Goal: Task Accomplishment & Management: Manage account settings

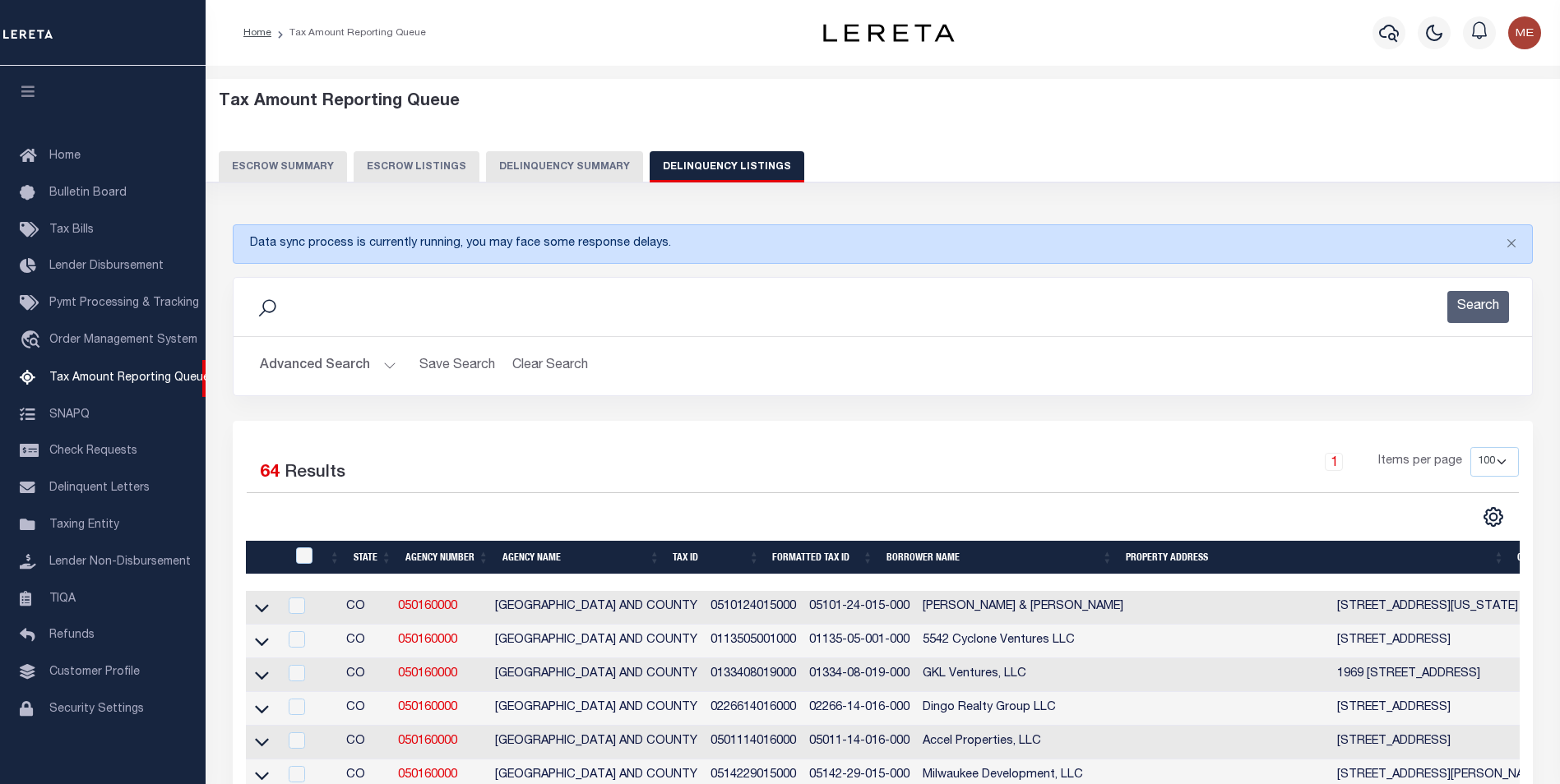
select select "100"
click at [367, 361] on button "Advanced Search" at bounding box center [328, 366] width 137 height 32
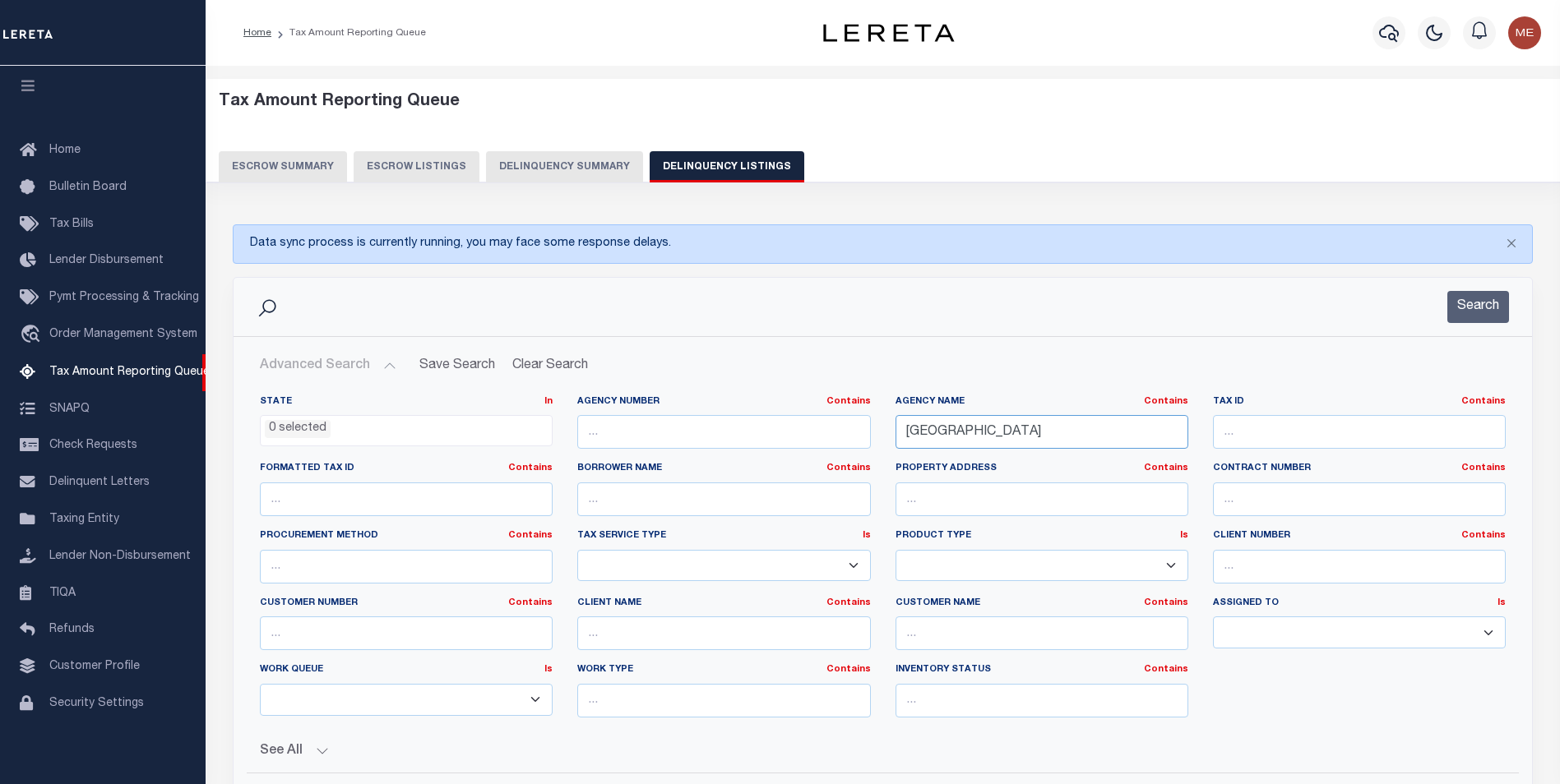
click at [979, 435] on input "denver city" at bounding box center [1042, 432] width 293 height 33
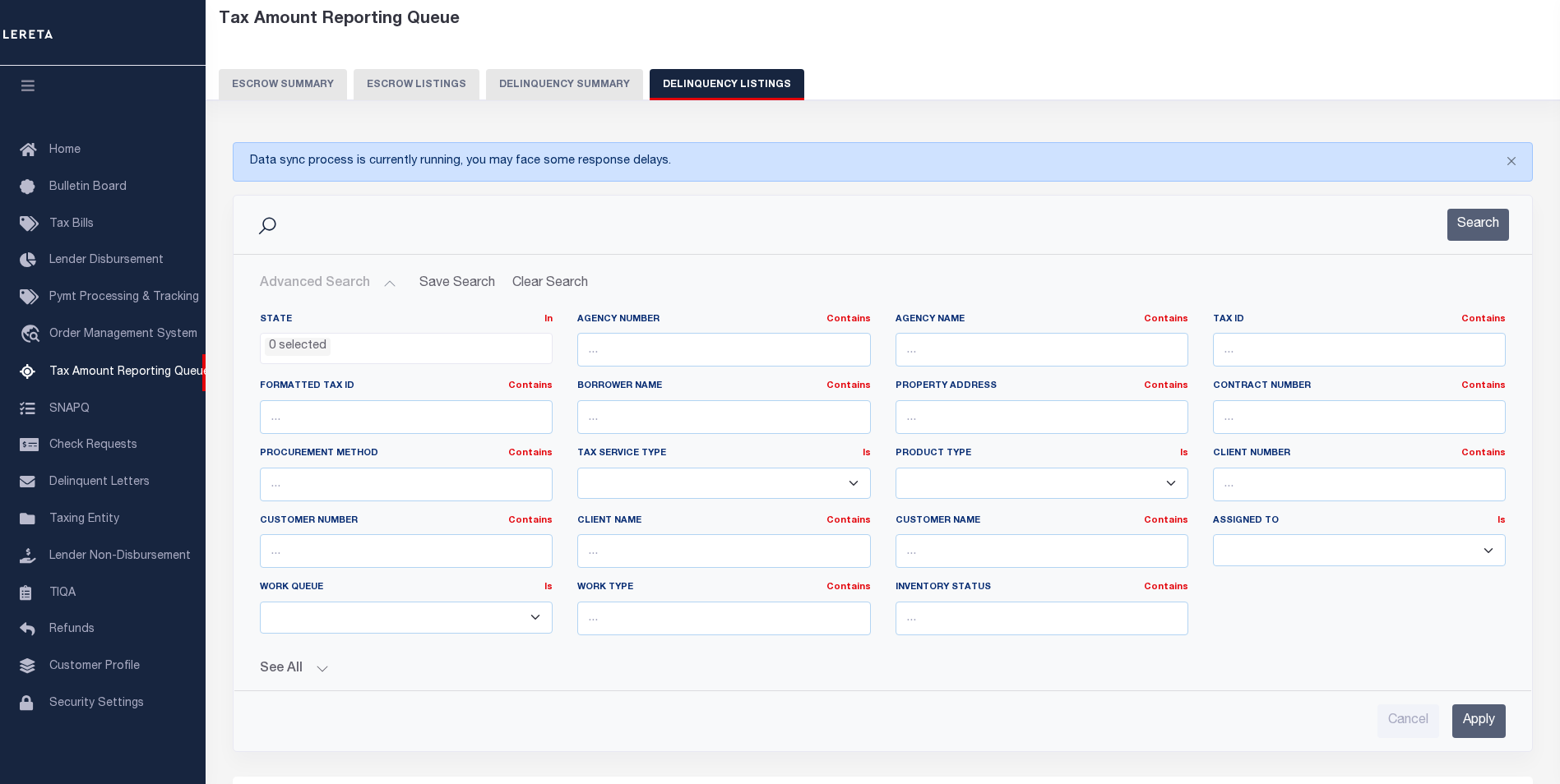
click at [1483, 724] on input "Apply" at bounding box center [1478, 721] width 53 height 33
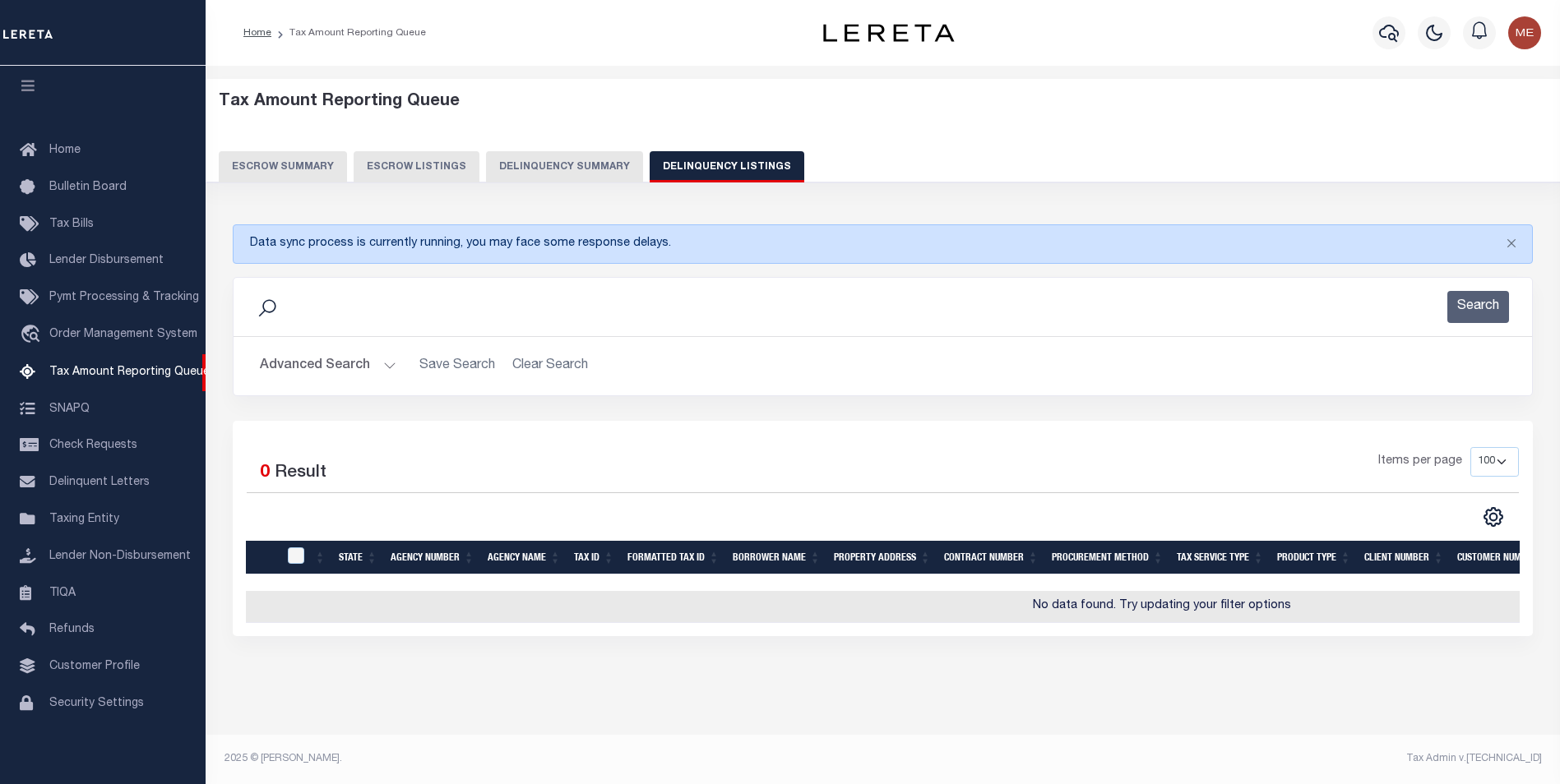
scroll to position [11, 0]
click at [348, 337] on div "Advanced Search Save Search Clear Search State In" at bounding box center [882, 366] width 1298 height 59
click at [348, 350] on button "Advanced Search" at bounding box center [328, 366] width 137 height 32
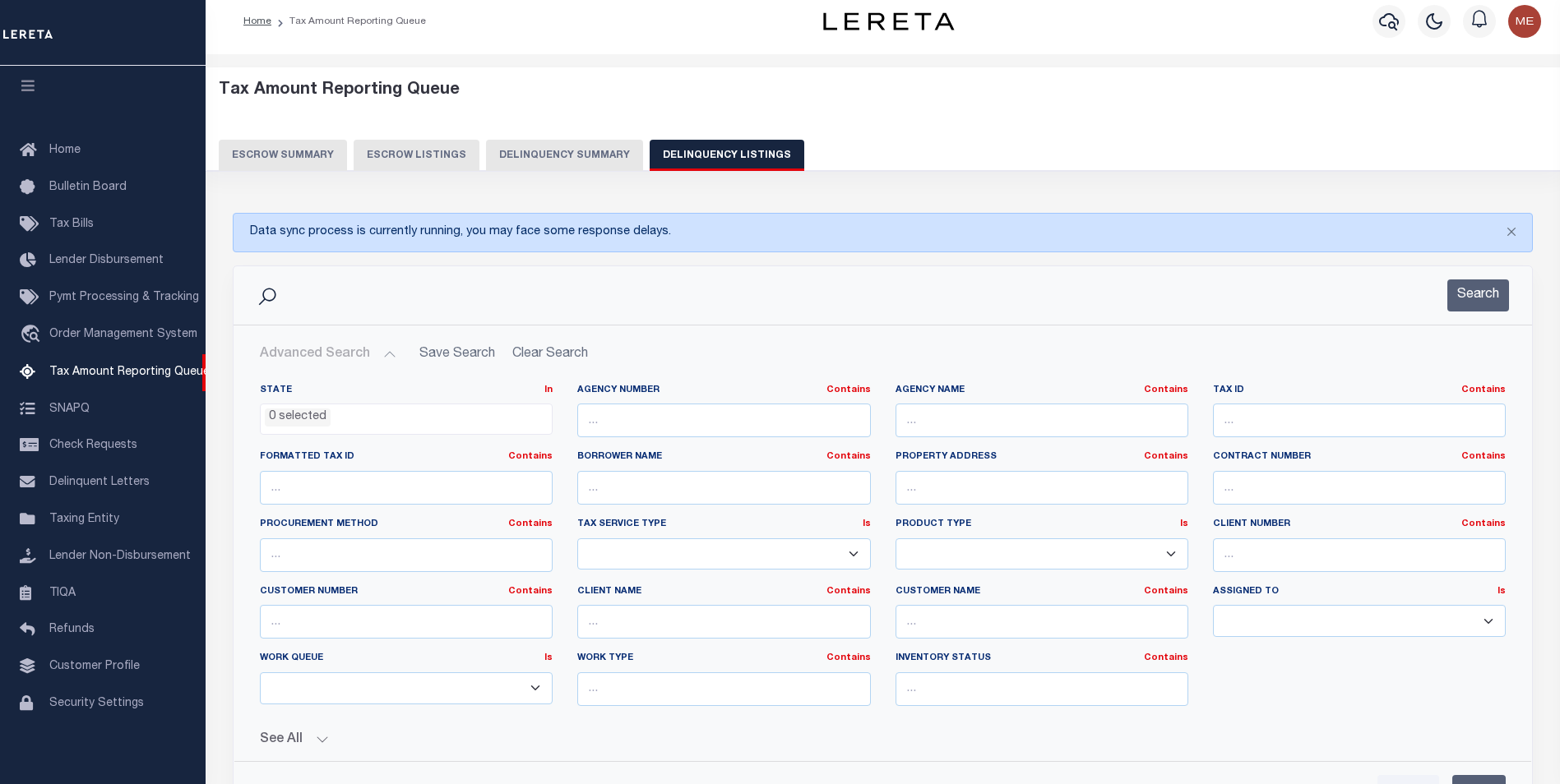
scroll to position [176, 0]
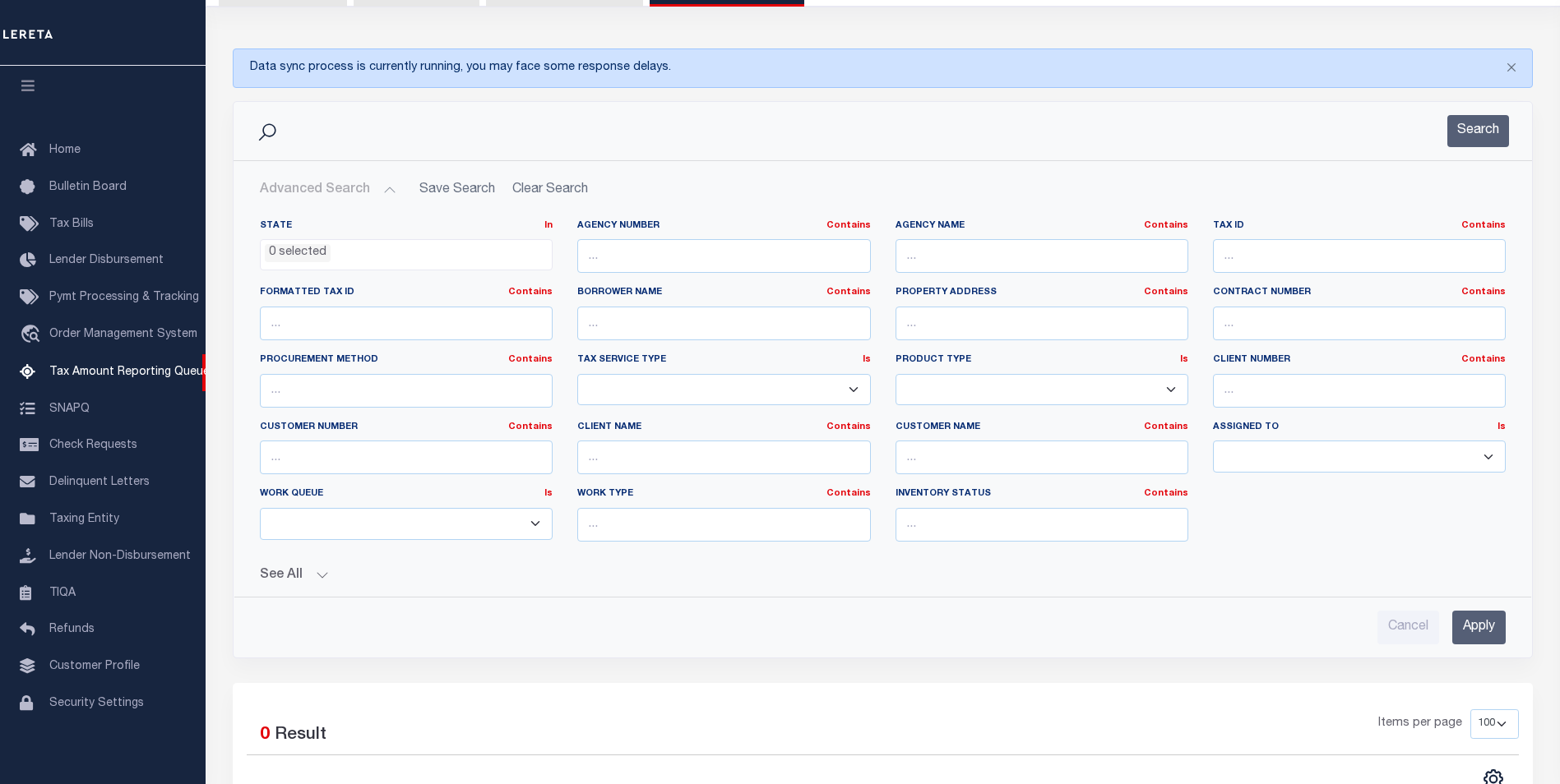
click at [308, 580] on button "See All" at bounding box center [882, 576] width 1245 height 16
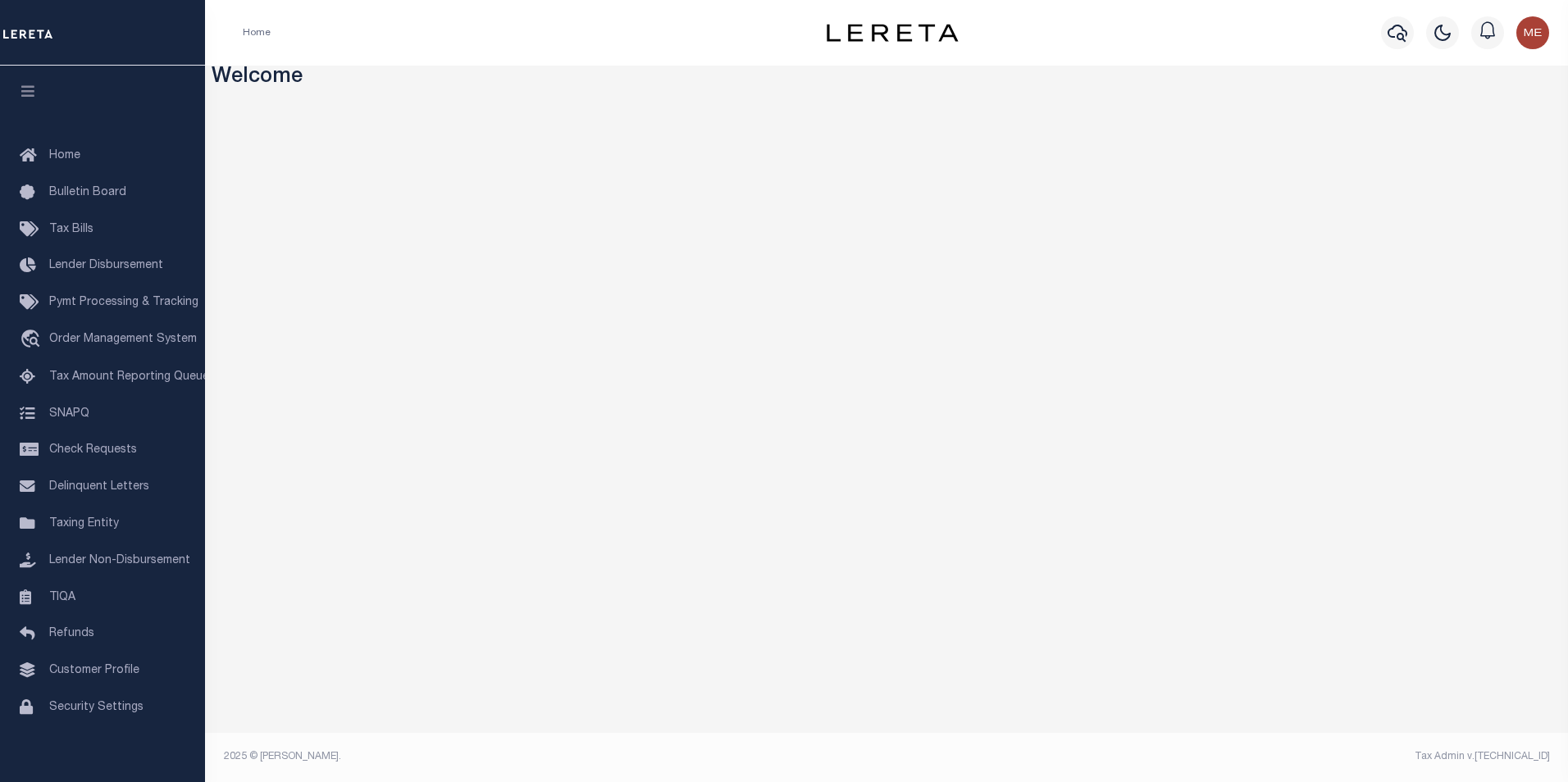
click at [683, 7] on div "Home Profile Sign out" at bounding box center [886, 32] width 1363 height 66
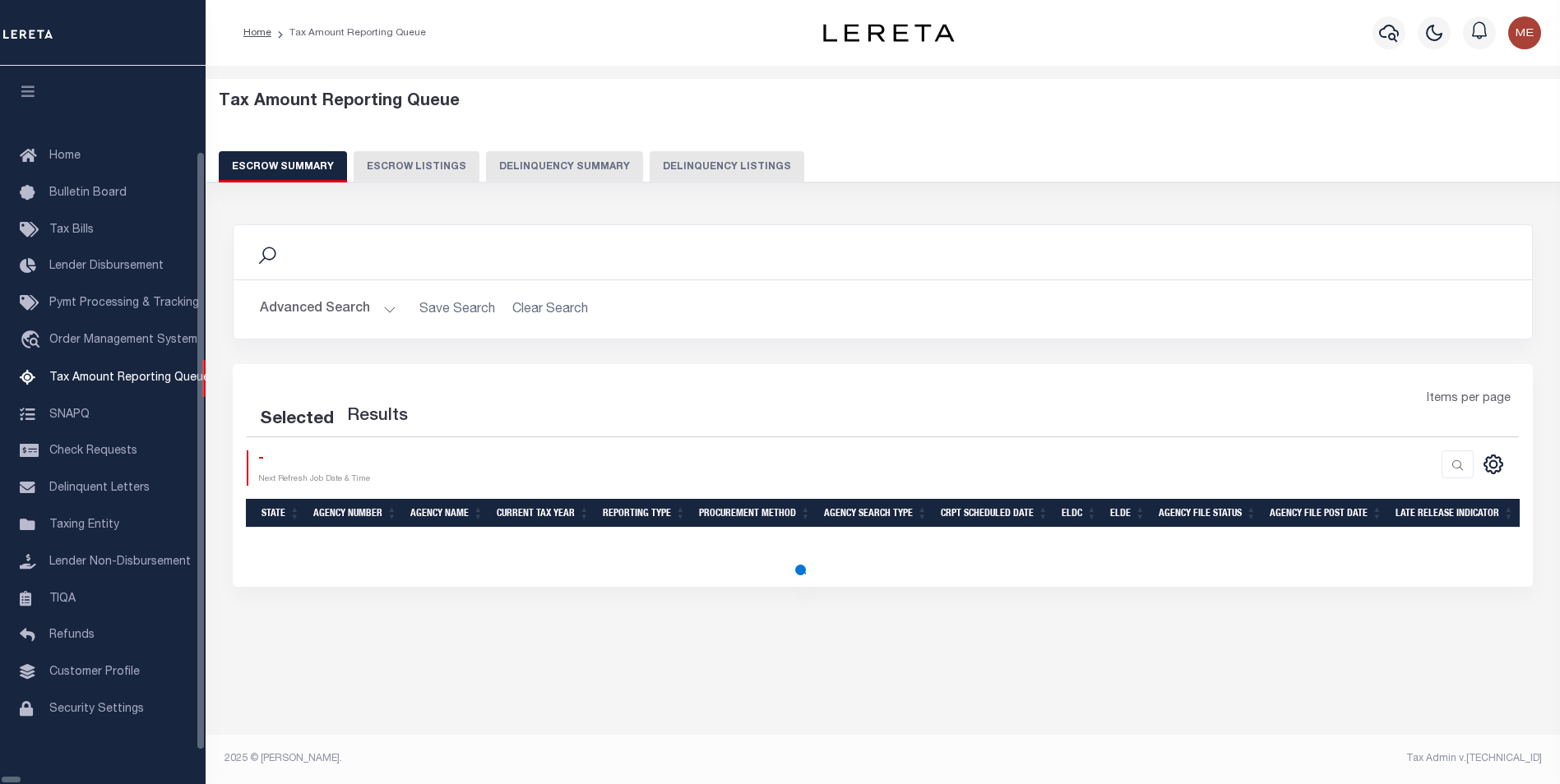
select select "100"
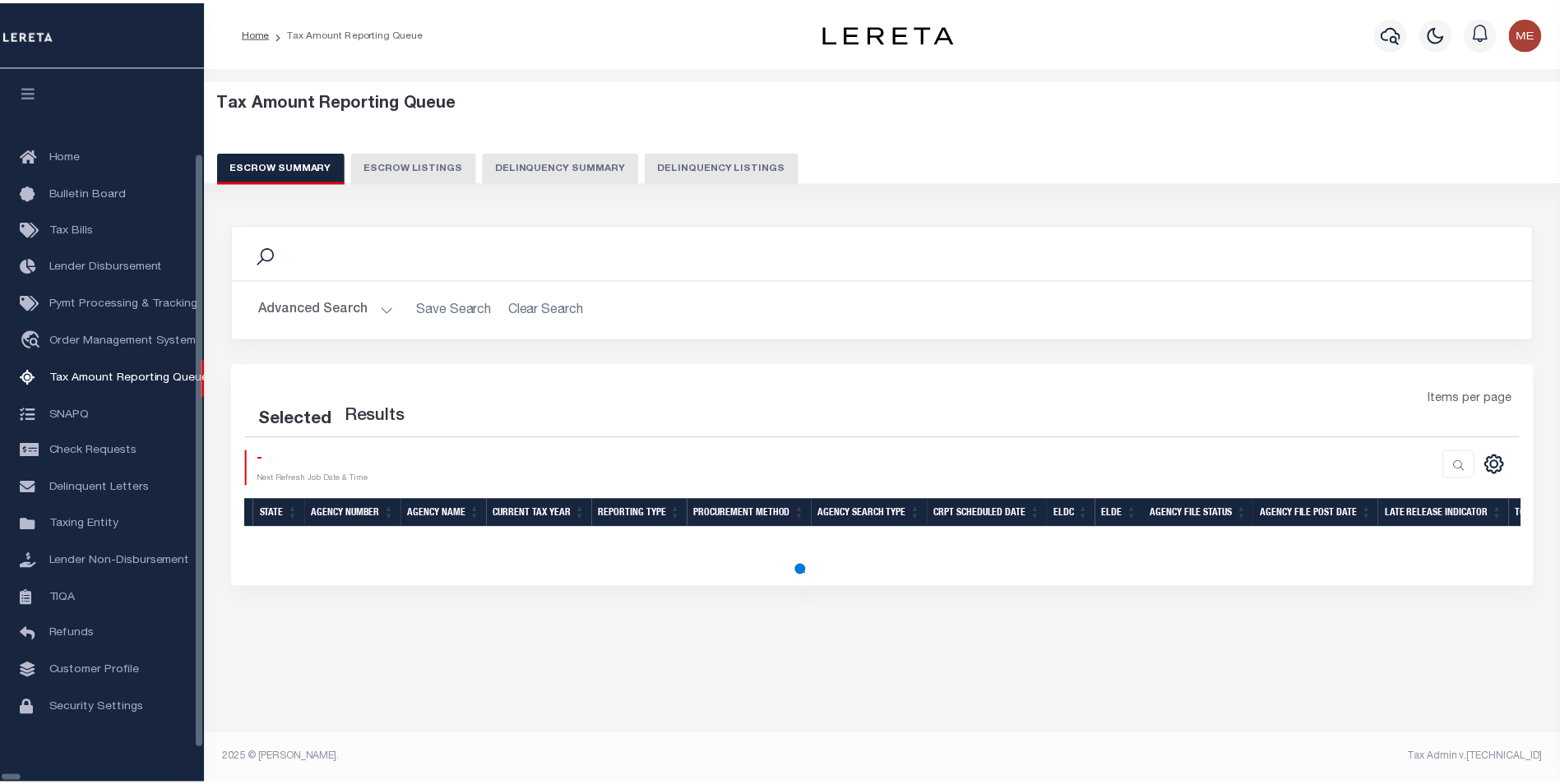
scroll to position [17, 0]
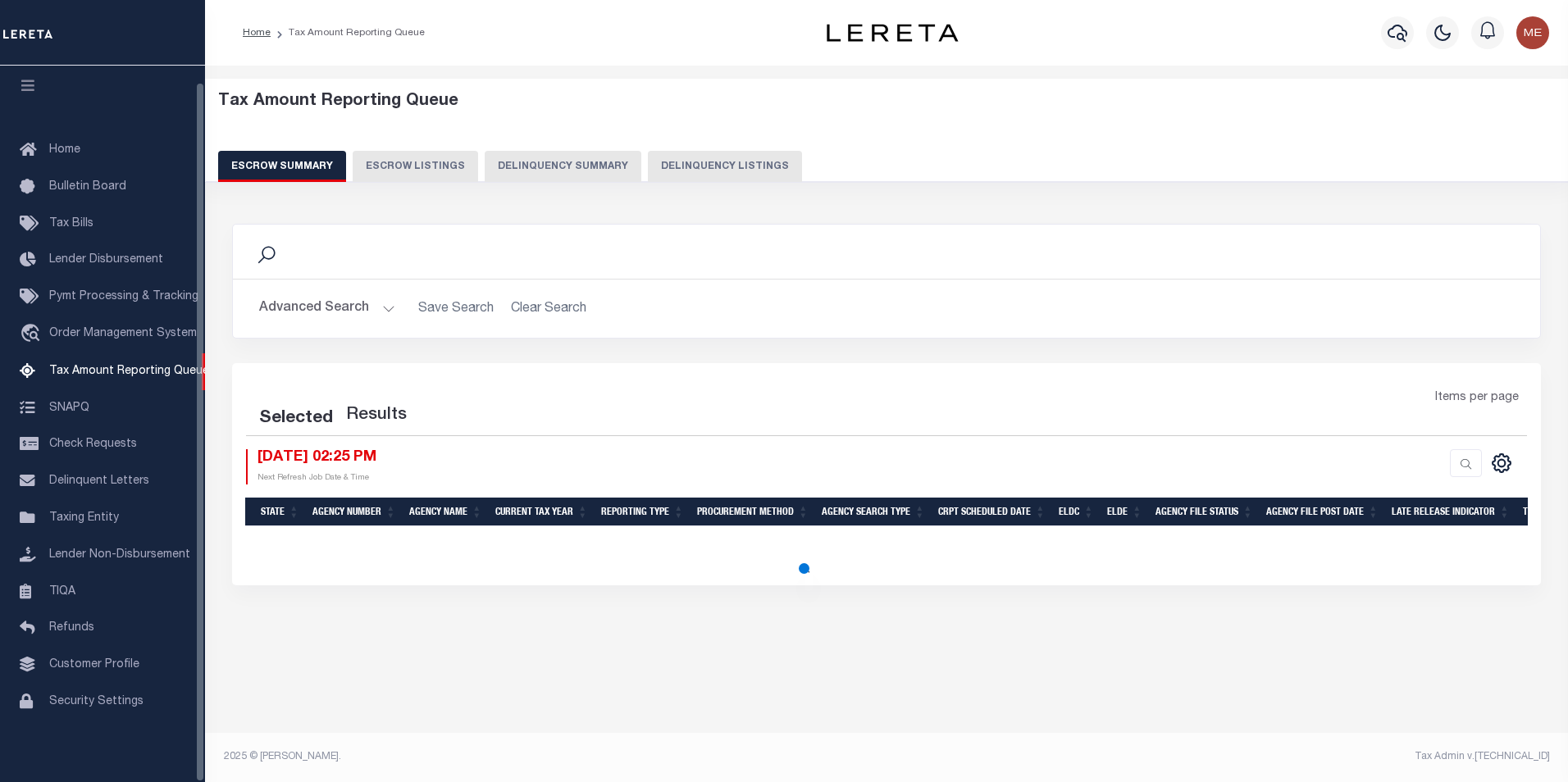
select select "100"
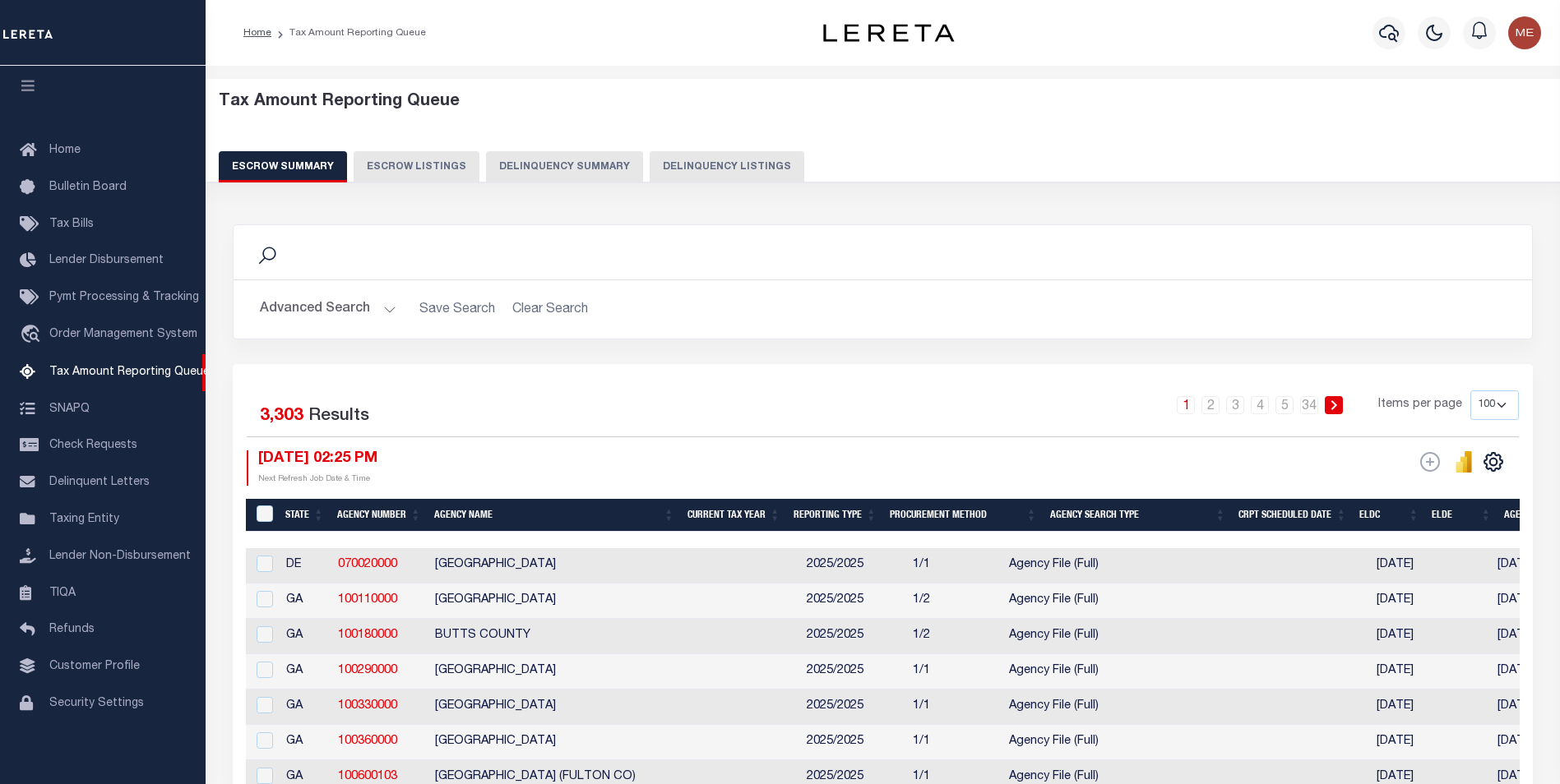
click at [536, 163] on button "Delinquency Summary" at bounding box center [564, 167] width 157 height 32
select select
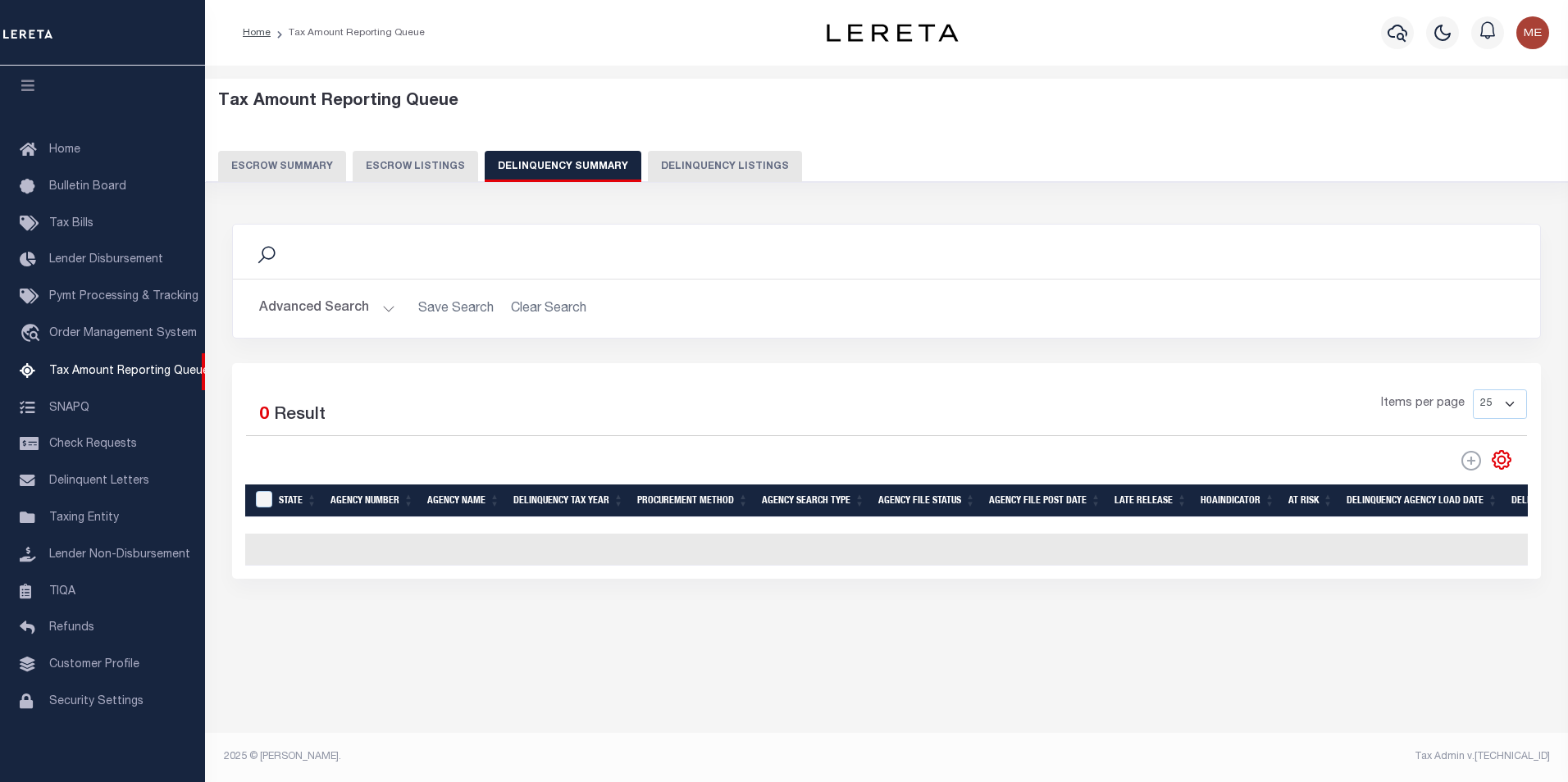
click at [371, 311] on button "Advanced Search" at bounding box center [327, 308] width 136 height 32
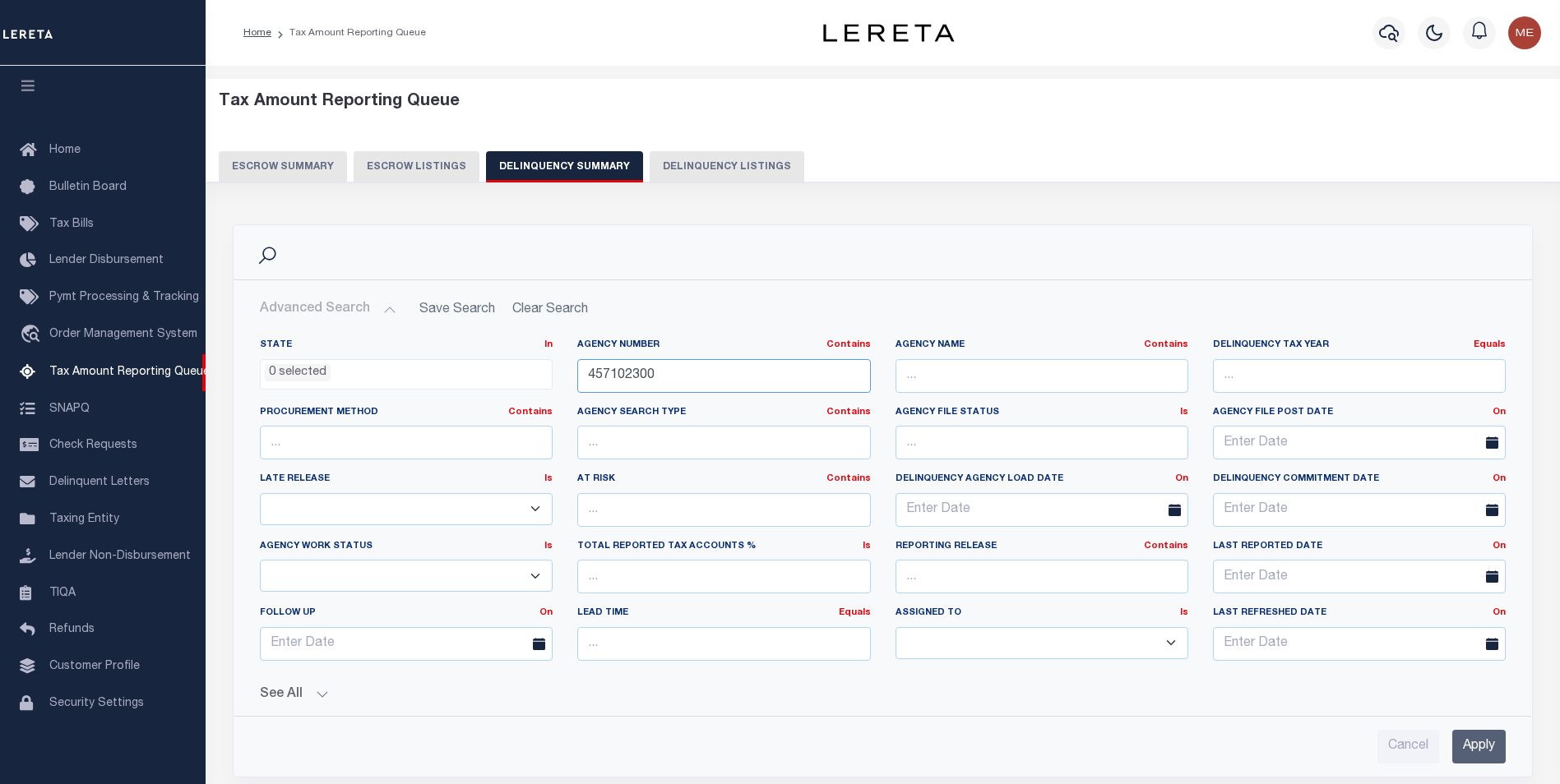
click at [646, 365] on input "457102300" at bounding box center [724, 376] width 293 height 33
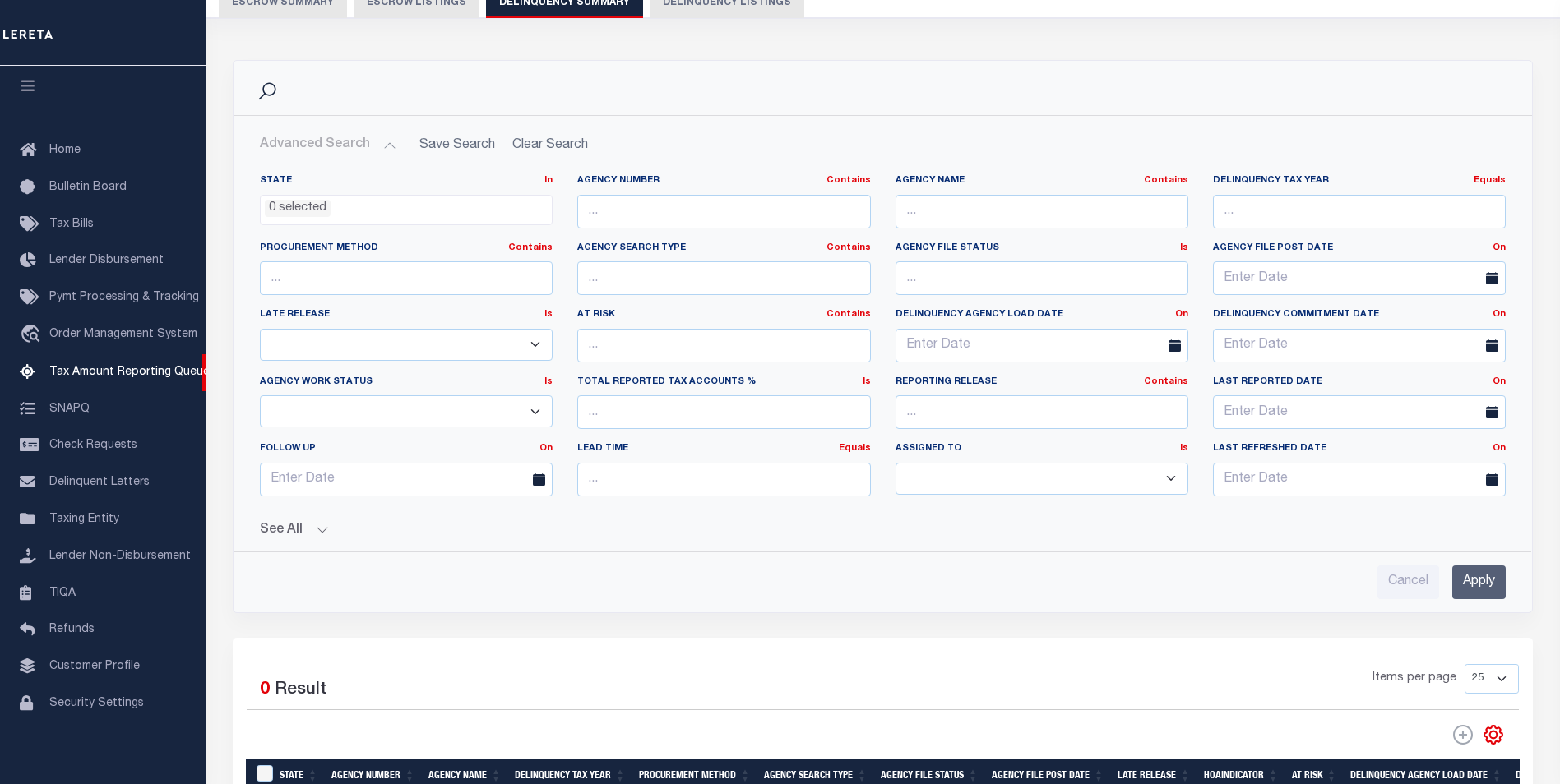
click at [1453, 578] on input "Apply" at bounding box center [1478, 582] width 53 height 33
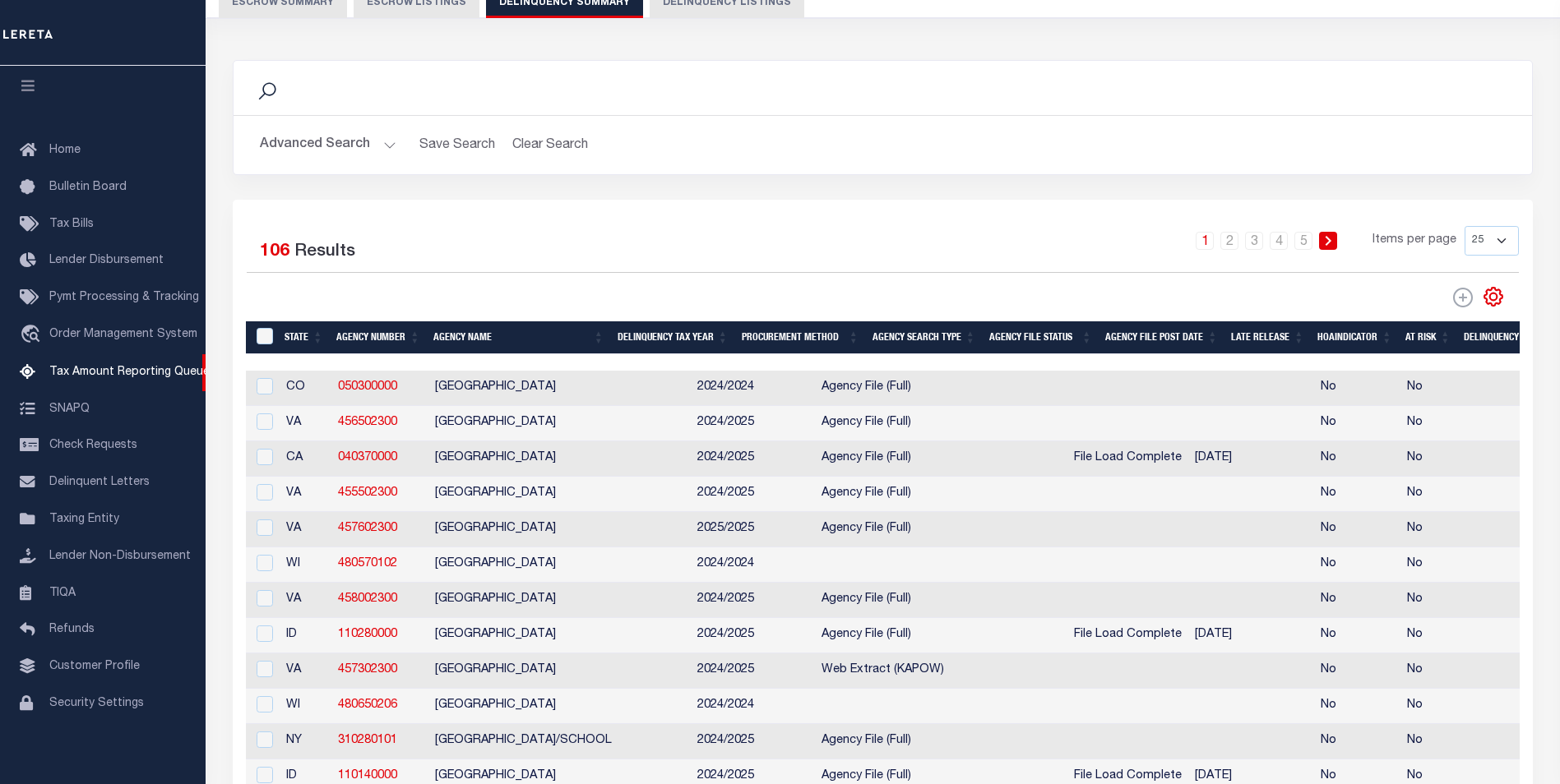
click at [345, 159] on button "Advanced Search" at bounding box center [328, 145] width 137 height 32
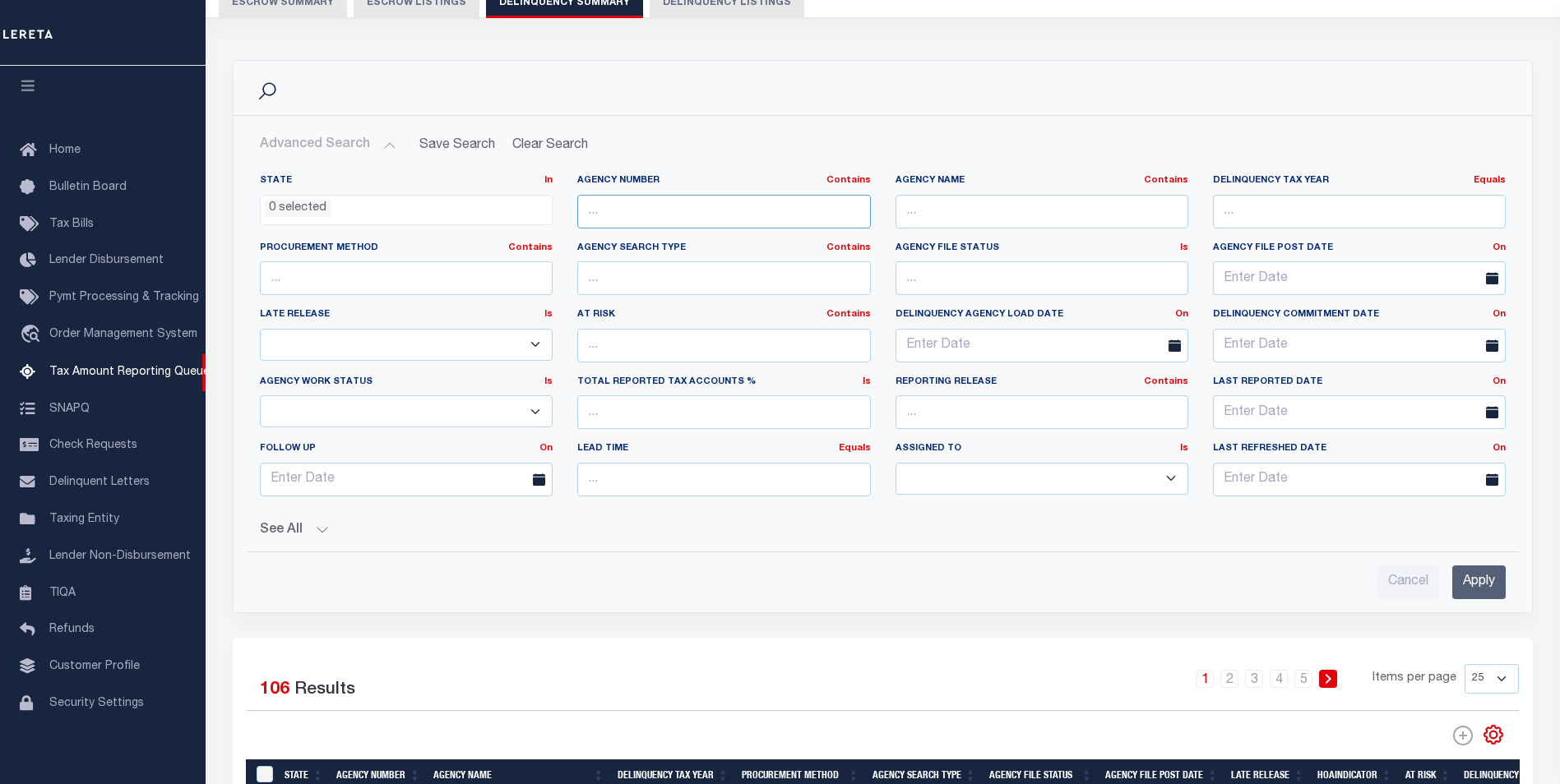
click at [731, 208] on input "text" at bounding box center [724, 211] width 293 height 33
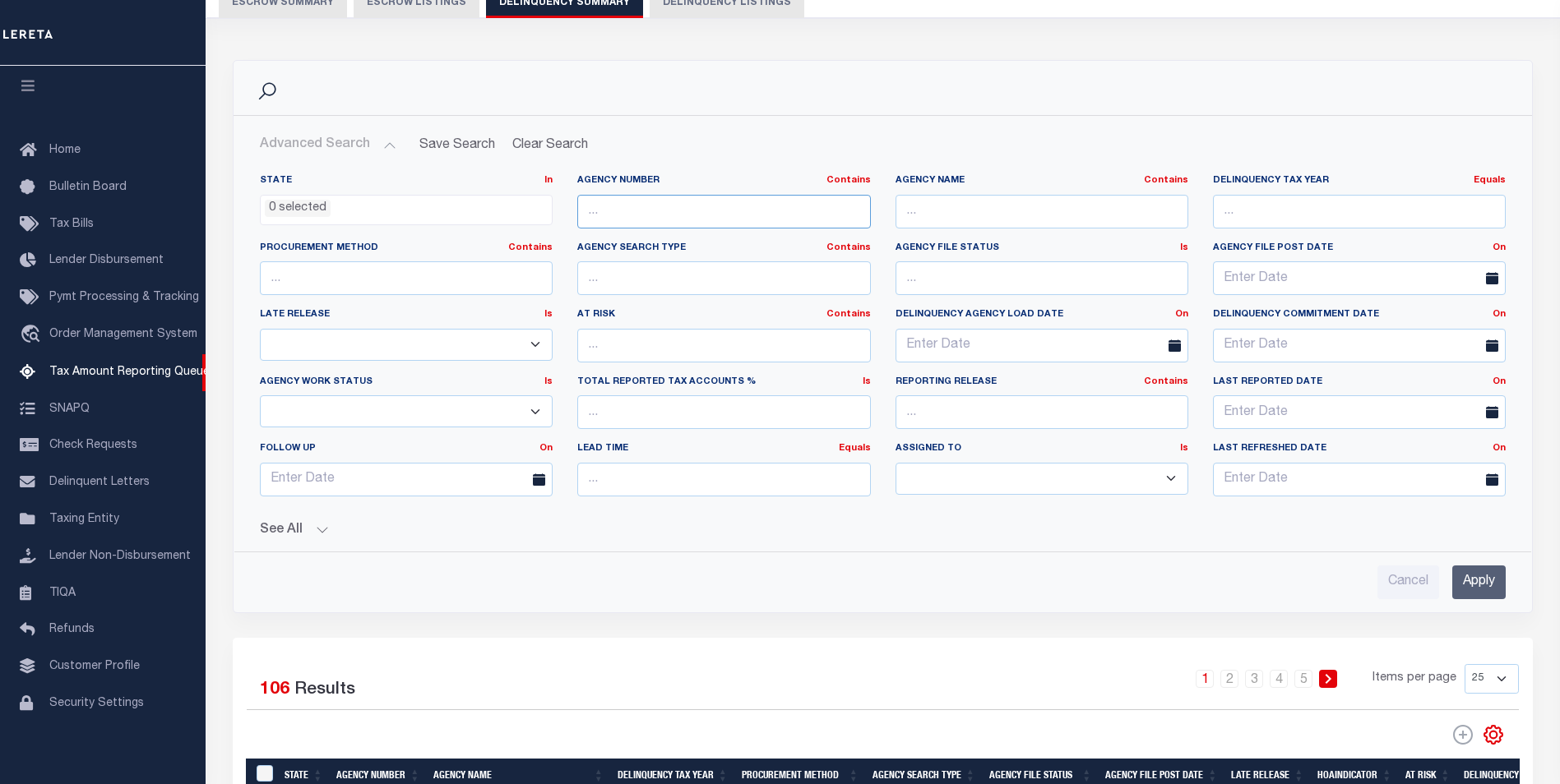
paste input "457602300"
type input "457602300"
click at [1464, 583] on input "Apply" at bounding box center [1478, 582] width 53 height 33
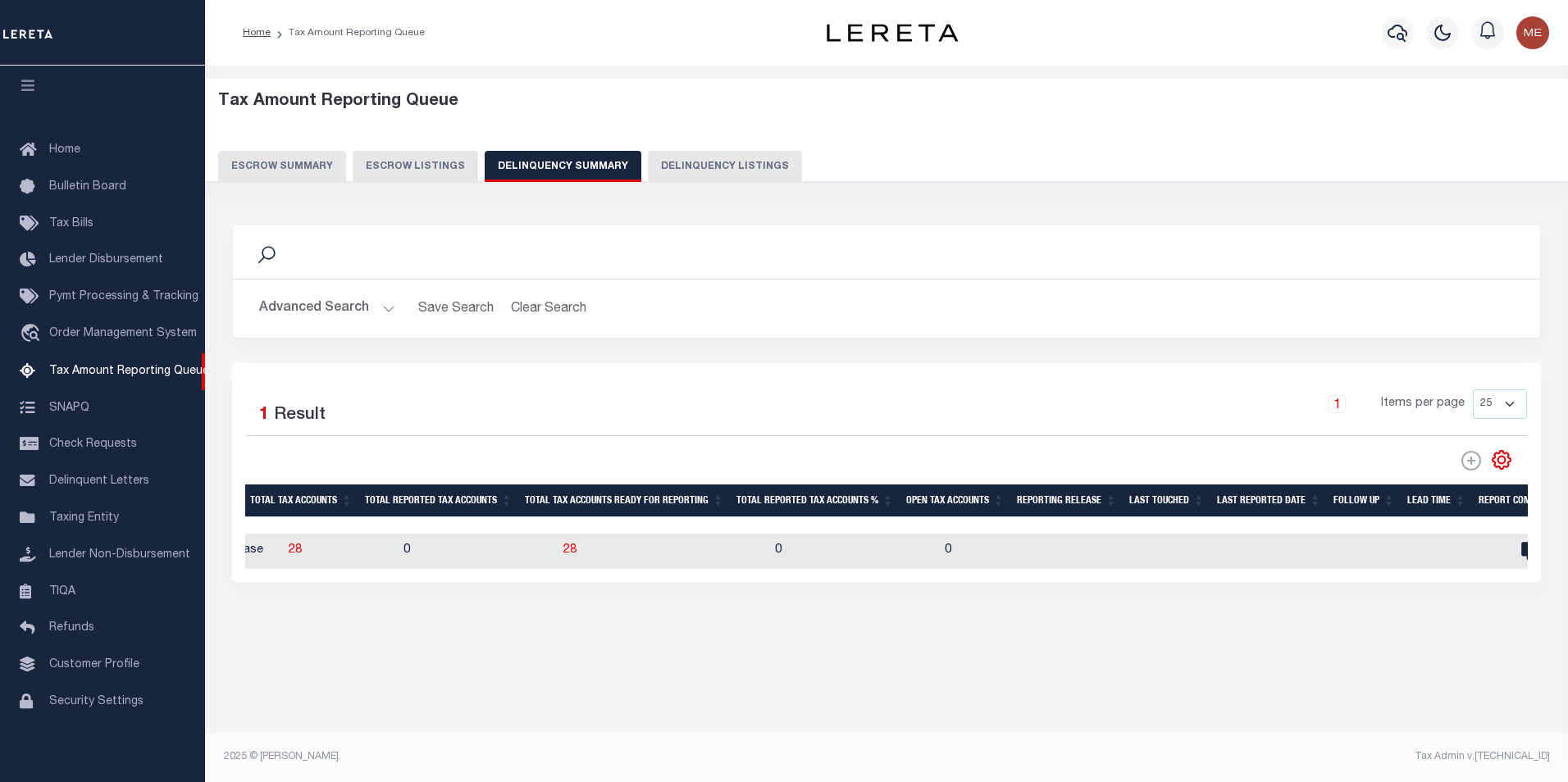
scroll to position [0, 1804]
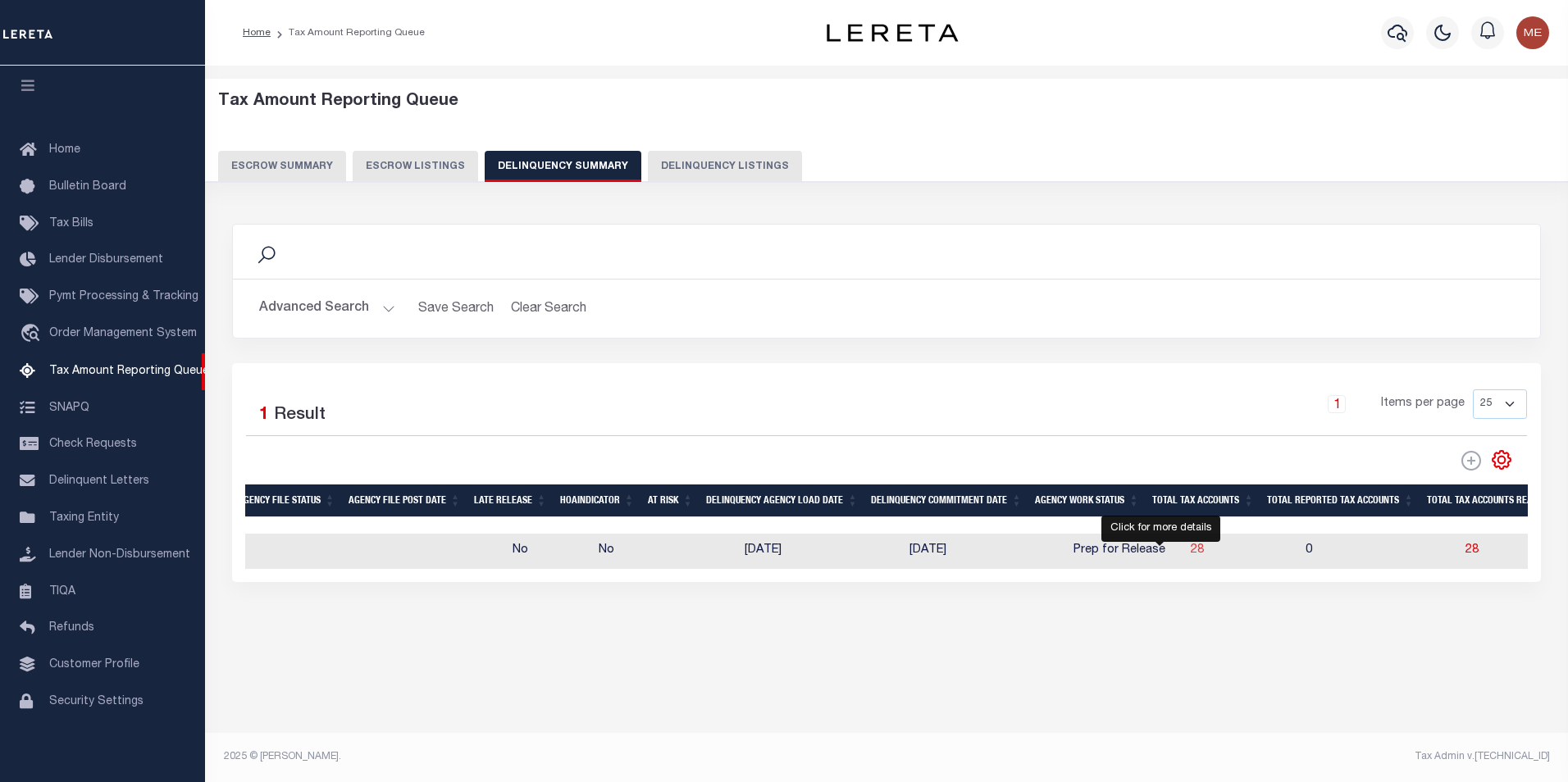
click at [1190, 554] on span "28" at bounding box center [1197, 550] width 13 height 11
select select "100"
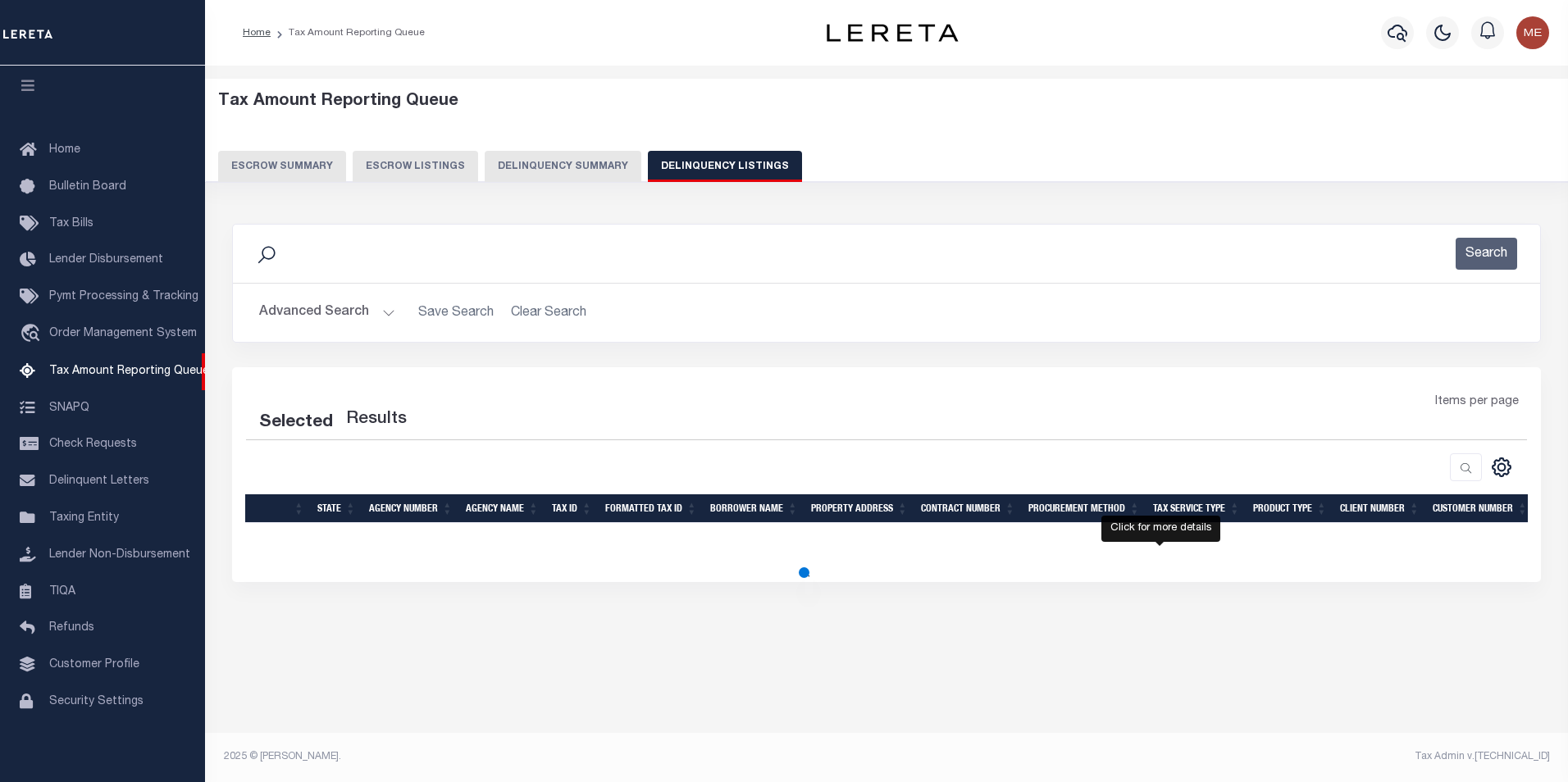
select select "100"
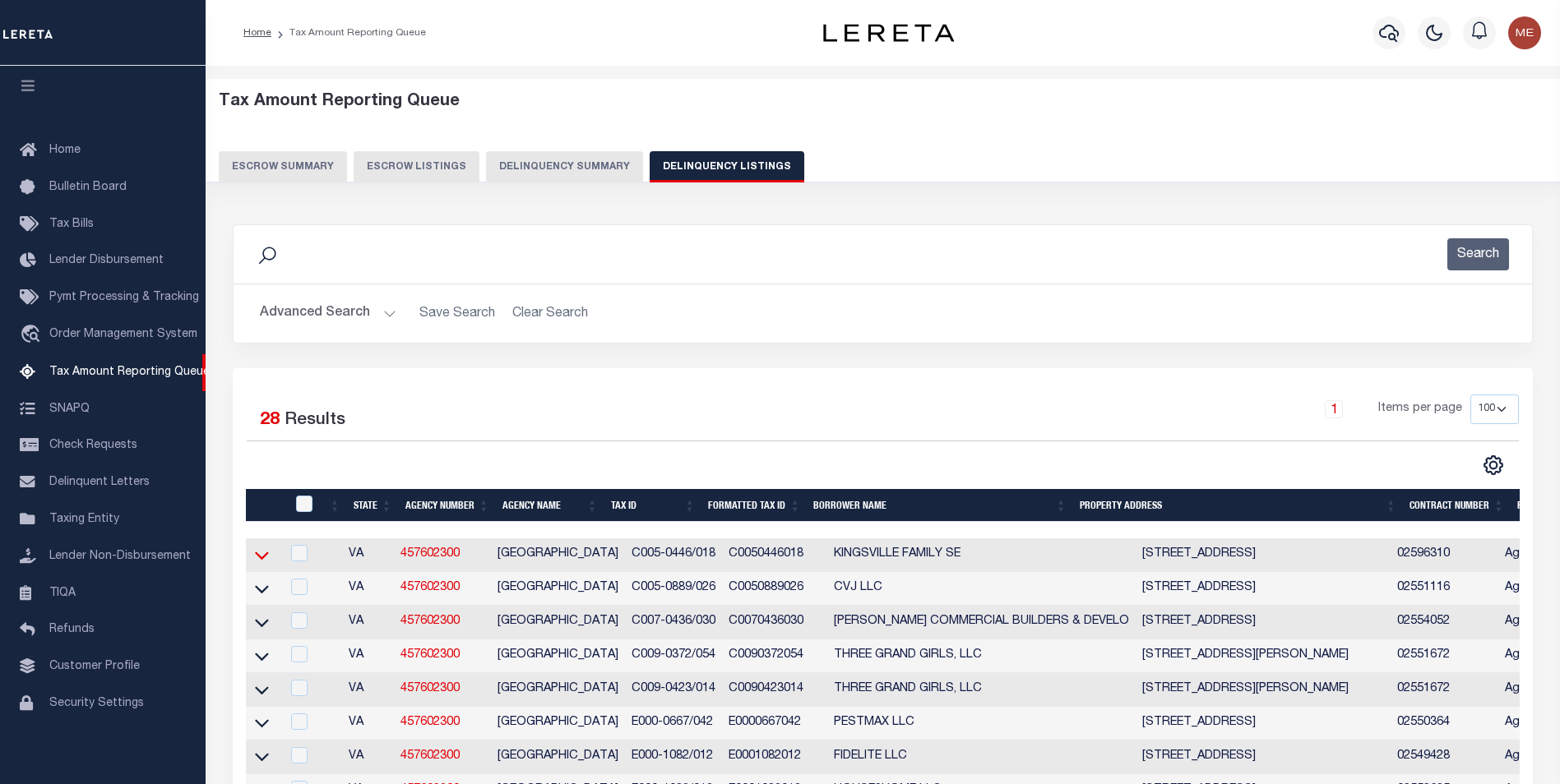
click at [257, 554] on icon at bounding box center [262, 555] width 14 height 18
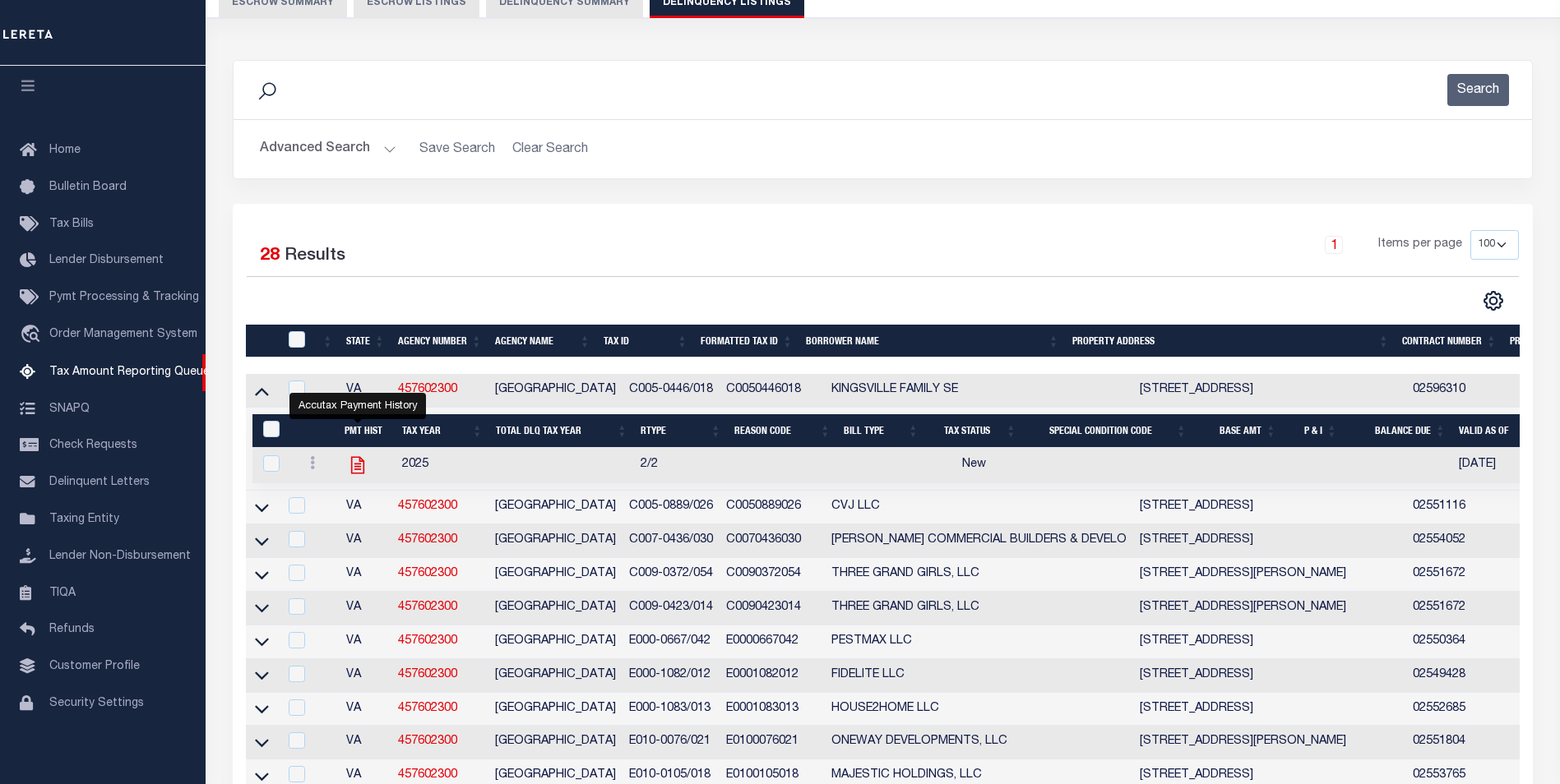
click at [354, 464] on icon "" at bounding box center [358, 465] width 21 height 21
checkbox input "true"
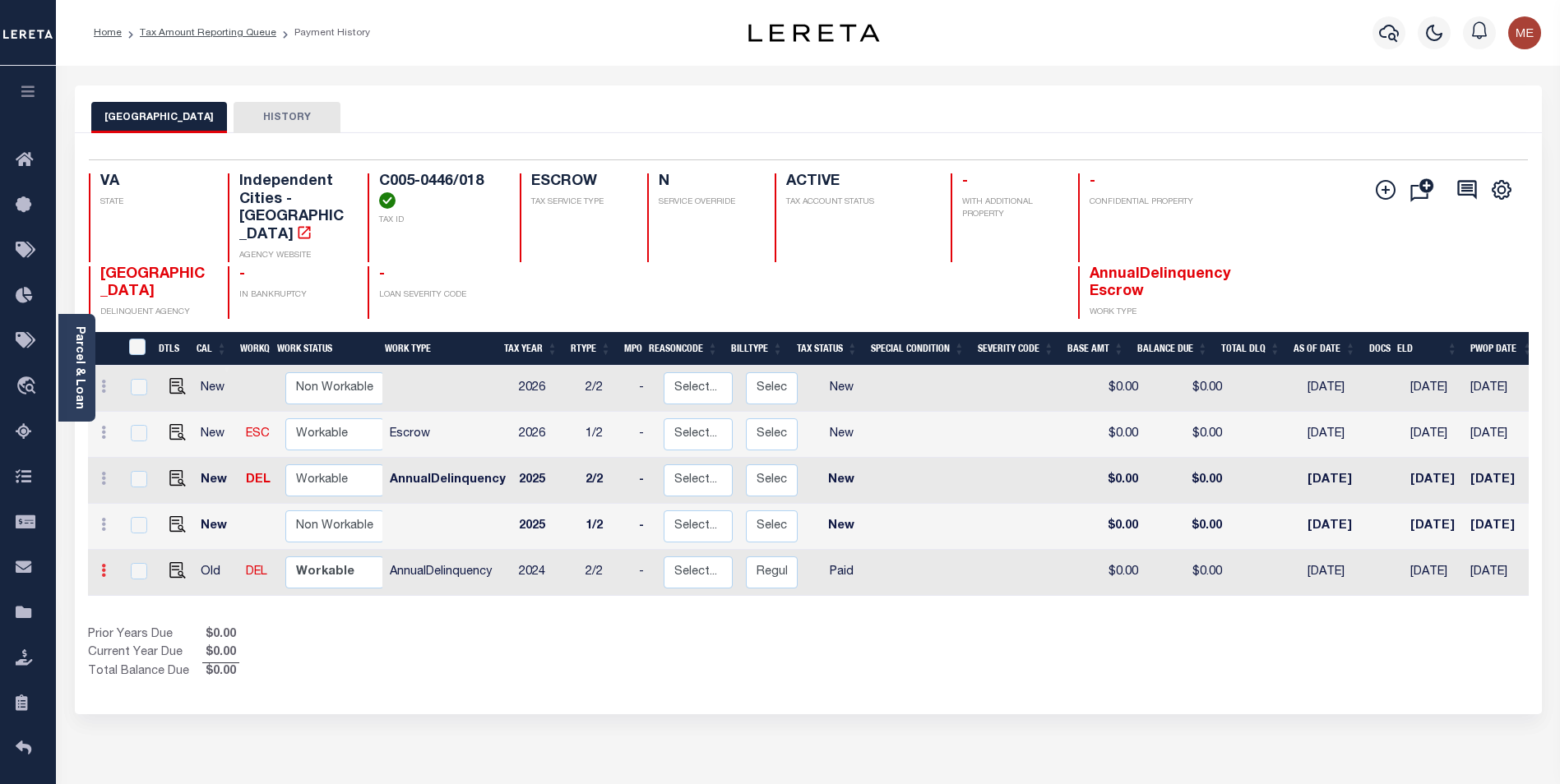
click at [108, 566] on link at bounding box center [103, 572] width 18 height 13
click at [154, 525] on link at bounding box center [143, 538] width 56 height 27
select select "PYD"
type input "$0.00"
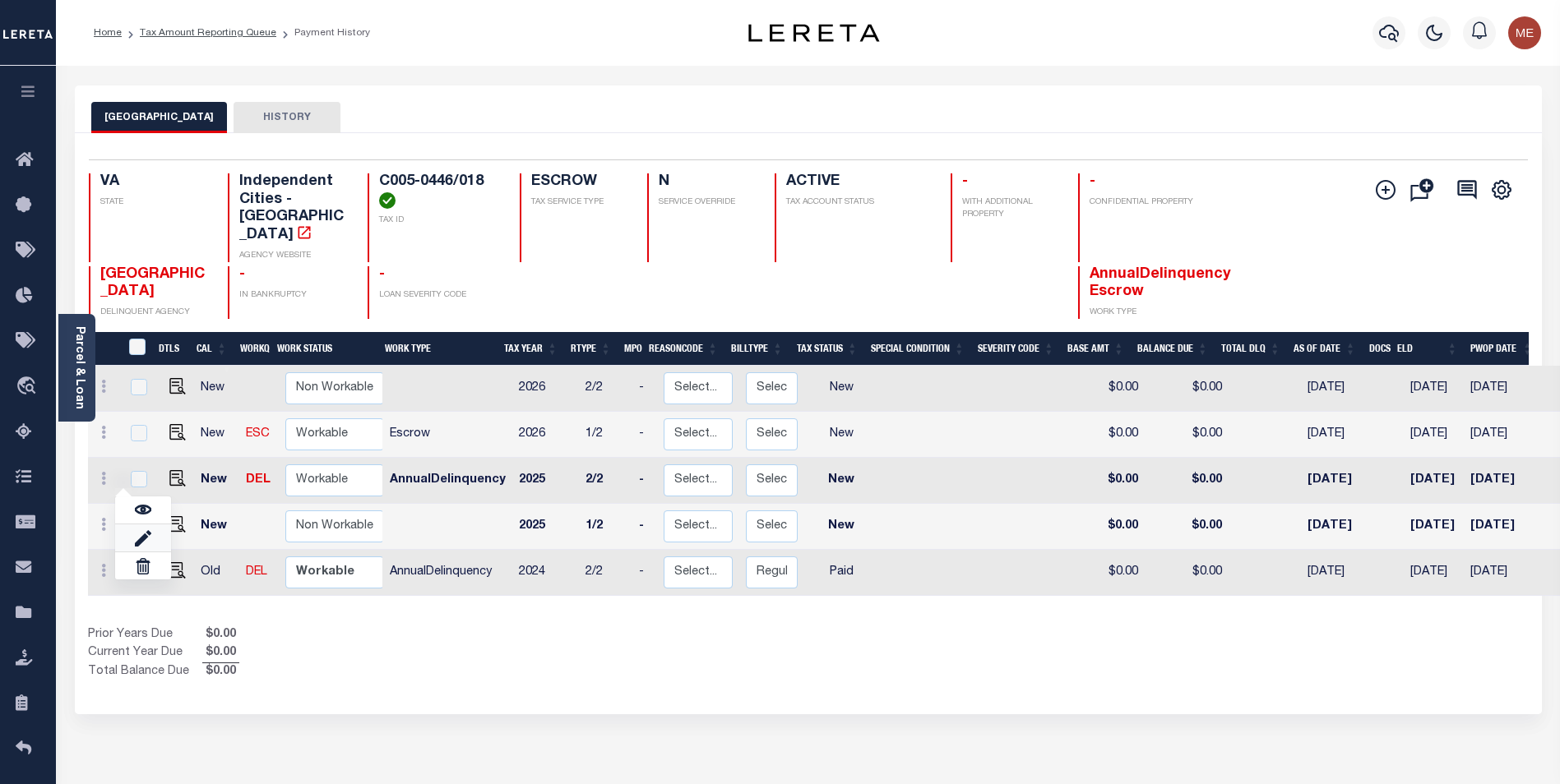
type input "[DATE]"
type input "$0.00"
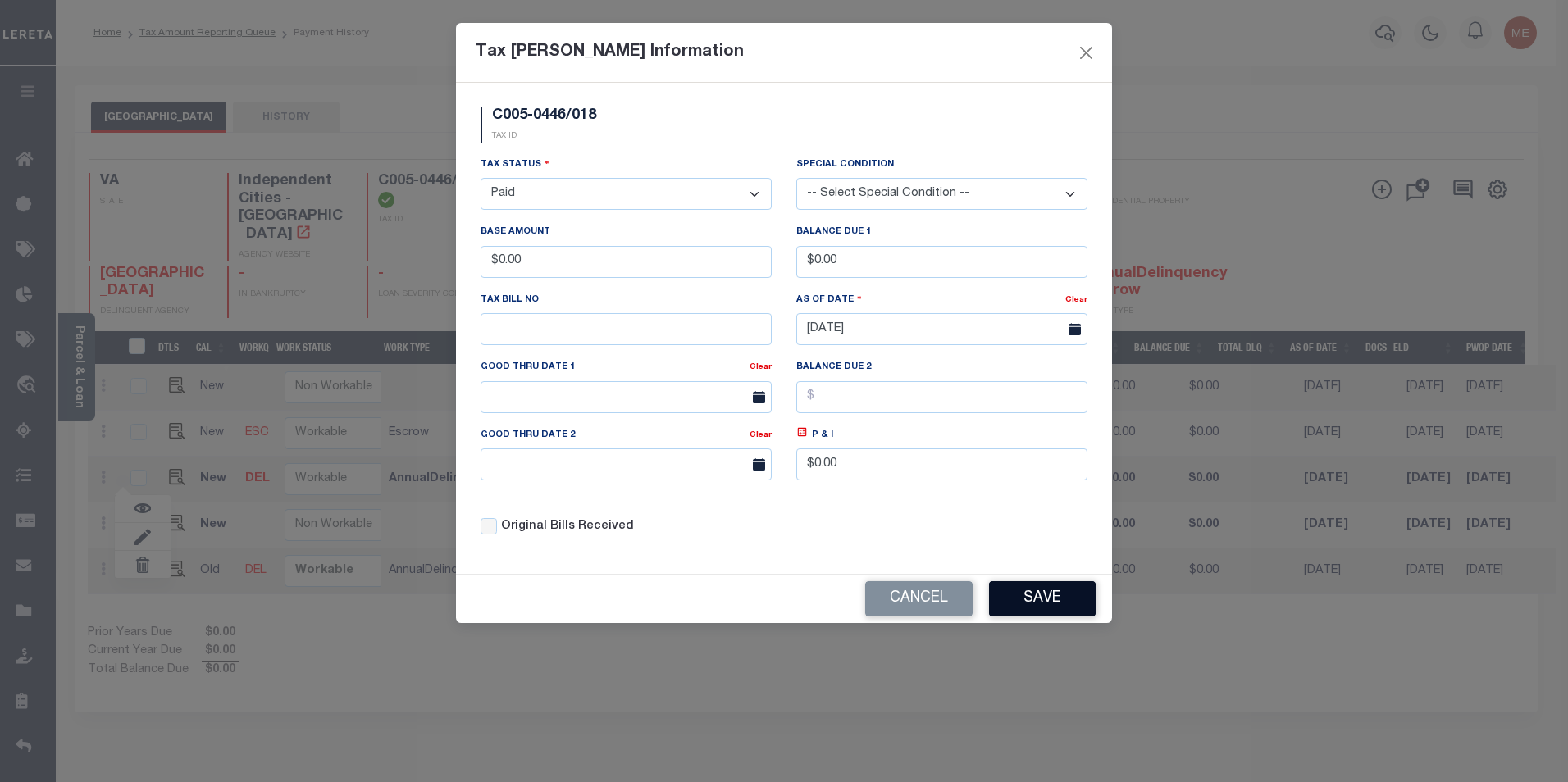
click at [1079, 604] on button "Save" at bounding box center [1042, 599] width 107 height 35
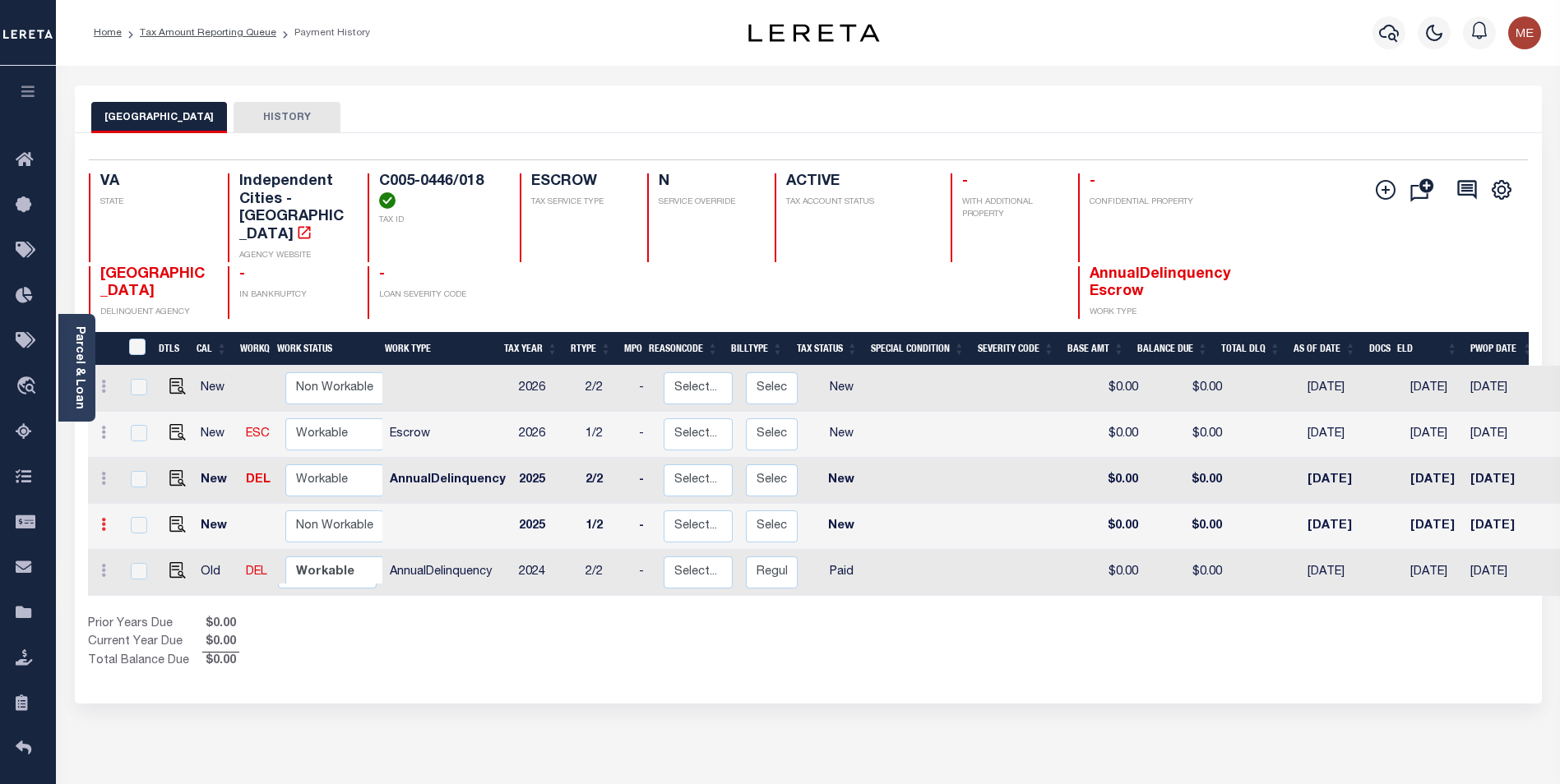
click at [101, 518] on icon at bounding box center [103, 524] width 5 height 13
click at [153, 478] on link at bounding box center [143, 491] width 56 height 27
select select "NW2"
type input "$0.00"
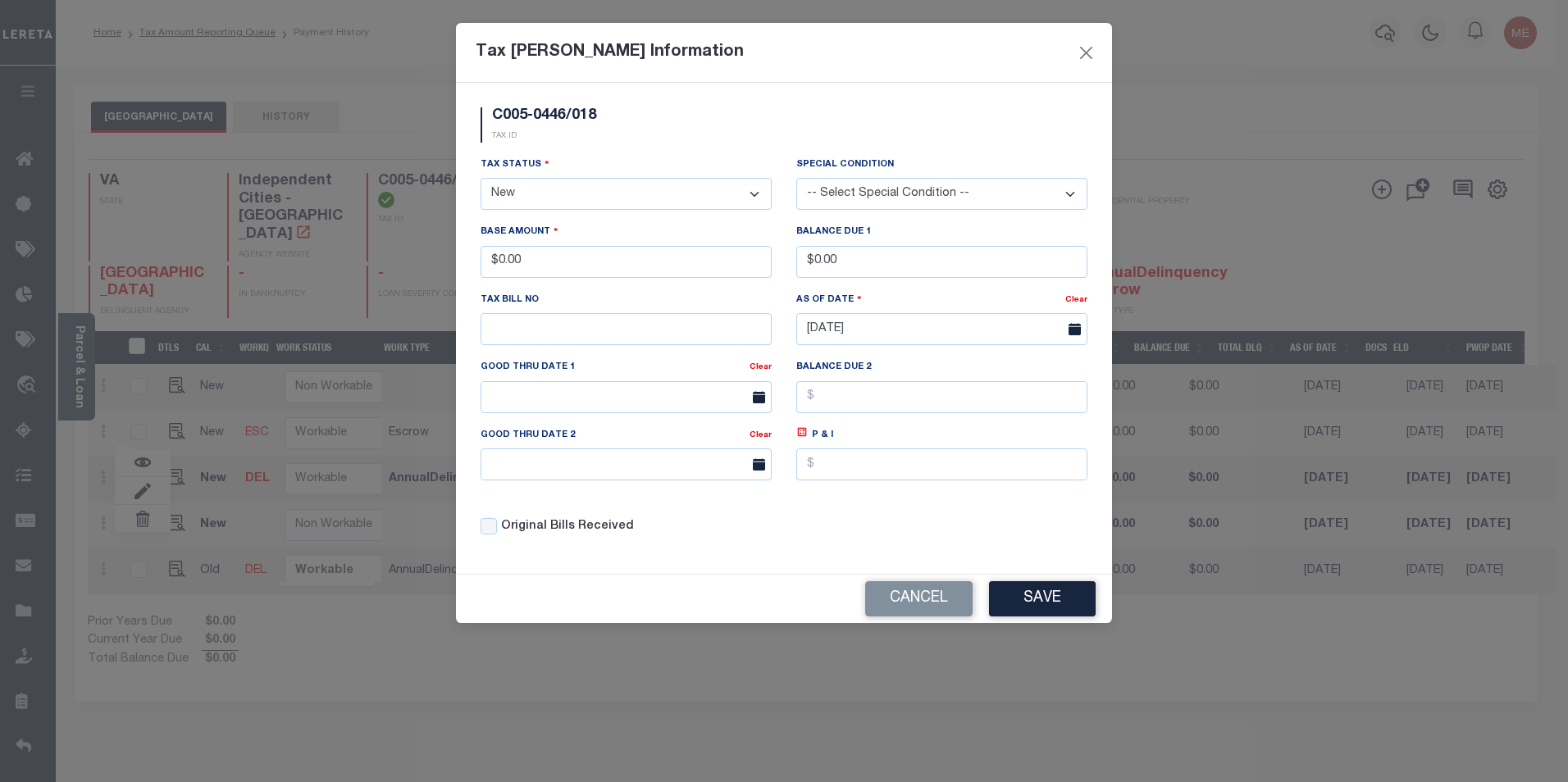
click at [524, 185] on select "- Select Status - Open Due/Unpaid Paid Incomplete No Tax Due Internal Refund Pr…" at bounding box center [626, 194] width 291 height 32
select select "PYD"
click at [481, 179] on select "- Select Status - Open Due/Unpaid Paid Incomplete No Tax Due Internal Refund Pr…" at bounding box center [626, 194] width 291 height 32
click at [1023, 603] on button "Save" at bounding box center [1042, 599] width 107 height 35
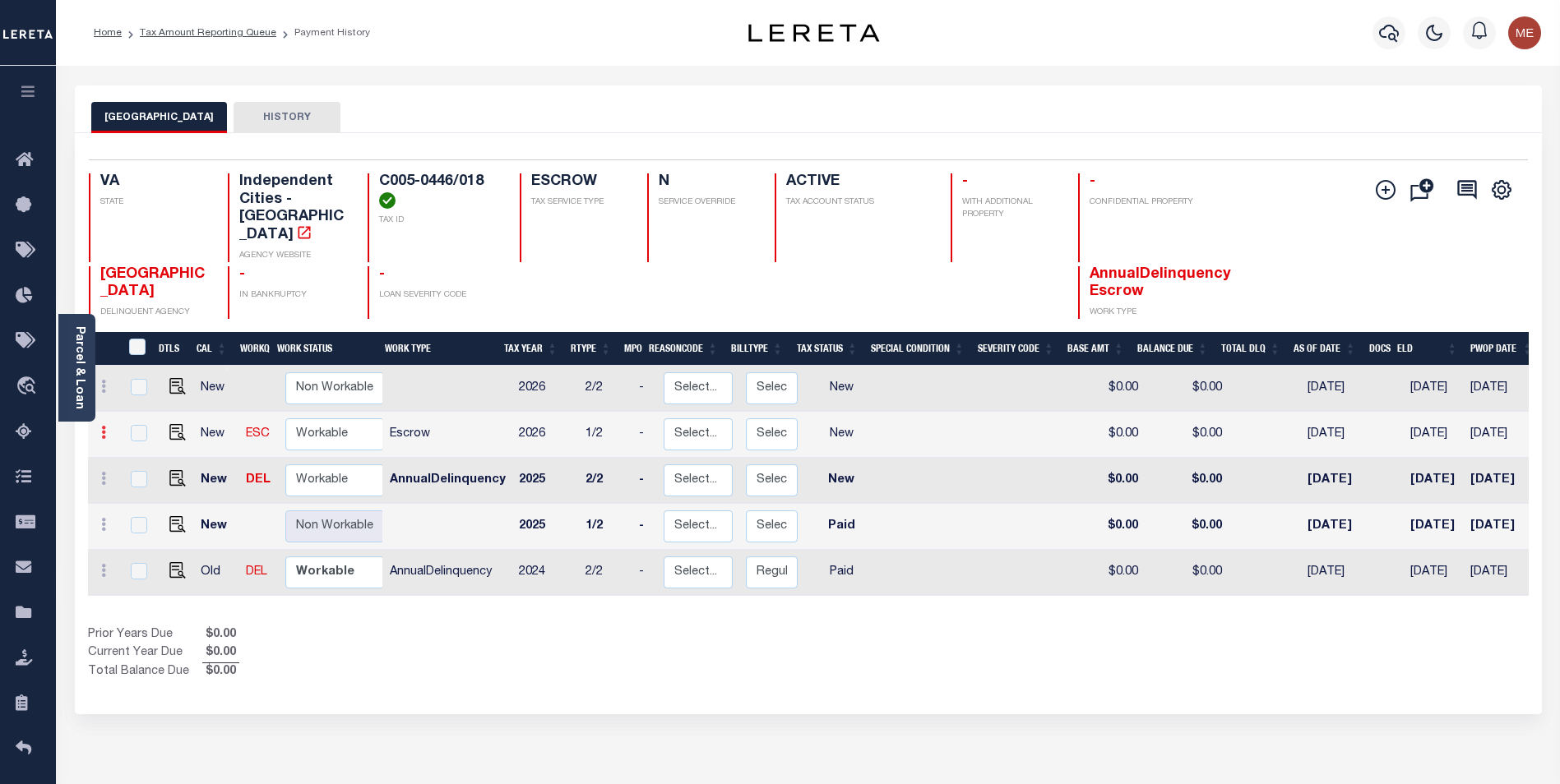
click at [102, 426] on icon at bounding box center [103, 432] width 5 height 13
click at [151, 481] on img at bounding box center [143, 490] width 17 height 18
type input "$0.00"
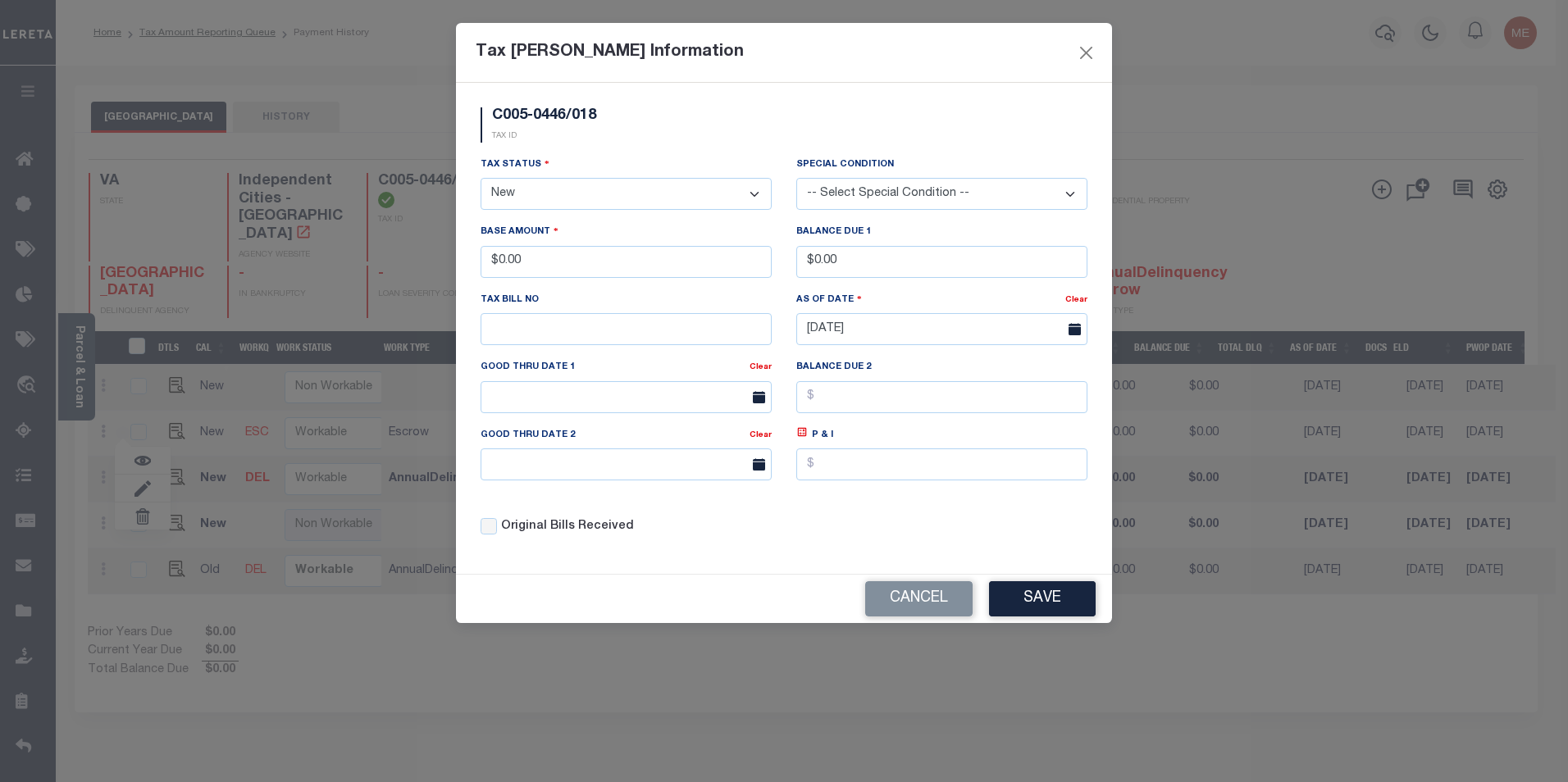
click at [530, 182] on select "- Select Status - Open Due/Unpaid Paid Incomplete No Tax Due Internal Refund Pr…" at bounding box center [626, 194] width 291 height 32
select select "PYD"
click at [481, 179] on select "- Select Status - Open Due/Unpaid Paid Incomplete No Tax Due Internal Refund Pr…" at bounding box center [626, 194] width 291 height 32
click at [1041, 605] on button "Save" at bounding box center [1042, 599] width 107 height 35
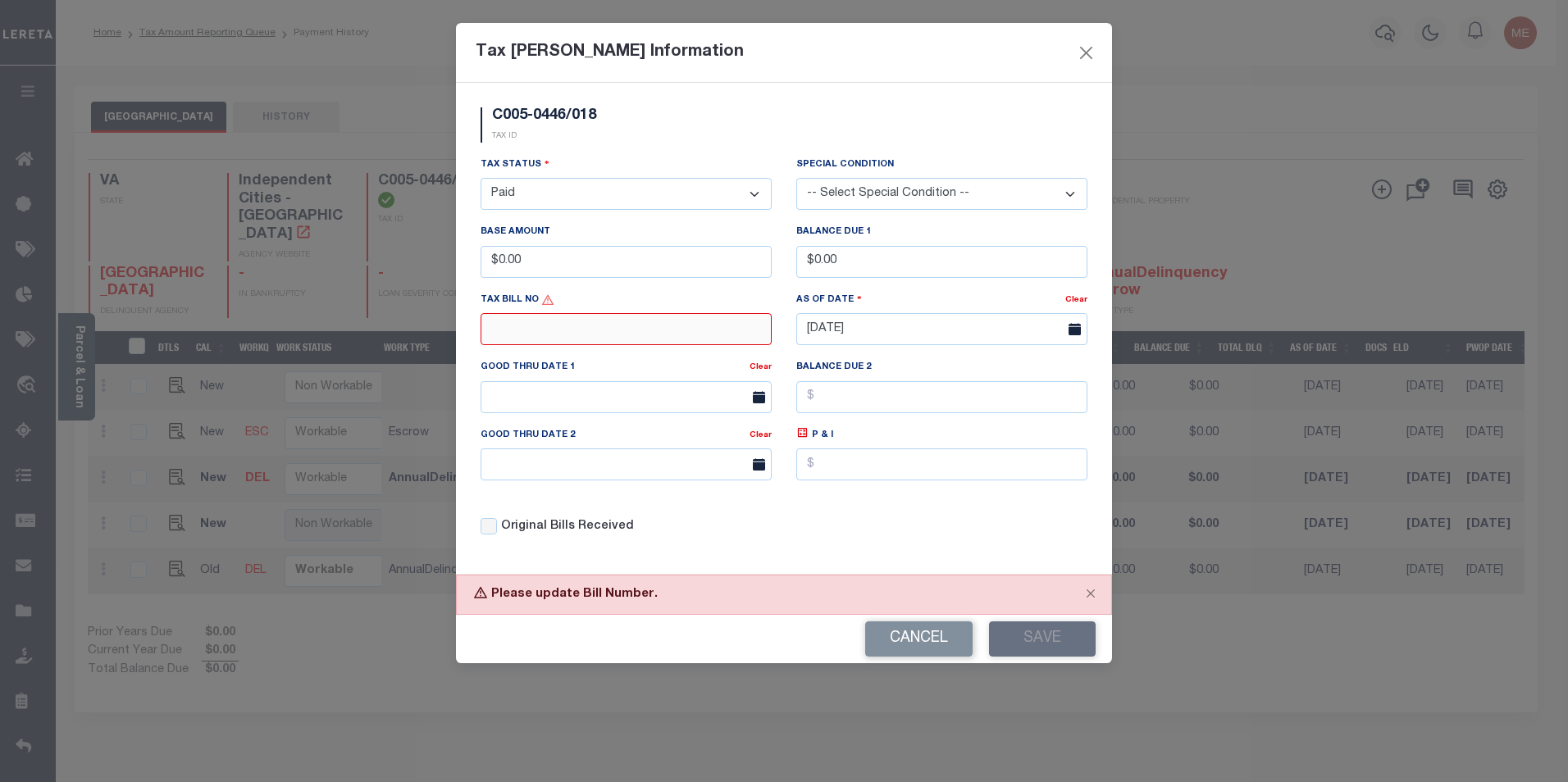
click at [588, 334] on input "text" at bounding box center [626, 329] width 291 height 32
type input "123"
click at [1064, 631] on button "Save" at bounding box center [1042, 639] width 107 height 35
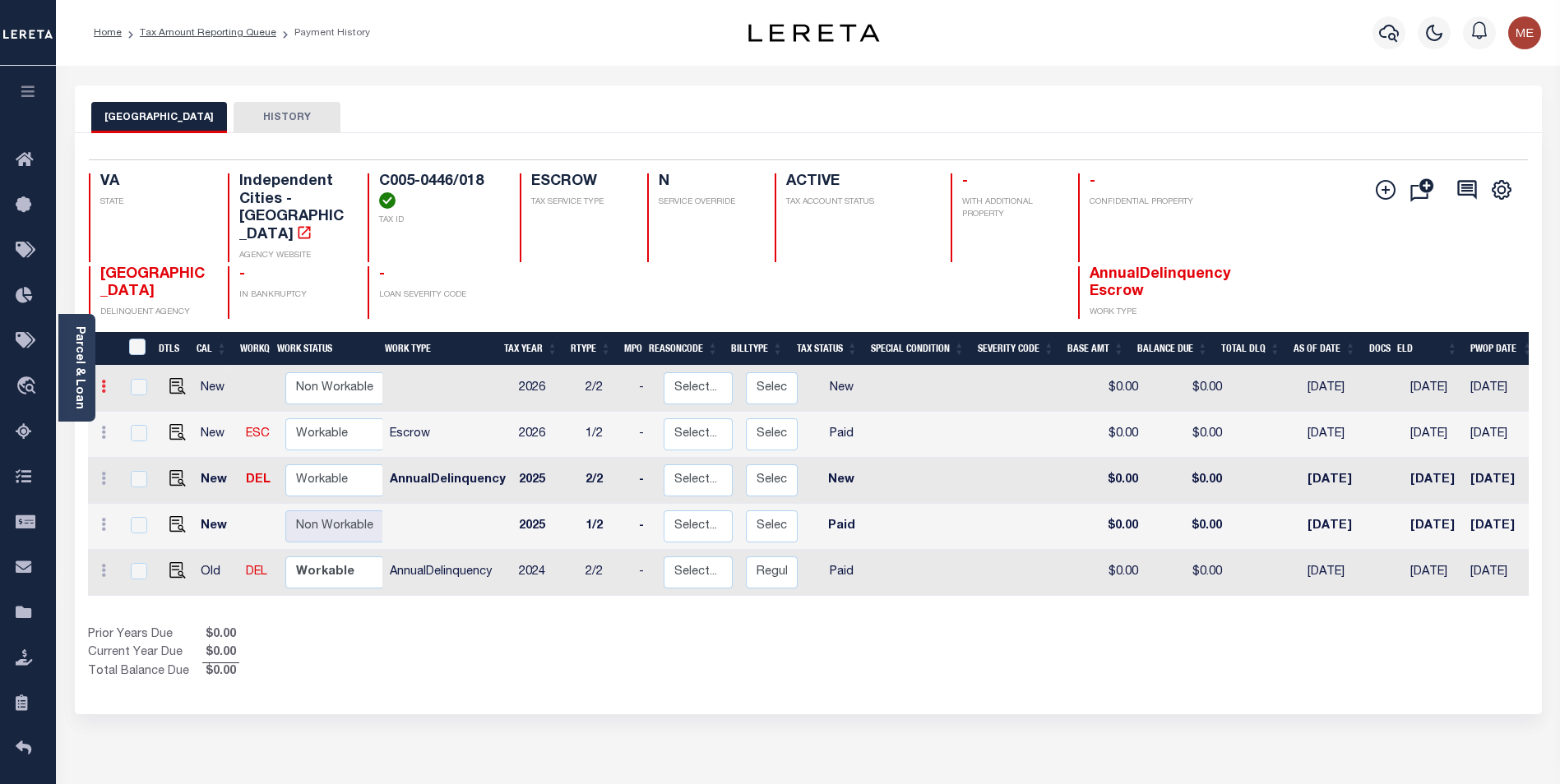
click at [104, 379] on icon at bounding box center [103, 385] width 5 height 13
click at [147, 434] on img at bounding box center [143, 443] width 17 height 18
type input "$0.00"
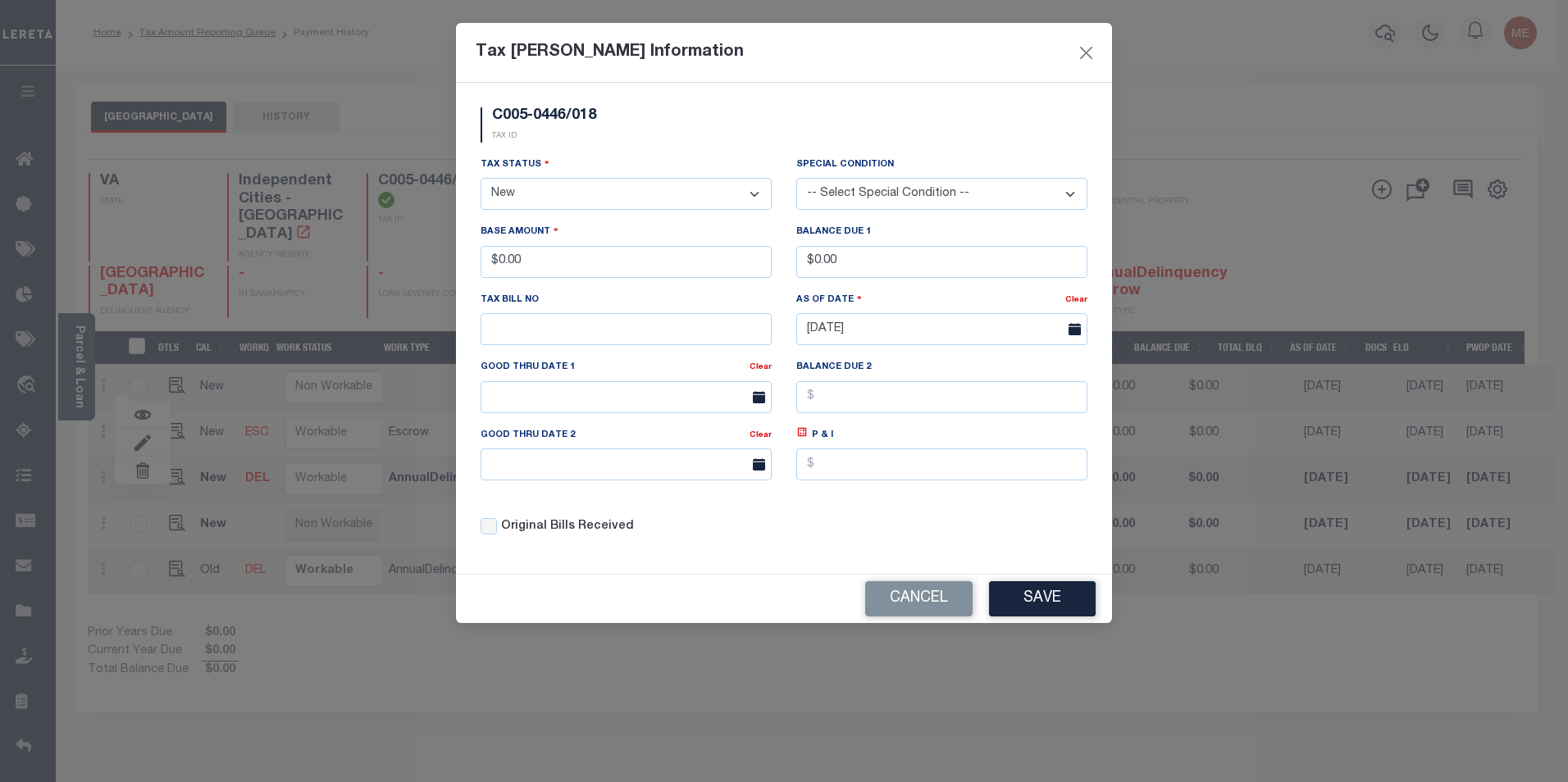
click at [605, 195] on select "- Select Status - Open Due/Unpaid Paid Incomplete No Tax Due Internal Refund Pr…" at bounding box center [626, 194] width 291 height 32
select select "PYD"
click at [481, 179] on select "- Select Status - Open Due/Unpaid Paid Incomplete No Tax Due Internal Refund Pr…" at bounding box center [626, 194] width 291 height 32
click at [683, 274] on input "$0.00" at bounding box center [626, 261] width 291 height 32
click at [1059, 606] on button "Save" at bounding box center [1042, 599] width 107 height 35
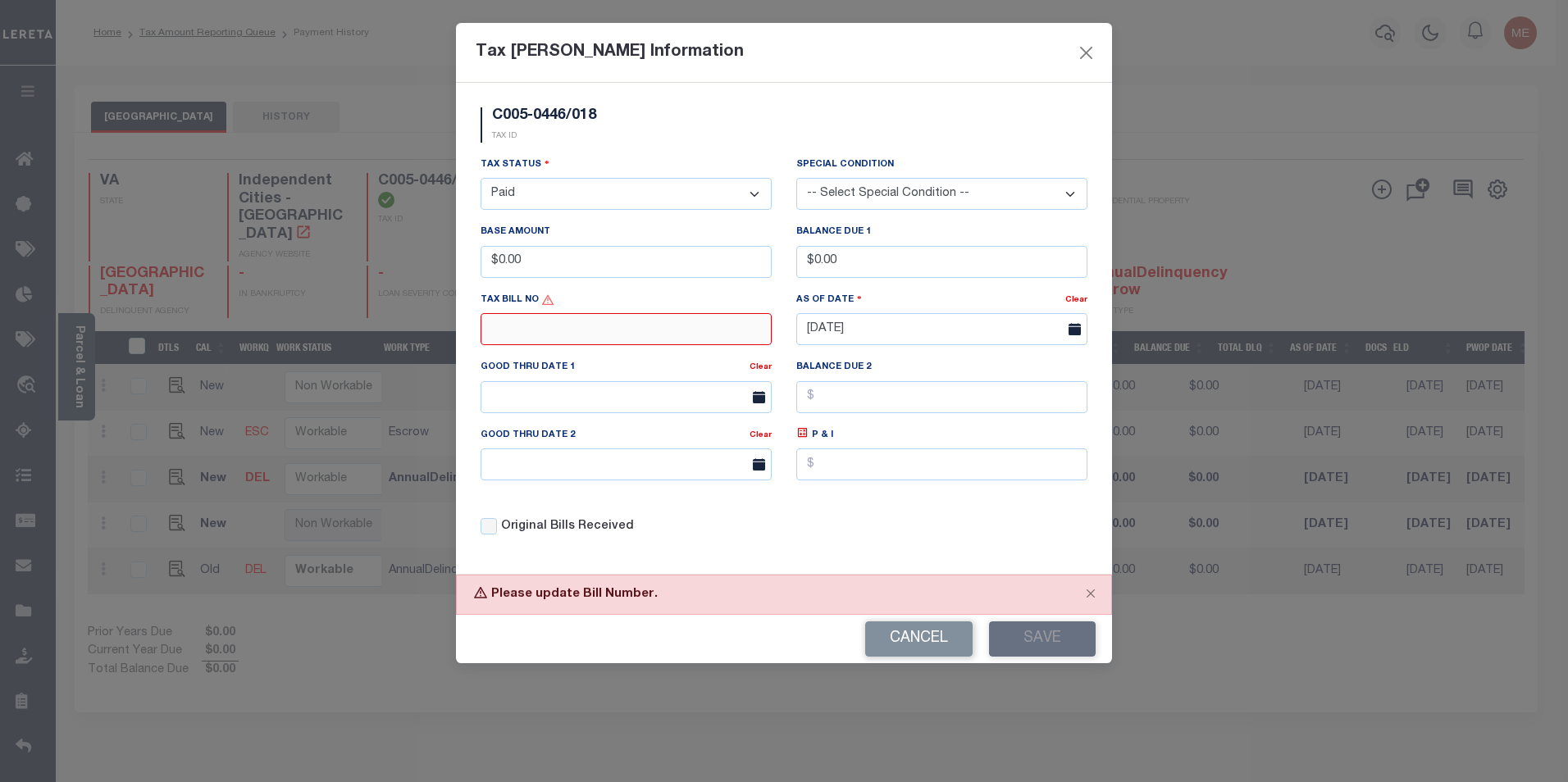
click at [623, 318] on input "text" at bounding box center [626, 329] width 291 height 32
type input "123"
click at [1059, 632] on button "Save" at bounding box center [1042, 639] width 107 height 35
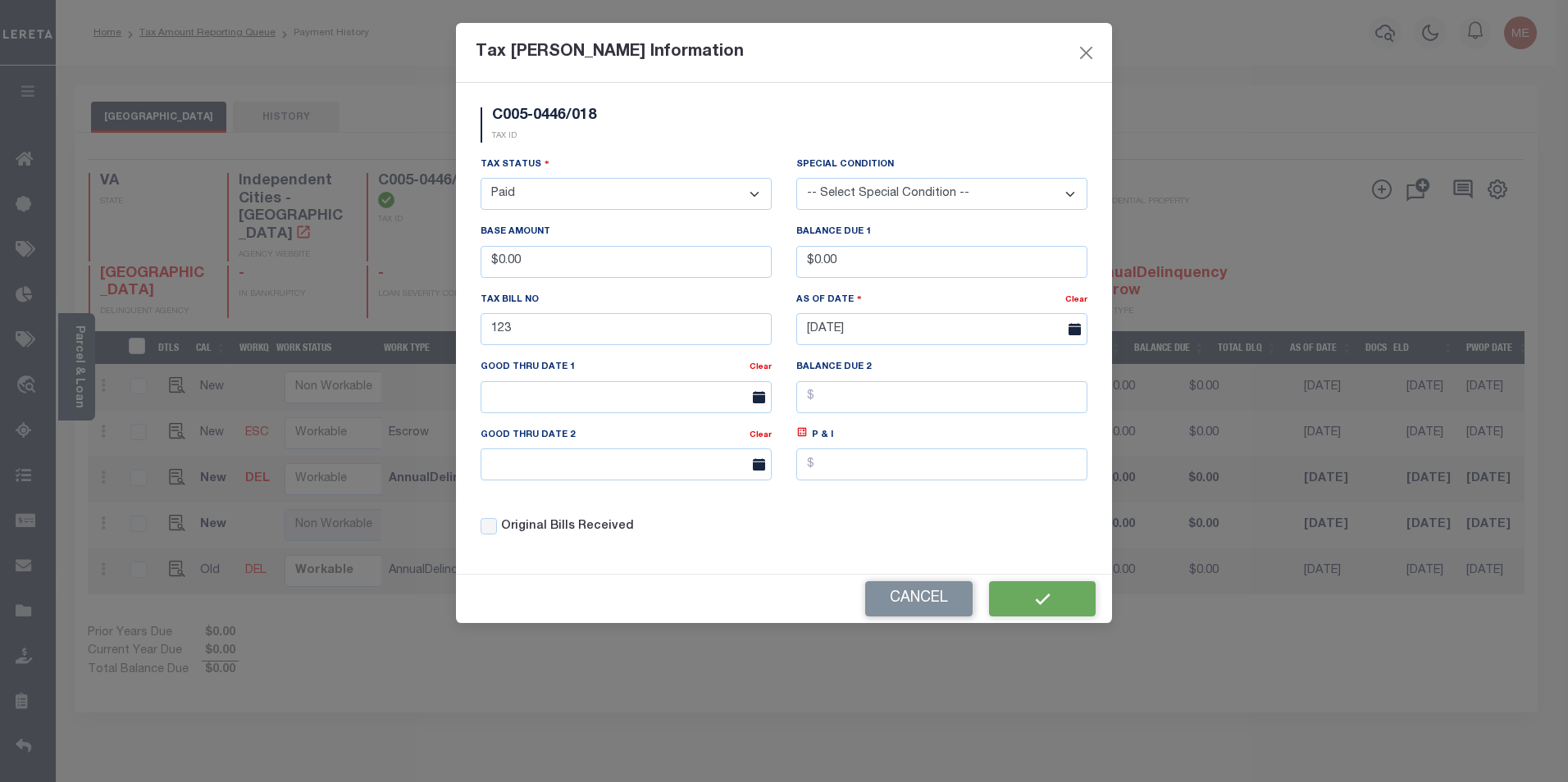
select select "NW2"
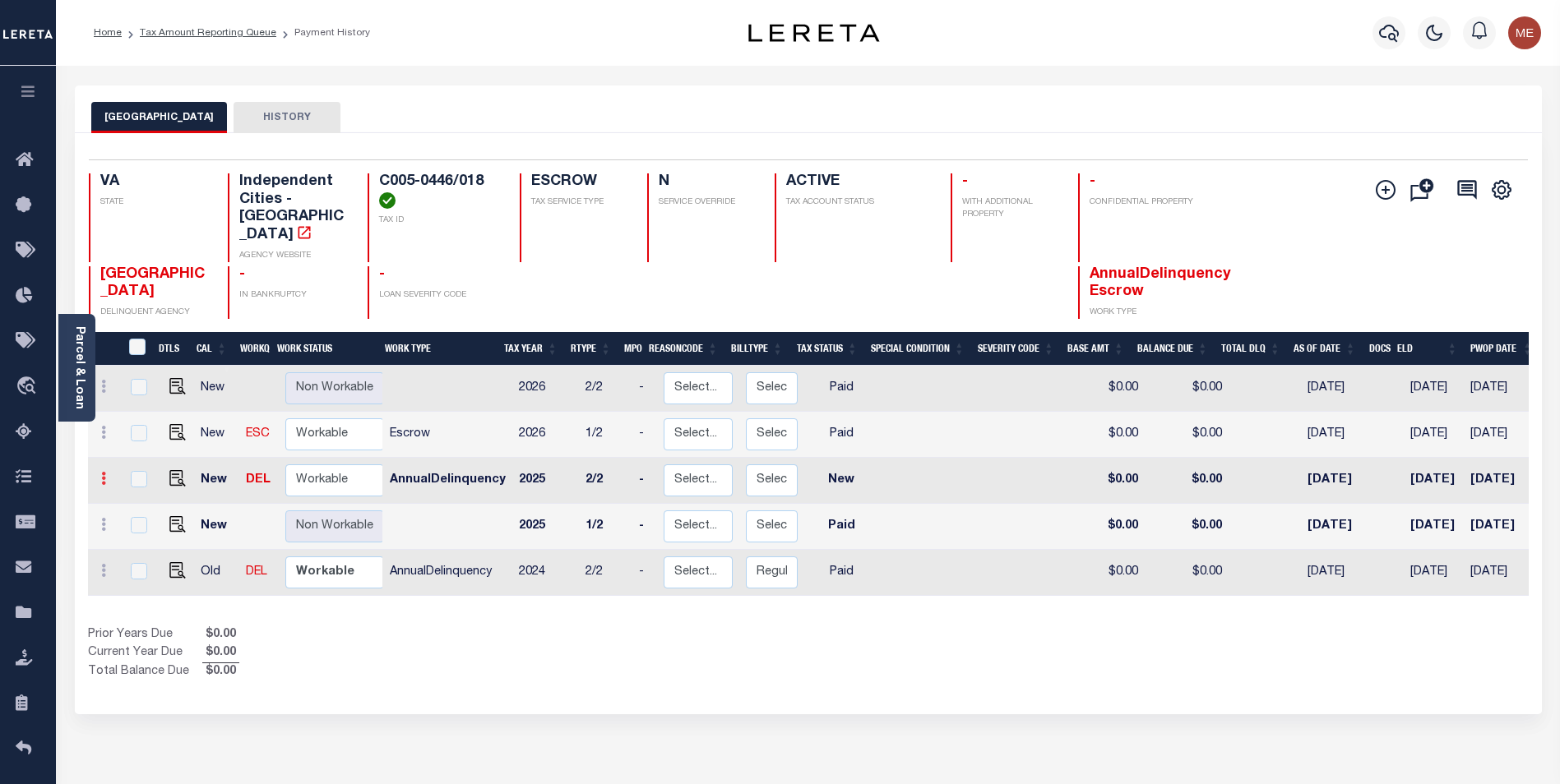
click at [104, 472] on icon at bounding box center [103, 478] width 5 height 13
click at [140, 526] on img at bounding box center [143, 534] width 17 height 18
type input "$0.00"
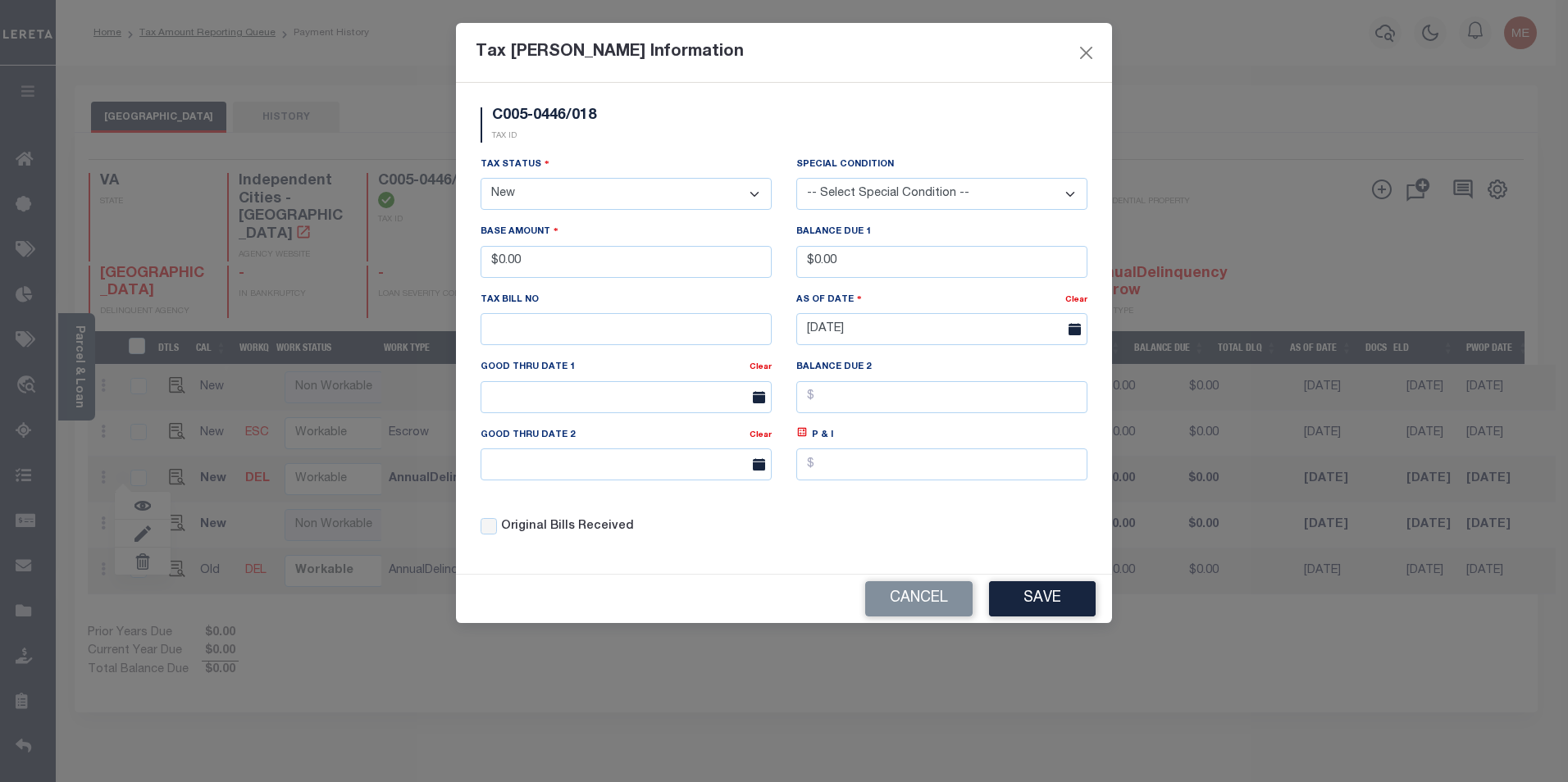
click at [572, 194] on select "- Select Status - Open Due/Unpaid Paid Incomplete No Tax Due Internal Refund Pr…" at bounding box center [626, 194] width 291 height 32
select select "PYD"
click at [481, 179] on select "- Select Status - Open Due/Unpaid Paid Incomplete No Tax Due Internal Refund Pr…" at bounding box center [626, 194] width 291 height 32
click at [1024, 613] on button "Save" at bounding box center [1042, 599] width 107 height 35
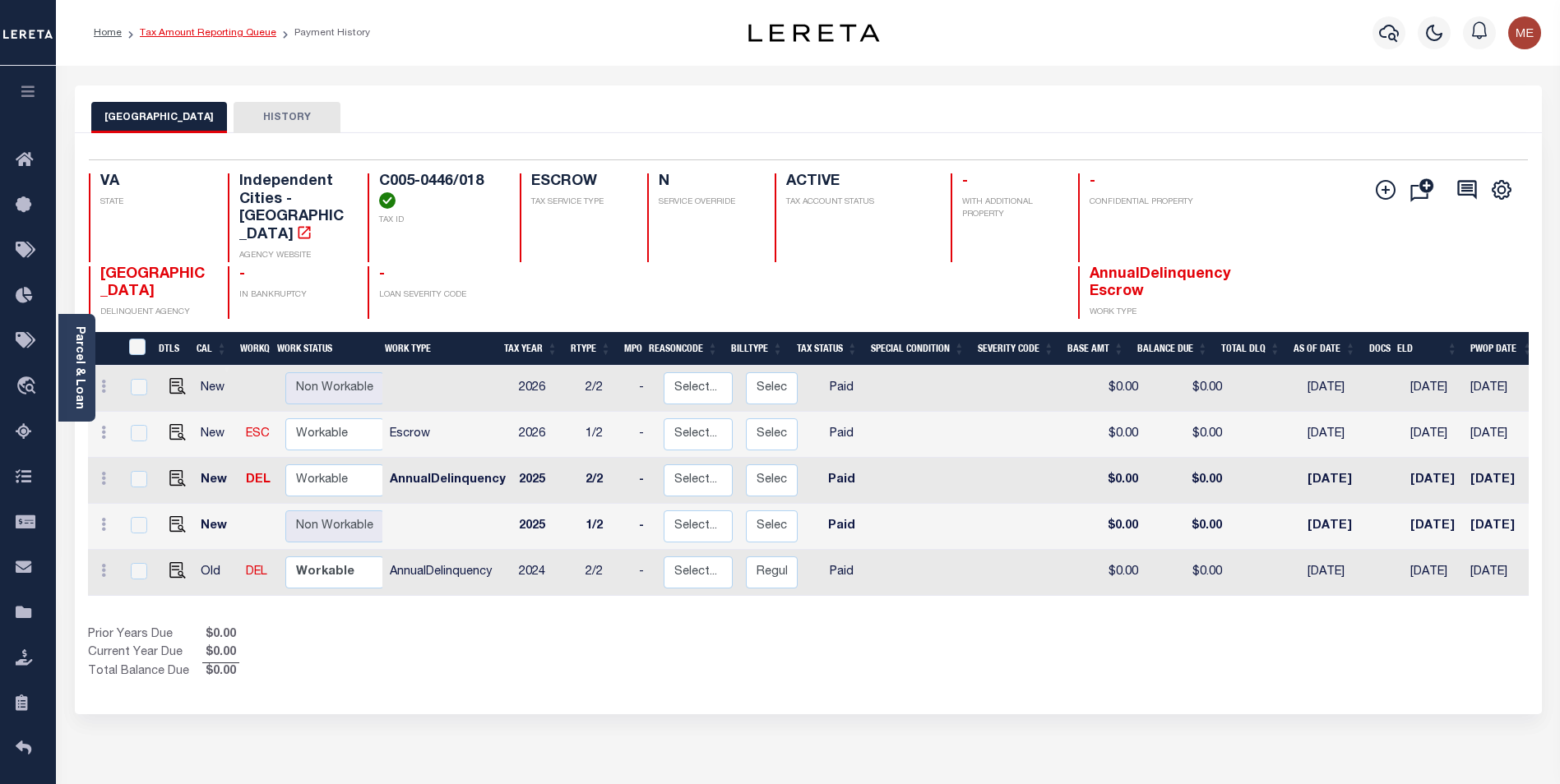
click at [217, 34] on link "Tax Amount Reporting Queue" at bounding box center [208, 32] width 137 height 10
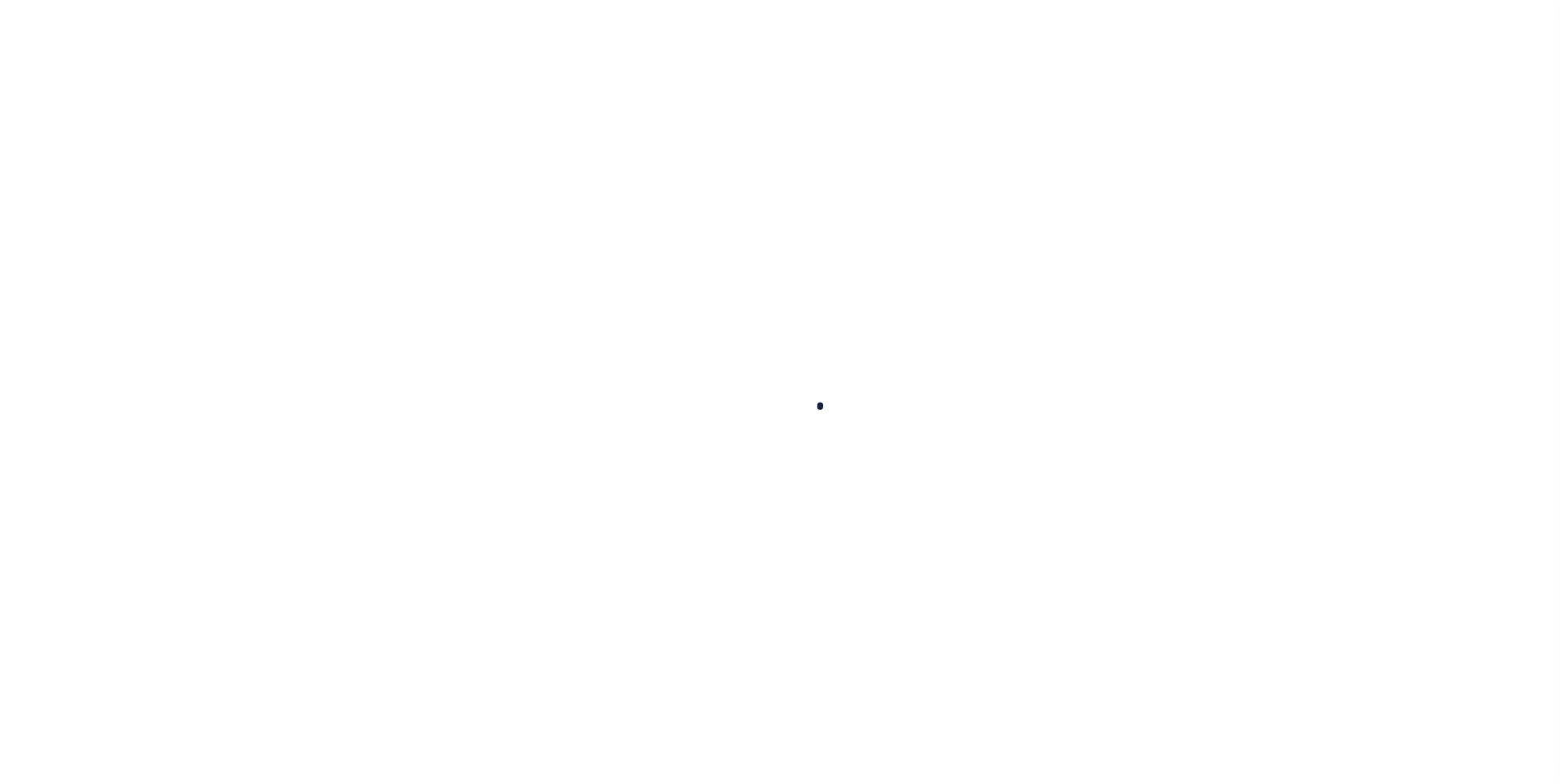
select select "100"
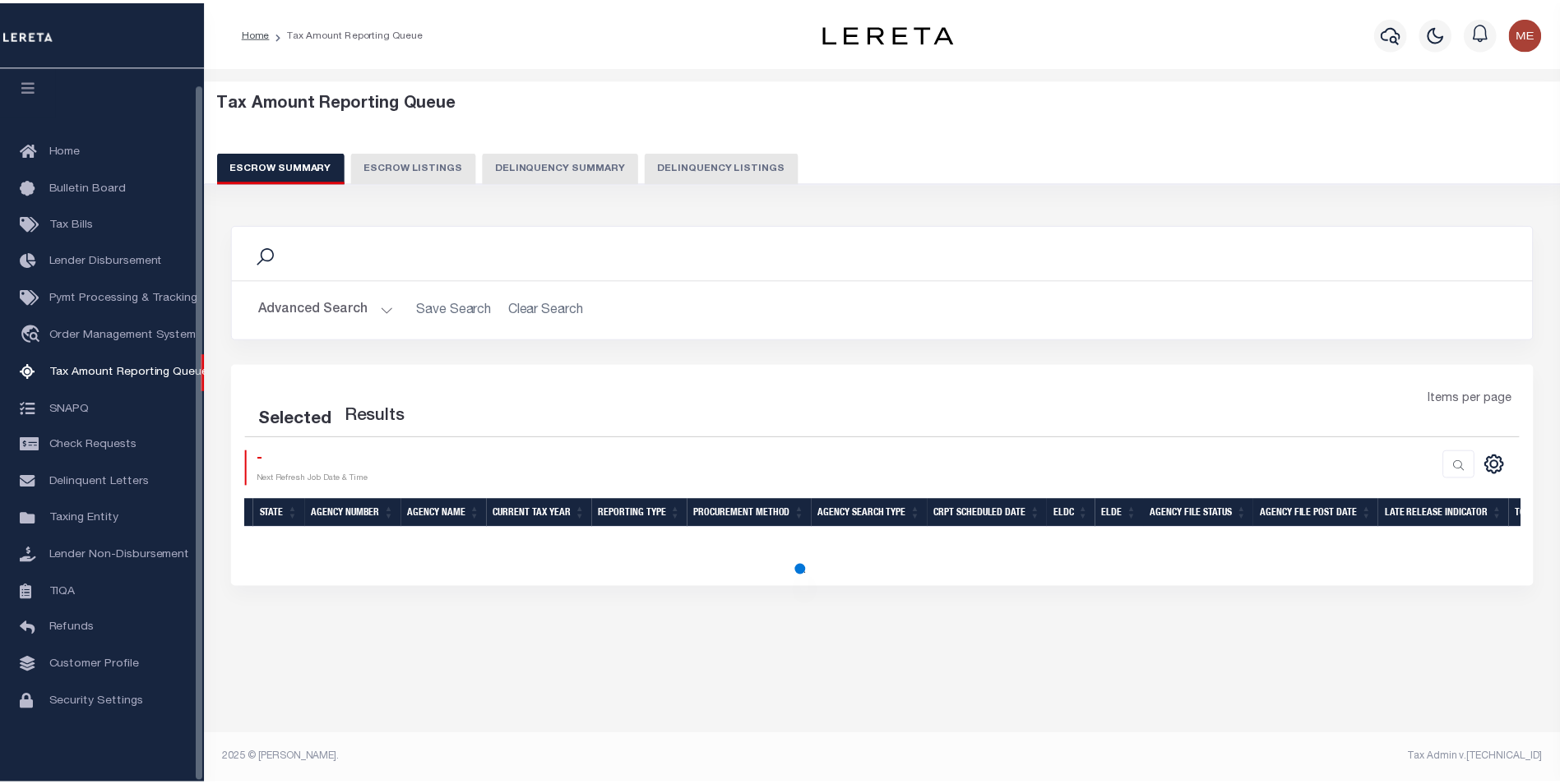
scroll to position [17, 0]
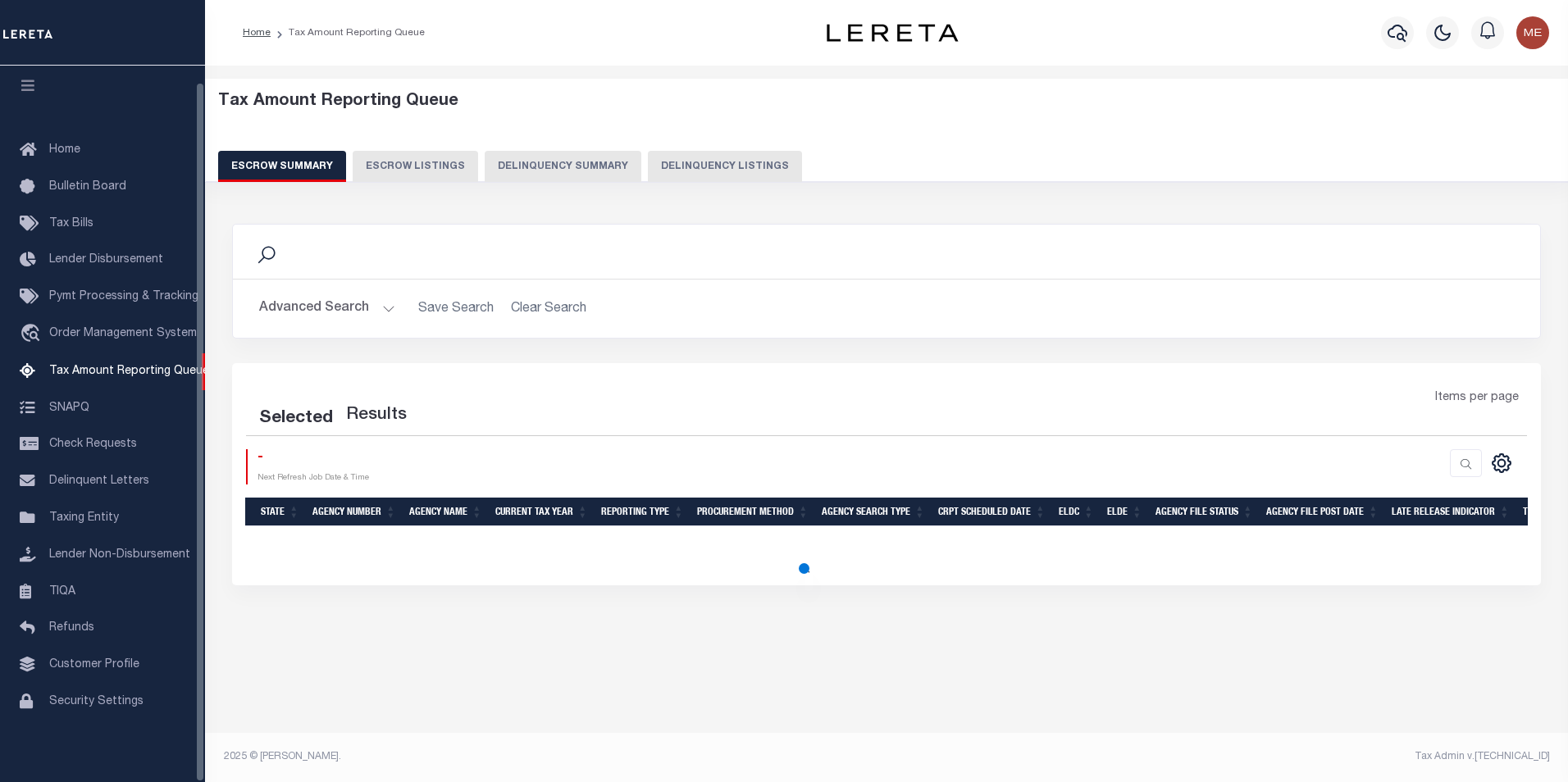
select select "100"
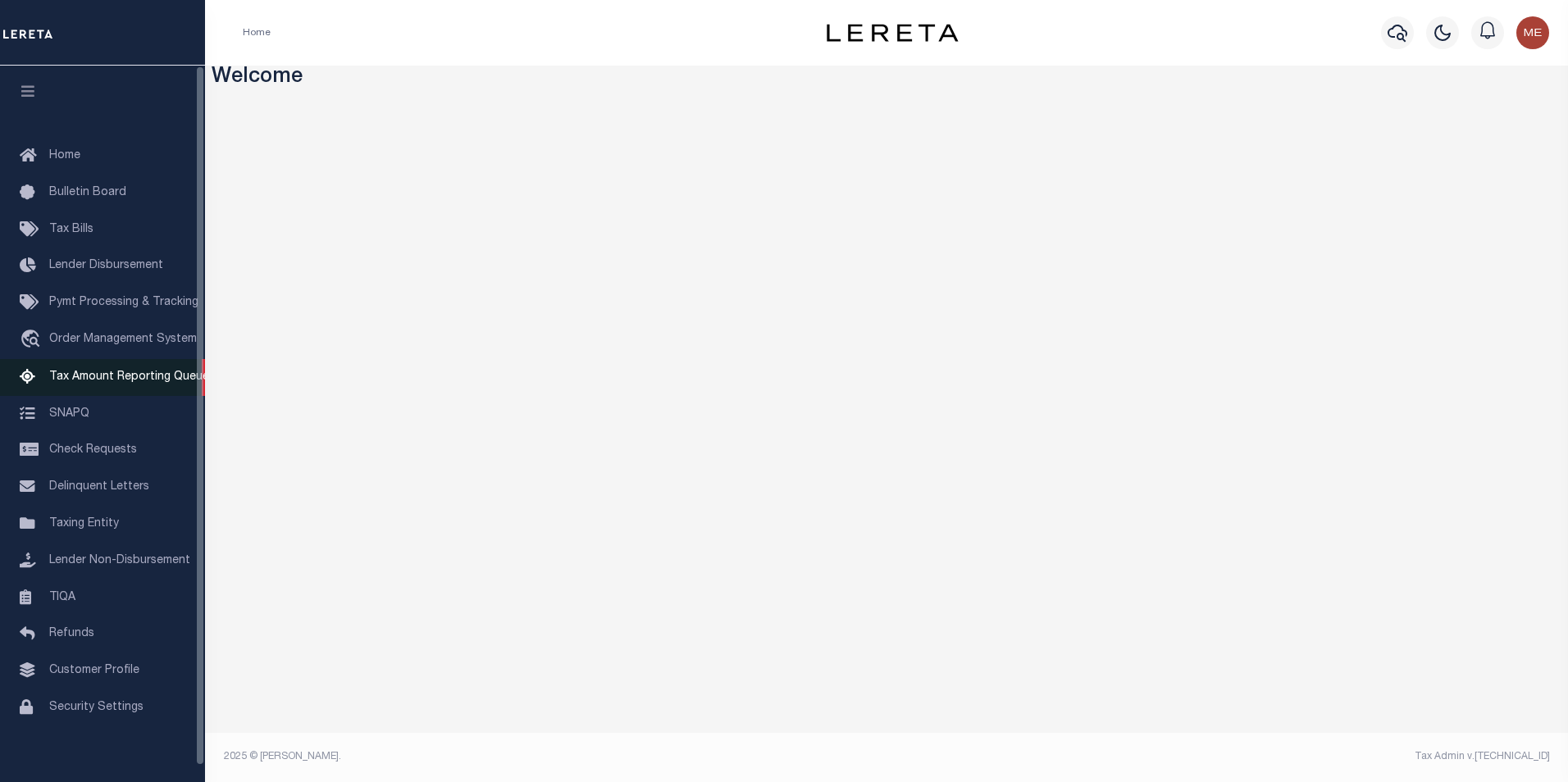
click at [152, 380] on span "Tax Amount Reporting Queue" at bounding box center [128, 377] width 160 height 11
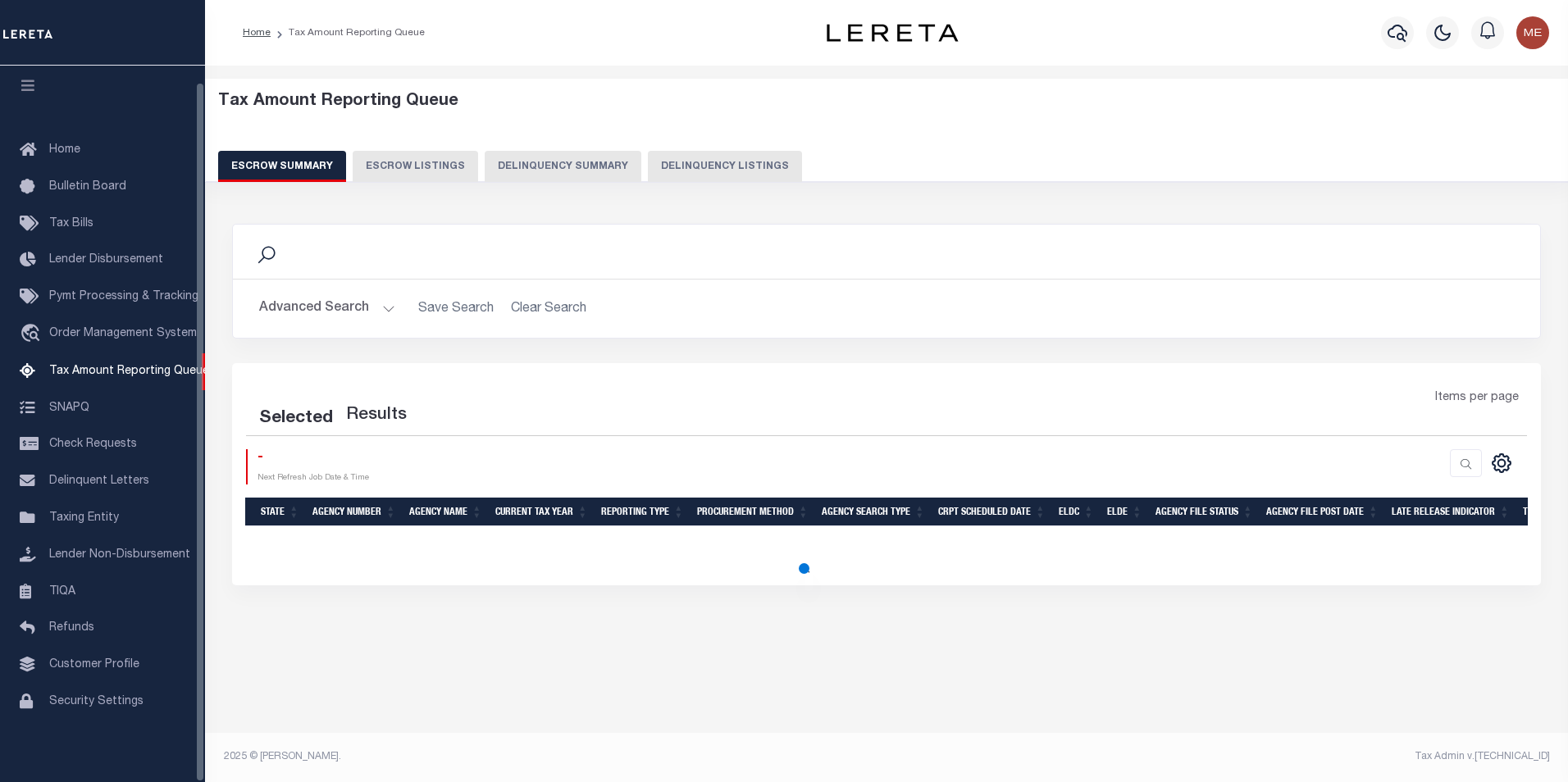
scroll to position [17, 0]
select select "100"
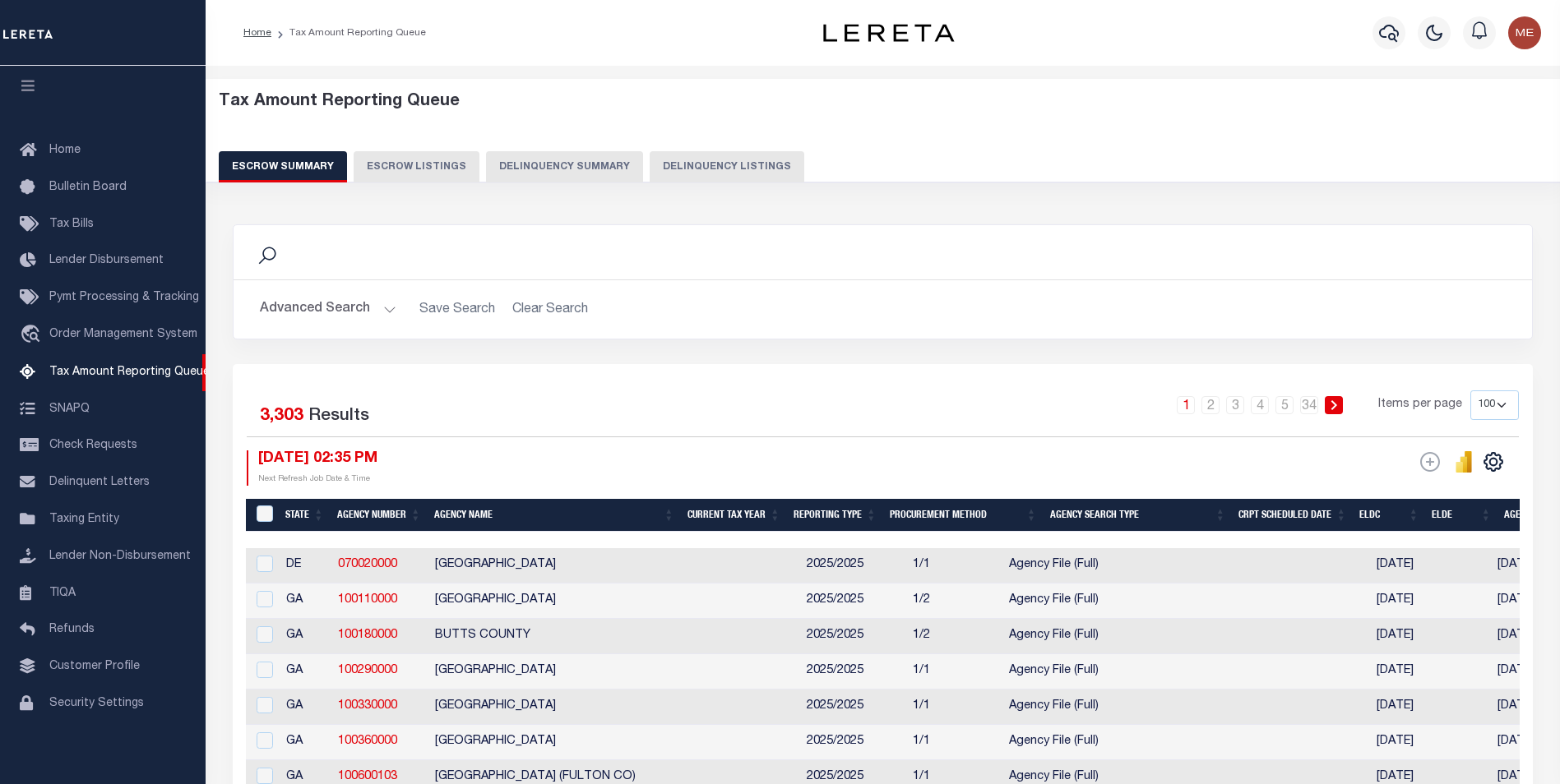
click at [565, 171] on button "Delinquency Summary" at bounding box center [564, 167] width 157 height 32
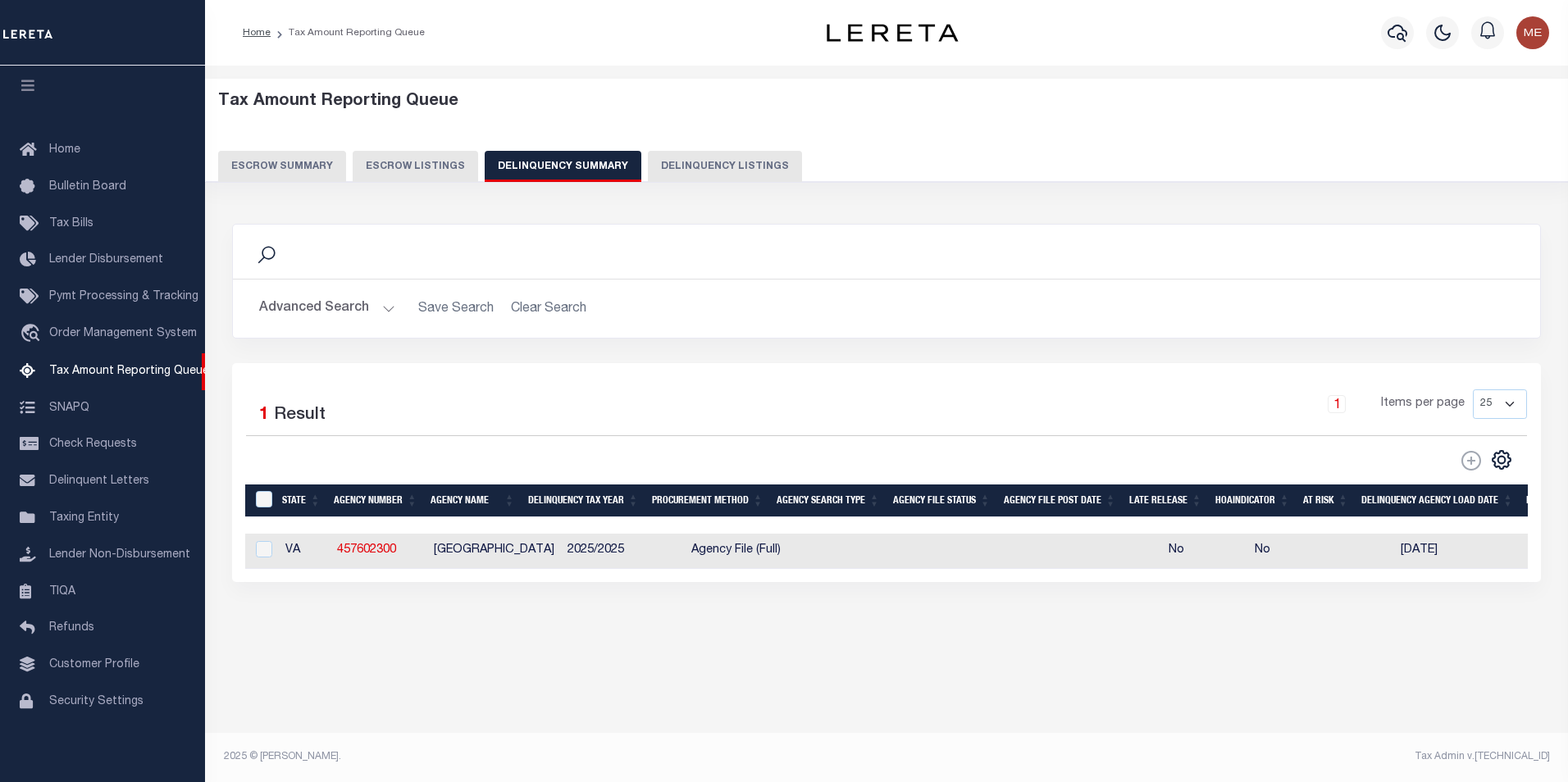
click at [391, 313] on button "Advanced Search" at bounding box center [327, 308] width 136 height 32
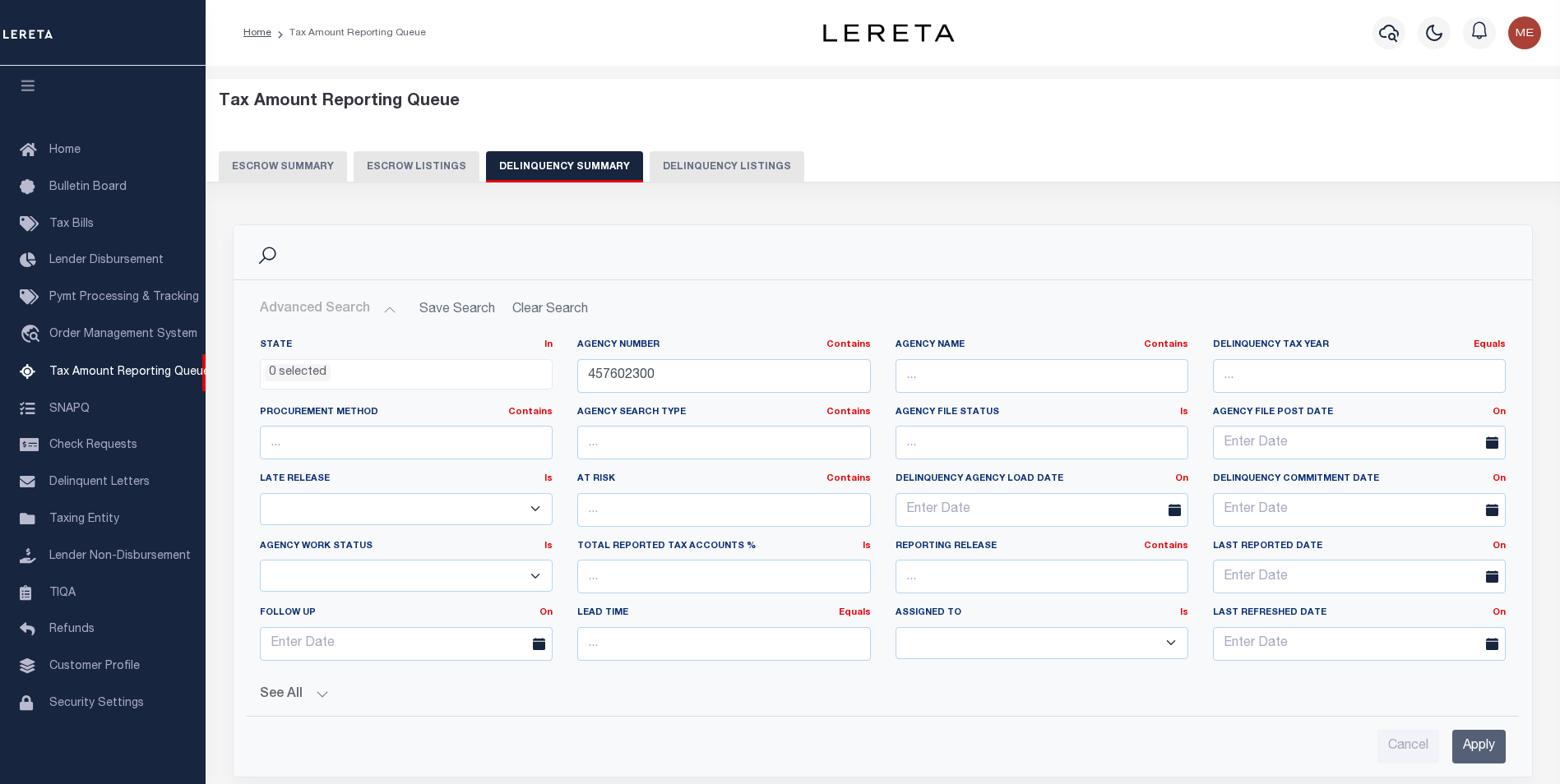
click at [819, 394] on div "Agency Number Contains Contains Is 457602300" at bounding box center [724, 372] width 317 height 67
click at [822, 391] on input "457602300" at bounding box center [724, 376] width 293 height 33
click at [824, 390] on input "457602300" at bounding box center [724, 376] width 293 height 33
paste input "0303500"
type input "030350000"
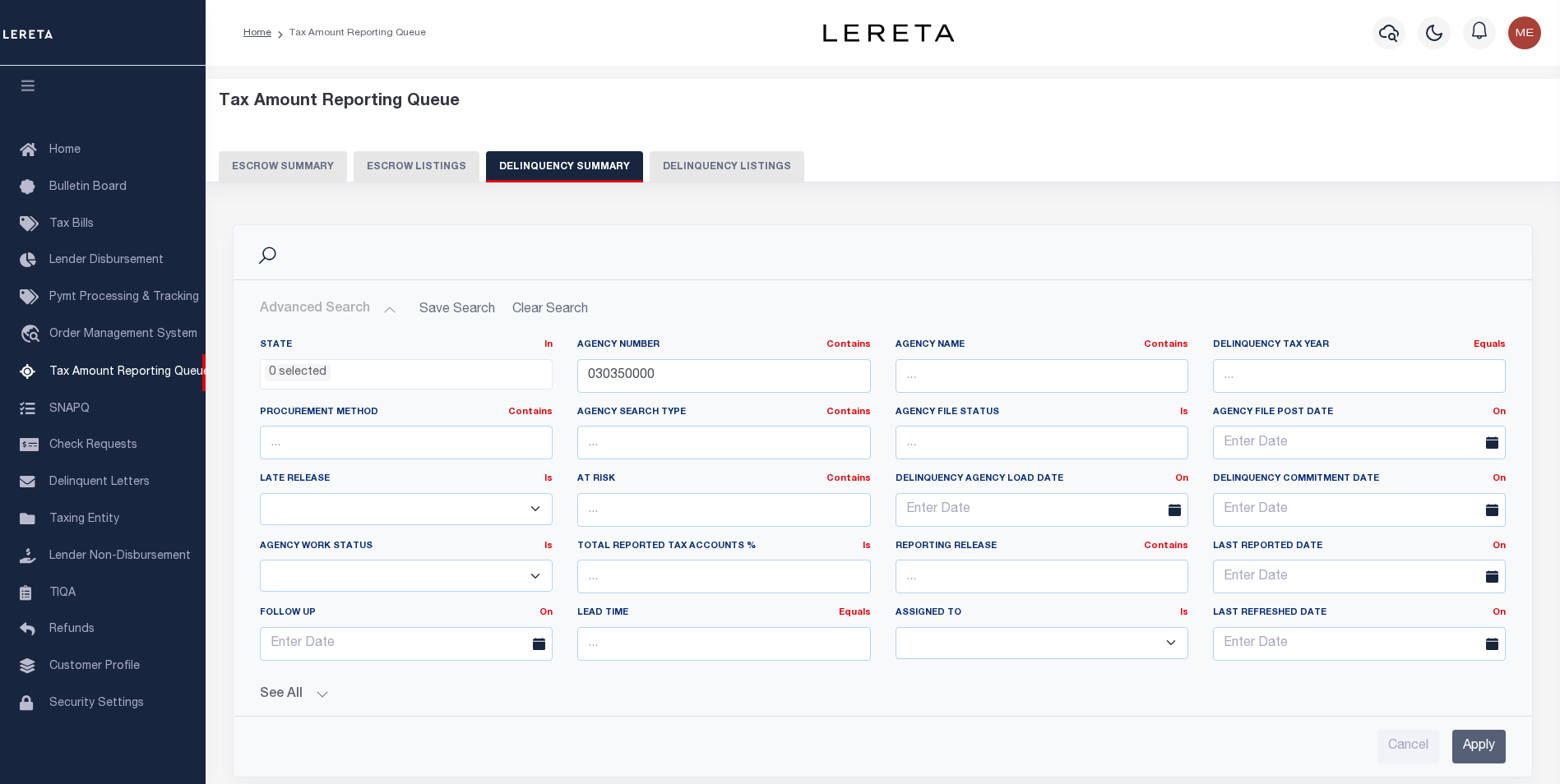
click at [1471, 740] on input "Apply" at bounding box center [1478, 746] width 53 height 33
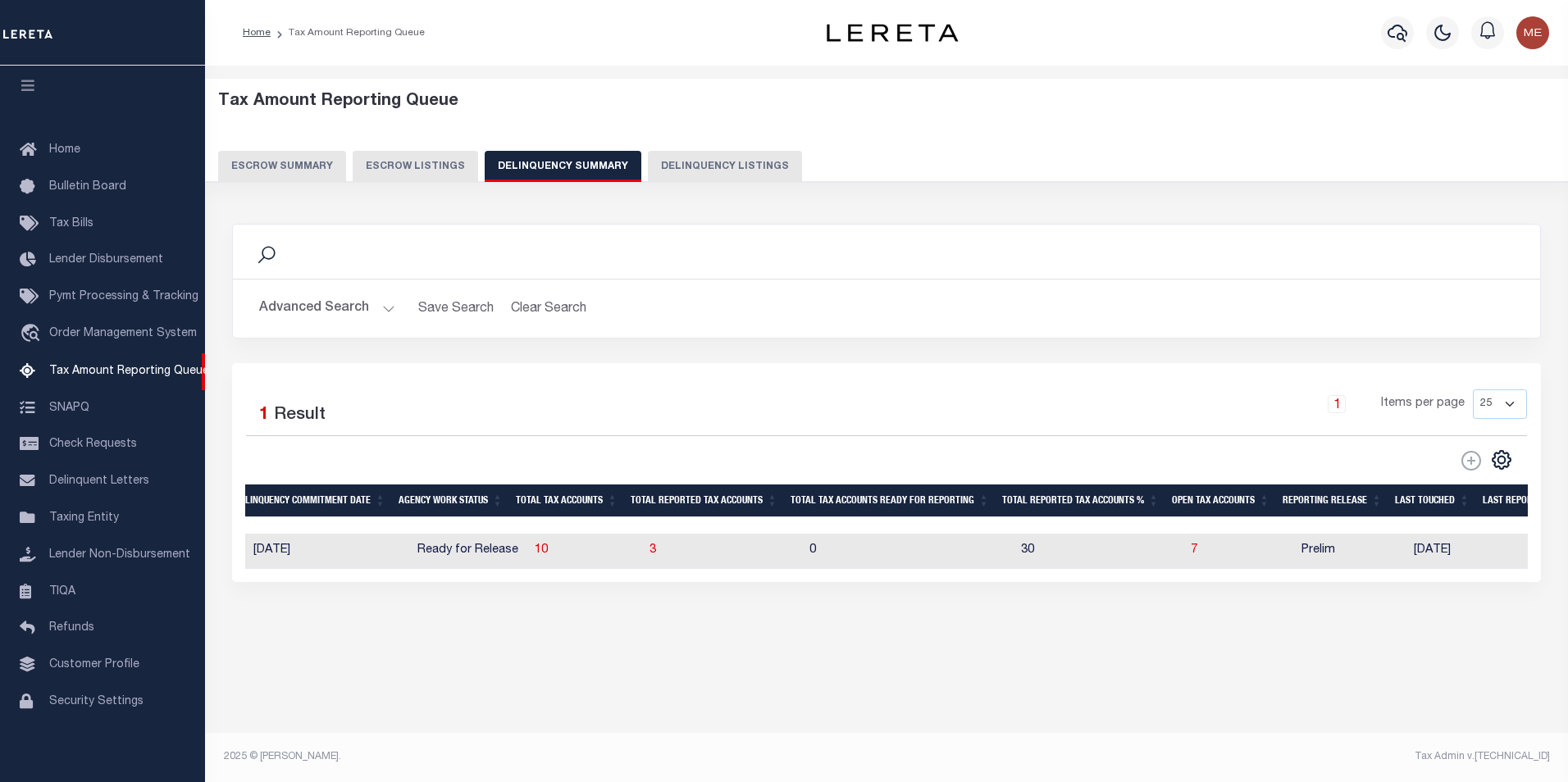
scroll to position [0, 1558]
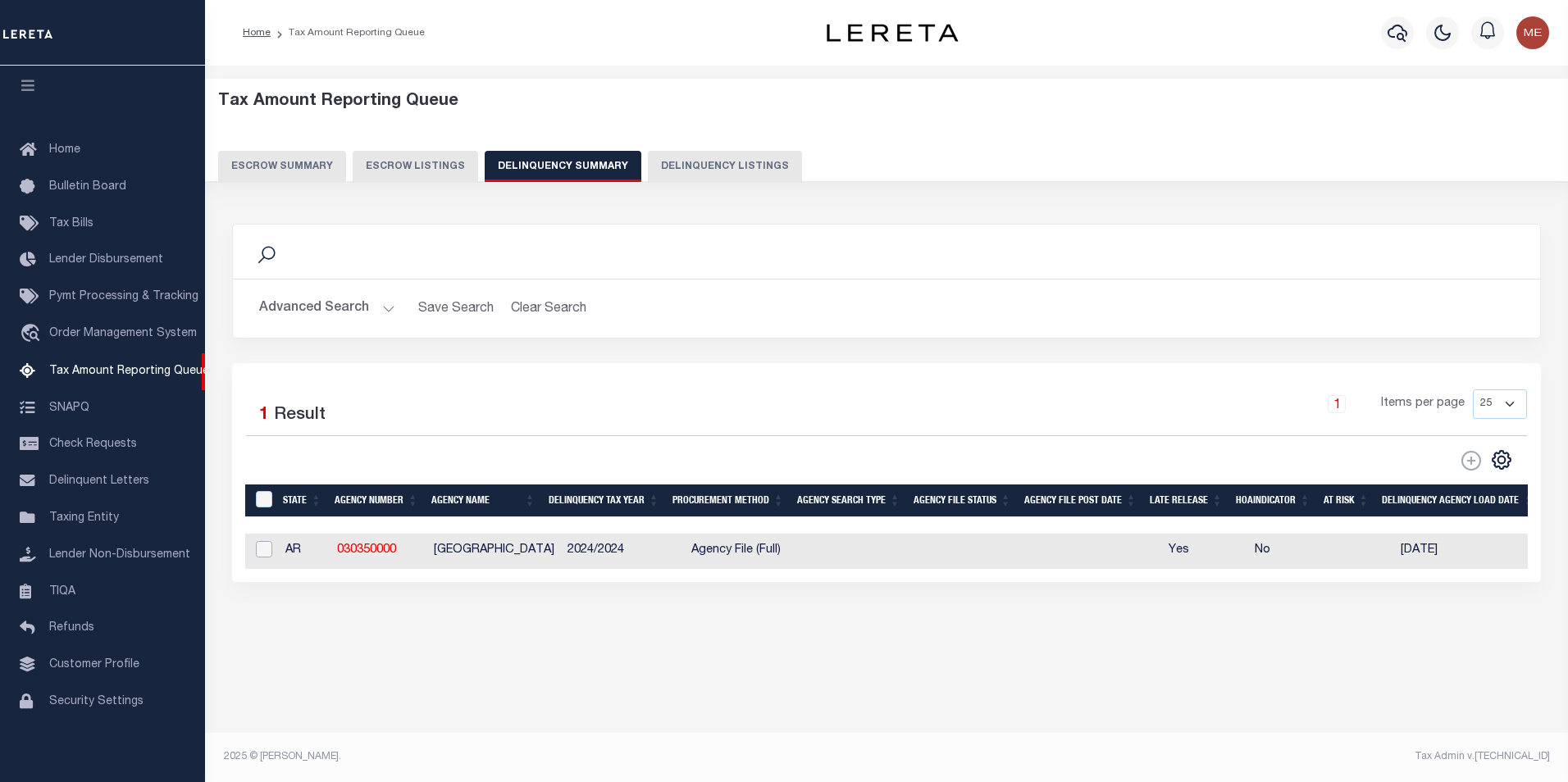
click at [272, 550] on input "checkbox" at bounding box center [264, 549] width 17 height 17
checkbox input "true"
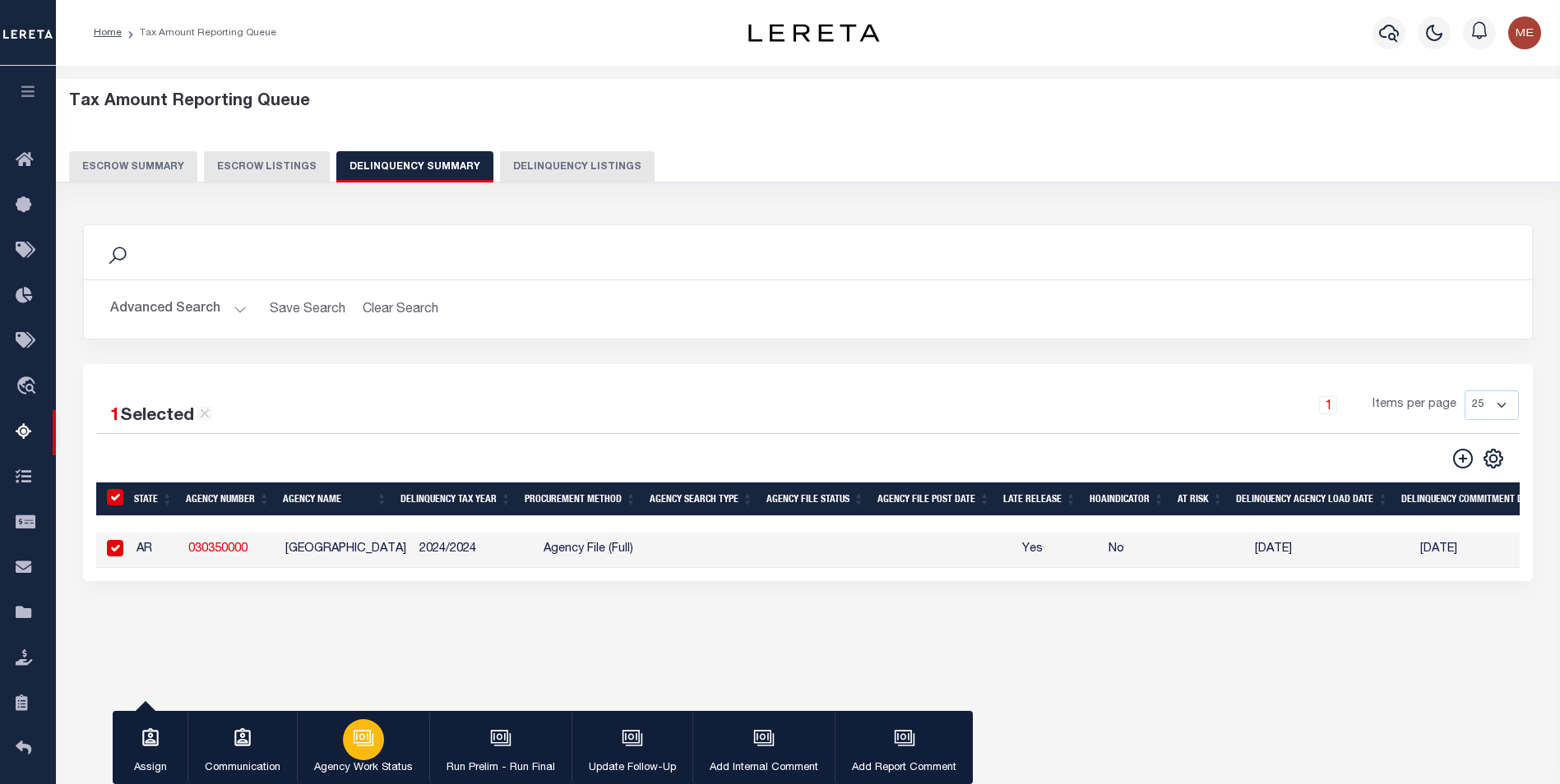
click at [387, 752] on button "Agency Work Status" at bounding box center [363, 748] width 132 height 74
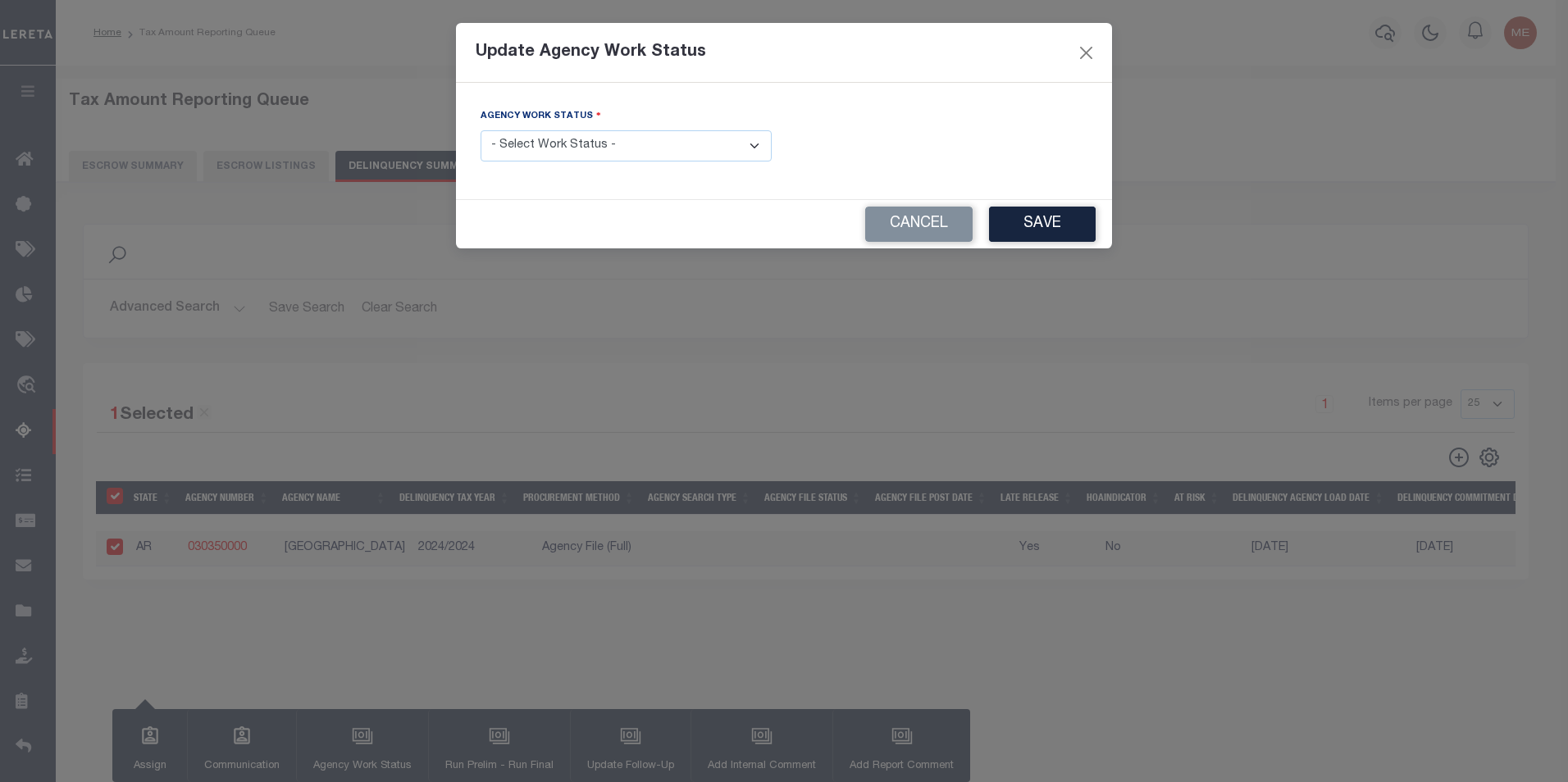
click at [663, 150] on select "- Select Work Status - In Progress Pending Agency Follow-up Pending QC Ready fo…" at bounding box center [626, 146] width 291 height 32
select select "2"
click at [481, 130] on select "- Select Work Status - In Progress Pending Agency Follow-up Pending QC Ready fo…" at bounding box center [626, 146] width 291 height 32
click at [1072, 221] on button "Save" at bounding box center [1042, 224] width 107 height 35
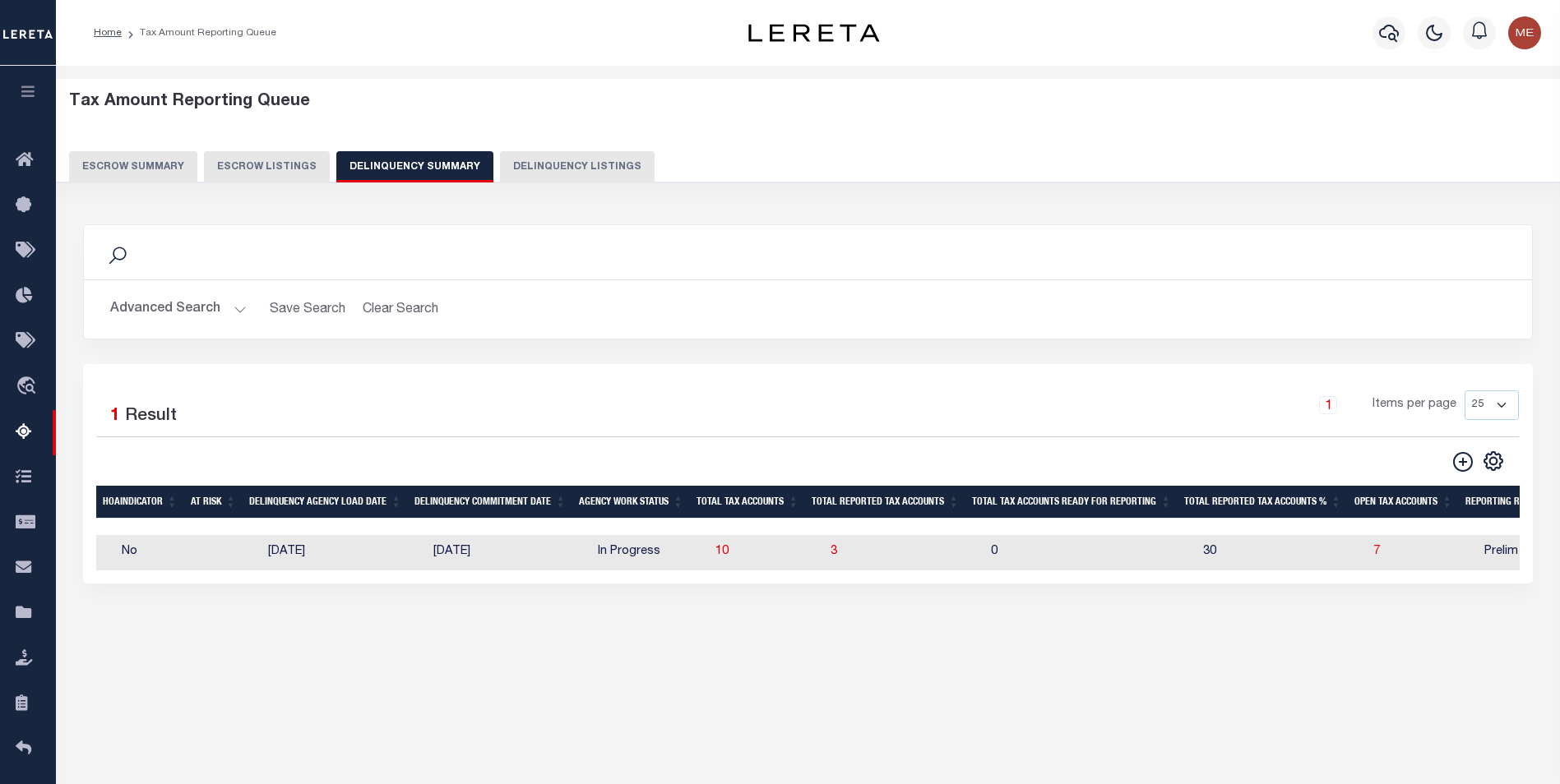
click at [1366, 555] on td "7" at bounding box center [1422, 553] width 111 height 35
checkbox input "true"
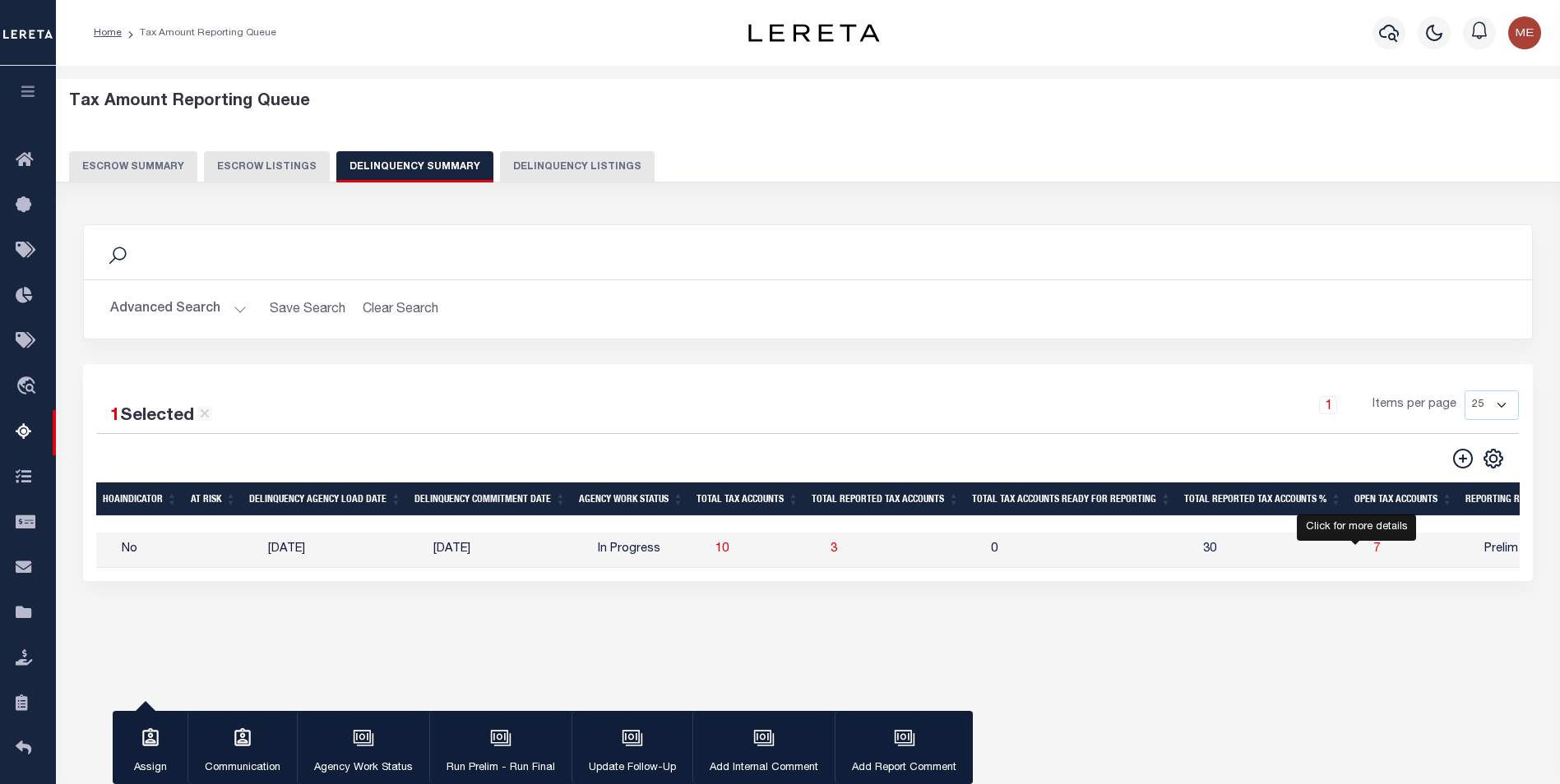
click at [1373, 554] on span "7" at bounding box center [1377, 548] width 7 height 11
select select "100"
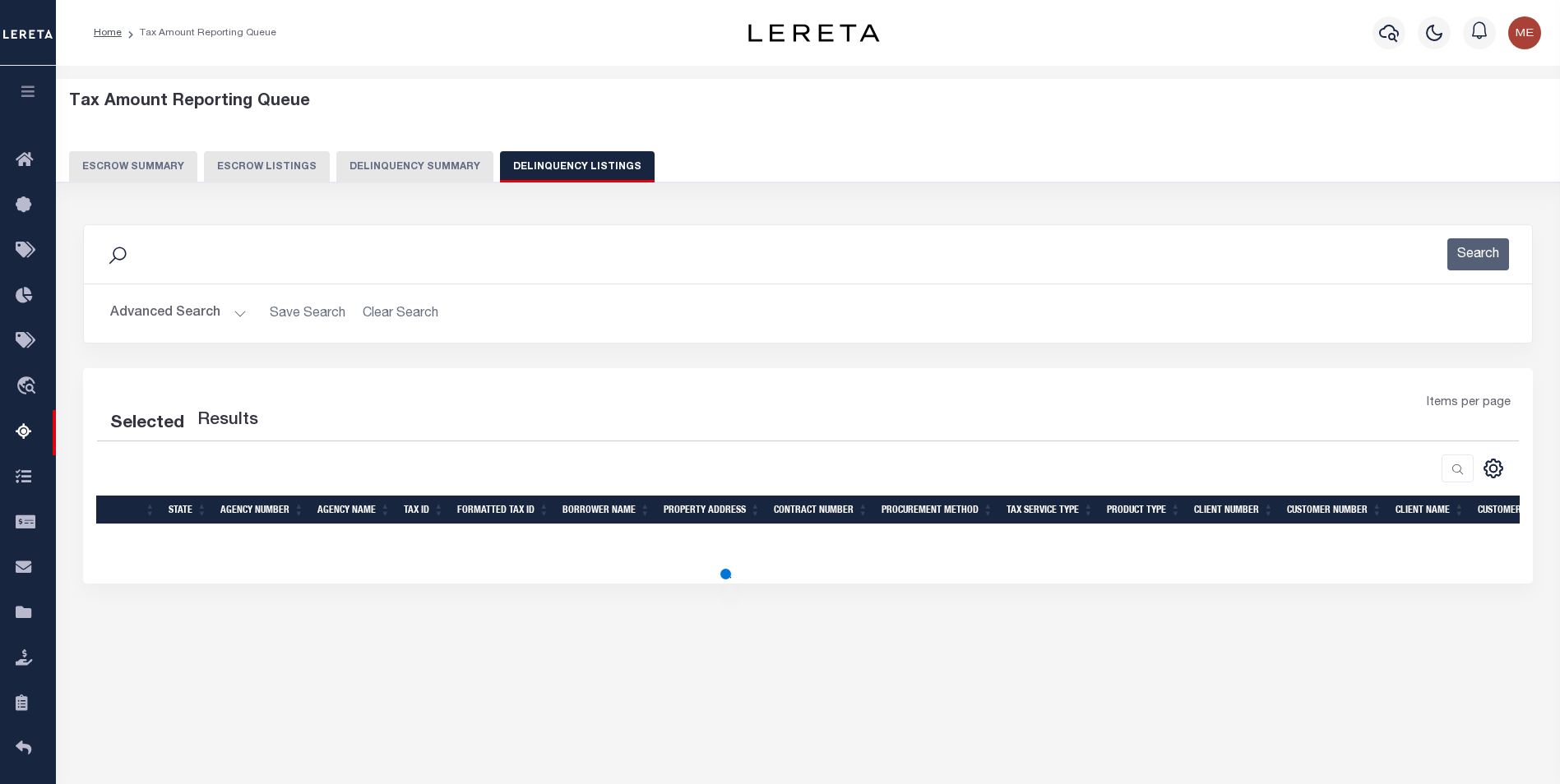
select select "100"
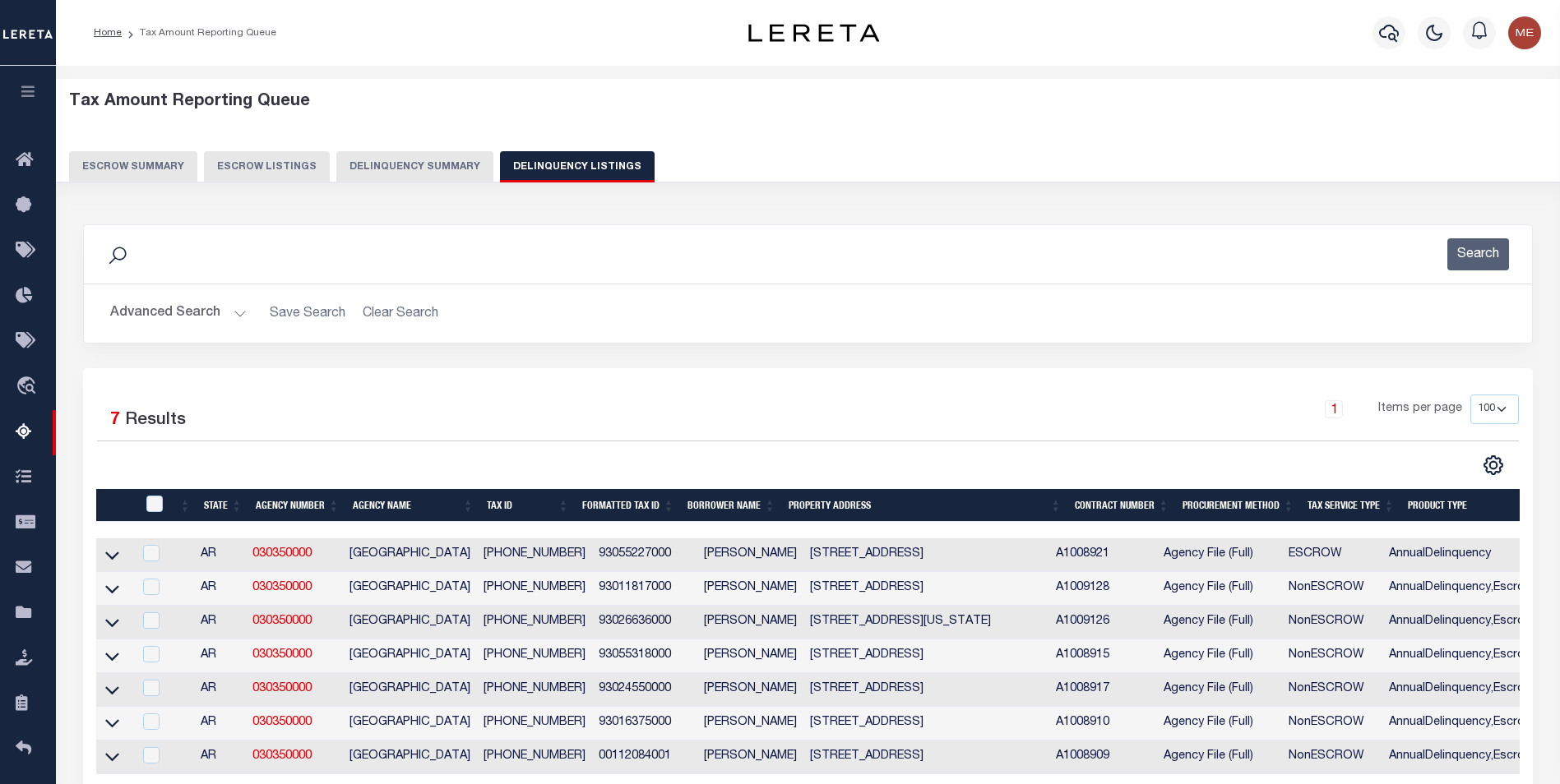
scroll to position [82, 0]
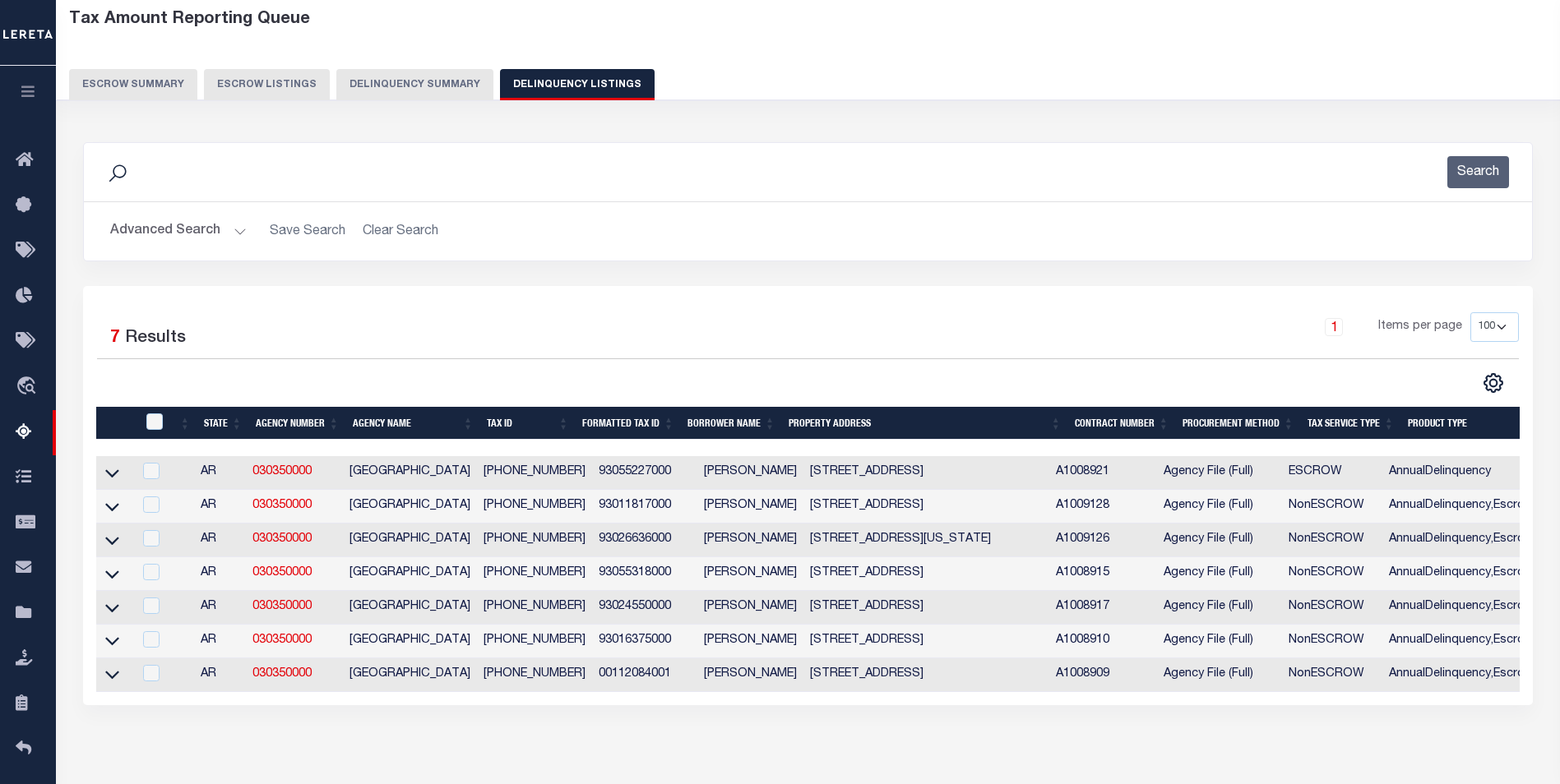
click at [430, 98] on button "Delinquency Summary" at bounding box center [415, 85] width 157 height 32
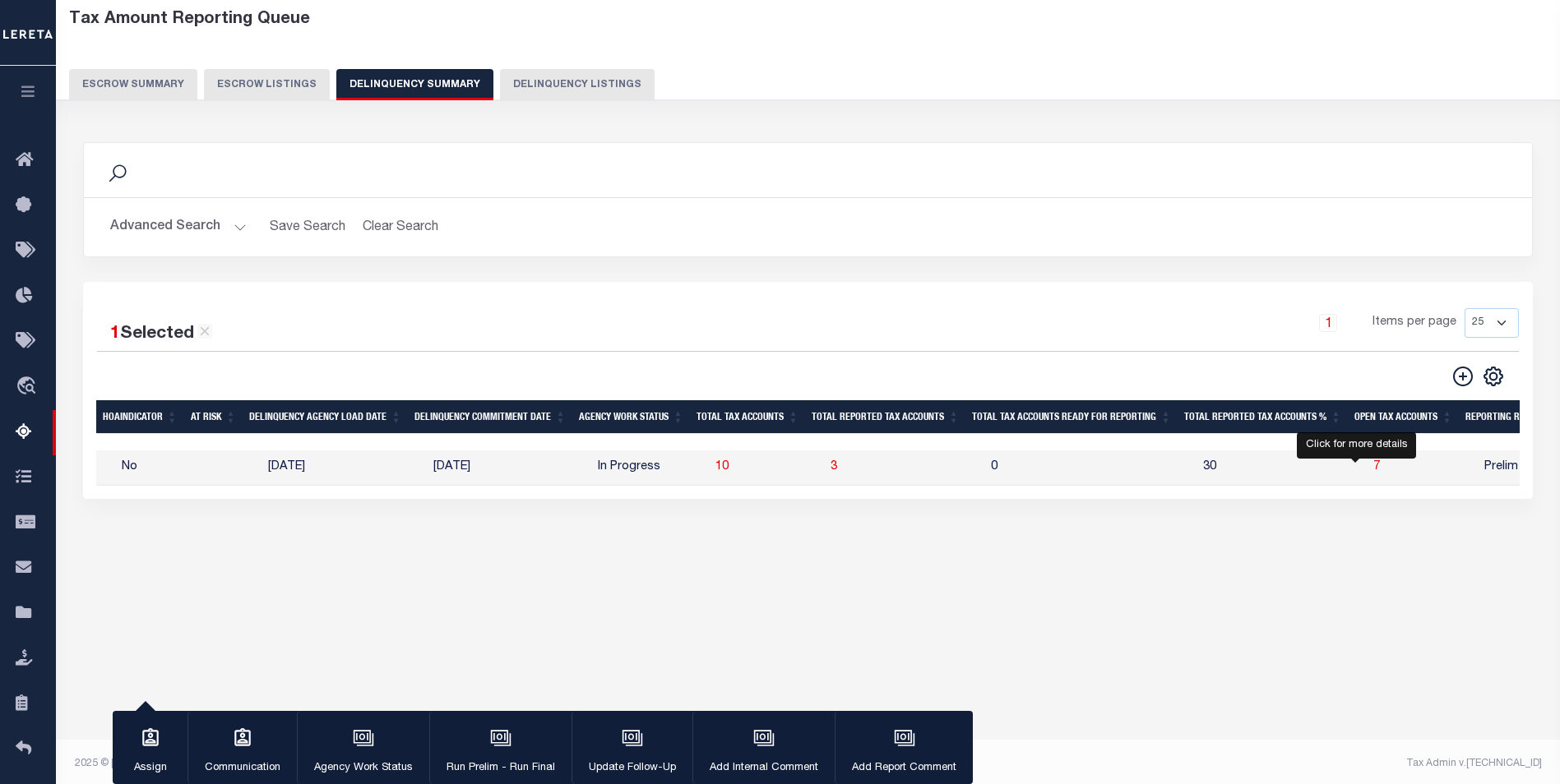
click at [1373, 472] on span "7" at bounding box center [1377, 466] width 7 height 11
select select "100"
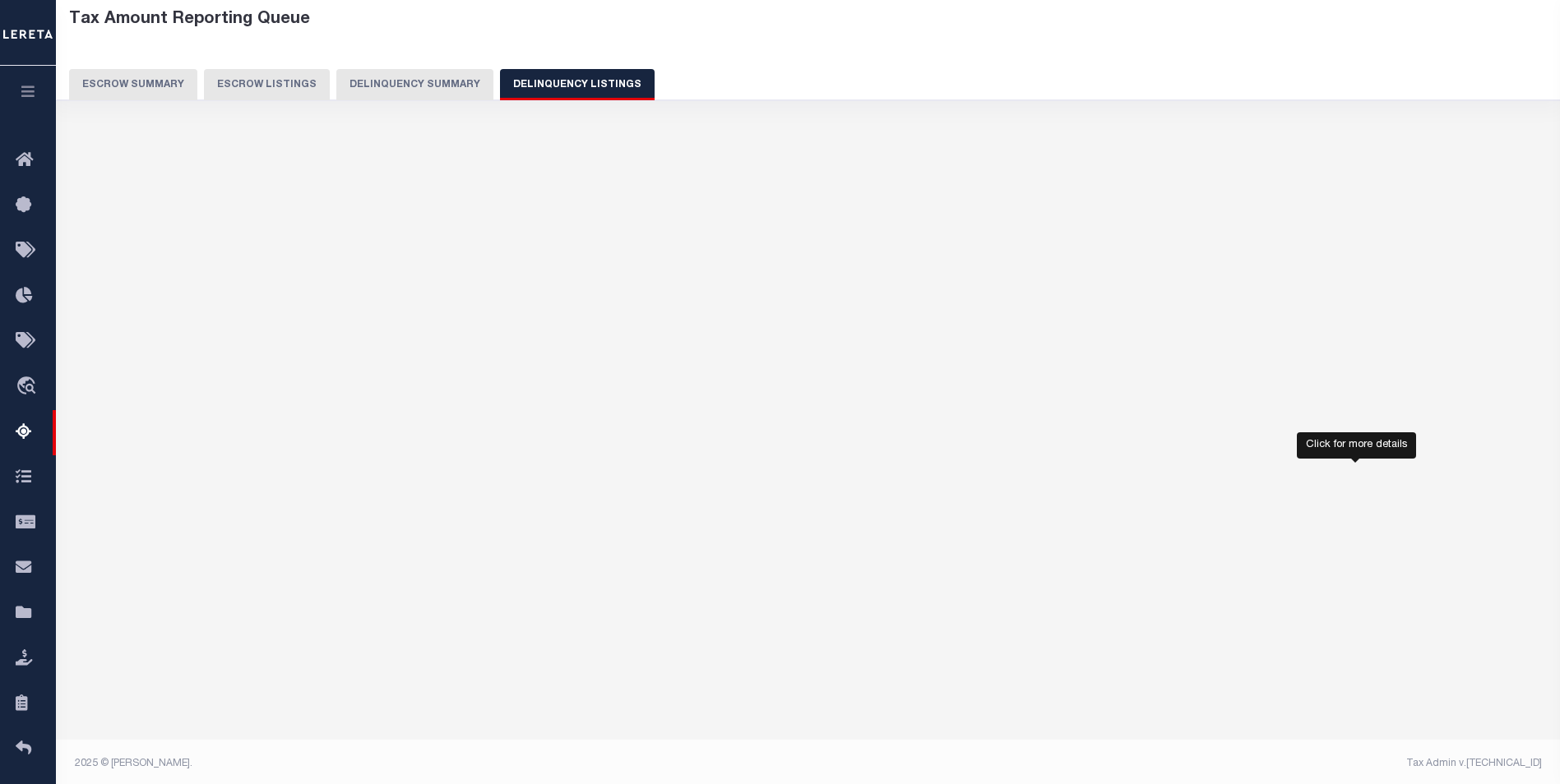
select select "100"
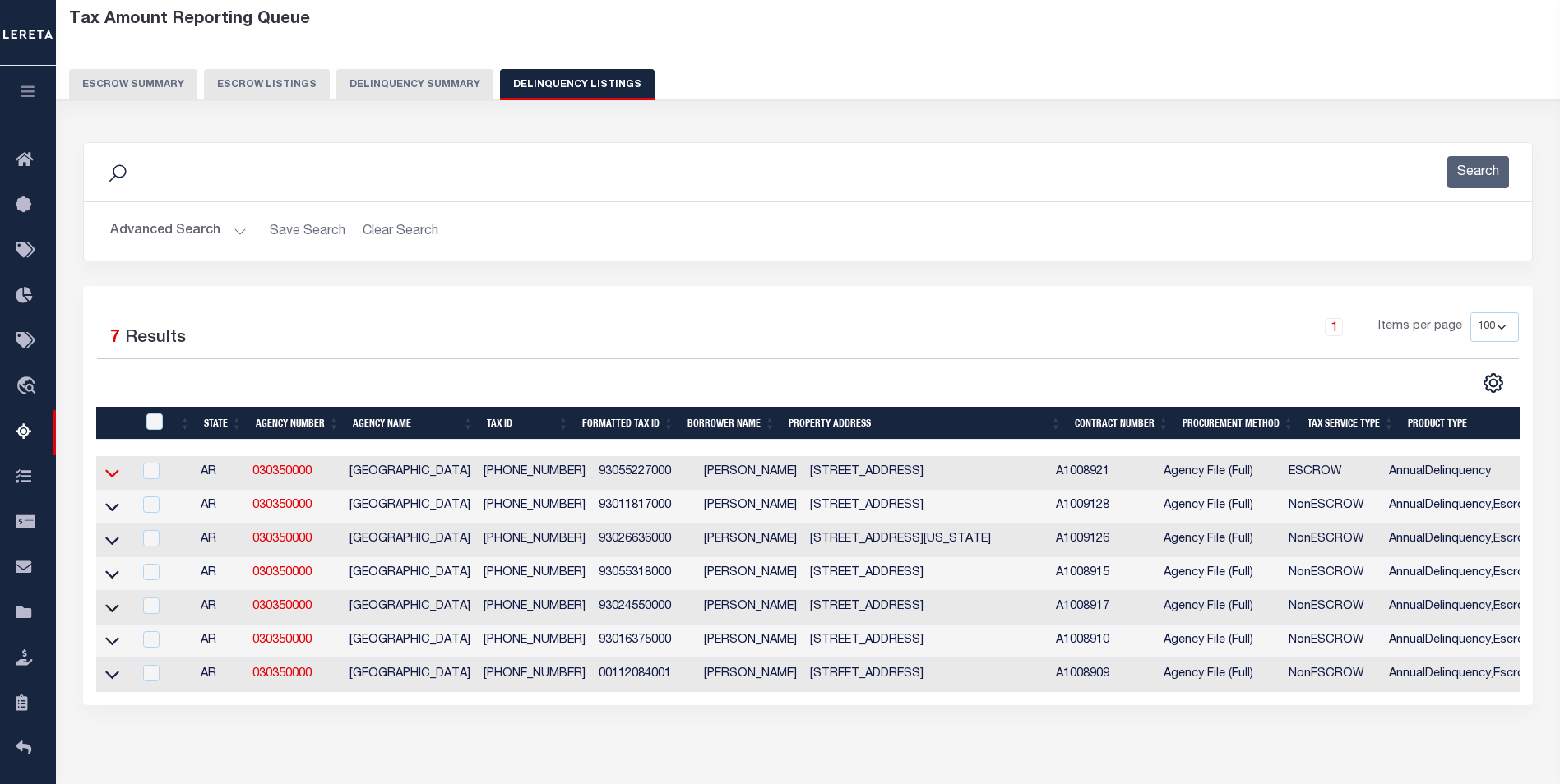
click at [109, 470] on icon at bounding box center [112, 473] width 14 height 18
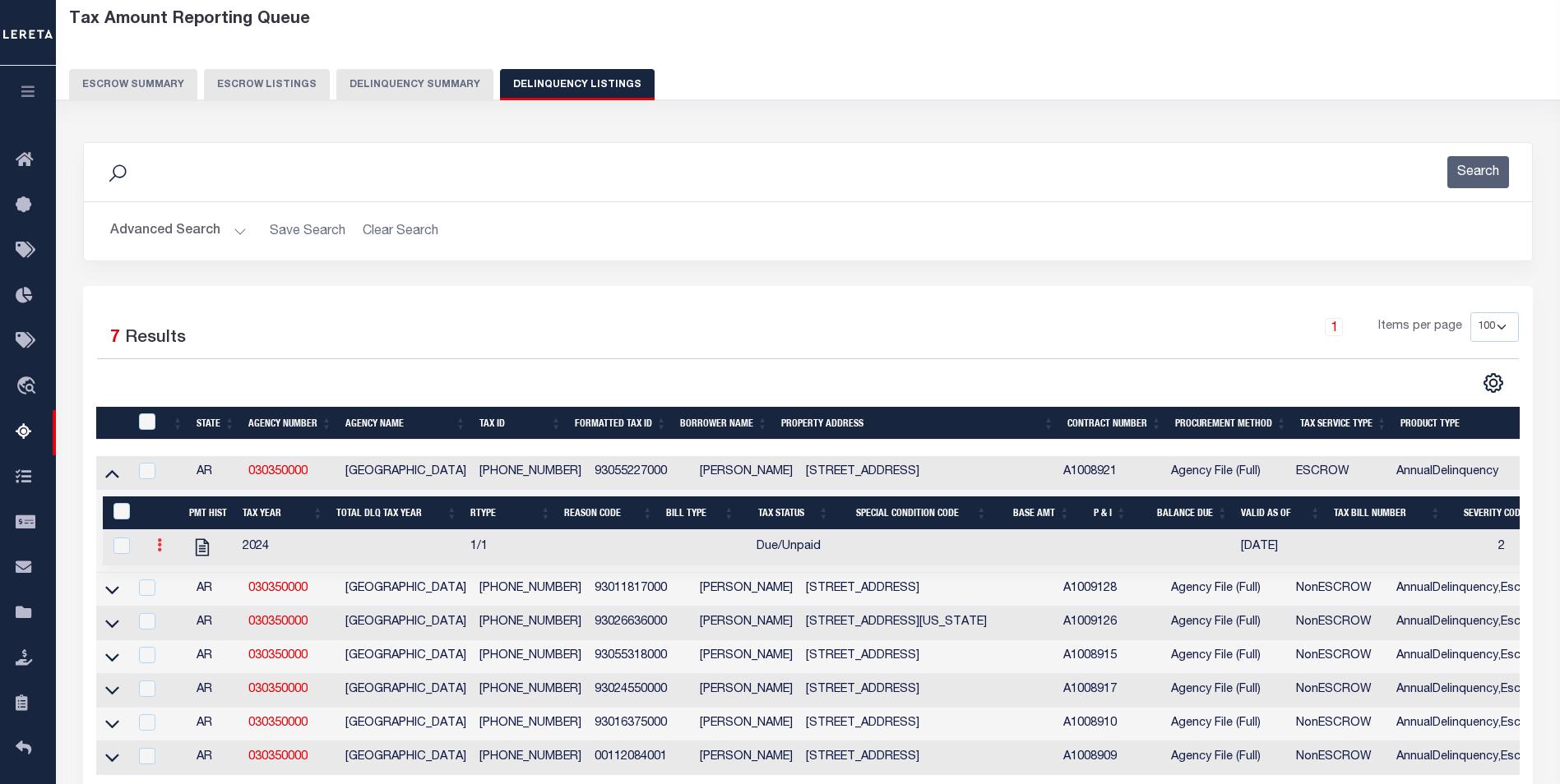
click at [160, 547] on icon at bounding box center [160, 544] width 5 height 13
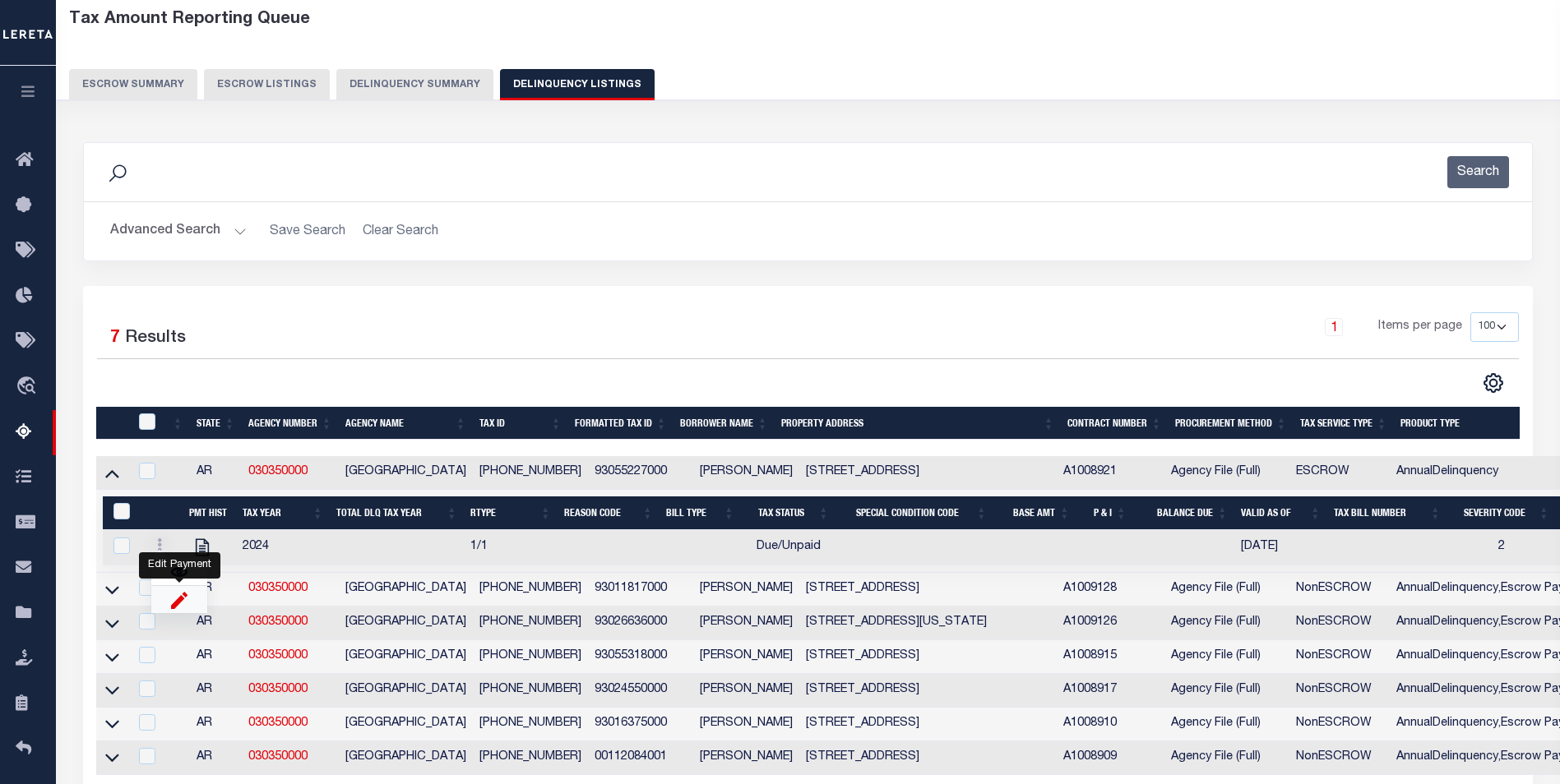
click at [180, 600] on img "" at bounding box center [179, 600] width 17 height 18
select select "DUE"
select select
type input "[DATE]"
checkbox input "true"
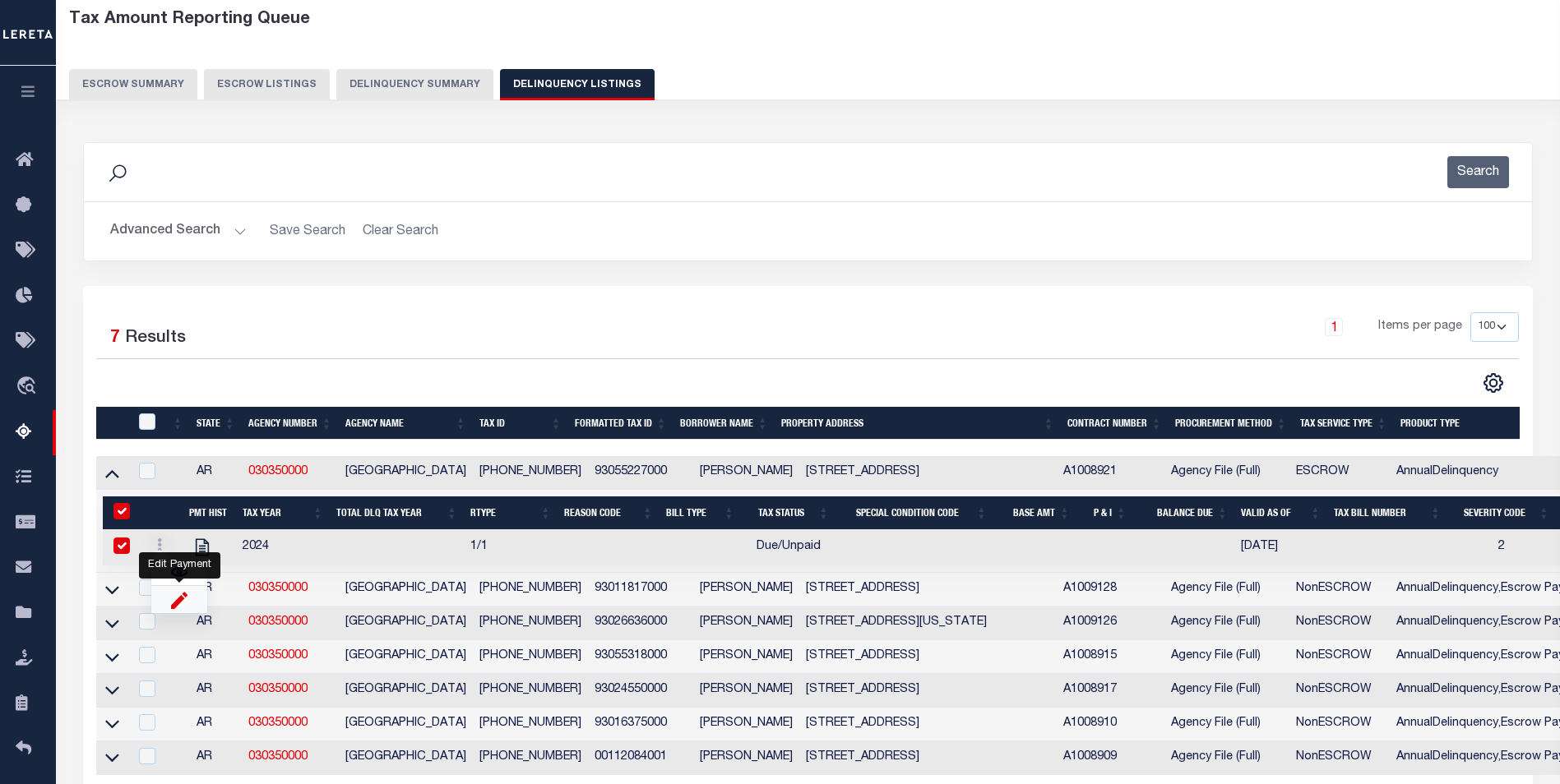
checkbox input "true"
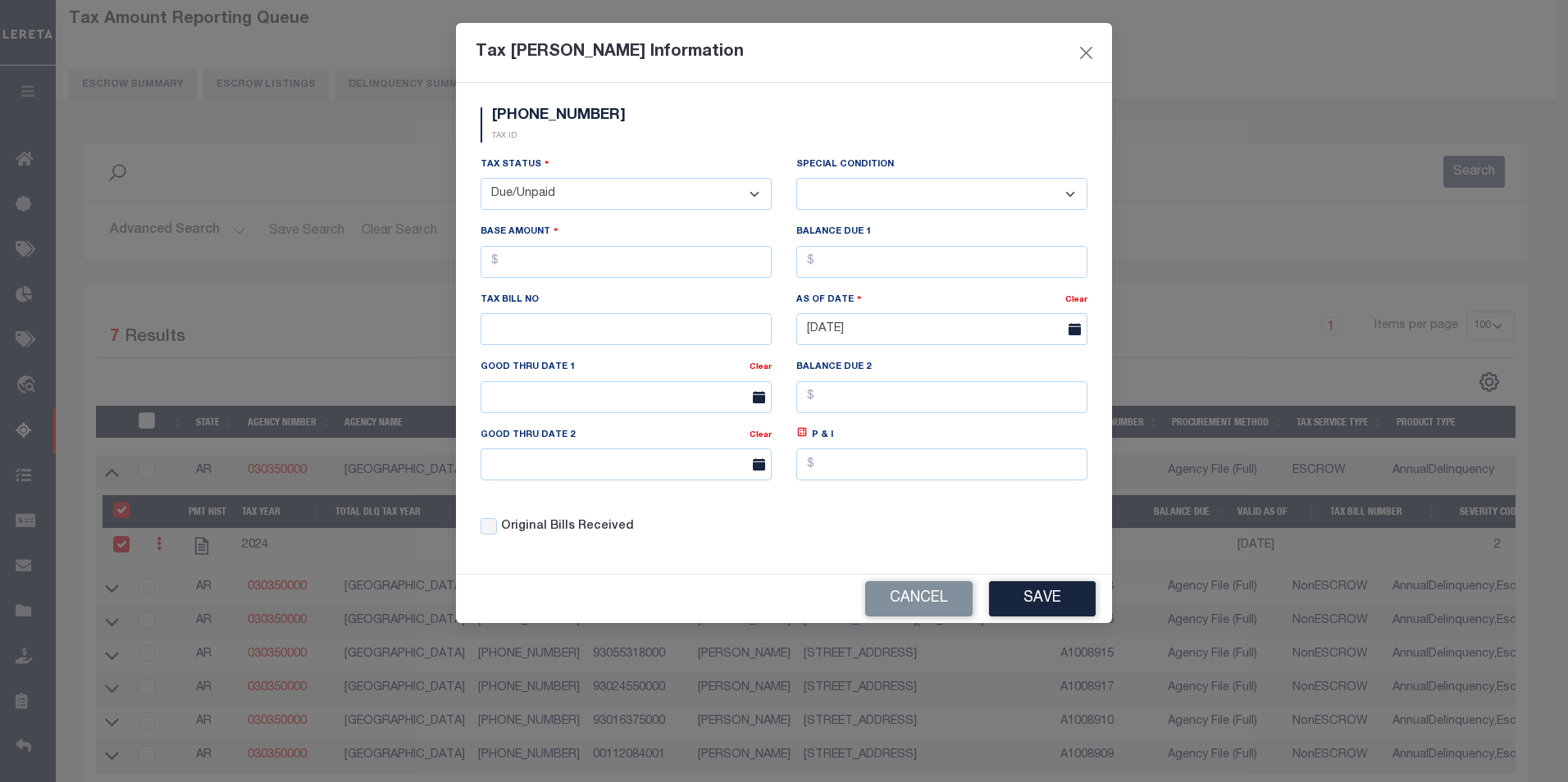
click at [542, 201] on select "- Select Status - Open Due/Unpaid Paid Incomplete No Tax Due Internal Refund Pr…" at bounding box center [626, 194] width 291 height 32
select select "PYD"
click at [481, 179] on select "- Select Status - Open Due/Unpaid Paid Incomplete No Tax Due Internal Refund Pr…" at bounding box center [626, 194] width 291 height 32
select select "0"
click at [1100, 595] on div "Cancel Save" at bounding box center [784, 599] width 656 height 48
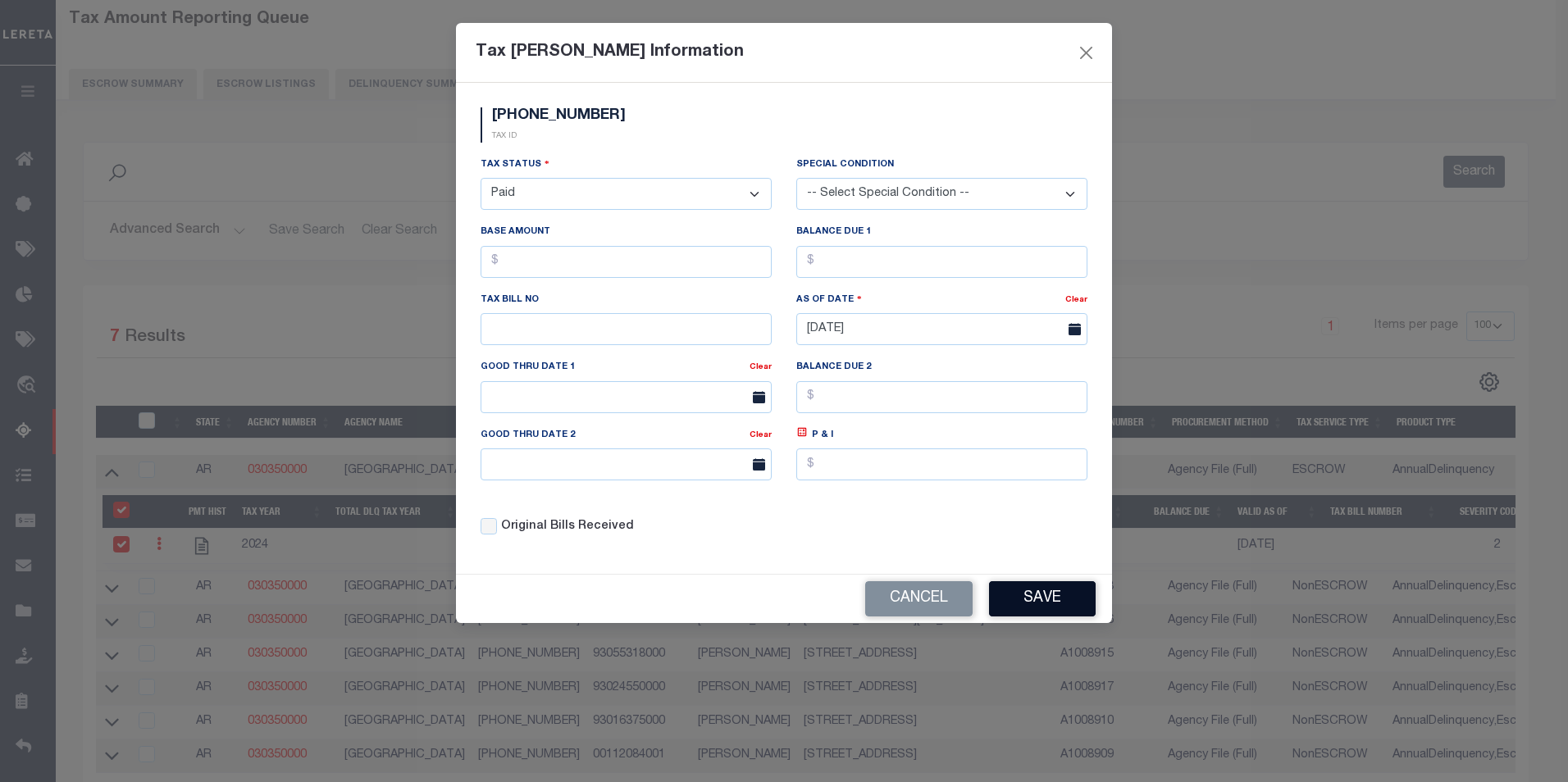
click at [1051, 592] on button "Save" at bounding box center [1042, 599] width 107 height 35
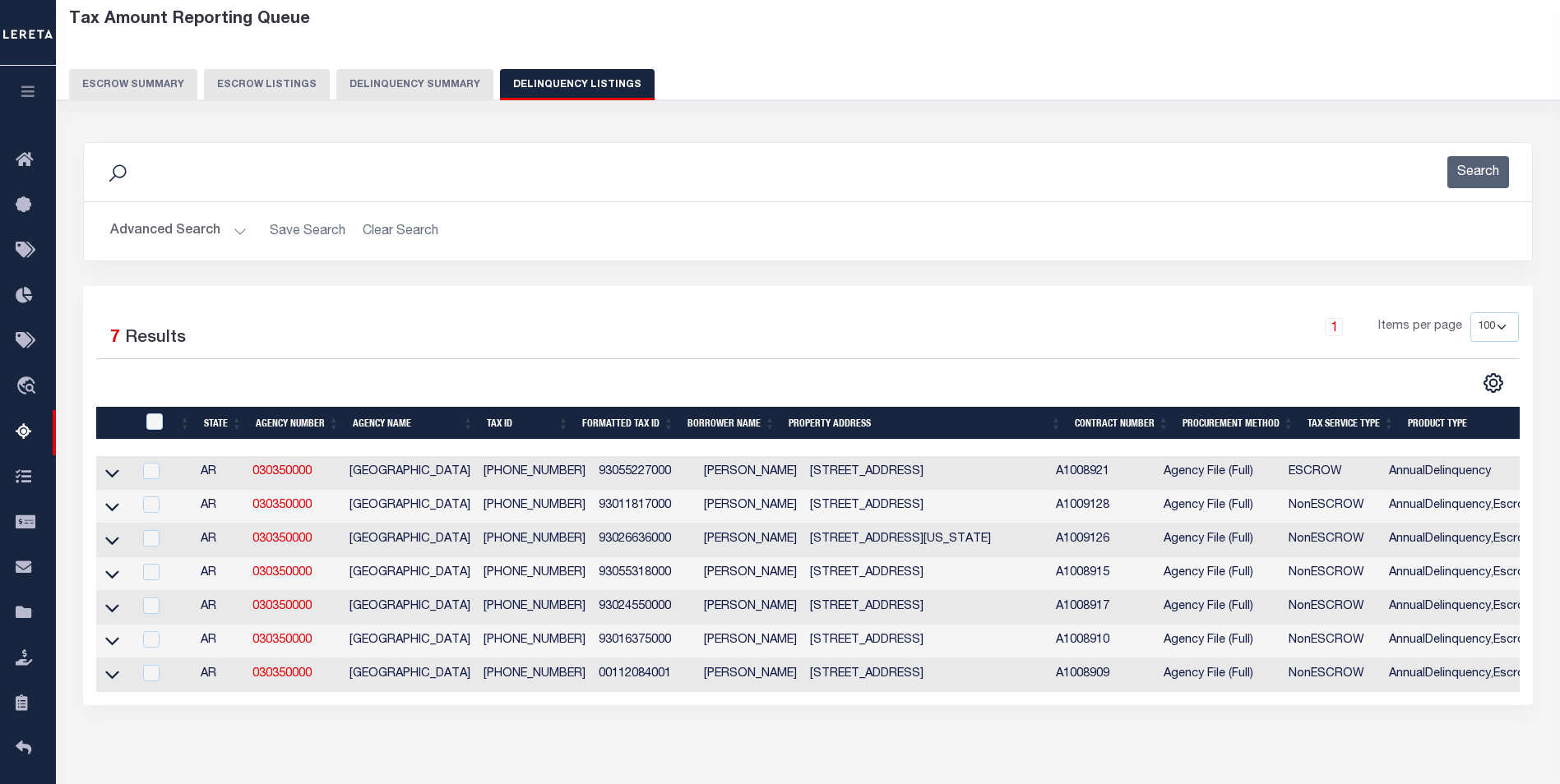
click at [104, 472] on link at bounding box center [112, 471] width 19 height 11
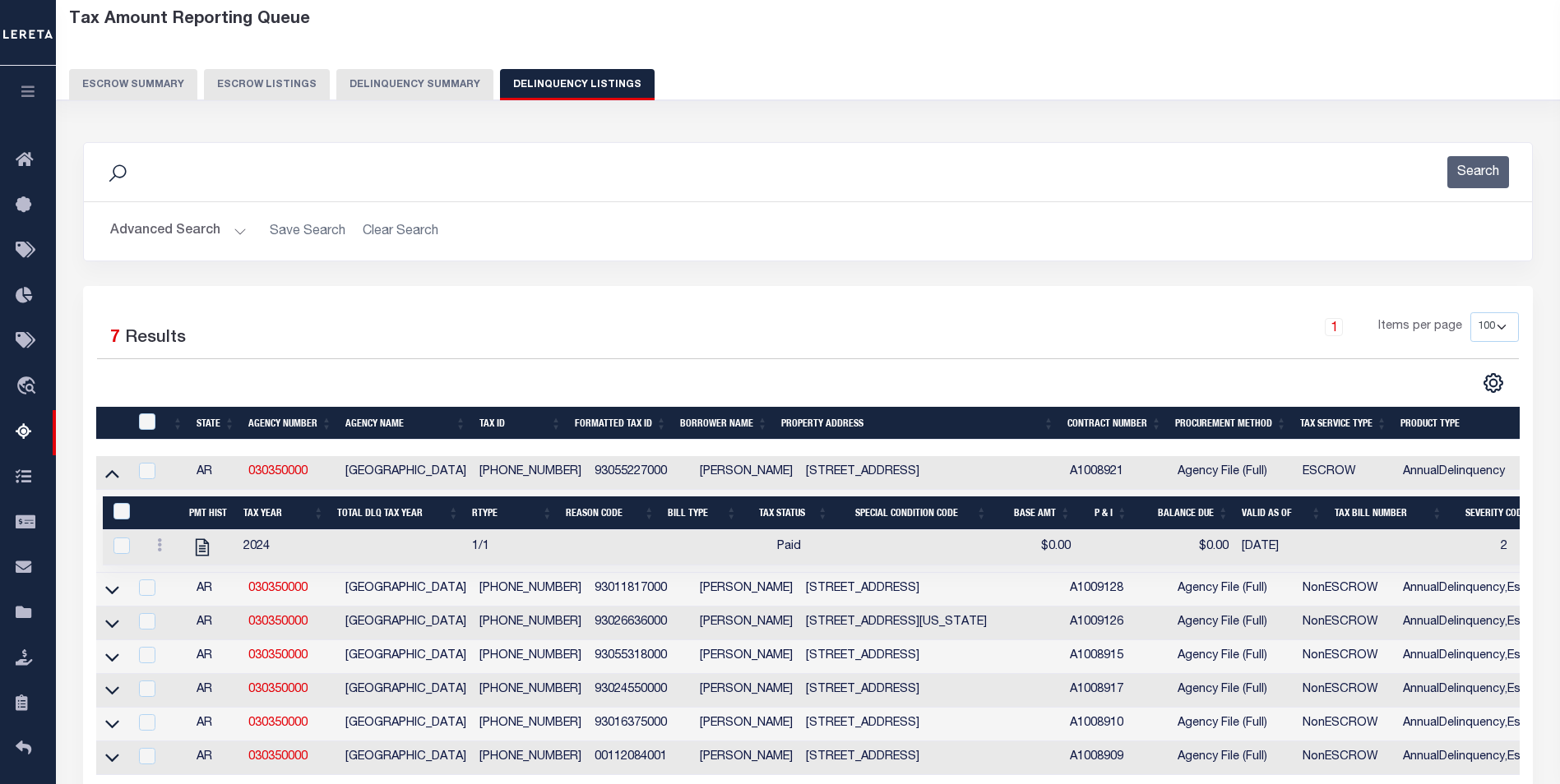
click at [104, 472] on link at bounding box center [112, 471] width 19 height 11
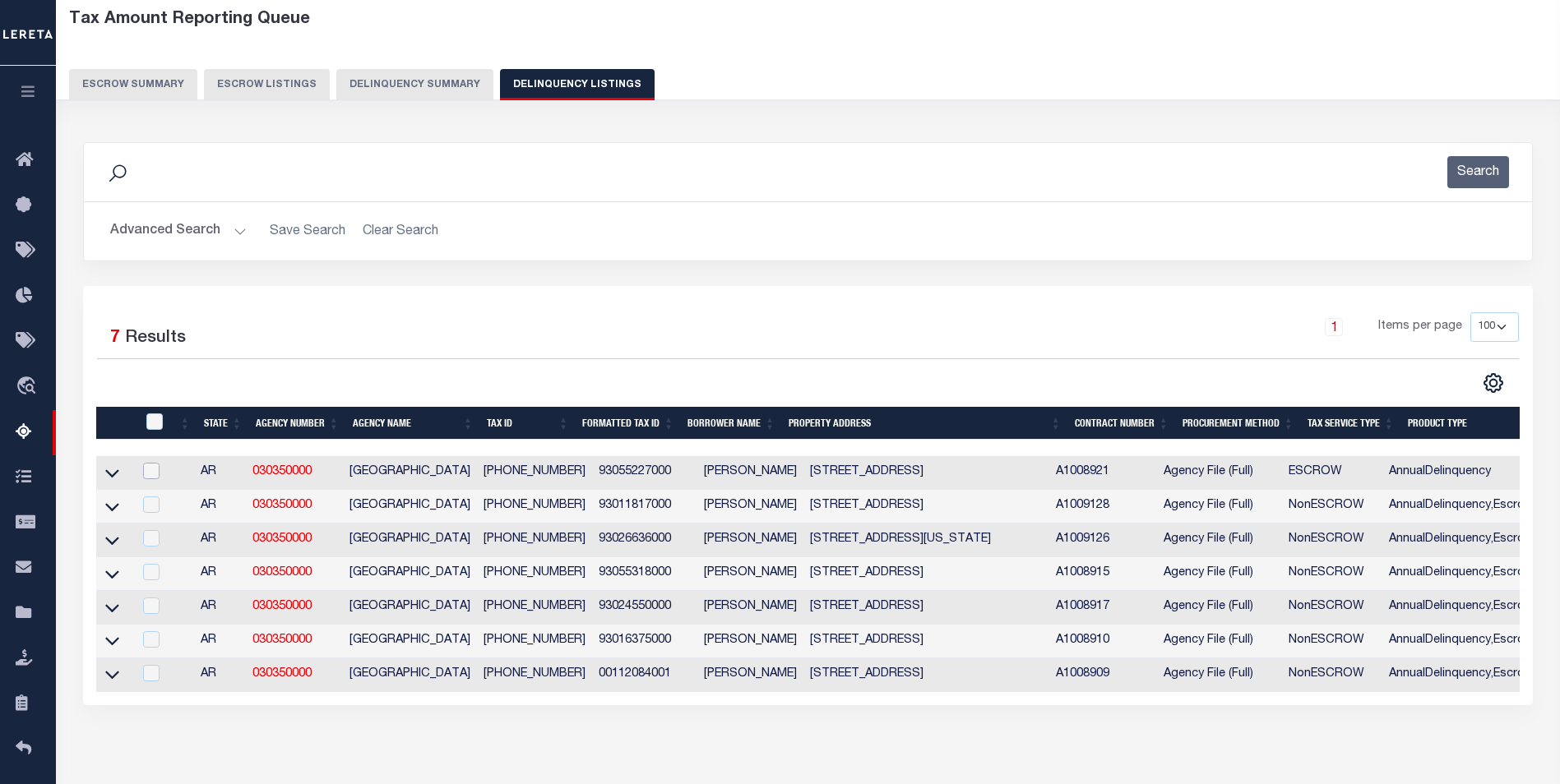
click at [153, 466] on input "checkbox" at bounding box center [151, 470] width 17 height 17
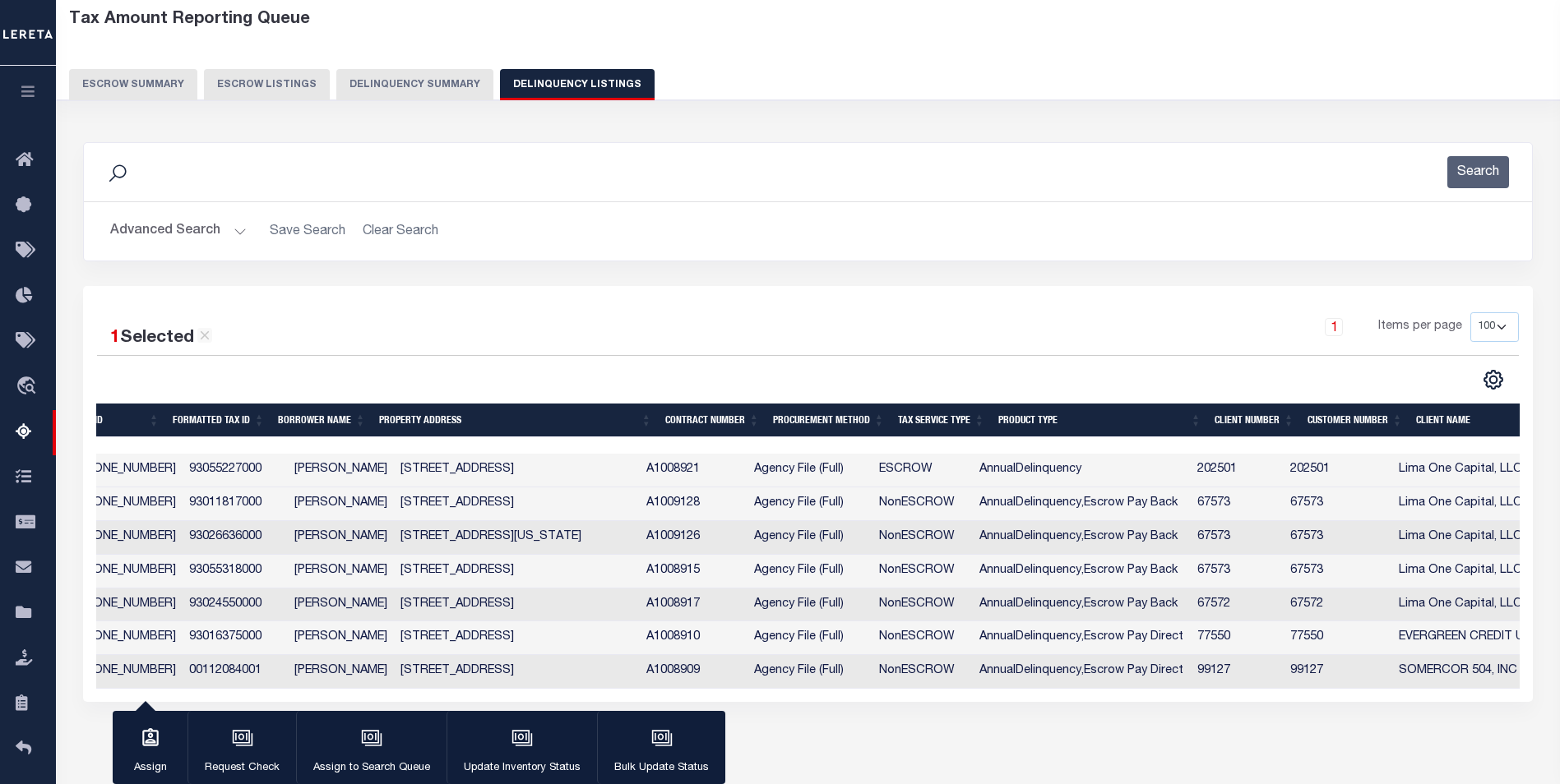
scroll to position [0, 0]
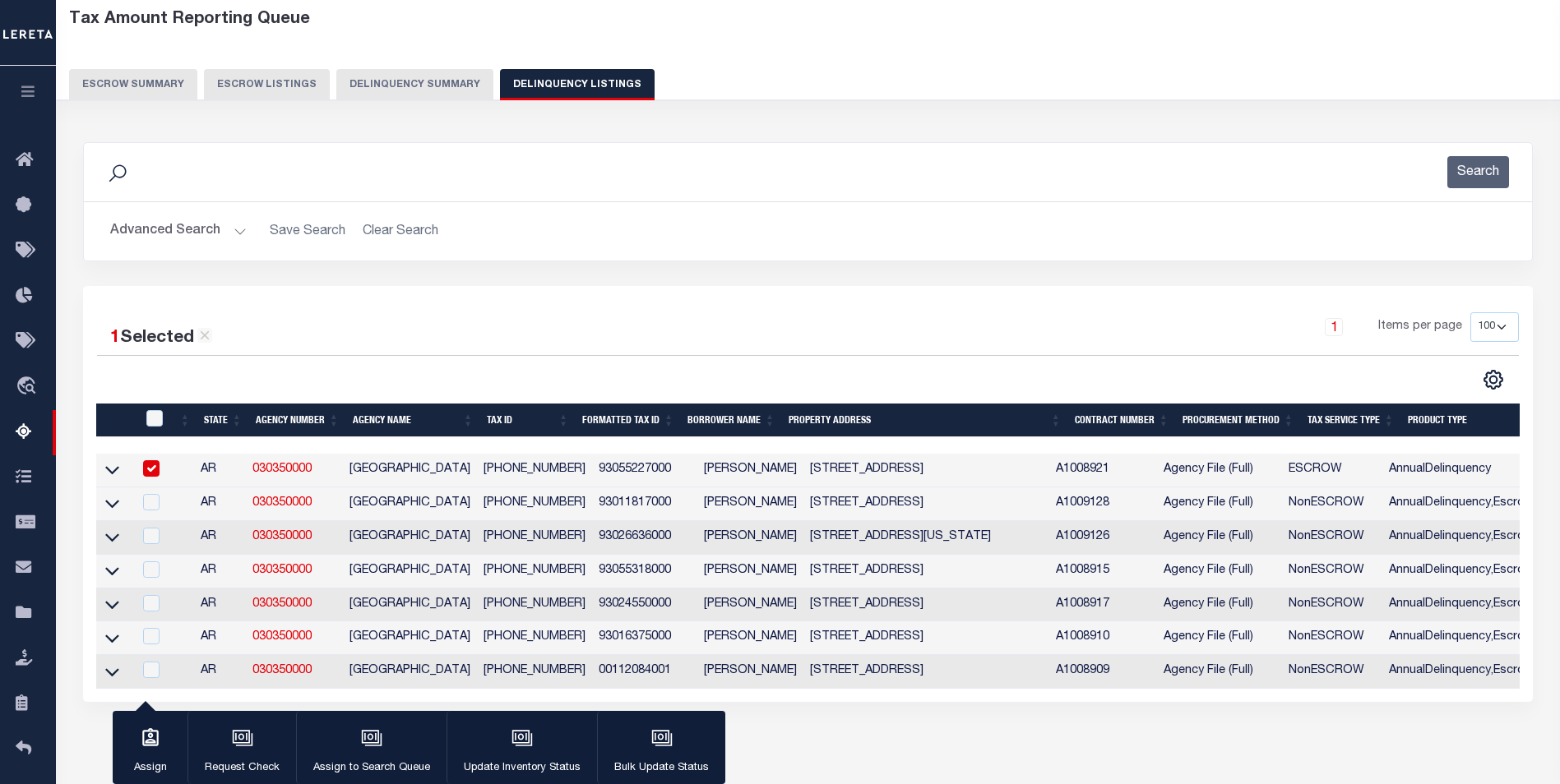
click at [153, 477] on input "checkbox" at bounding box center [151, 468] width 17 height 17
checkbox input "false"
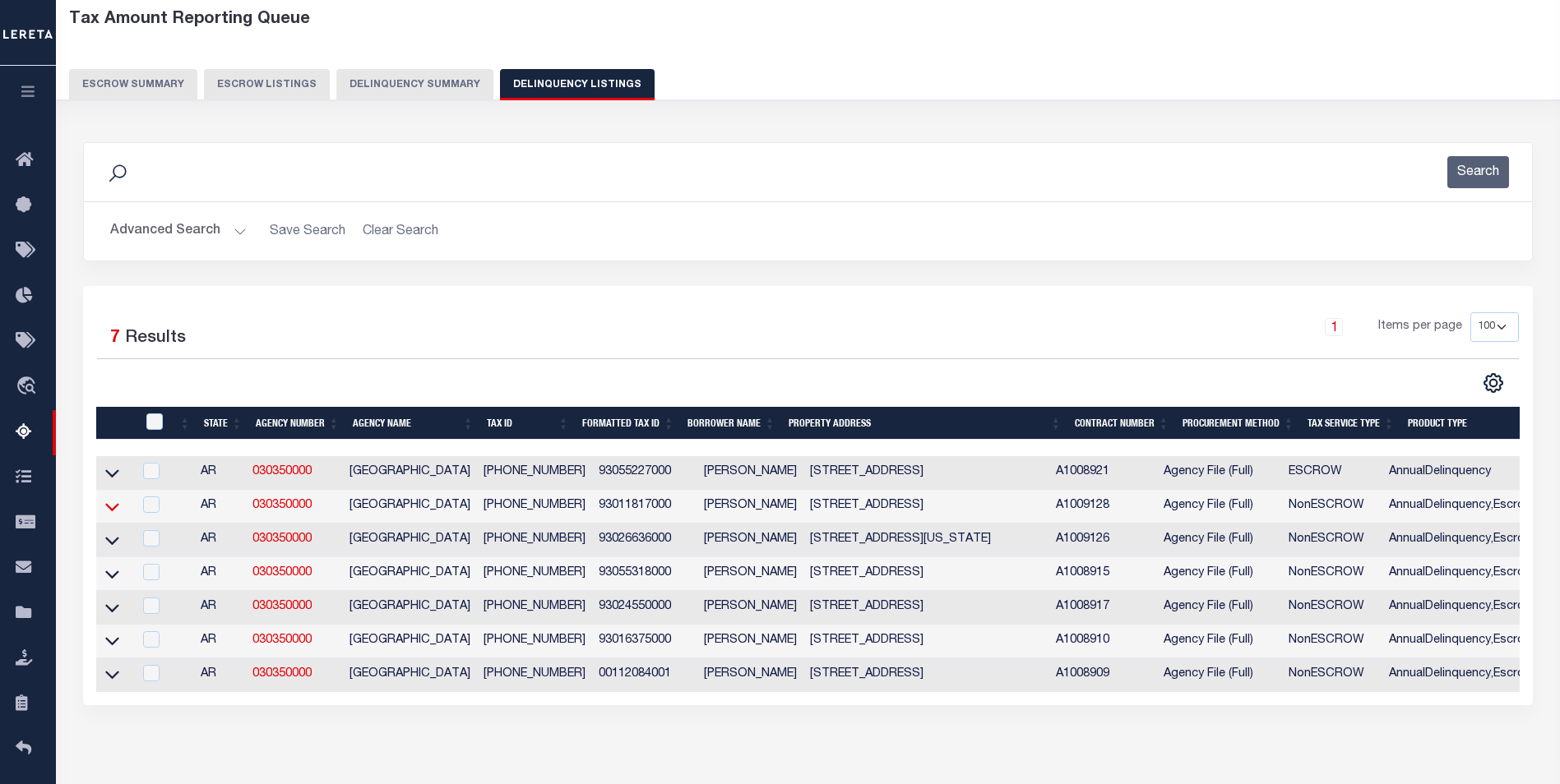
click at [115, 512] on icon at bounding box center [112, 507] width 14 height 18
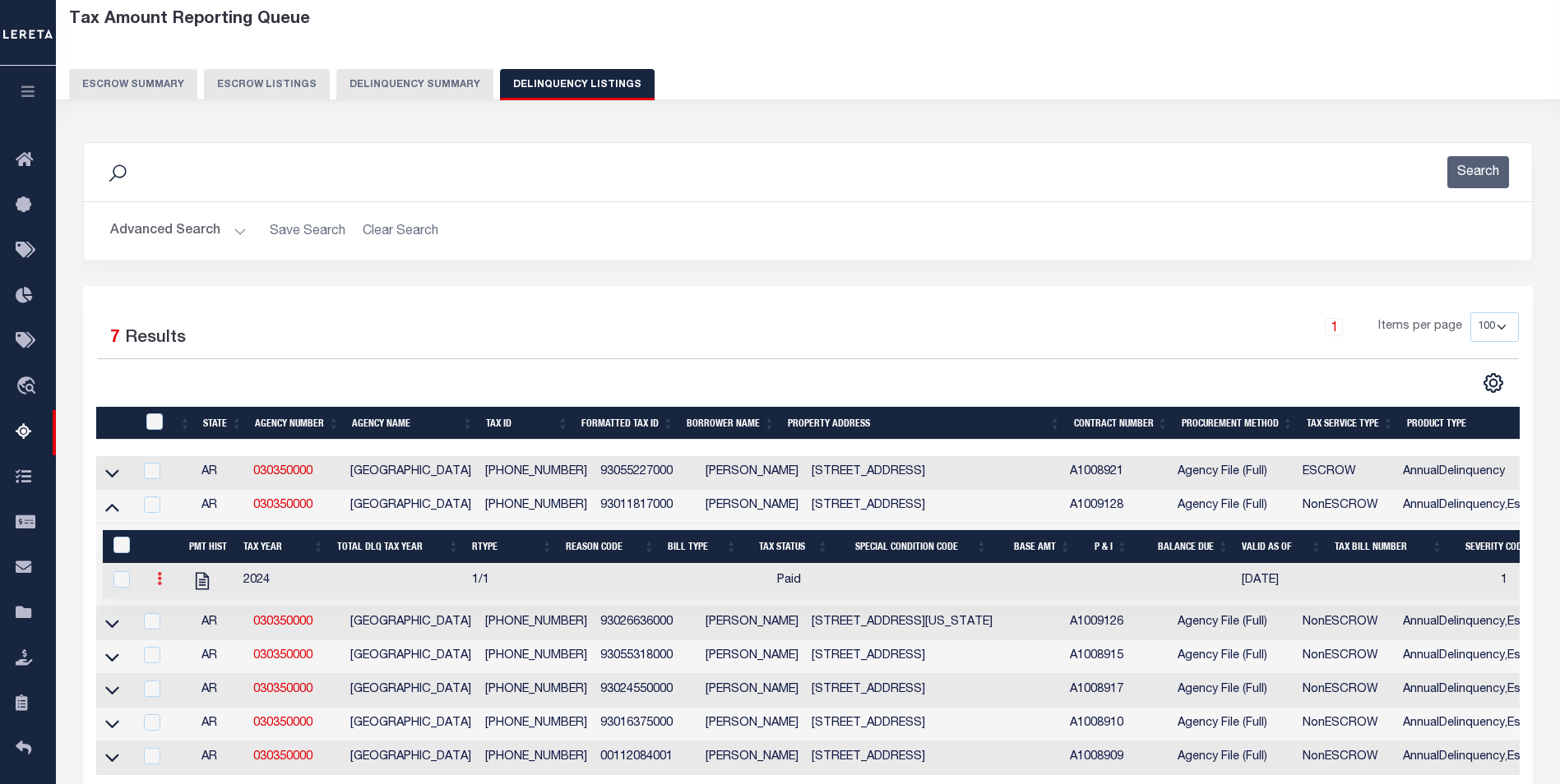
click at [152, 586] on link at bounding box center [160, 581] width 18 height 13
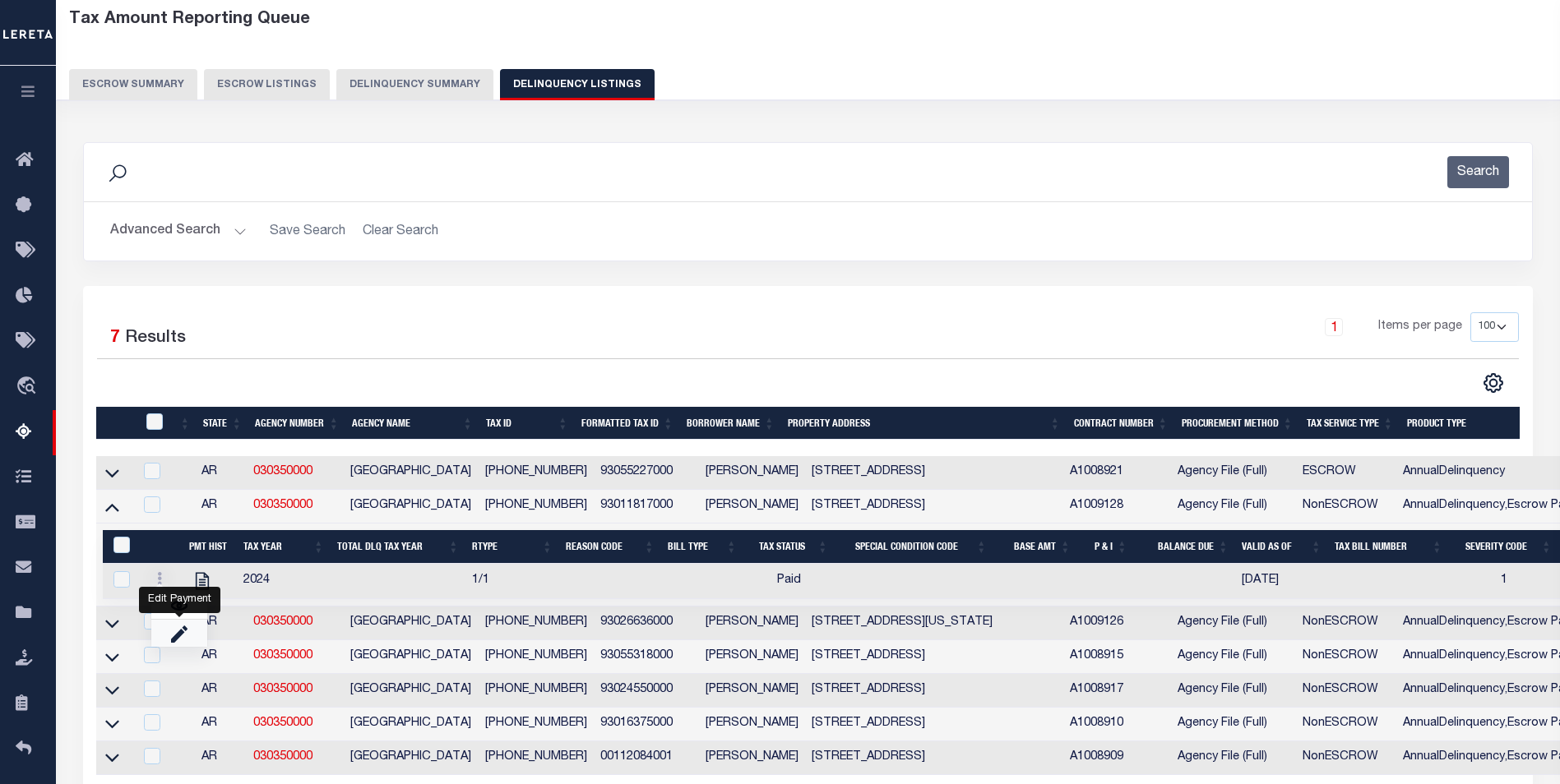
click at [197, 635] on link "" at bounding box center [180, 632] width 56 height 27
checkbox input "true"
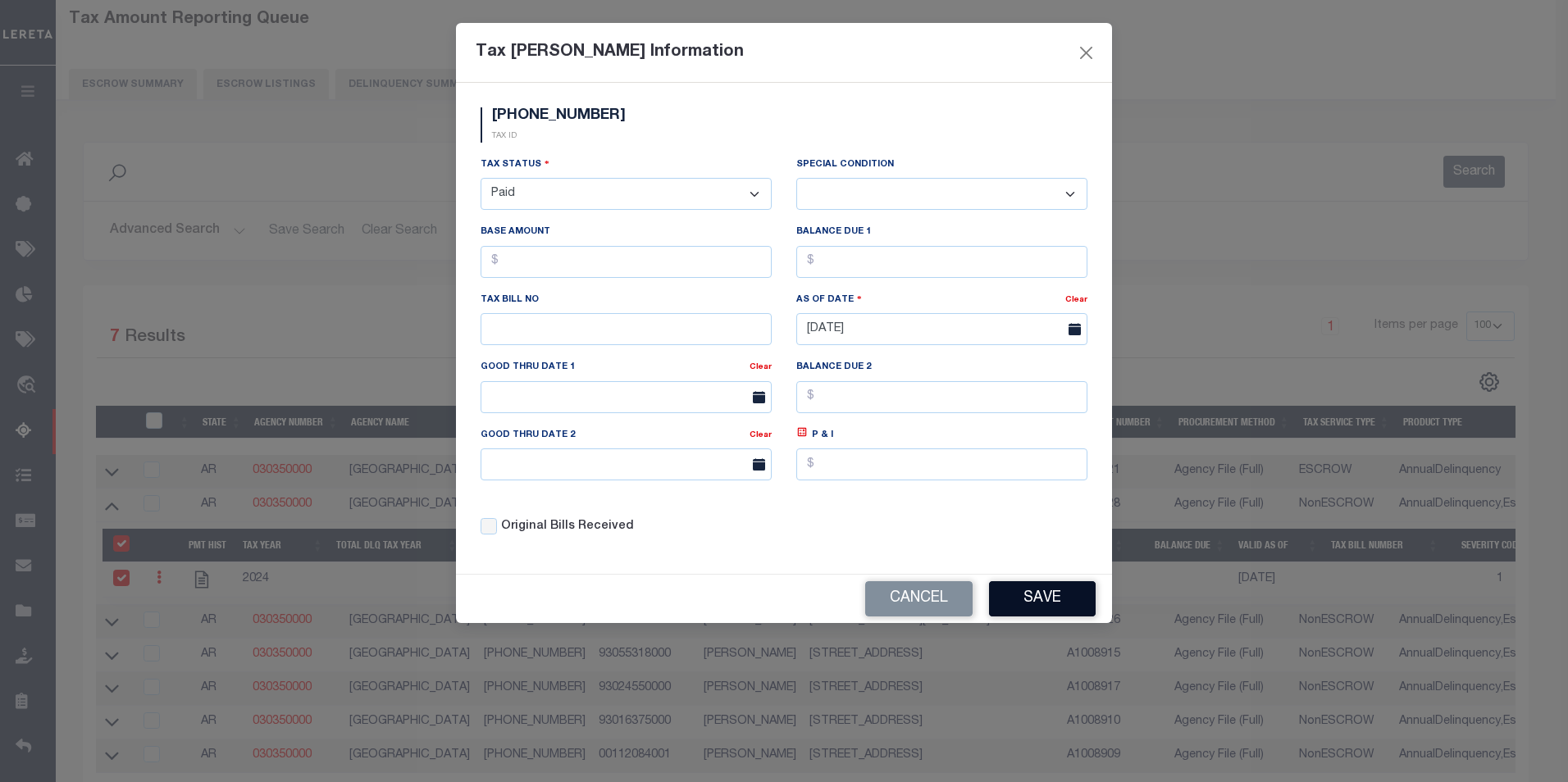
click at [1034, 605] on button "Save" at bounding box center [1042, 599] width 107 height 35
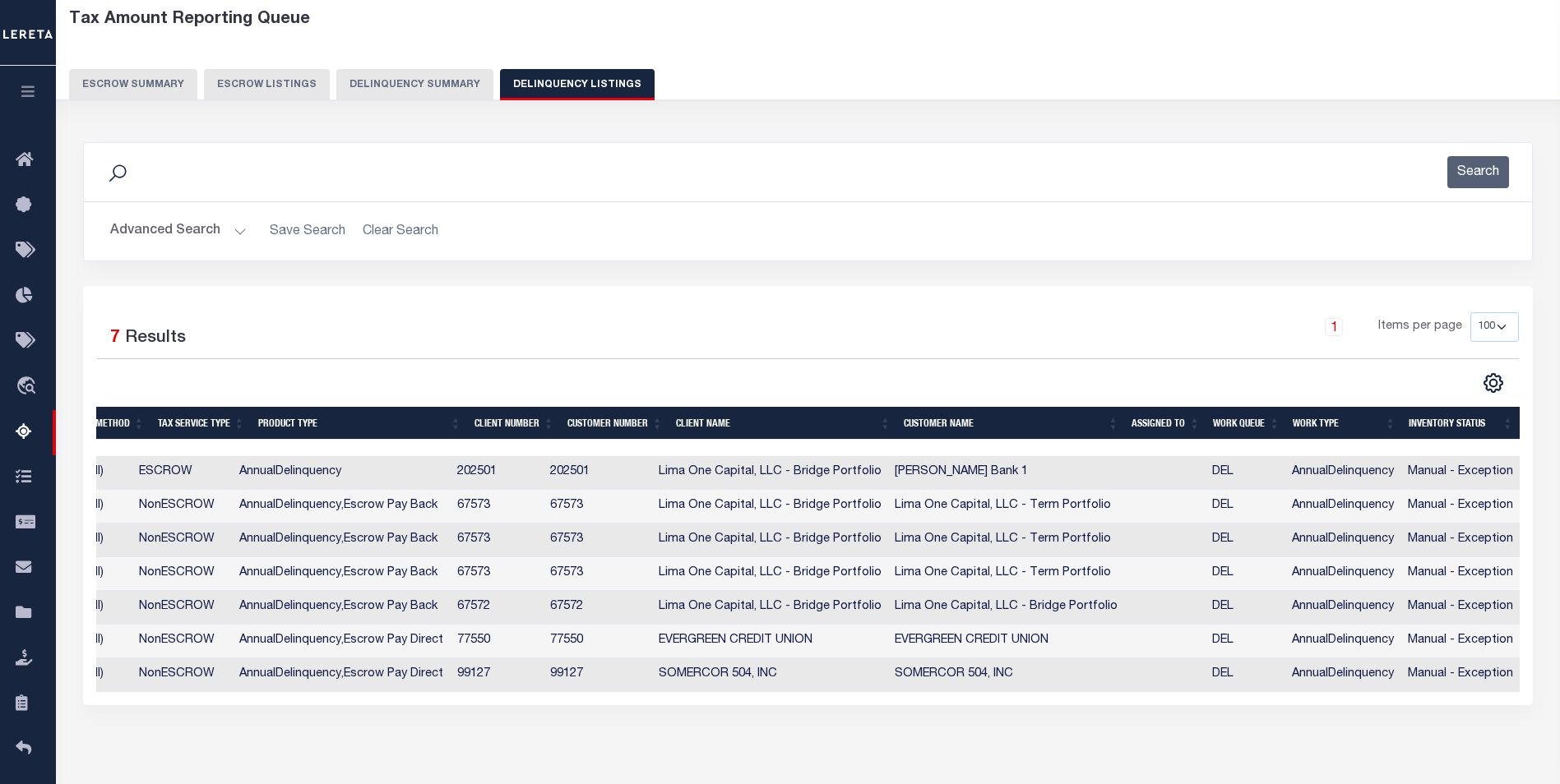
scroll to position [0, 1150]
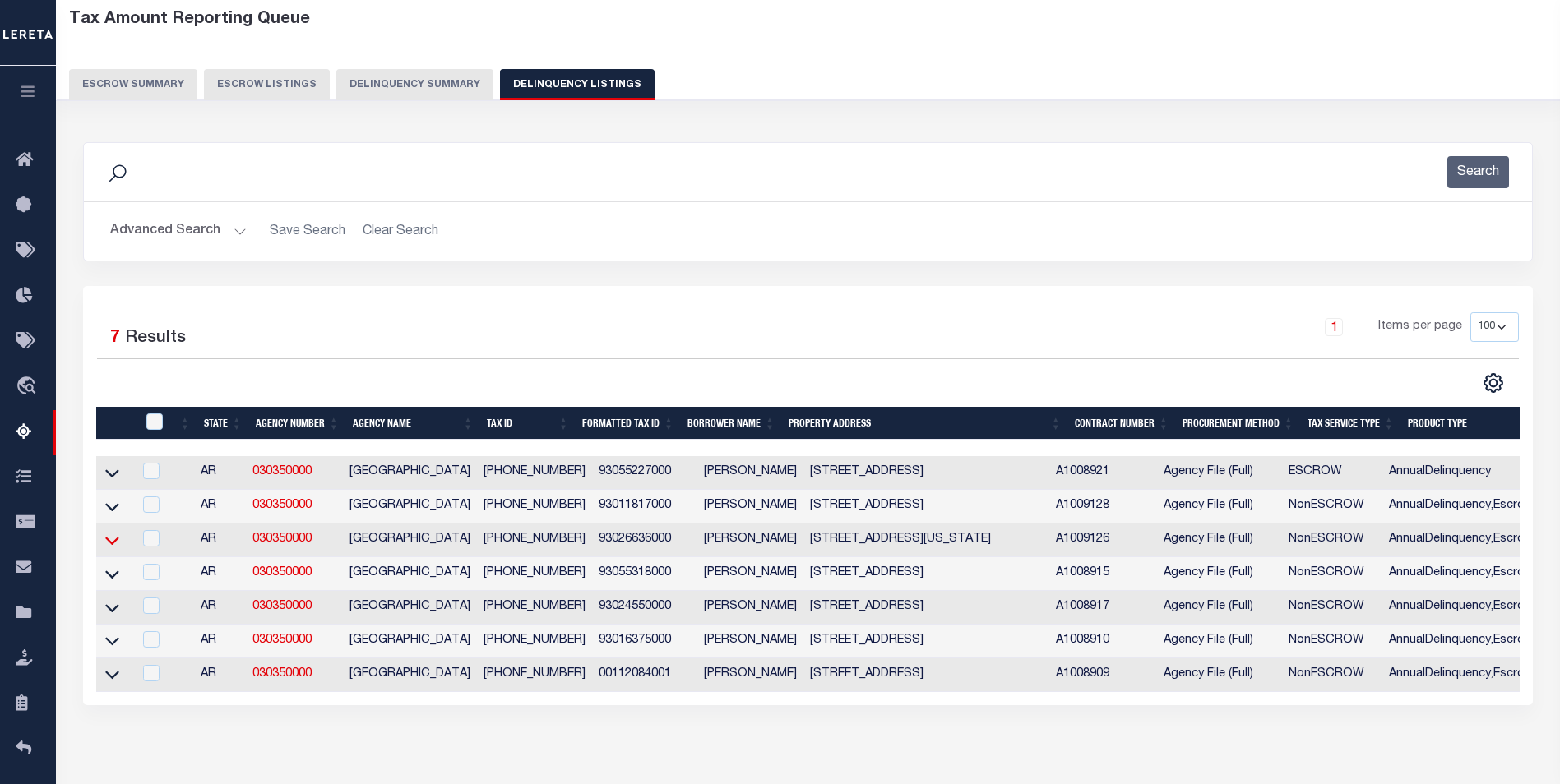
click at [105, 542] on icon at bounding box center [112, 540] width 14 height 18
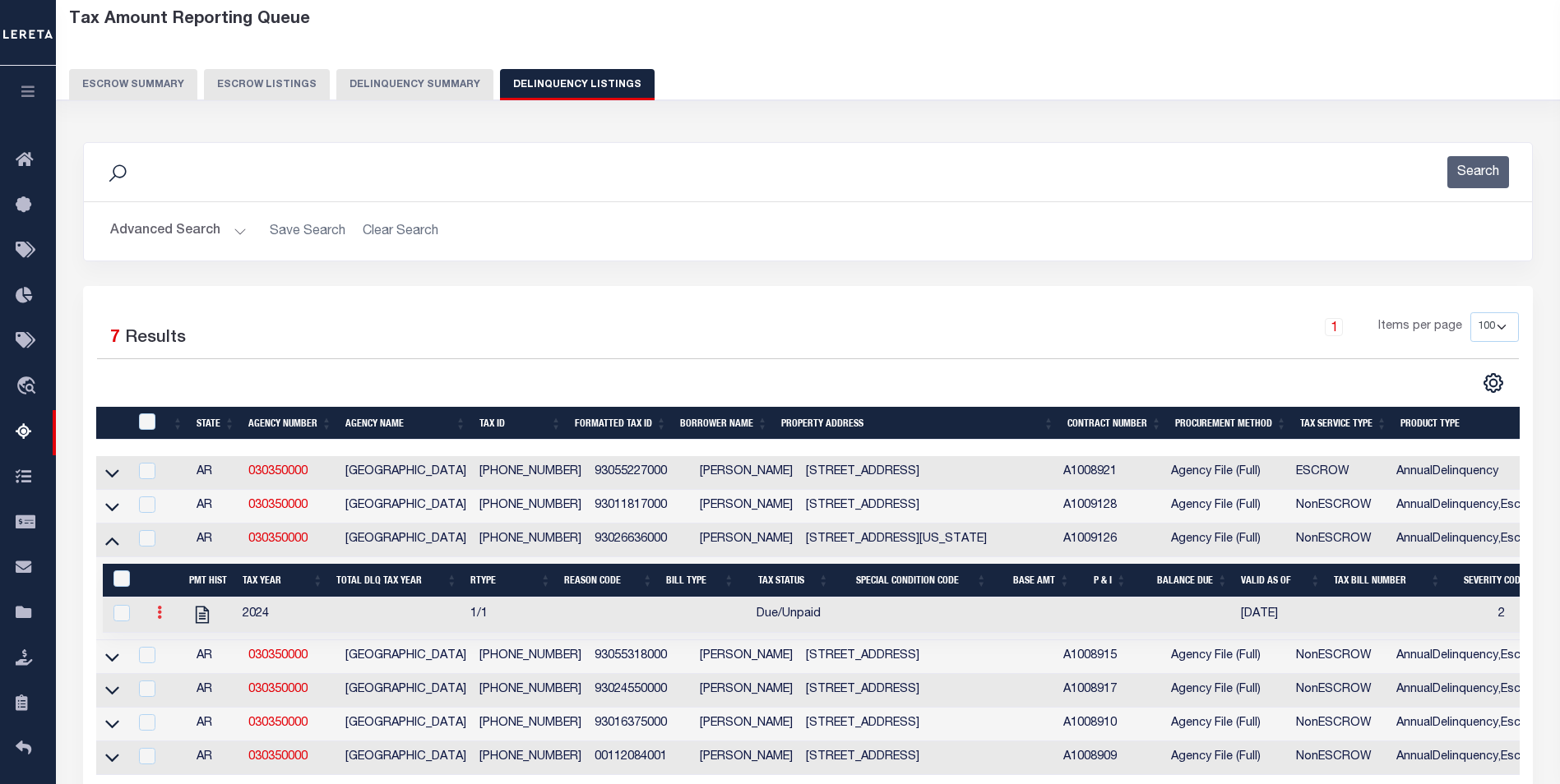
click at [155, 618] on link at bounding box center [160, 614] width 18 height 13
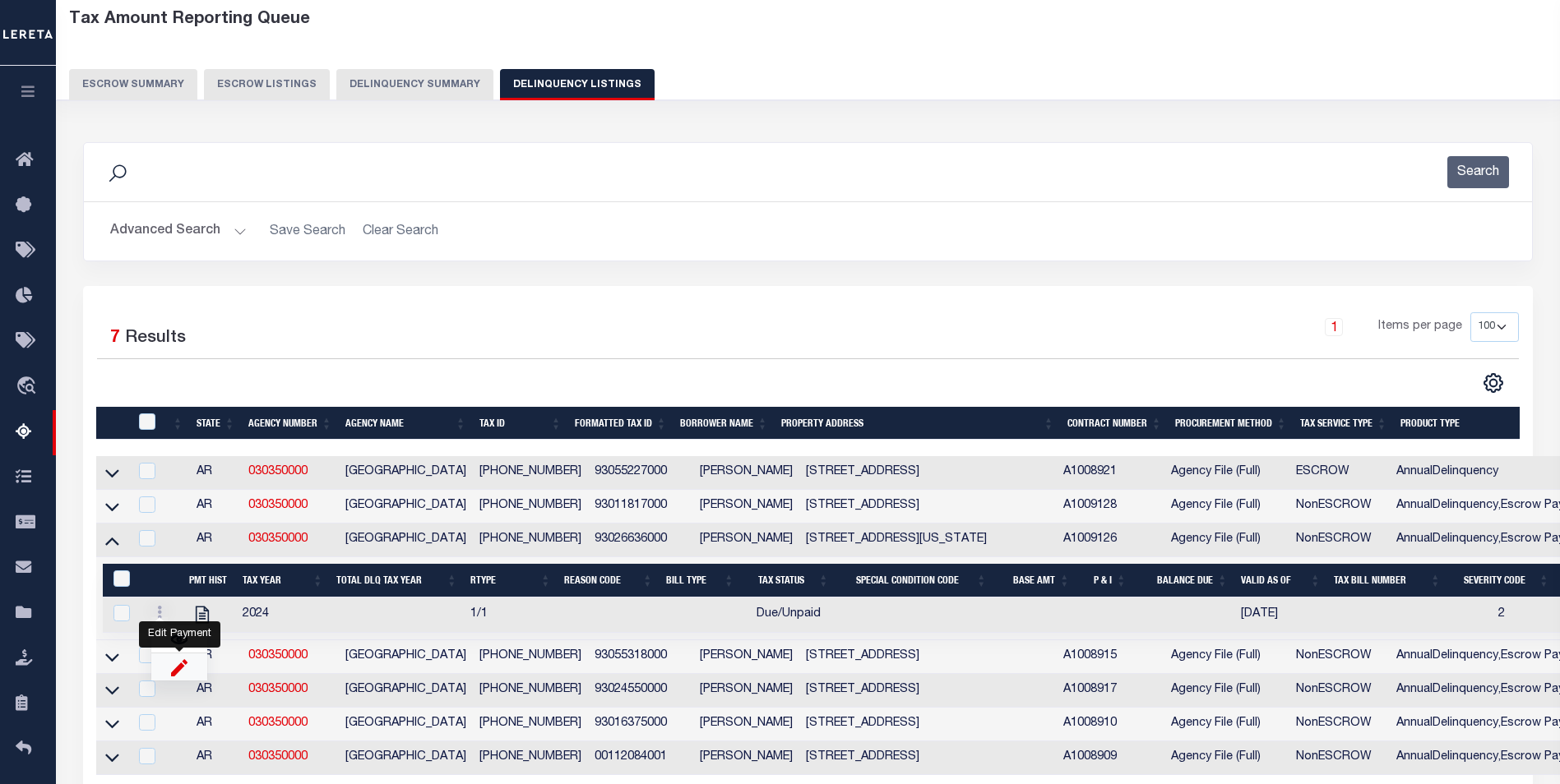
click at [181, 668] on img "" at bounding box center [179, 667] width 17 height 18
checkbox input "true"
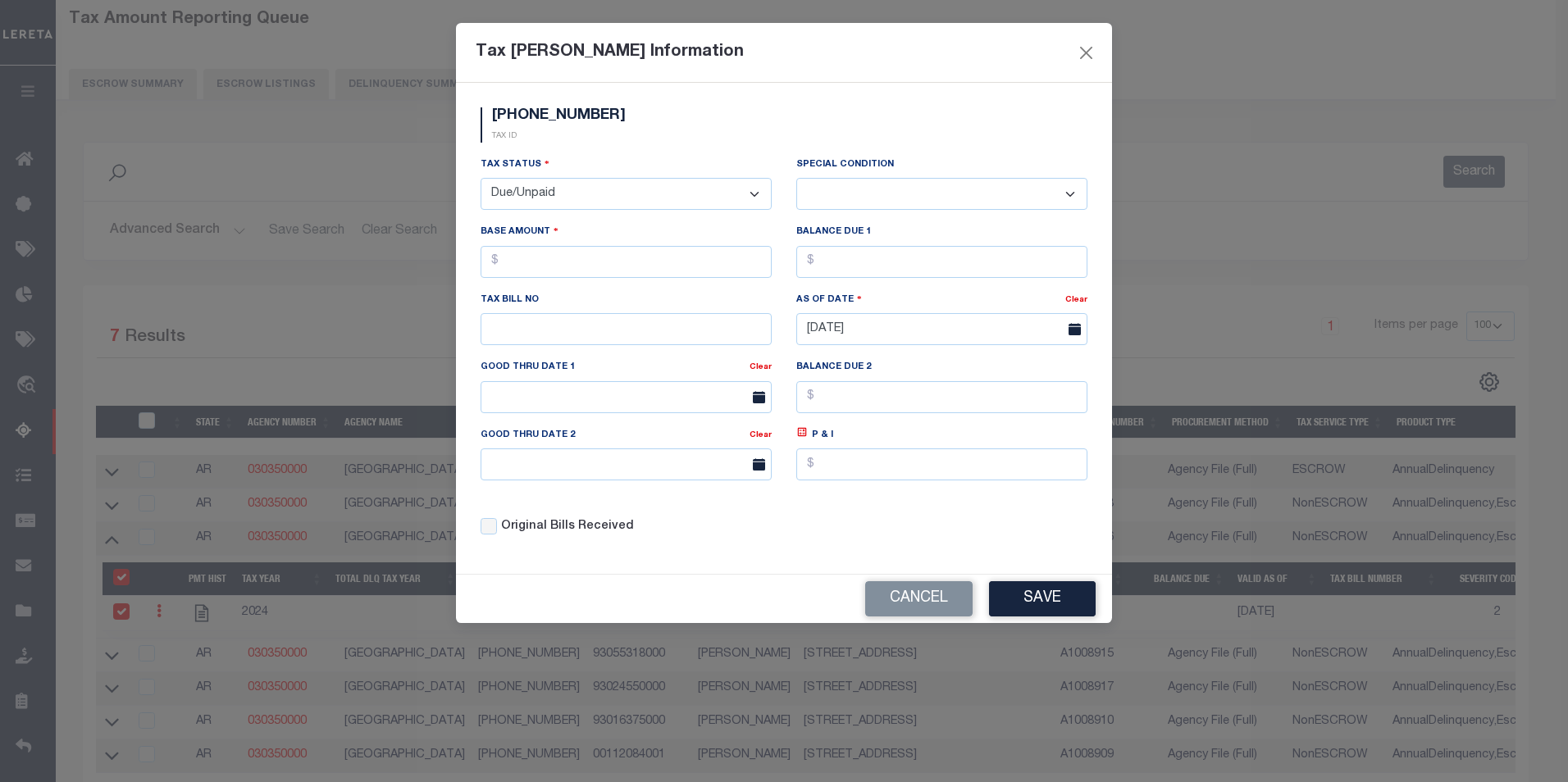
click at [646, 207] on select "- Select Status - Open Due/Unpaid Paid Incomplete No Tax Due Internal Refund Pr…" at bounding box center [626, 194] width 291 height 32
select select "PYD"
click at [481, 179] on select "- Select Status - Open Due/Unpaid Paid Incomplete No Tax Due Internal Refund Pr…" at bounding box center [626, 194] width 291 height 32
select select "0"
click at [1021, 592] on button "Save" at bounding box center [1042, 599] width 107 height 35
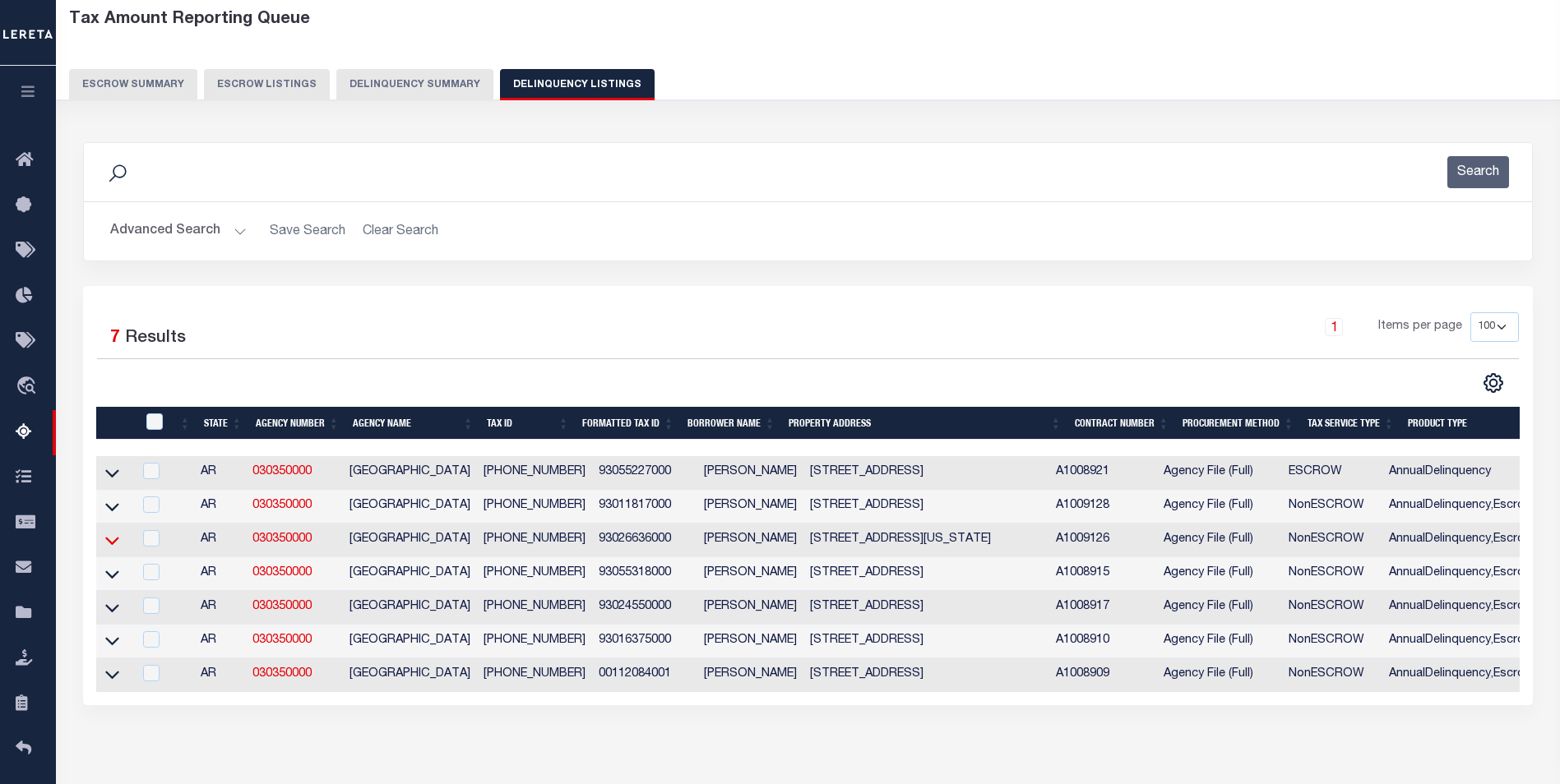
click at [107, 549] on icon at bounding box center [112, 540] width 14 height 18
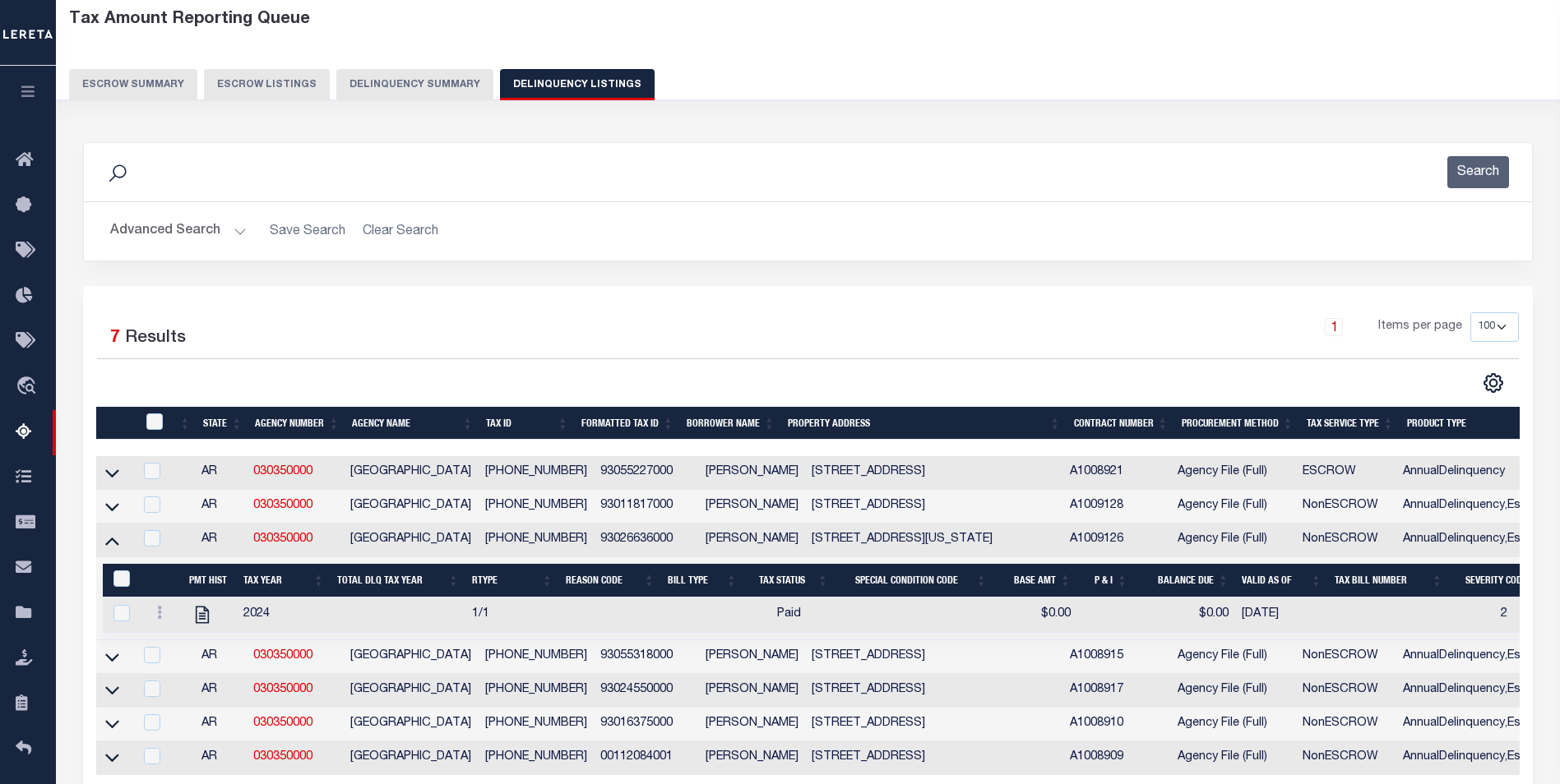
click at [107, 549] on icon at bounding box center [112, 540] width 14 height 18
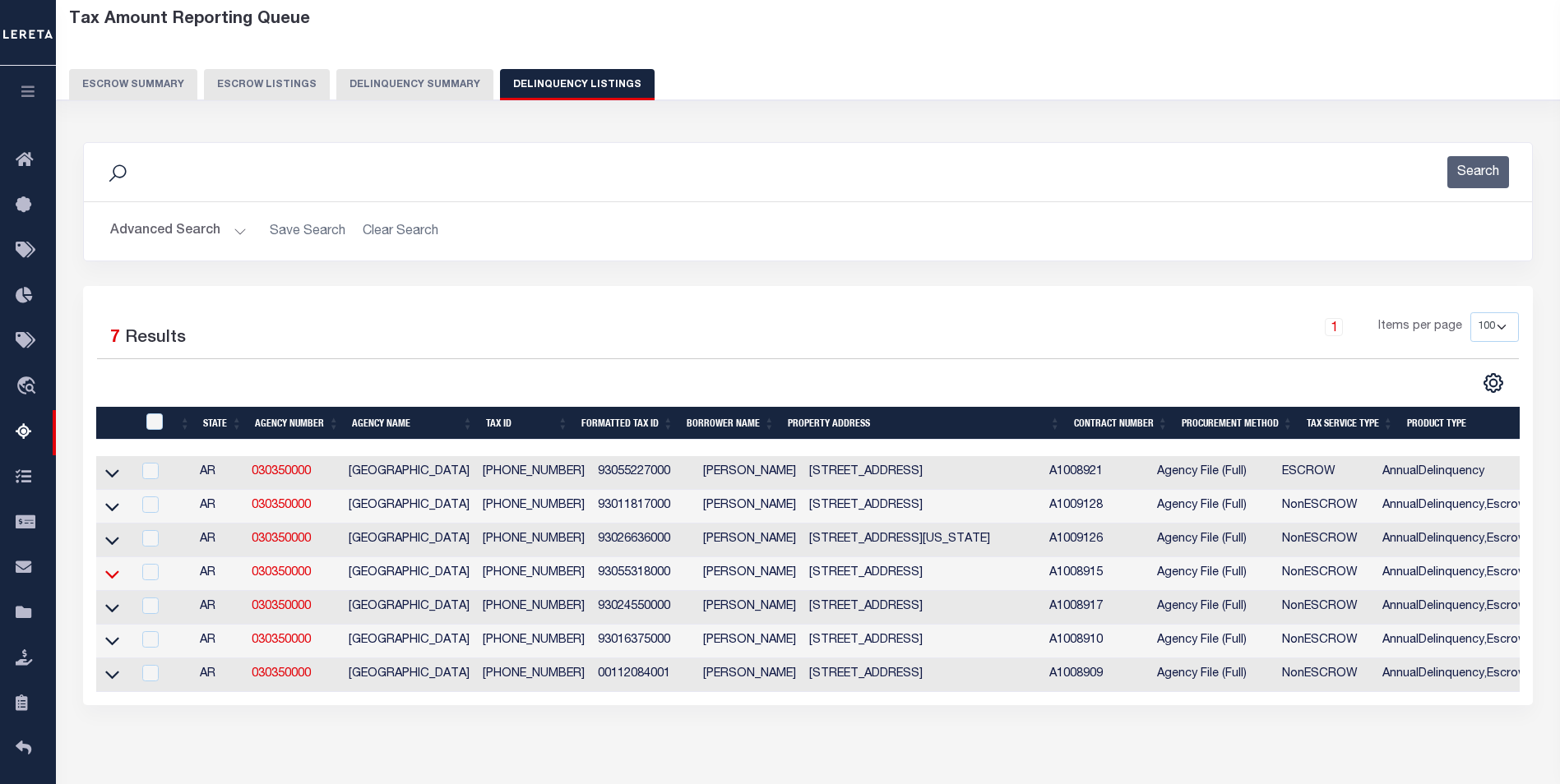
click at [107, 571] on icon at bounding box center [112, 574] width 14 height 18
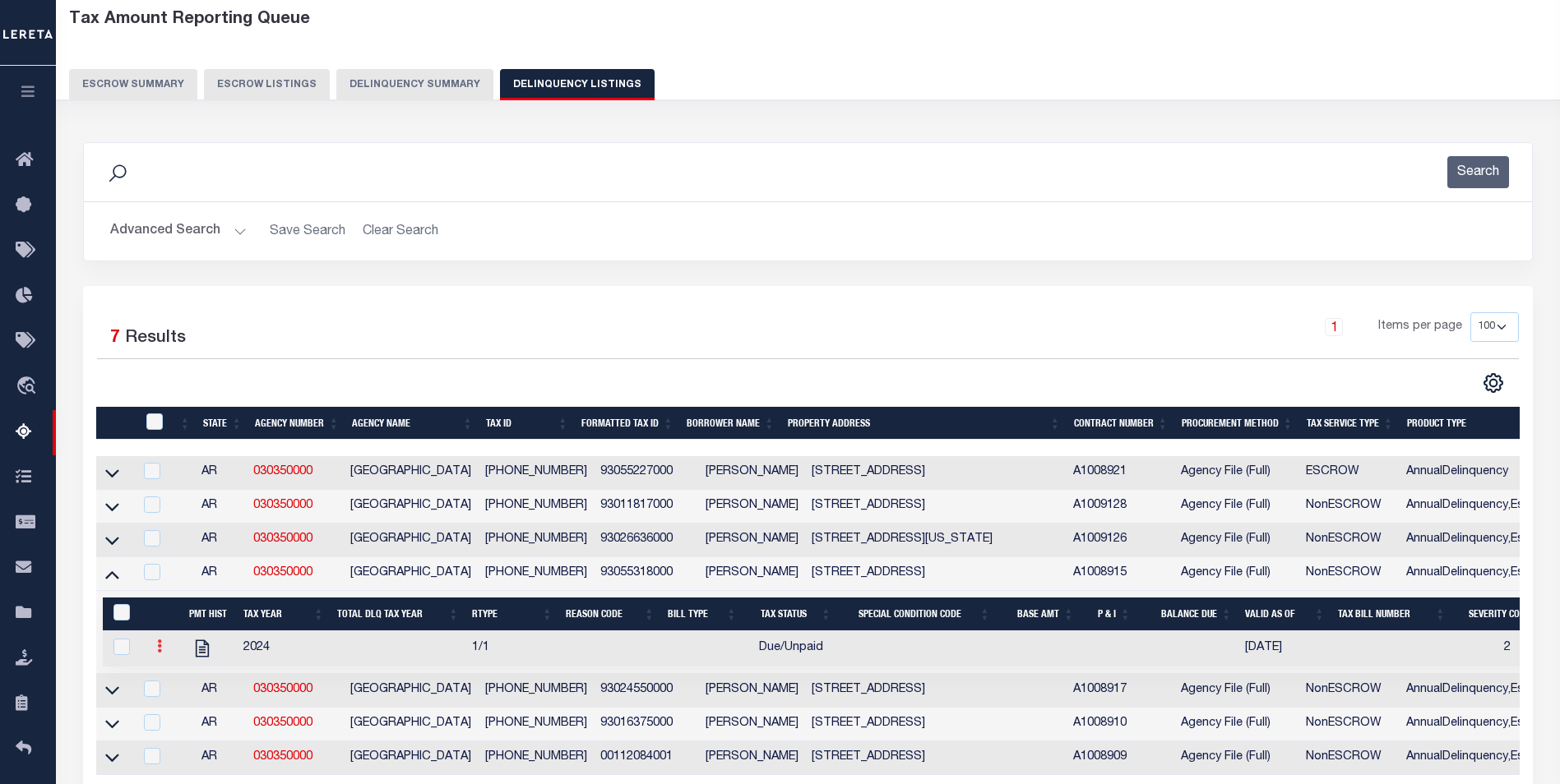
click at [152, 655] on link at bounding box center [160, 648] width 18 height 13
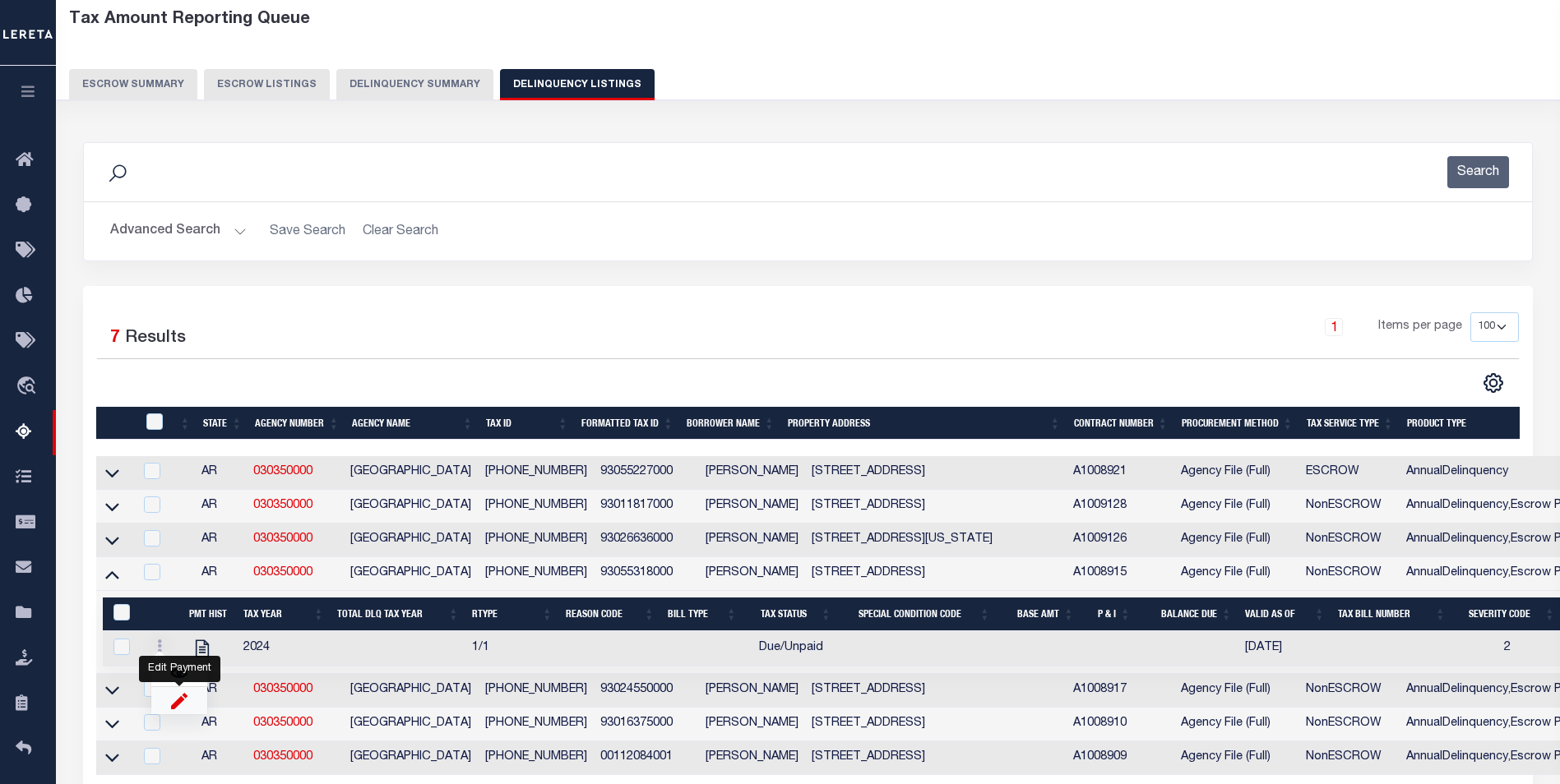
click at [176, 703] on img "" at bounding box center [179, 701] width 17 height 18
select select
checkbox input "true"
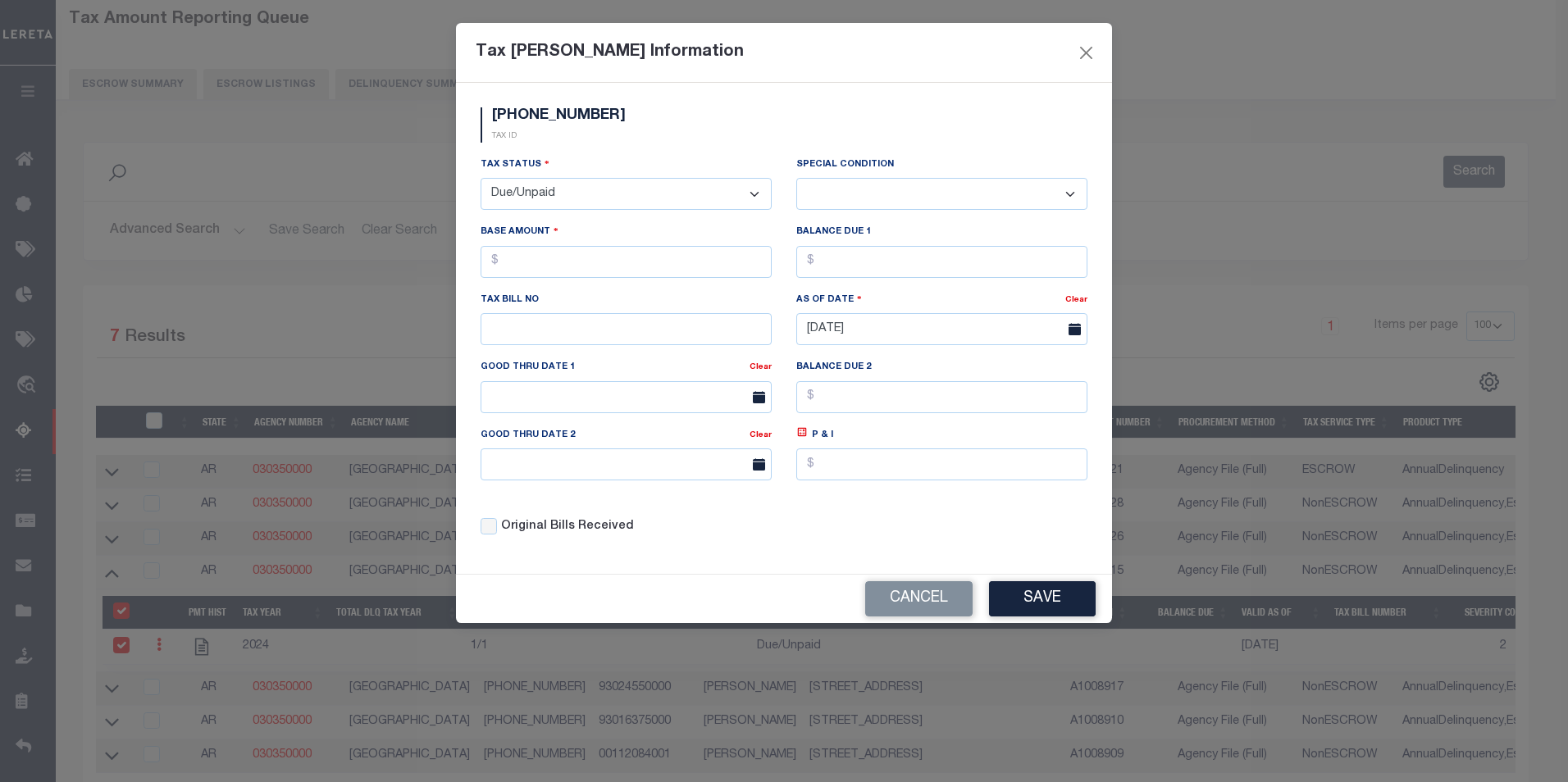
click at [639, 207] on select "- Select Status - Open Due/Unpaid Paid Incomplete No Tax Due Internal Refund Pr…" at bounding box center [626, 194] width 291 height 32
select select "PYD"
click at [481, 179] on select "- Select Status - Open Due/Unpaid Paid Incomplete No Tax Due Internal Refund Pr…" at bounding box center [626, 194] width 291 height 32
select select "0"
click at [1024, 610] on button "Save" at bounding box center [1042, 599] width 107 height 35
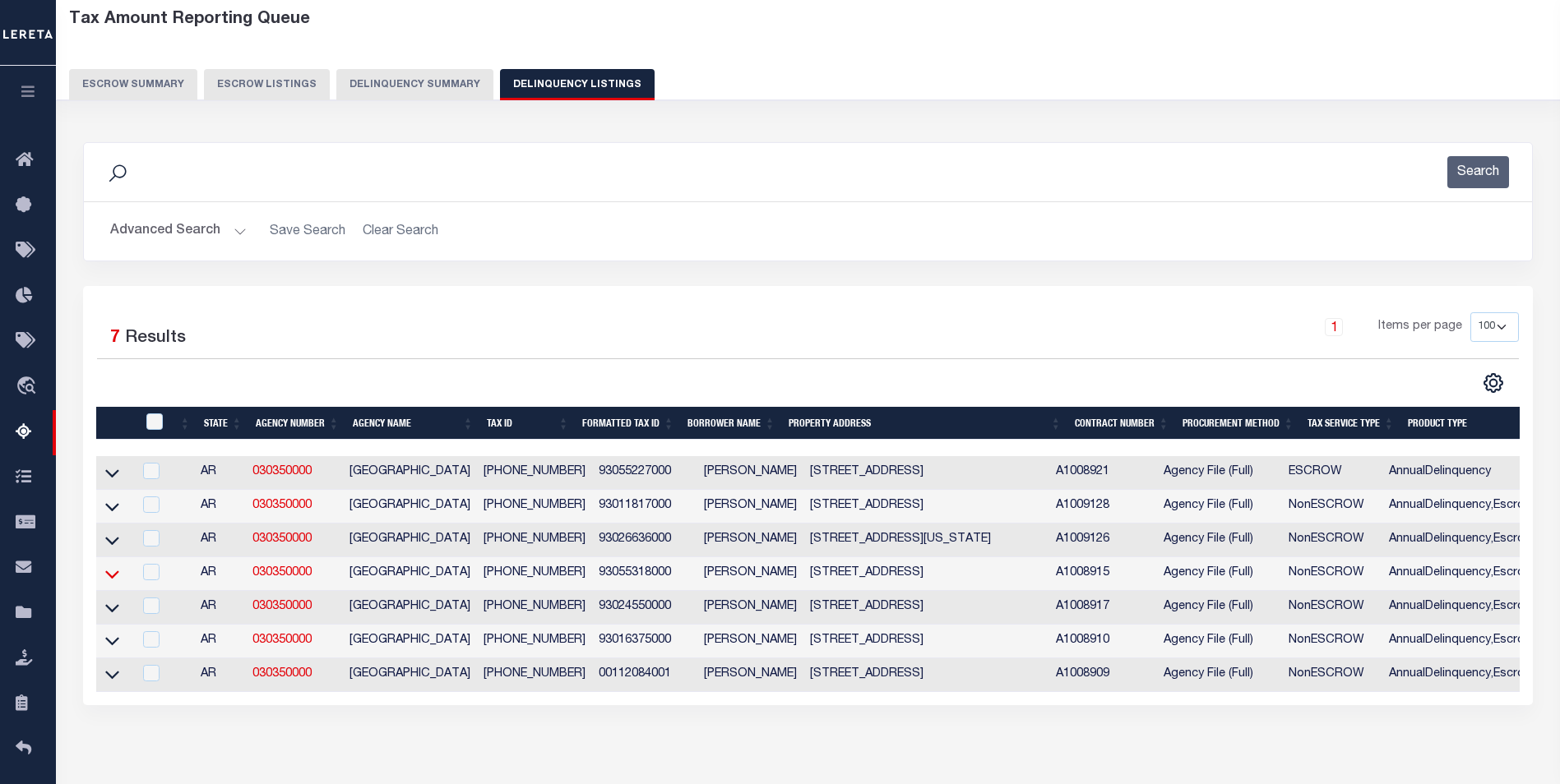
click at [110, 576] on icon at bounding box center [112, 574] width 14 height 18
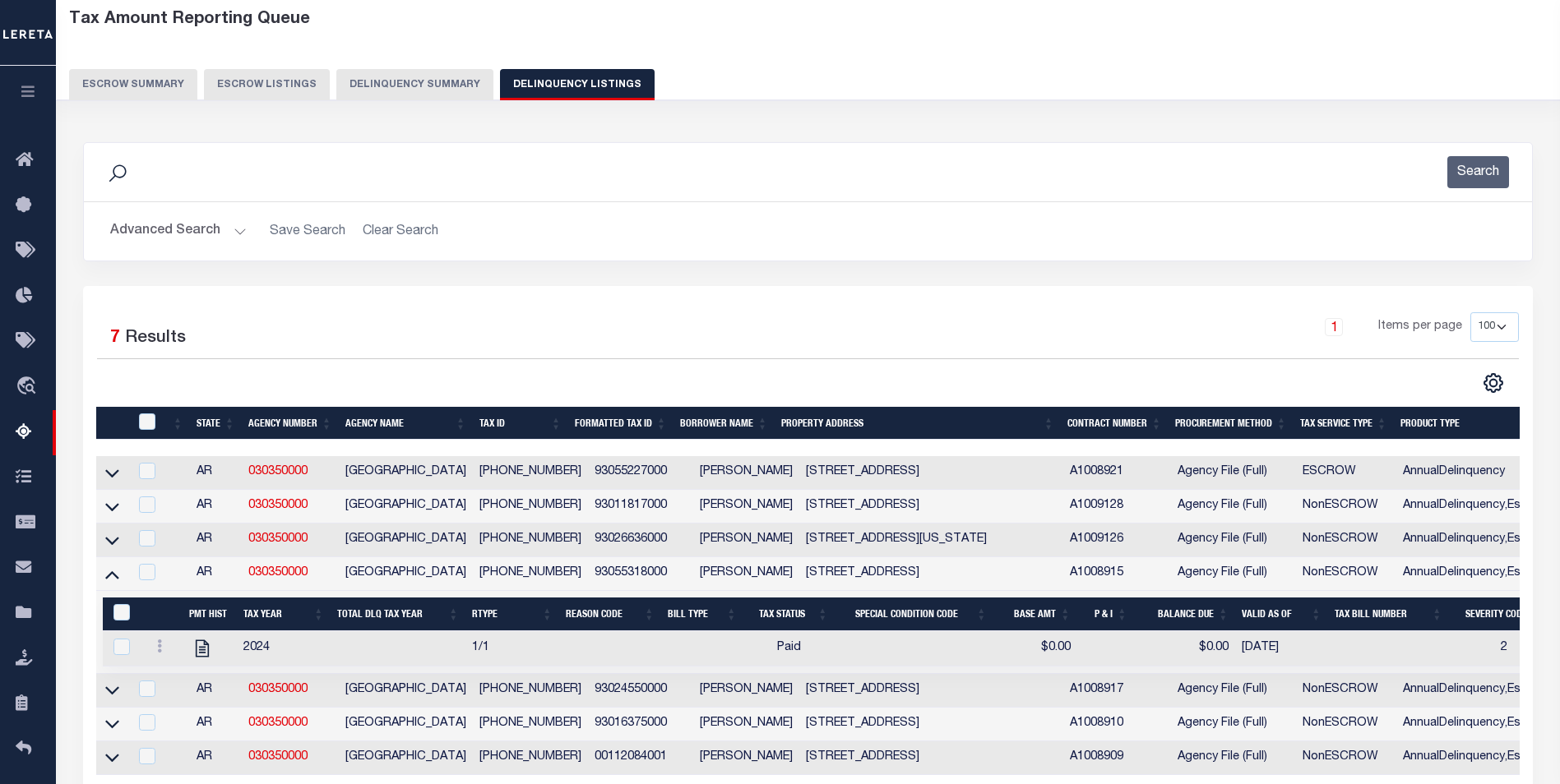
click at [110, 576] on icon at bounding box center [112, 574] width 14 height 18
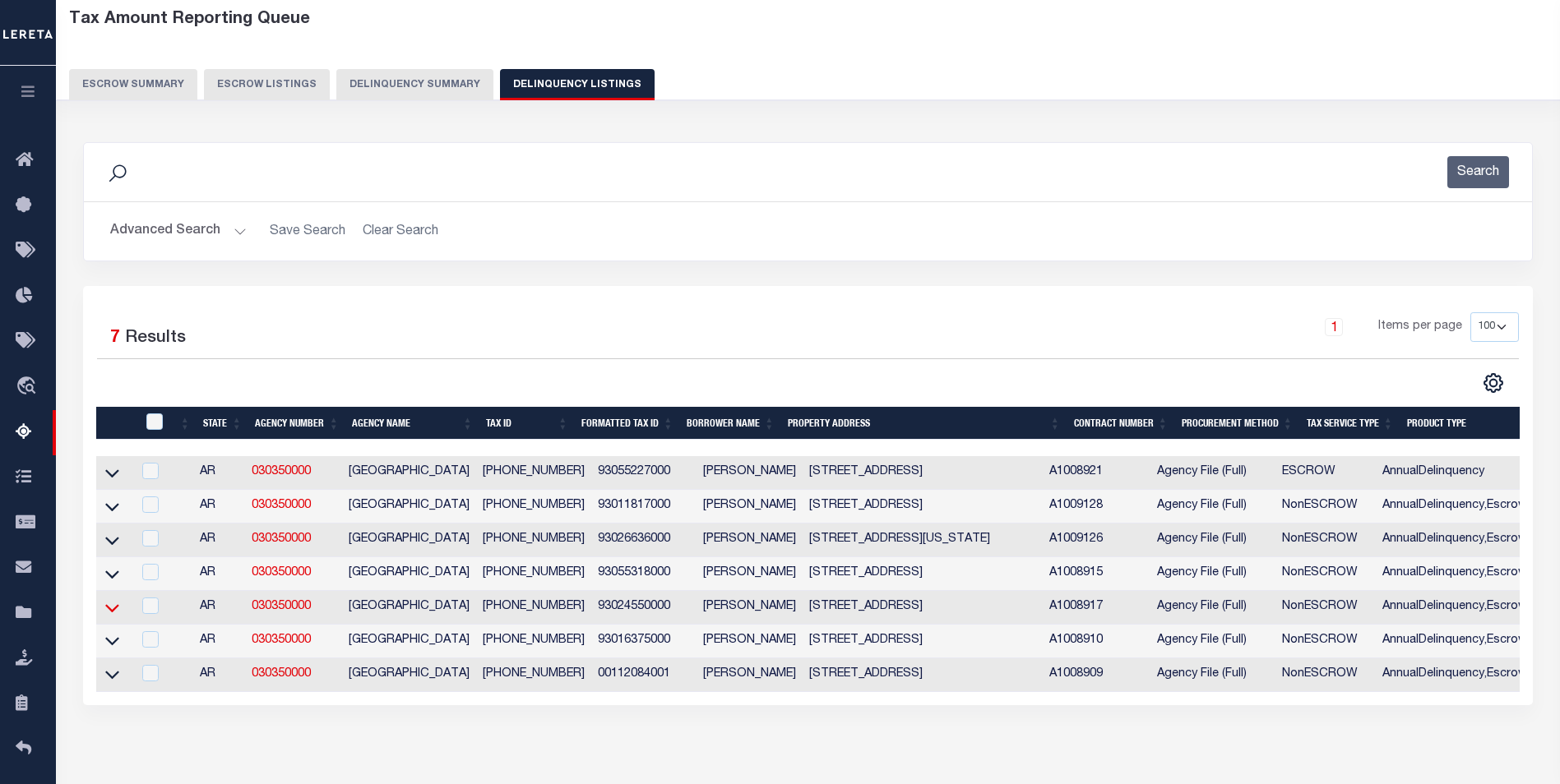
click at [110, 617] on icon at bounding box center [112, 608] width 14 height 18
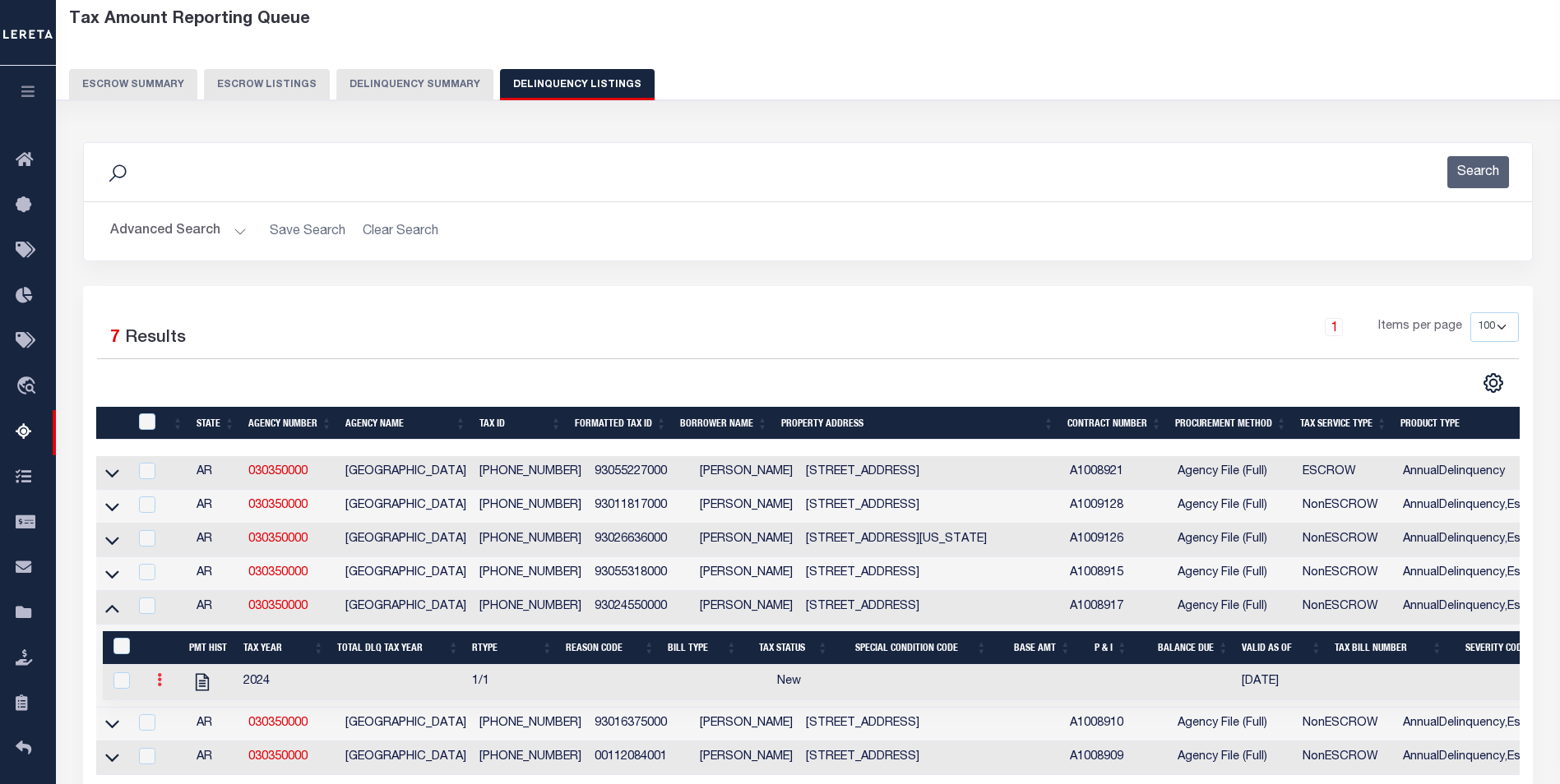
click at [152, 681] on link at bounding box center [160, 682] width 18 height 13
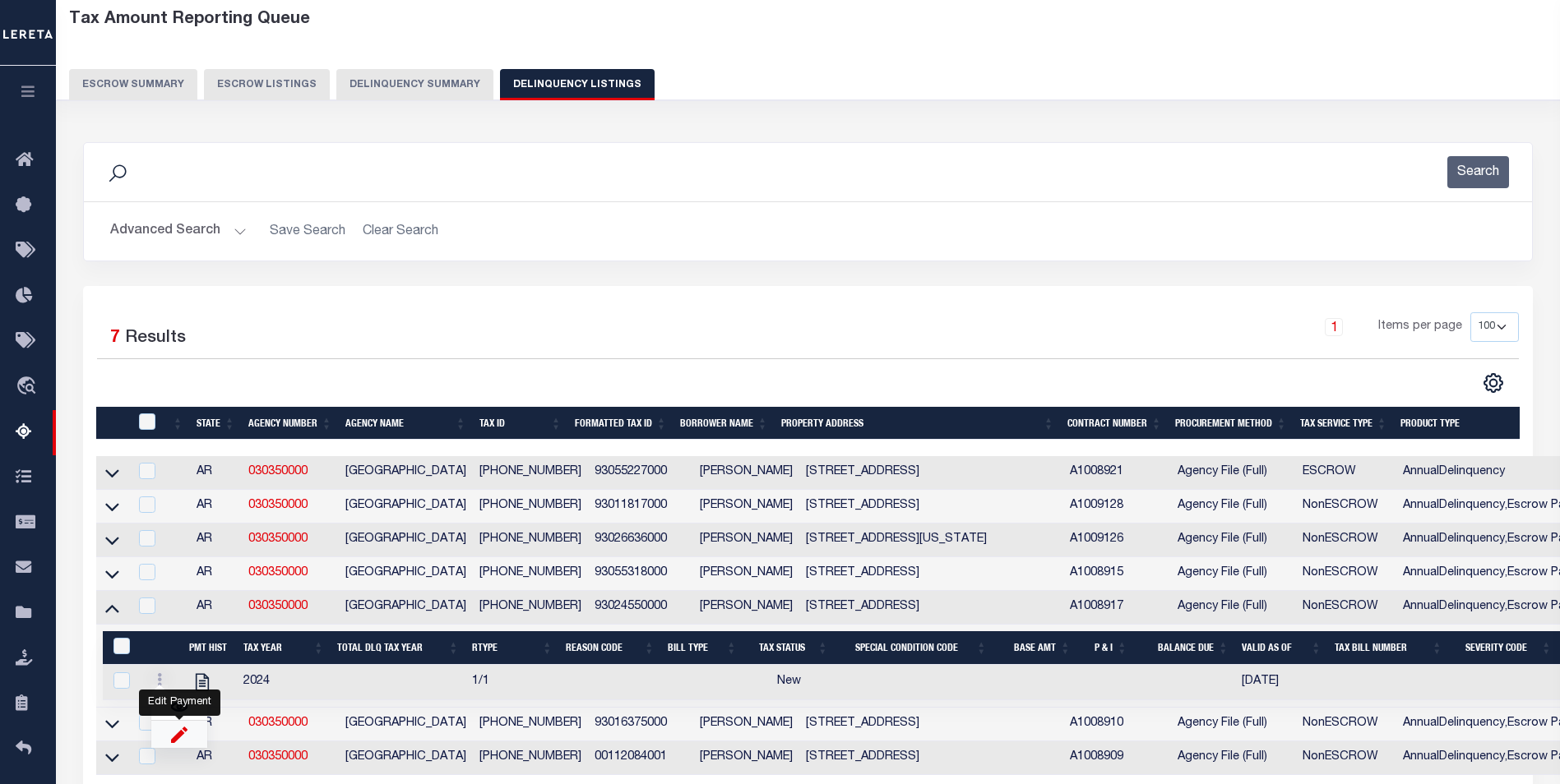
click at [187, 743] on img "" at bounding box center [179, 734] width 17 height 18
select select "NW2"
select select
checkbox input "true"
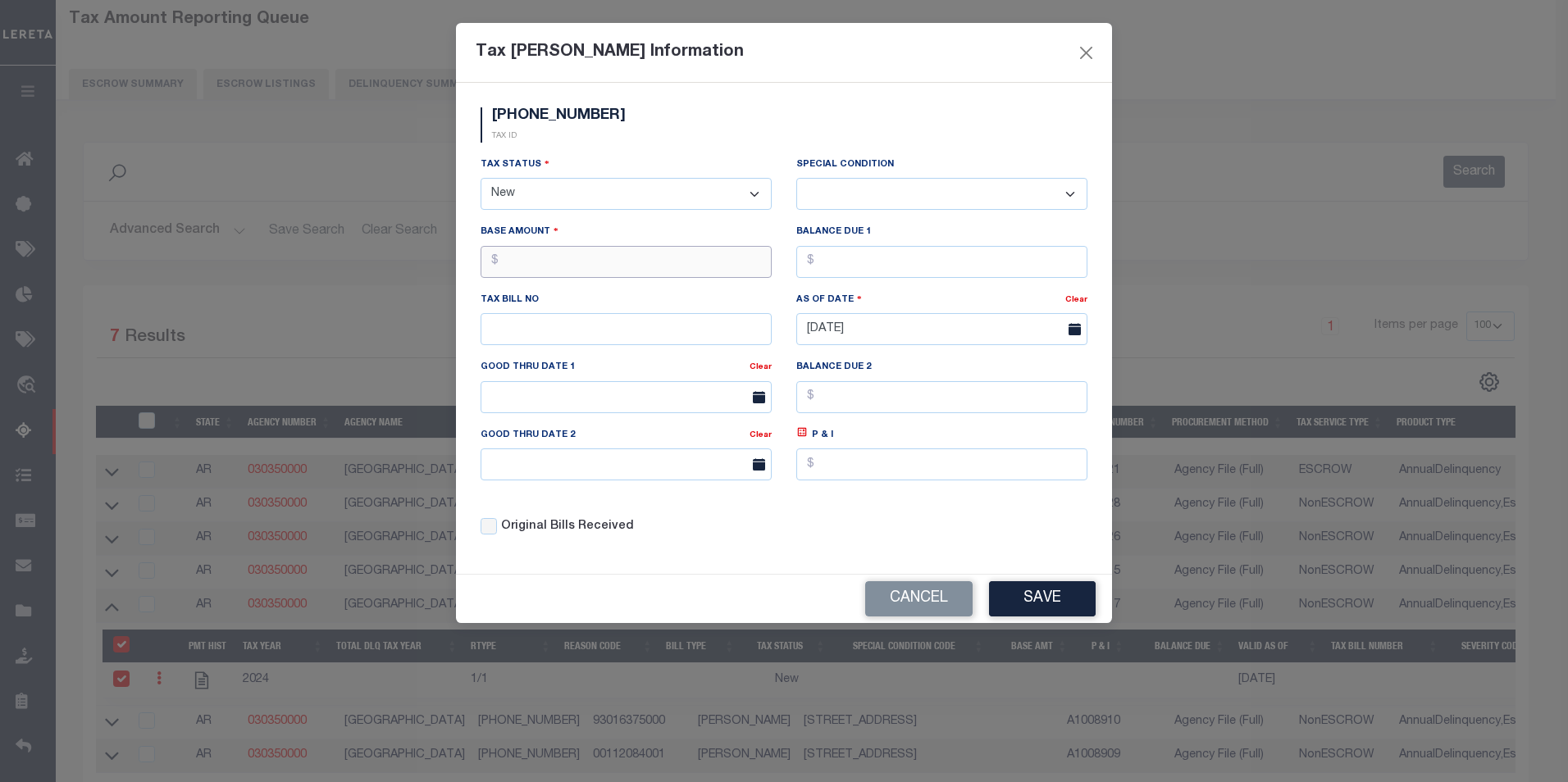
click at [568, 259] on input "text" at bounding box center [626, 261] width 291 height 32
click at [603, 203] on select "- Select Status - Open Due/Unpaid Paid Incomplete No Tax Due Internal Refund Pr…" at bounding box center [626, 194] width 291 height 32
select select "PYD"
click at [481, 179] on select "- Select Status - Open Due/Unpaid Paid Incomplete No Tax Due Internal Refund Pr…" at bounding box center [626, 194] width 291 height 32
select select "0"
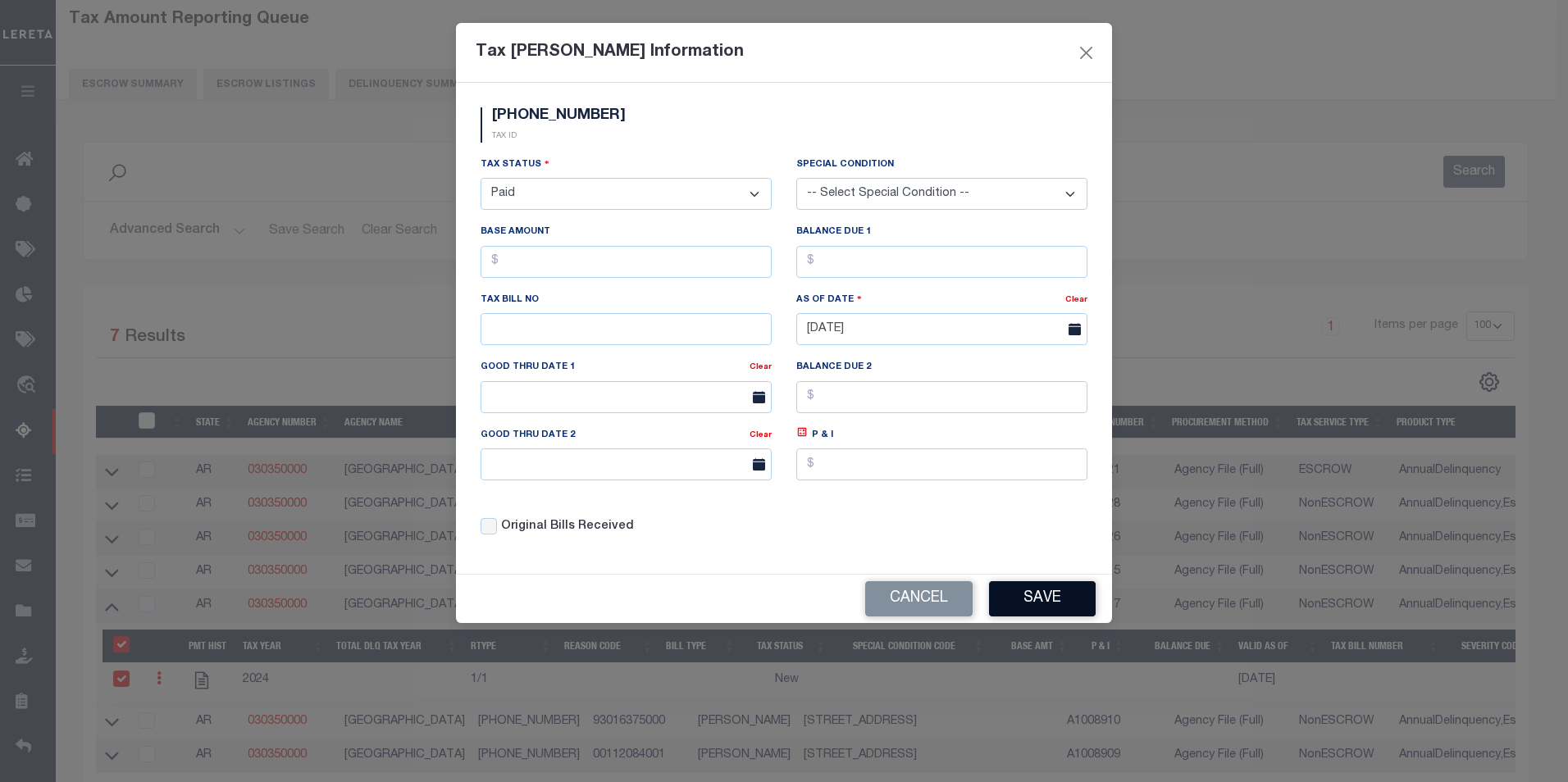
click at [1034, 606] on button "Save" at bounding box center [1042, 599] width 107 height 35
select select "NW2"
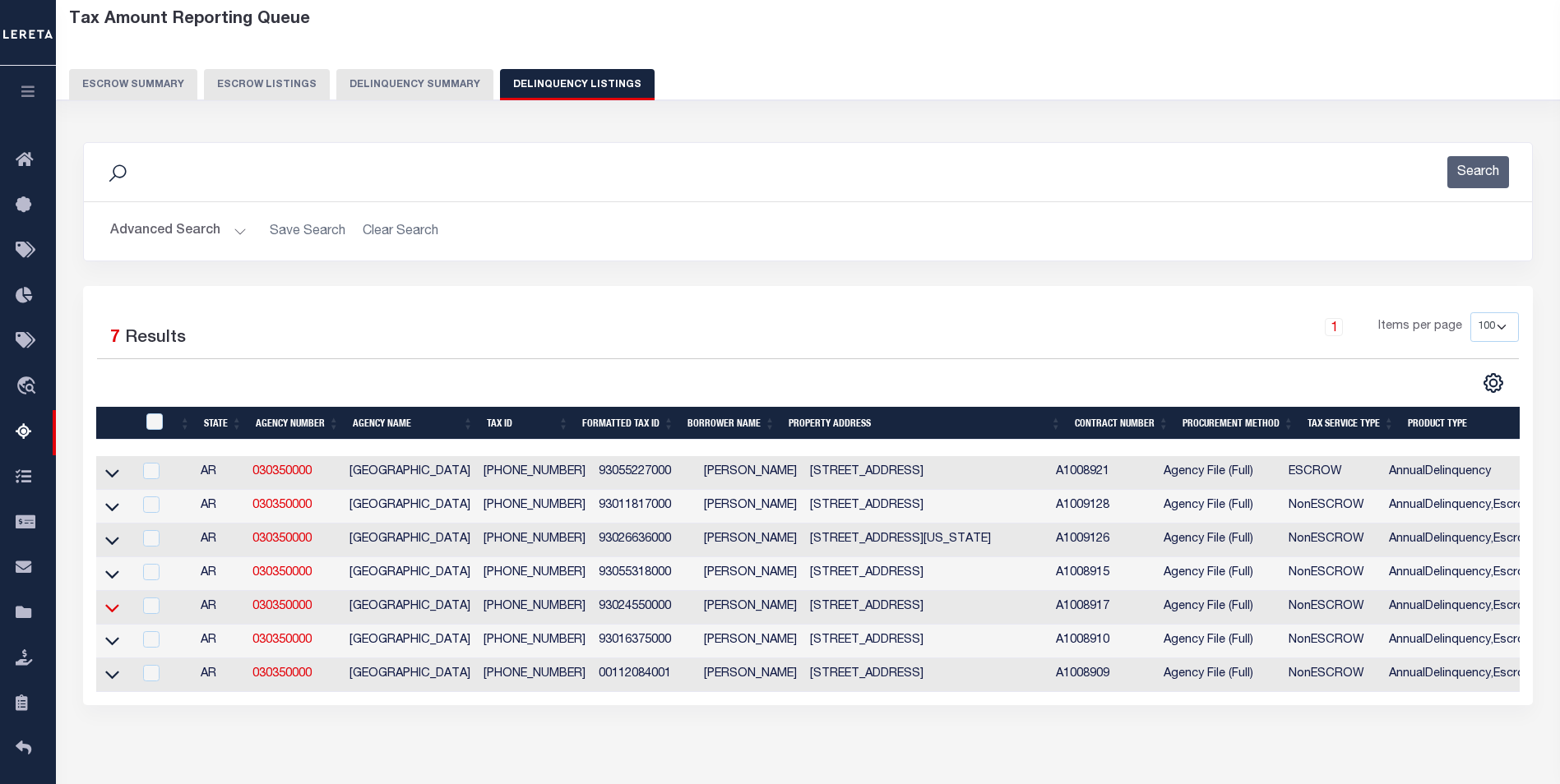
click at [114, 613] on icon at bounding box center [112, 608] width 14 height 18
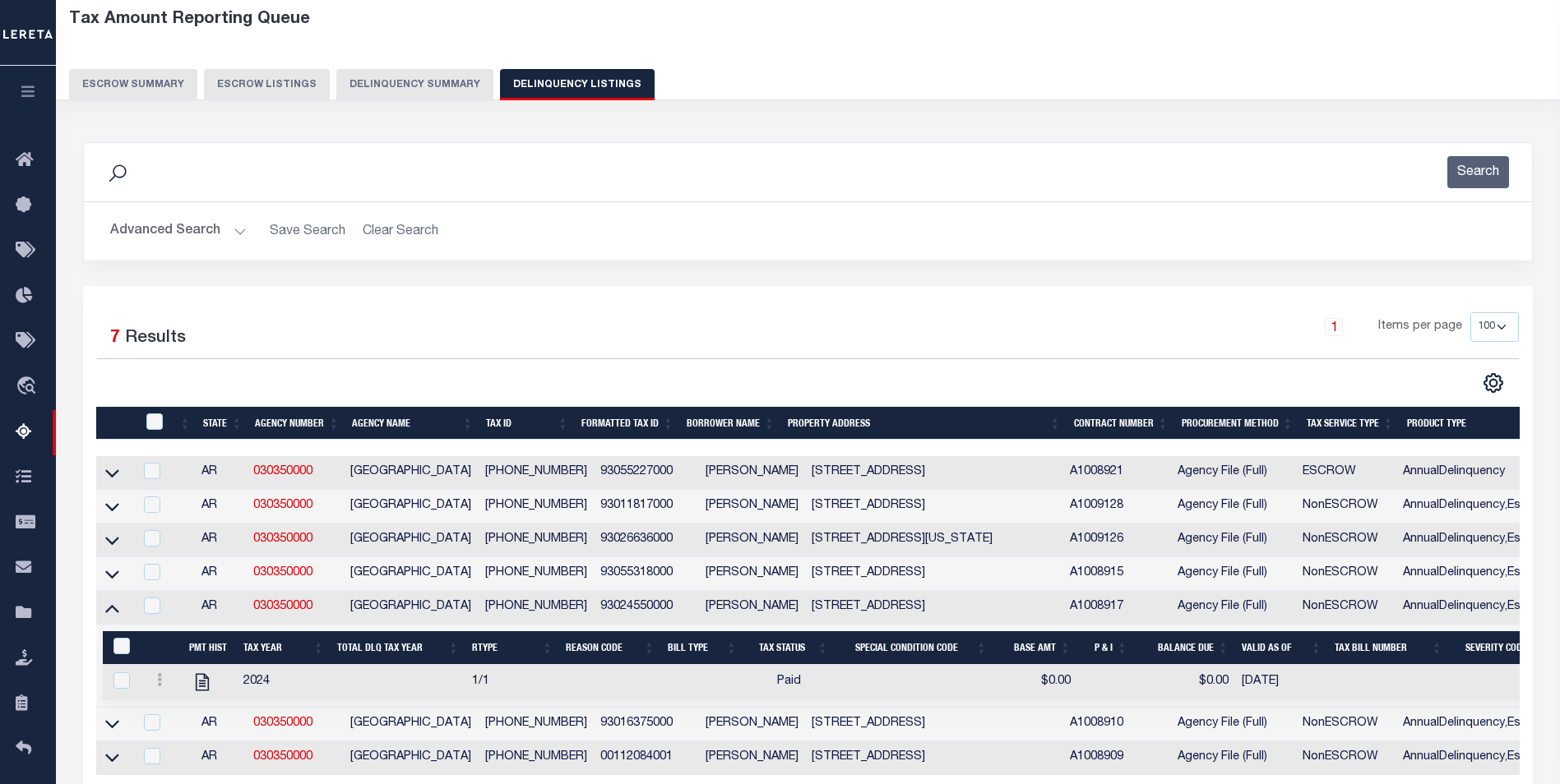
click at [114, 613] on icon at bounding box center [112, 608] width 14 height 8
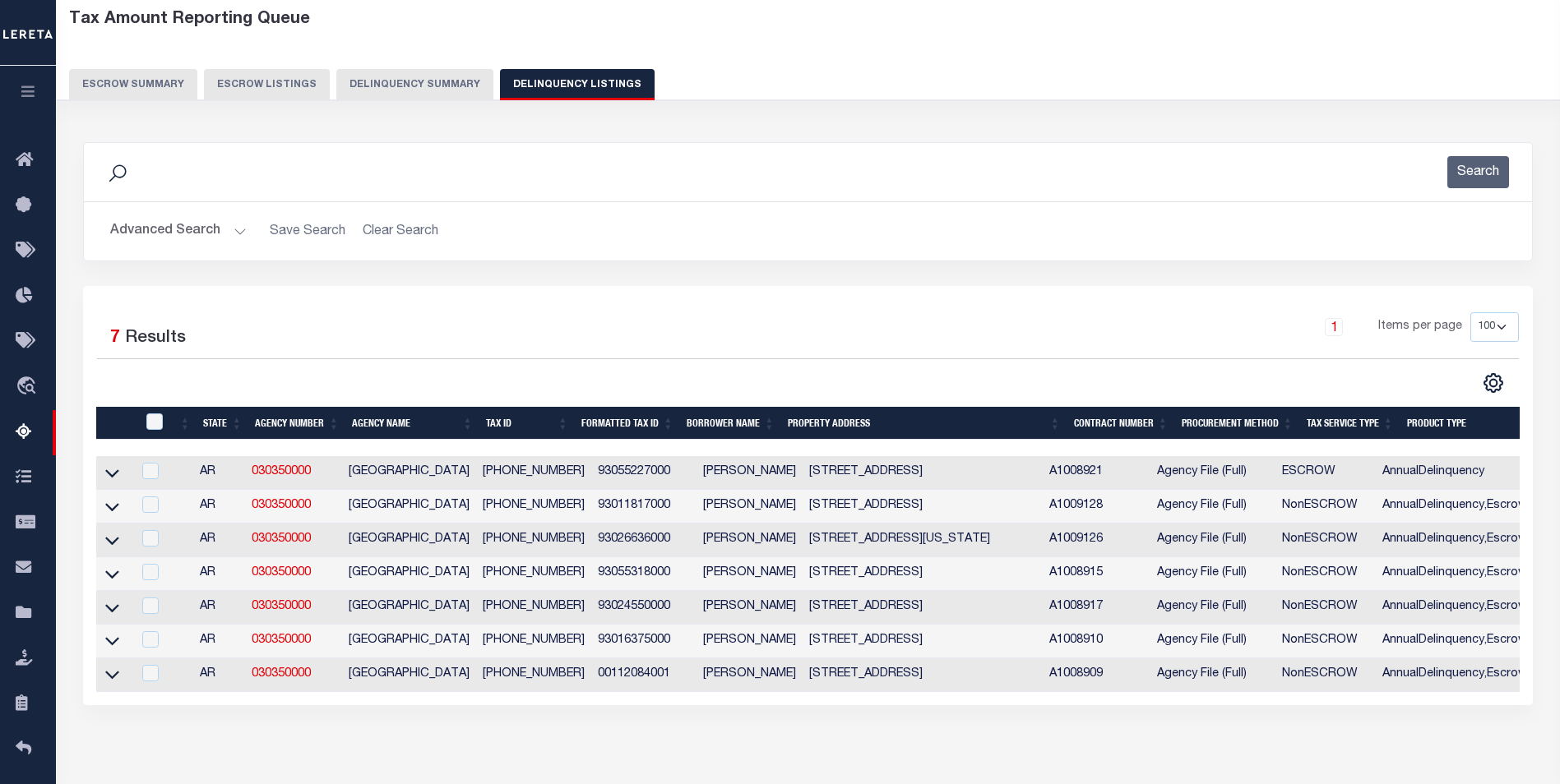
click at [104, 646] on link at bounding box center [112, 639] width 19 height 11
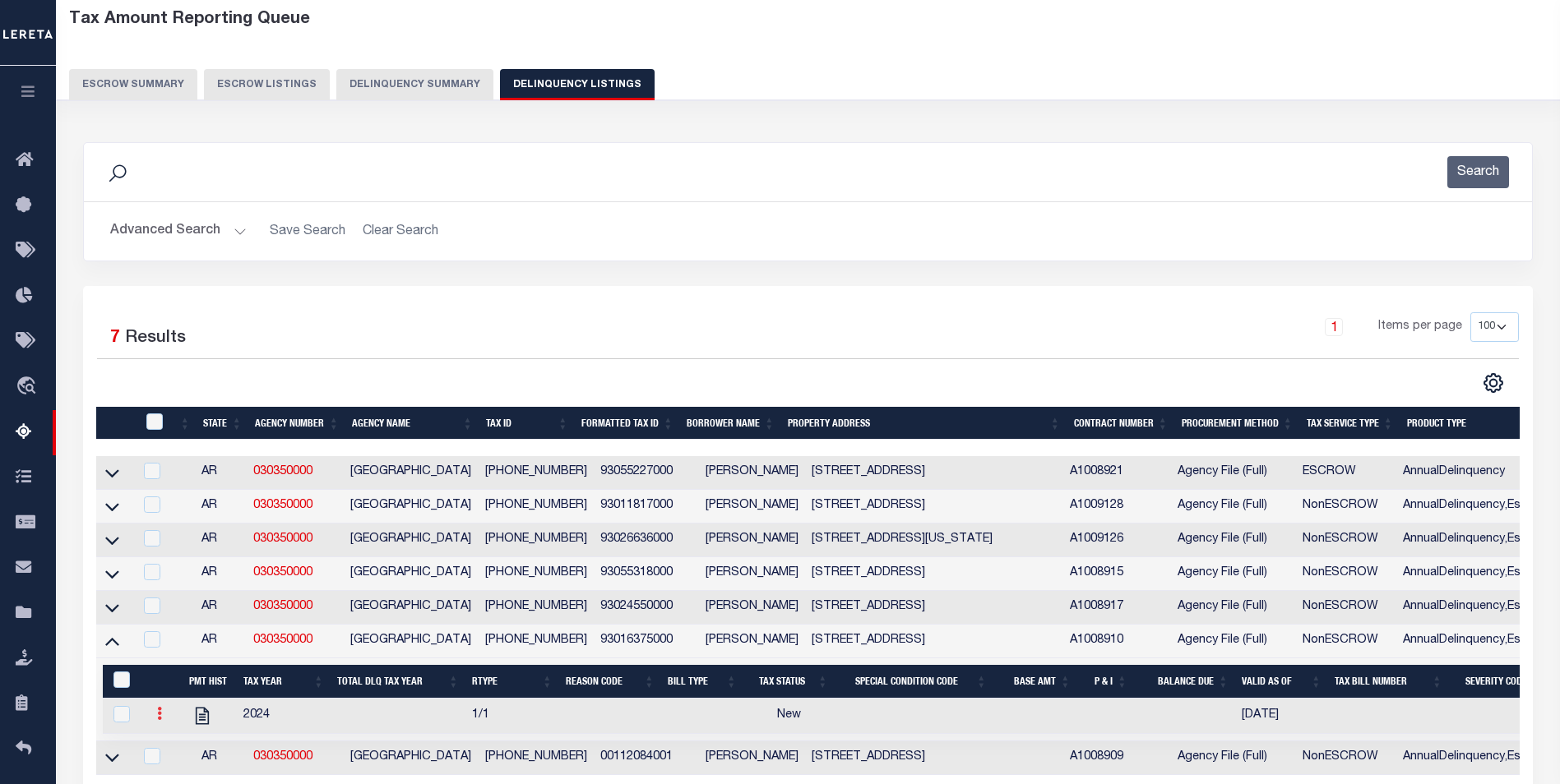
click at [160, 718] on icon at bounding box center [160, 713] width 5 height 13
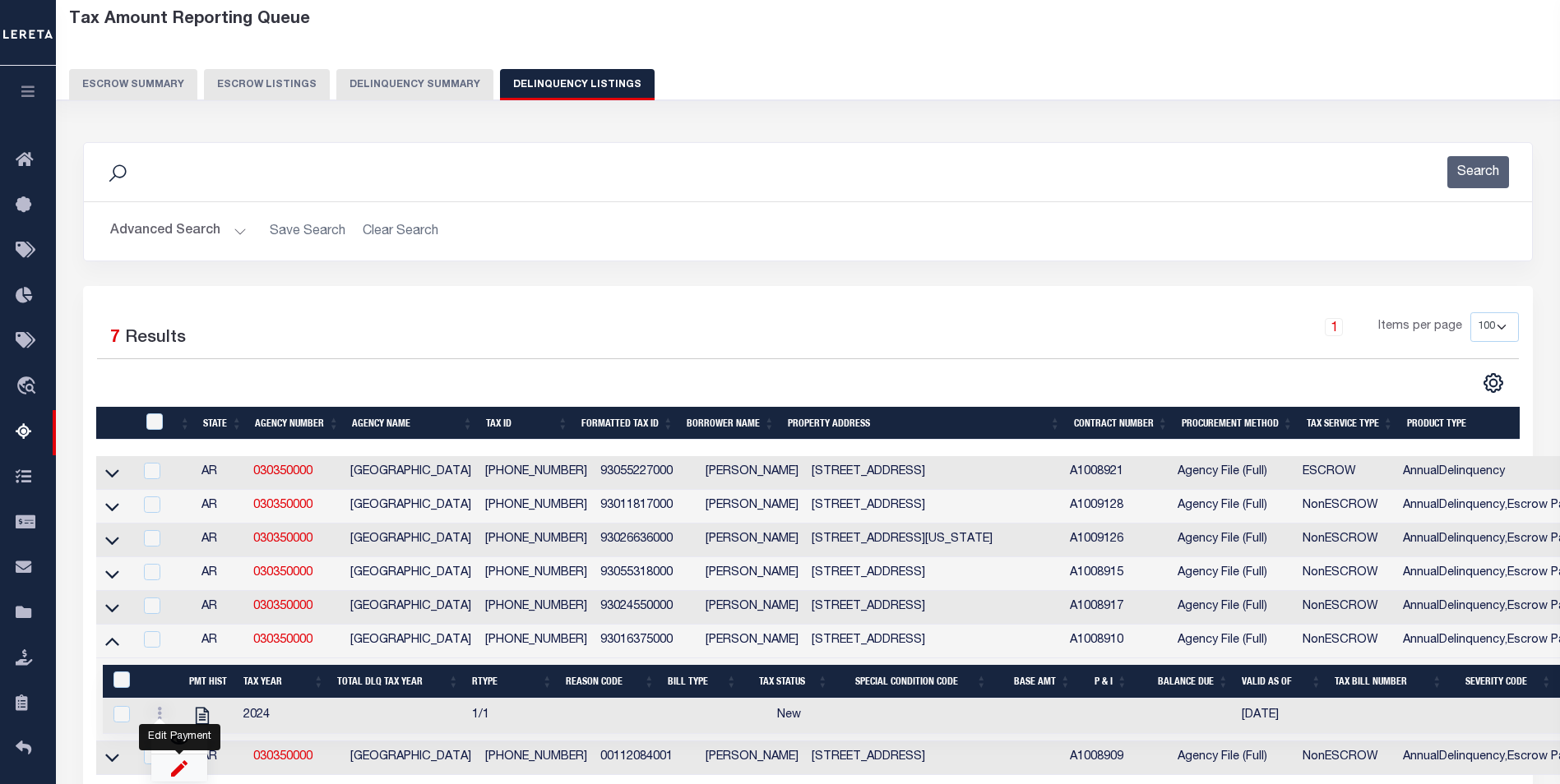
click at [184, 771] on img "" at bounding box center [179, 768] width 17 height 18
select select
checkbox input "true"
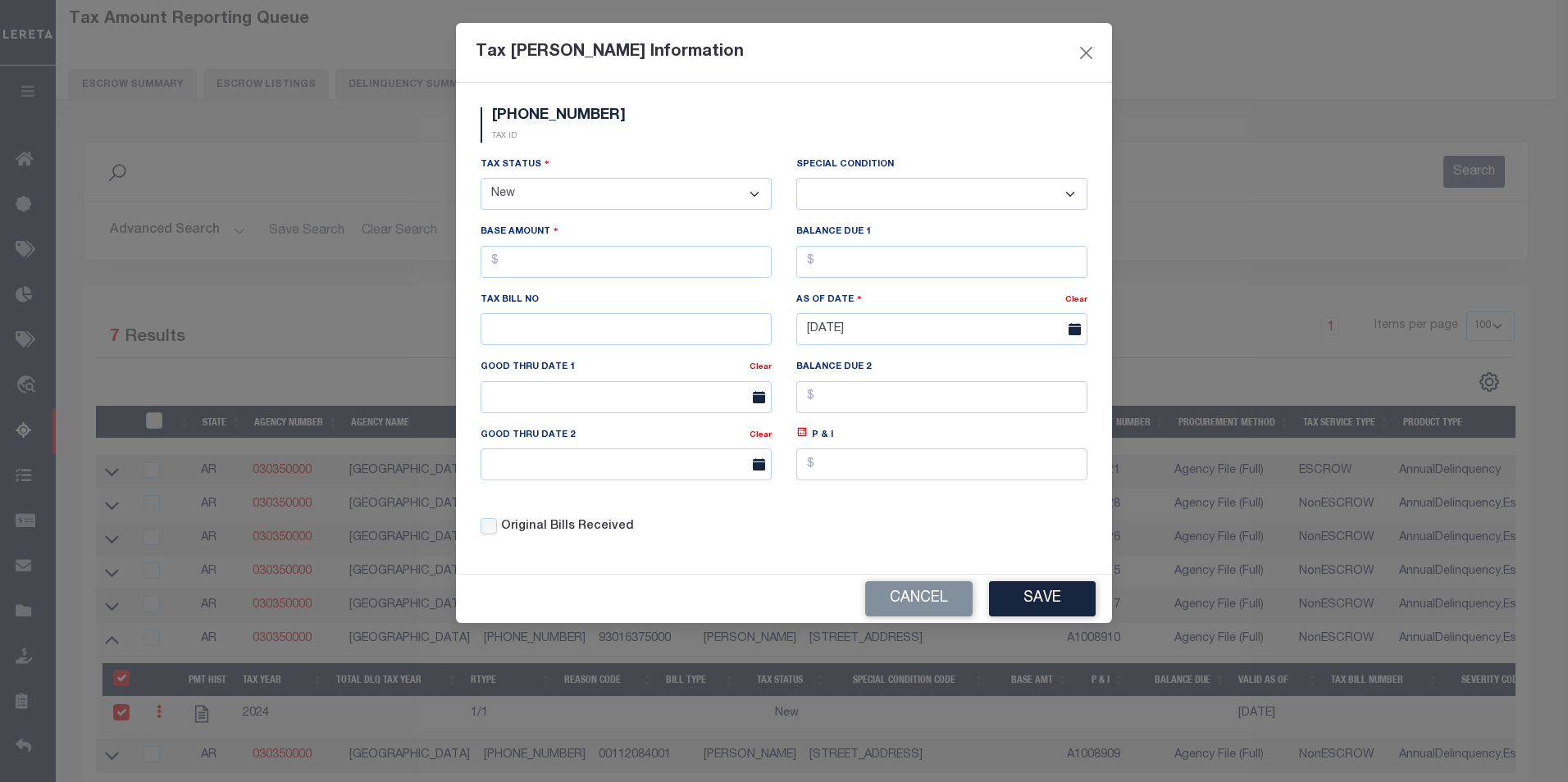
click at [592, 188] on select "- Select Status - Open Due/Unpaid Paid Incomplete No Tax Due Internal Refund Pr…" at bounding box center [626, 194] width 291 height 32
select select "PYD"
click at [481, 179] on select "- Select Status - Open Due/Unpaid Paid Incomplete No Tax Due Internal Refund Pr…" at bounding box center [626, 194] width 291 height 32
select select "0"
click at [1054, 605] on button "Save" at bounding box center [1042, 599] width 107 height 35
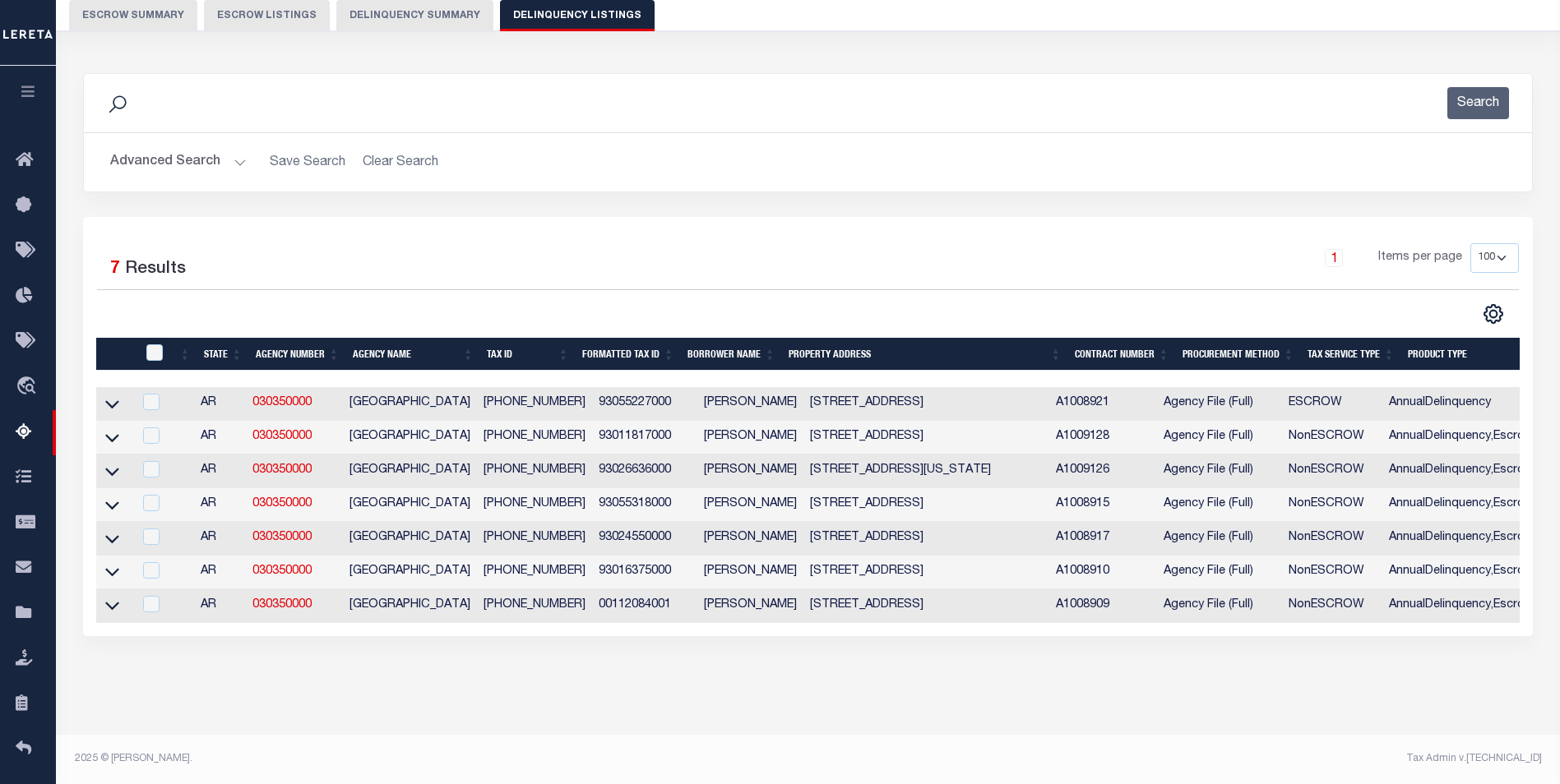
scroll to position [167, 0]
click at [110, 597] on icon at bounding box center [112, 605] width 14 height 18
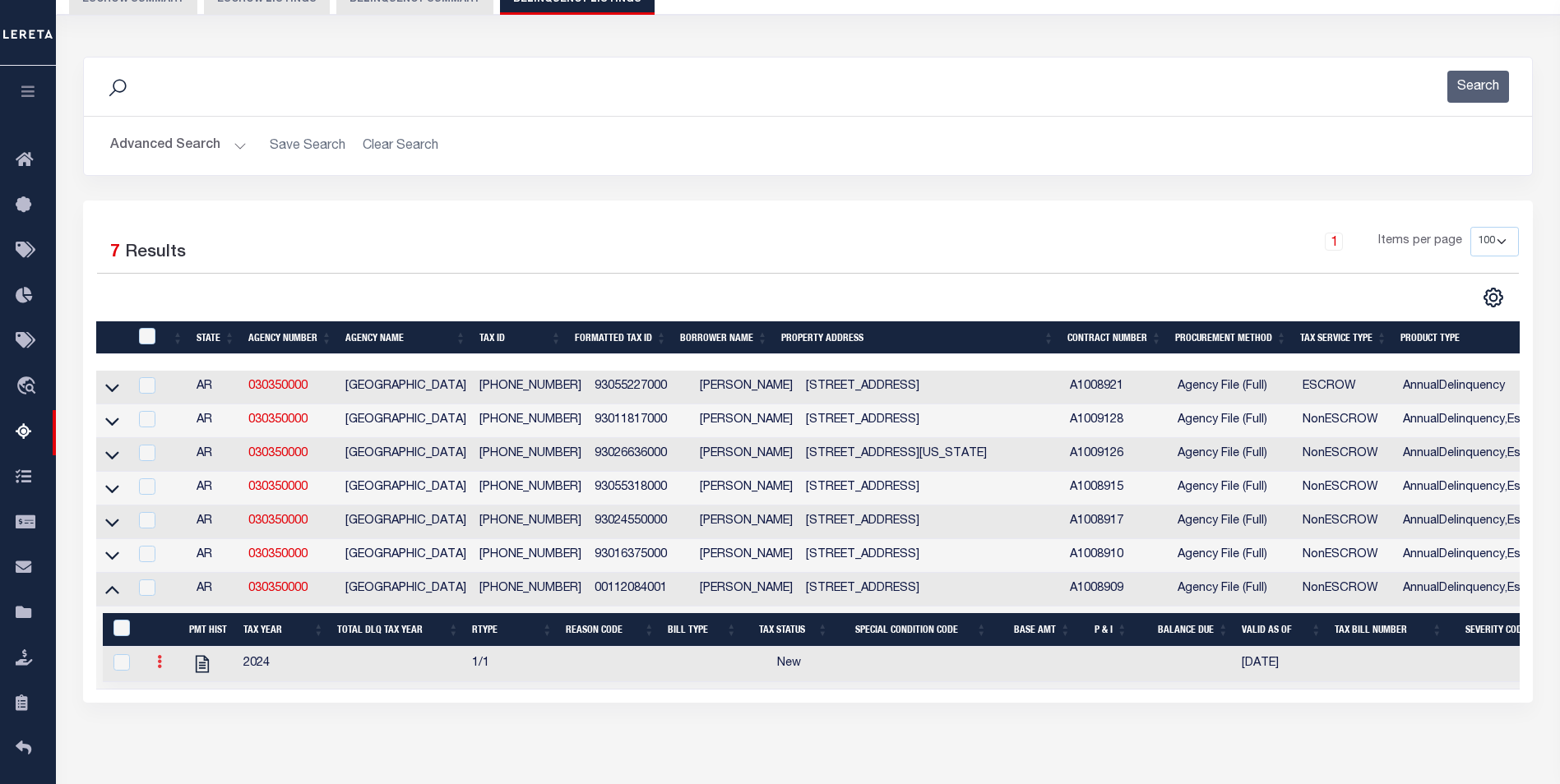
click at [162, 671] on link at bounding box center [160, 664] width 18 height 13
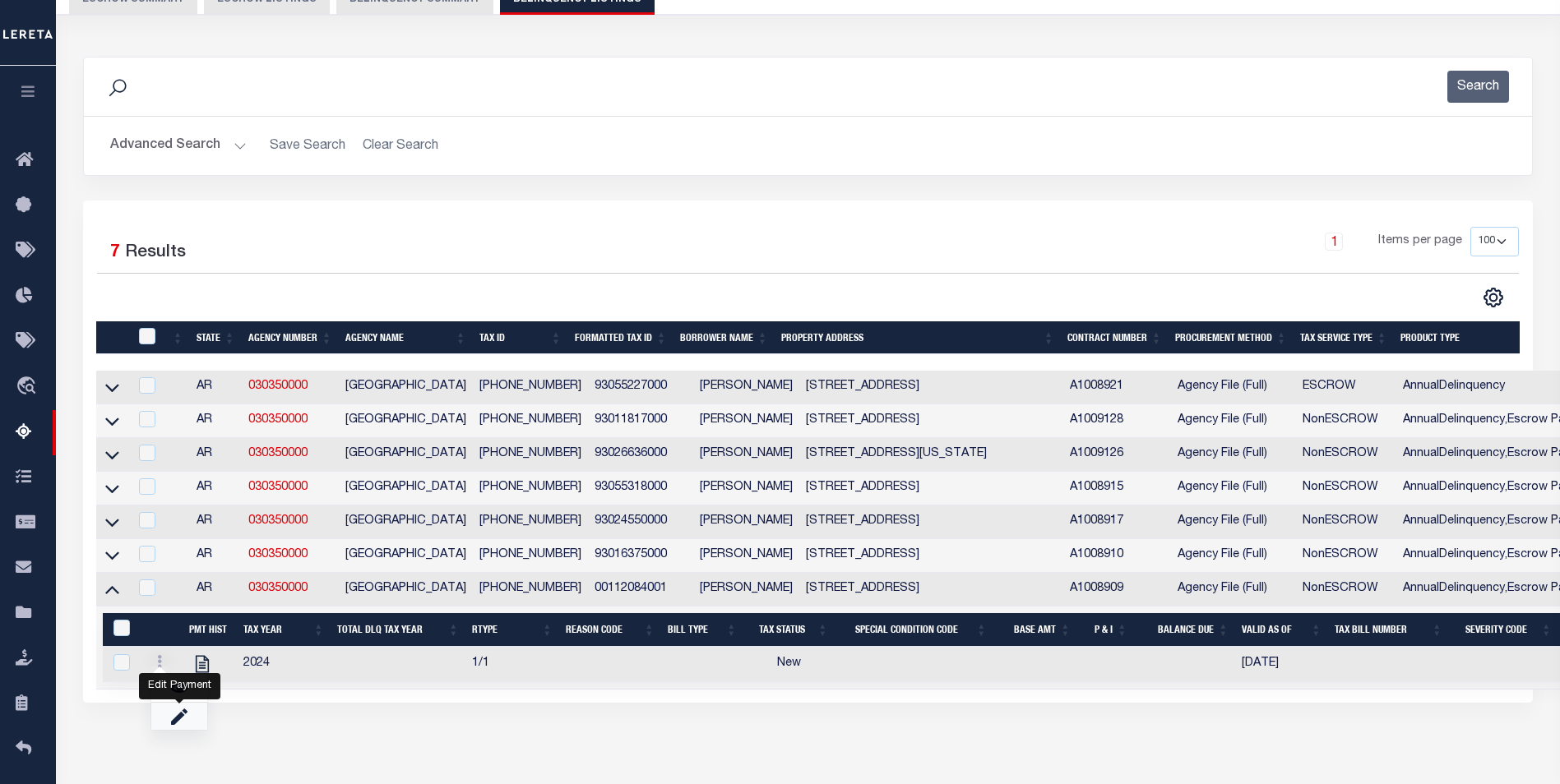
click at [195, 730] on link "" at bounding box center [180, 716] width 56 height 27
select select
checkbox input "true"
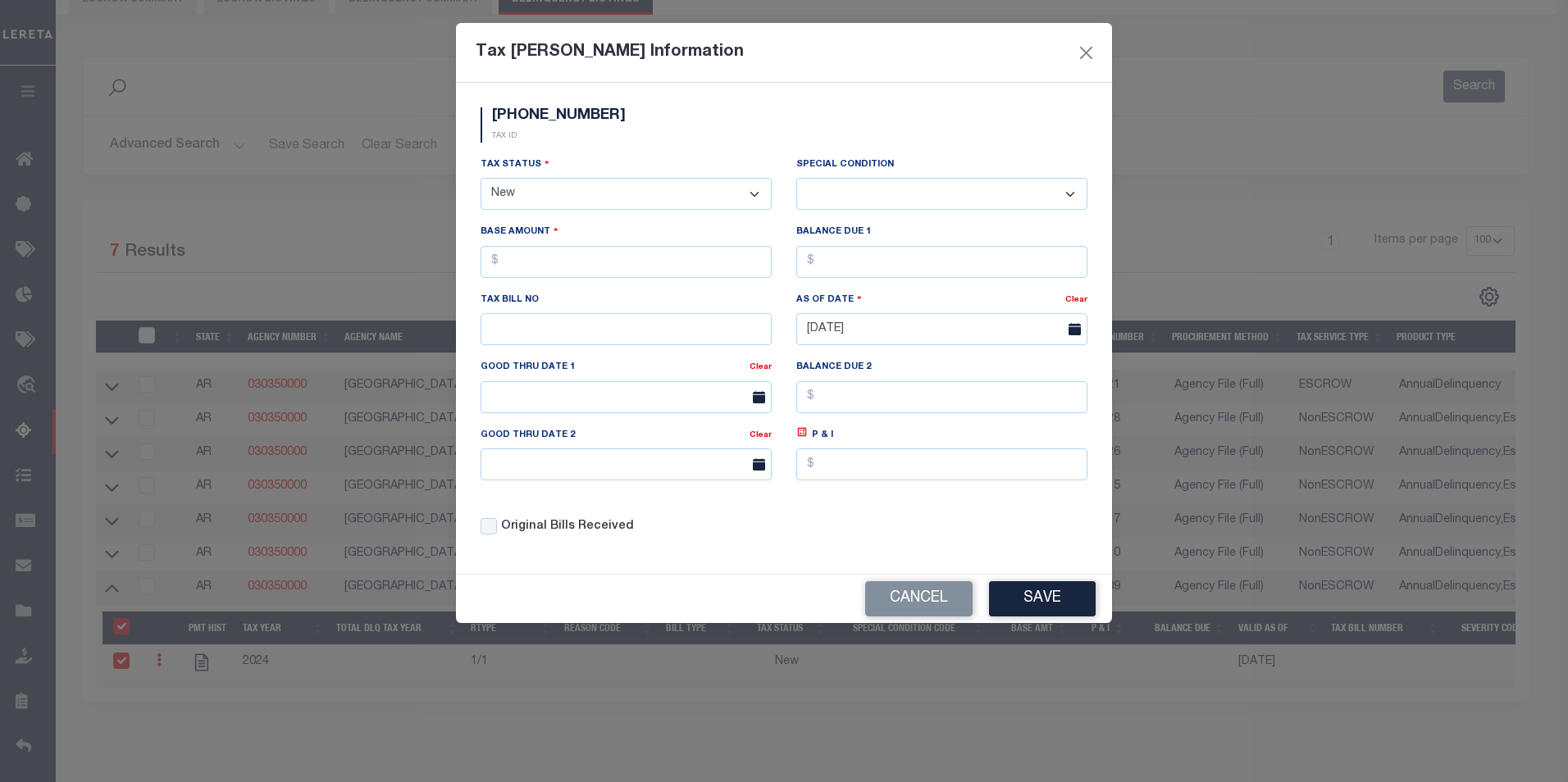
click at [525, 181] on select "- Select Status - Open Due/Unpaid Paid Incomplete No Tax Due Internal Refund Pr…" at bounding box center [626, 194] width 291 height 32
select select "PYD"
click at [481, 179] on select "- Select Status - Open Due/Unpaid Paid Incomplete No Tax Due Internal Refund Pr…" at bounding box center [626, 194] width 291 height 32
select select "0"
click at [1012, 596] on button "Save" at bounding box center [1042, 599] width 107 height 35
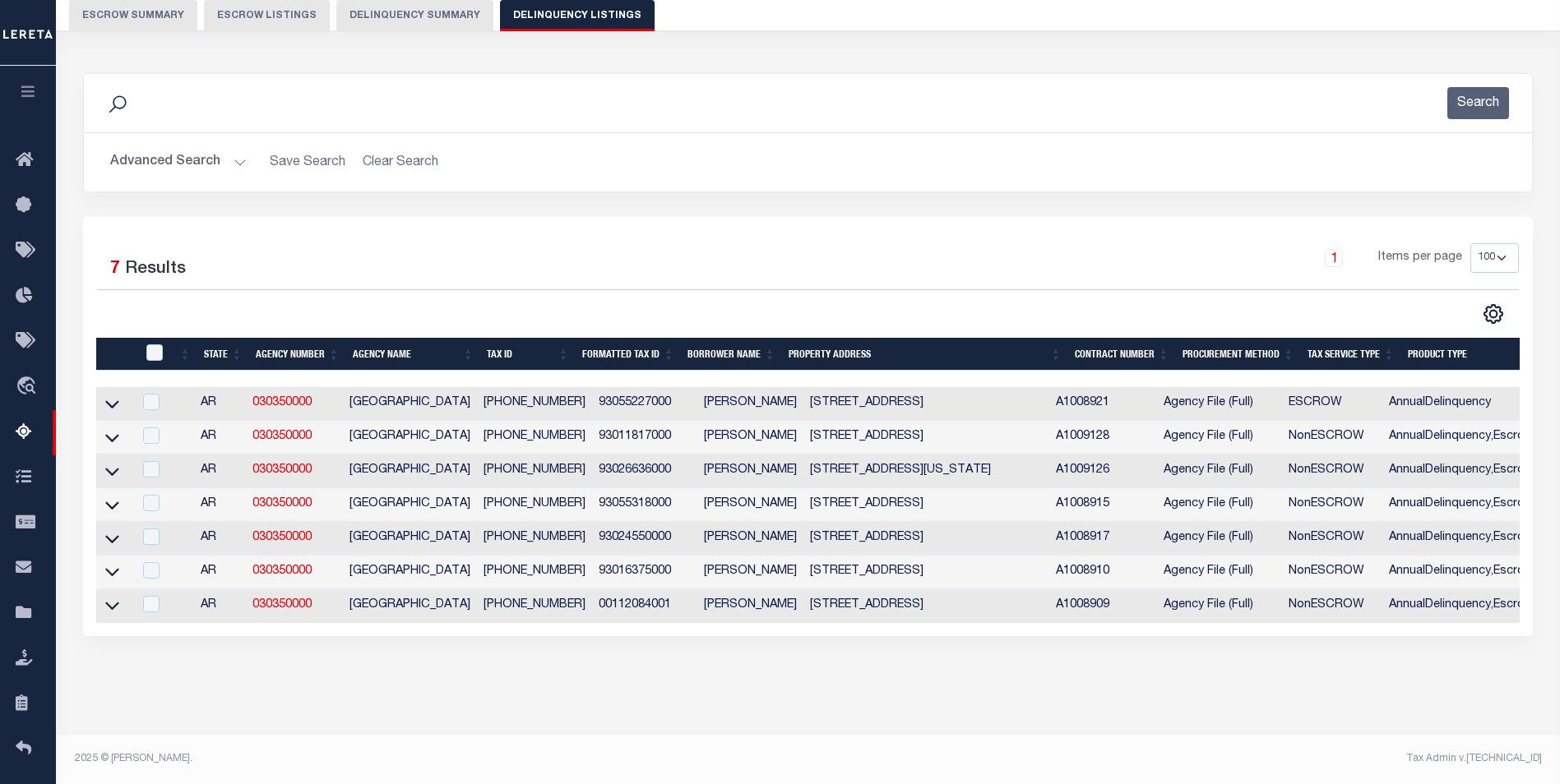
scroll to position [0, 0]
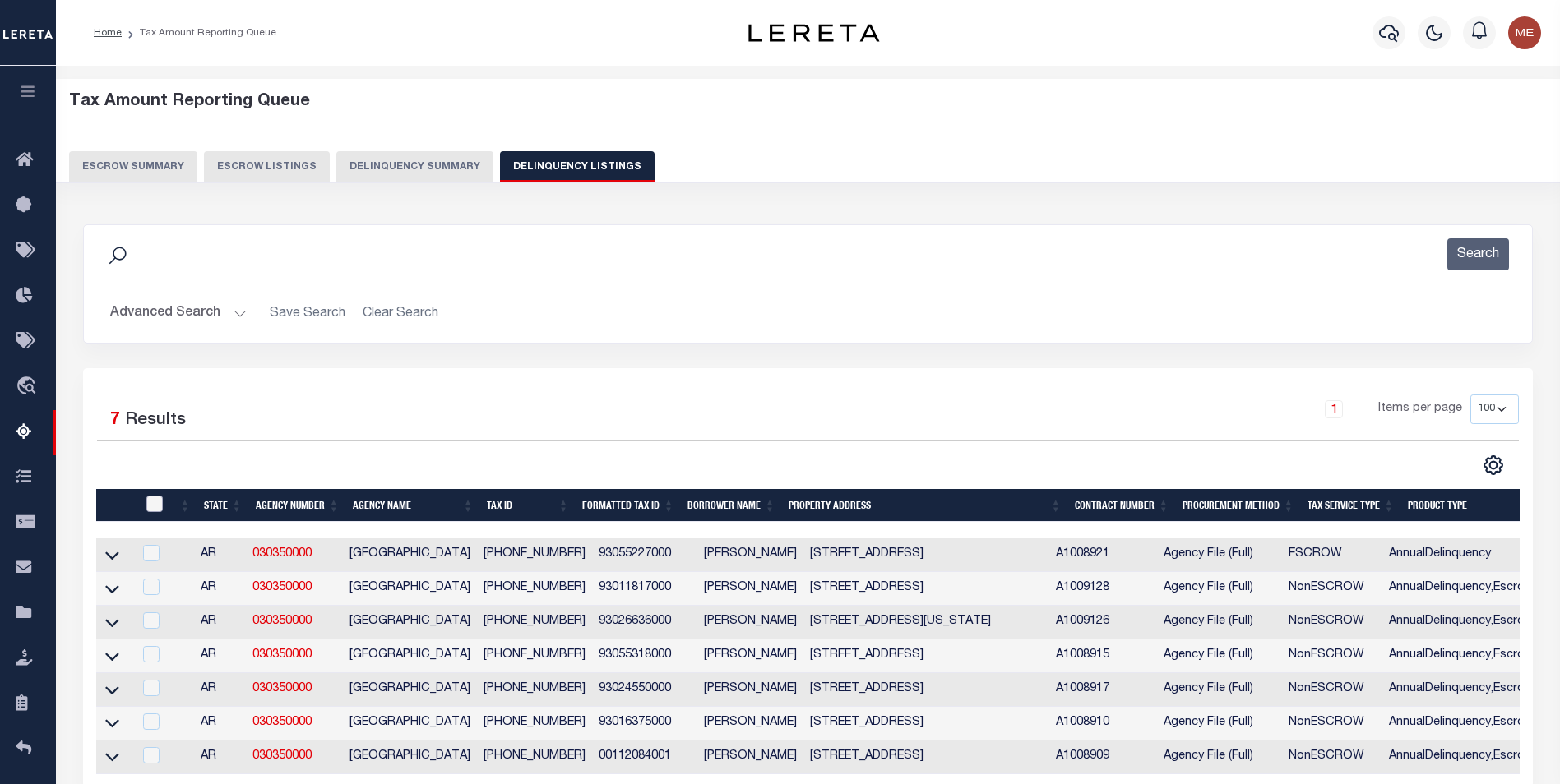
click at [154, 498] on input "checkbox" at bounding box center [154, 504] width 17 height 17
checkbox input "true"
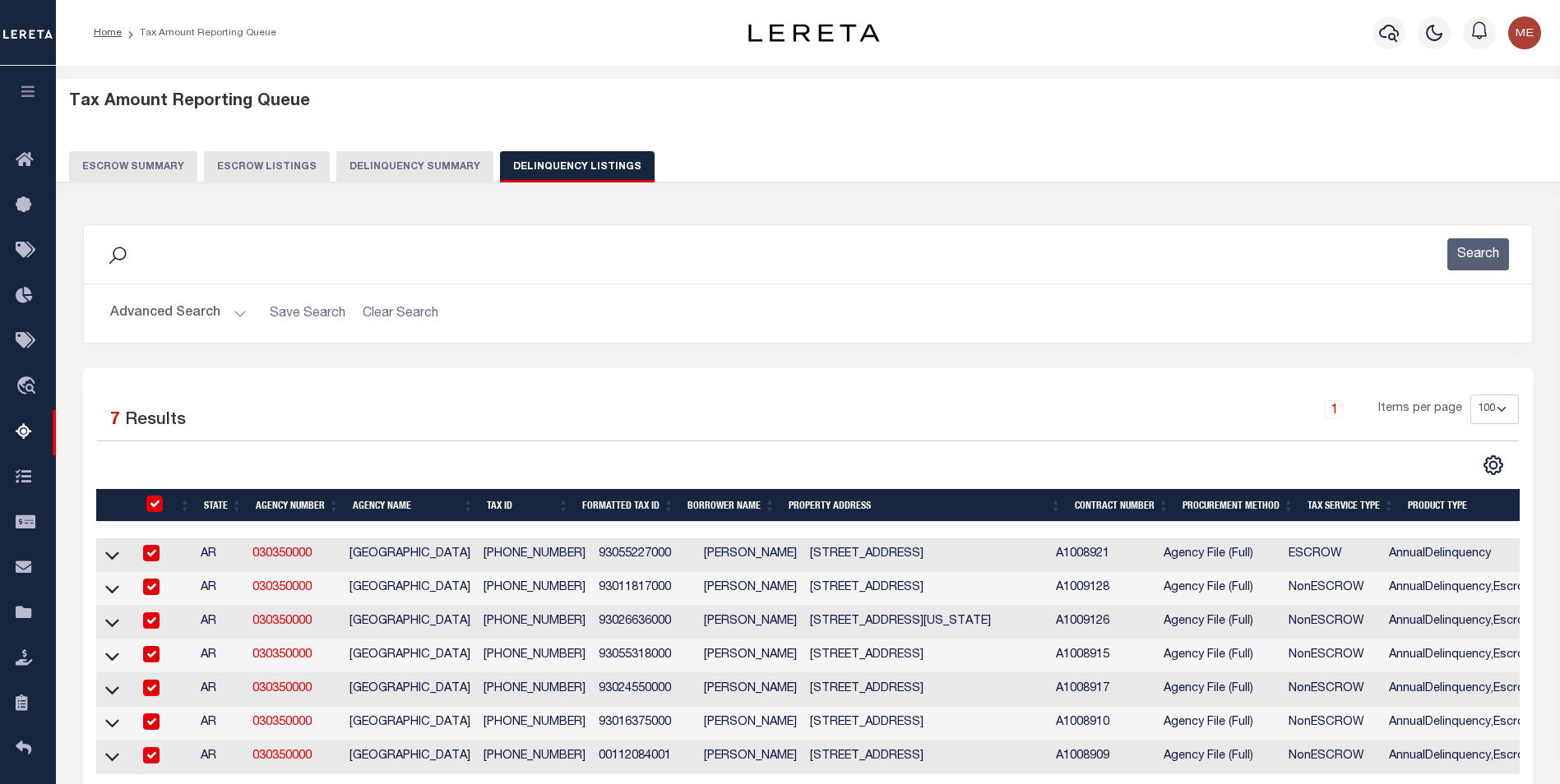
checkbox input "true"
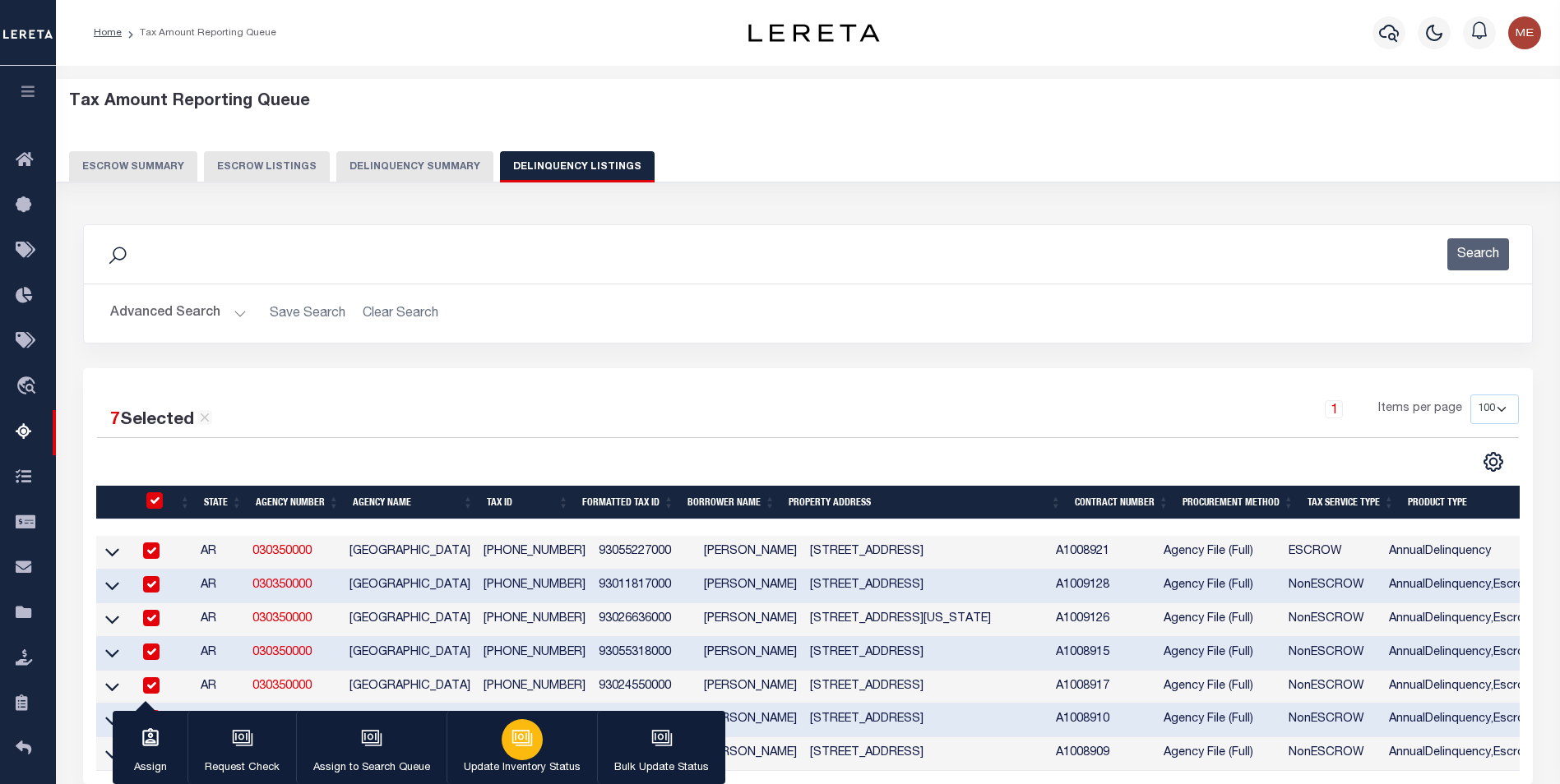
click at [543, 739] on button "Update Inventory Status" at bounding box center [521, 748] width 151 height 74
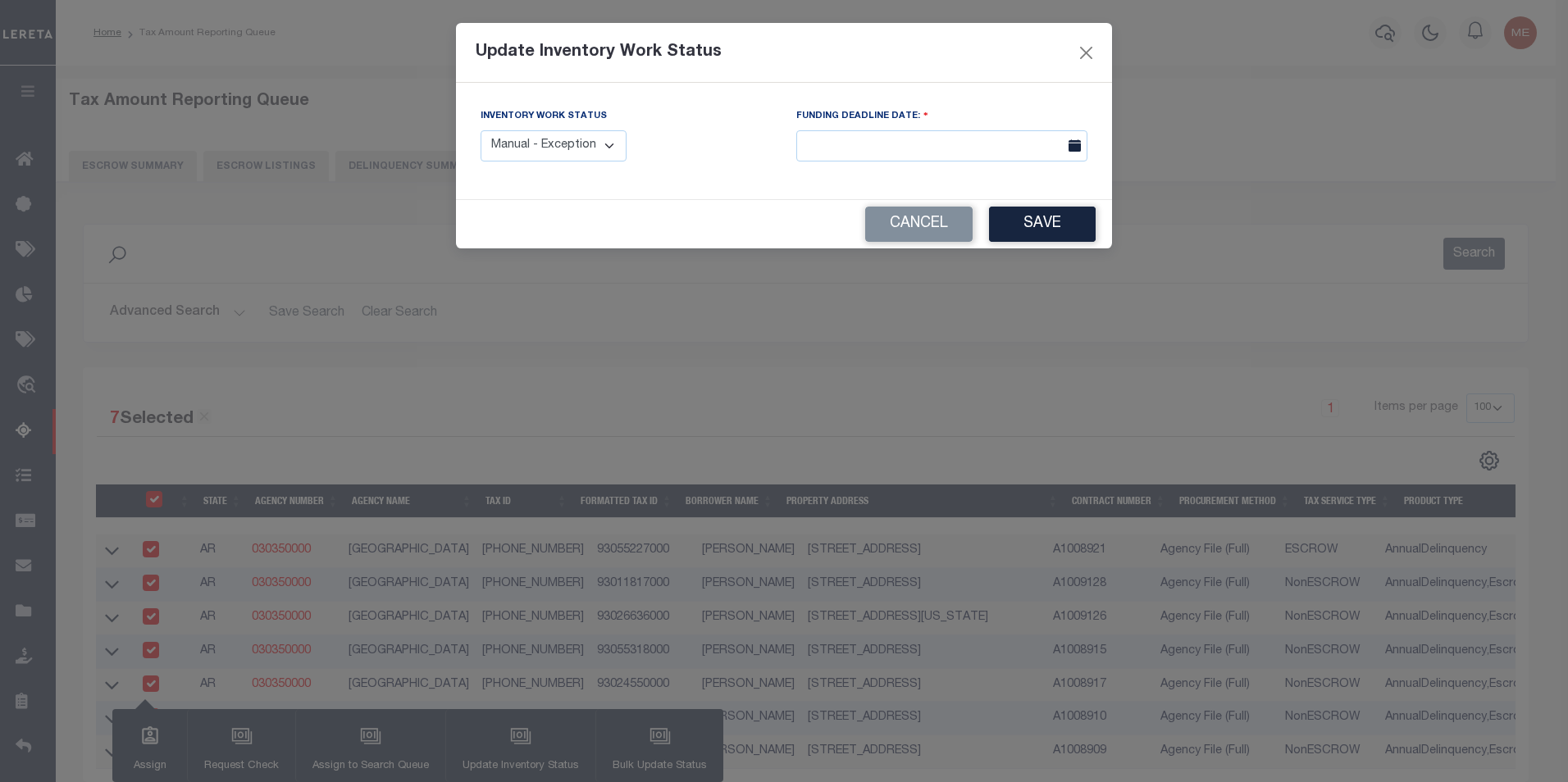
click at [552, 152] on select "Manual - Exception Pended - Awaiting Search Late Add Exception Completed" at bounding box center [553, 146] width 146 height 32
select select "4"
click at [481, 130] on select "Manual - Exception Pended - Awaiting Search Late Add Exception Completed" at bounding box center [553, 146] width 146 height 32
click at [1016, 228] on button "Save" at bounding box center [1042, 224] width 107 height 35
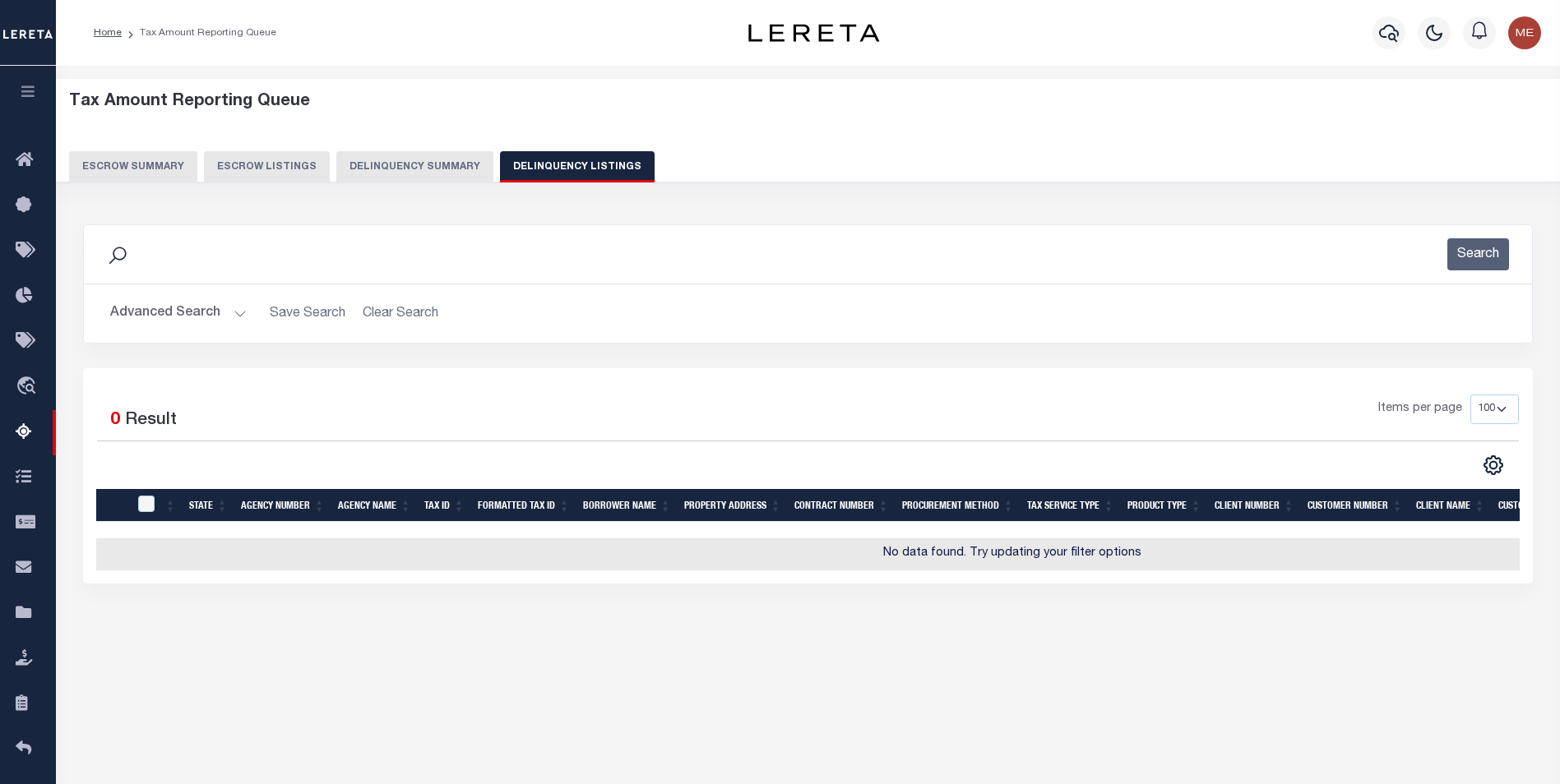
click at [395, 164] on button "Delinquency Summary" at bounding box center [415, 167] width 157 height 32
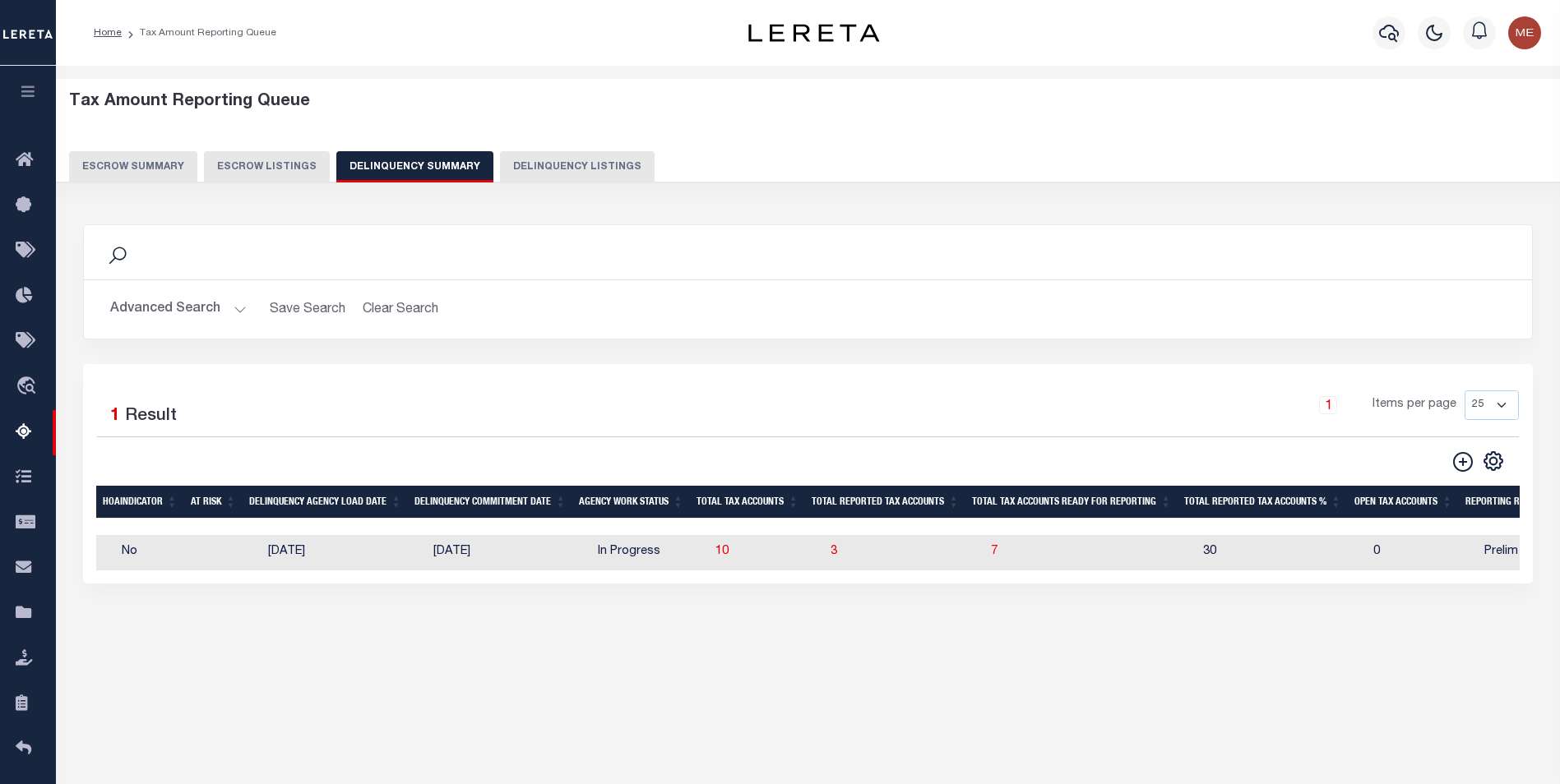
click at [535, 164] on button "Delinquency Listings" at bounding box center [577, 167] width 154 height 32
select select "100"
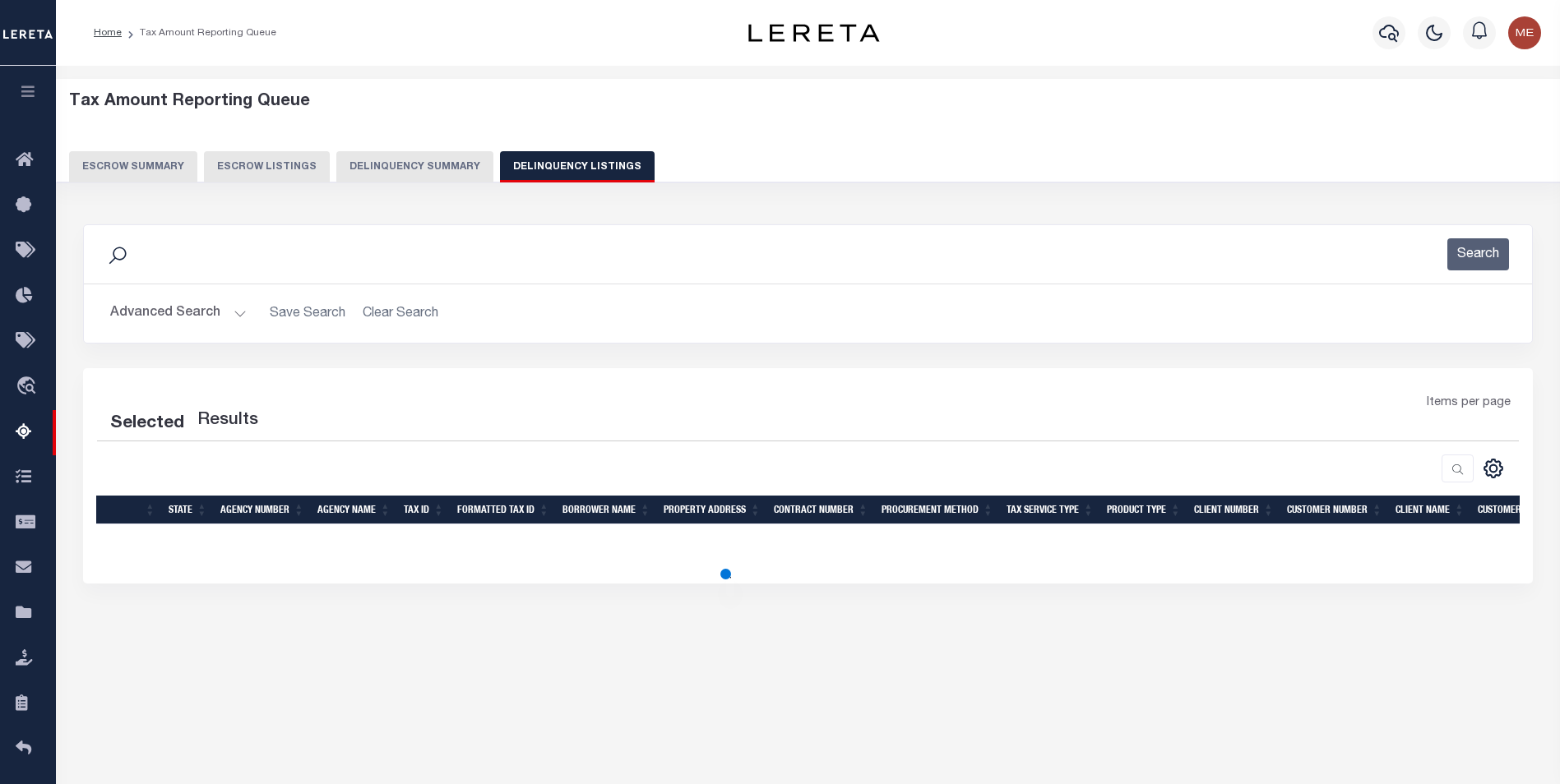
click at [247, 313] on h2 "Advanced Search Save Search Clear Search" at bounding box center [808, 314] width 1422 height 32
select select "100"
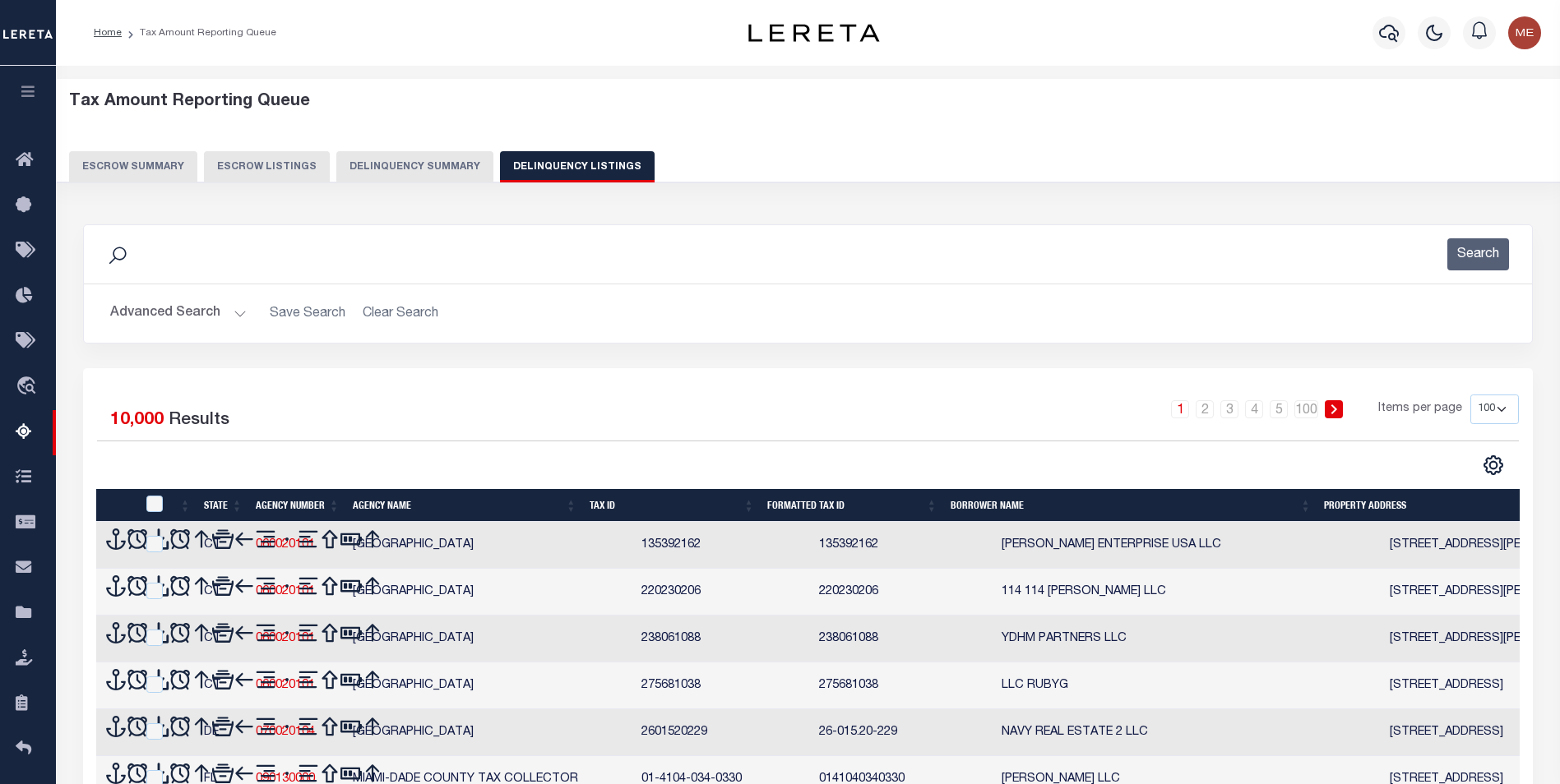
click at [239, 314] on button "Advanced Search" at bounding box center [179, 314] width 137 height 32
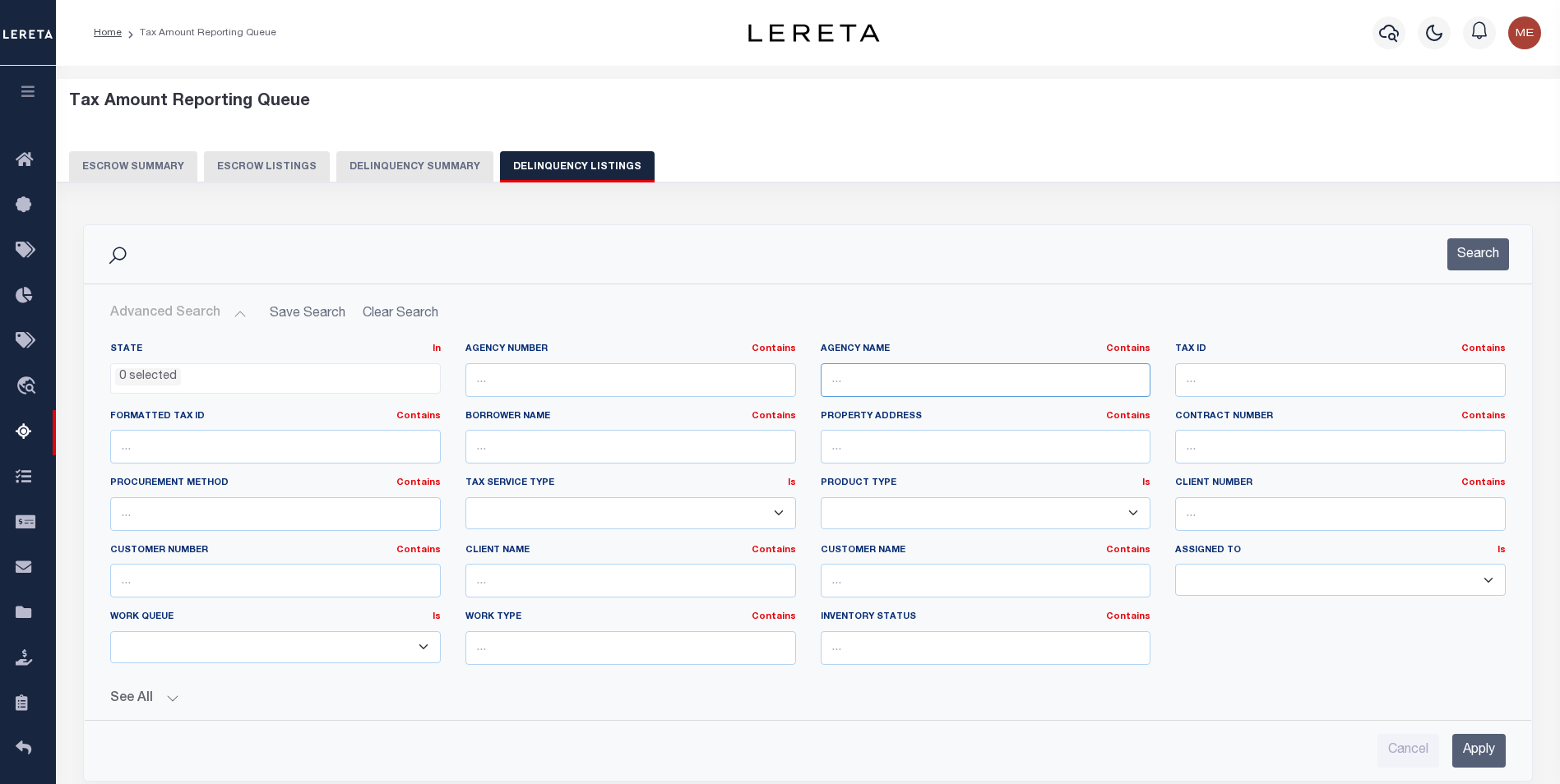
click at [943, 380] on input "text" at bounding box center [985, 380] width 330 height 33
click at [1342, 383] on input "text" at bounding box center [1340, 380] width 330 height 33
paste input "930-55318-000"
type input "930-55318-000"
click at [1475, 731] on div "Cancel Apply" at bounding box center [808, 744] width 1422 height 46
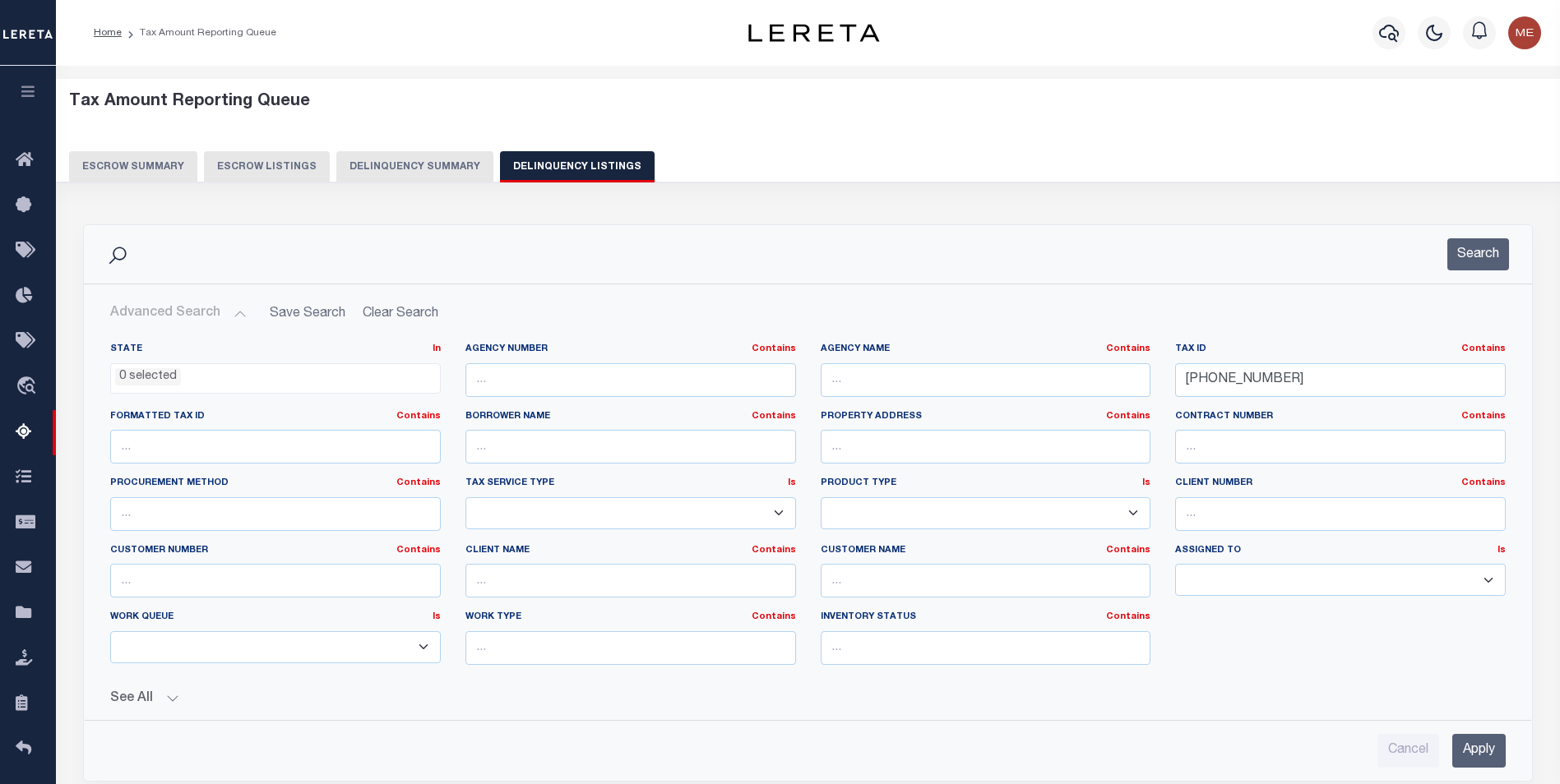
click at [1470, 745] on input "Apply" at bounding box center [1478, 751] width 53 height 33
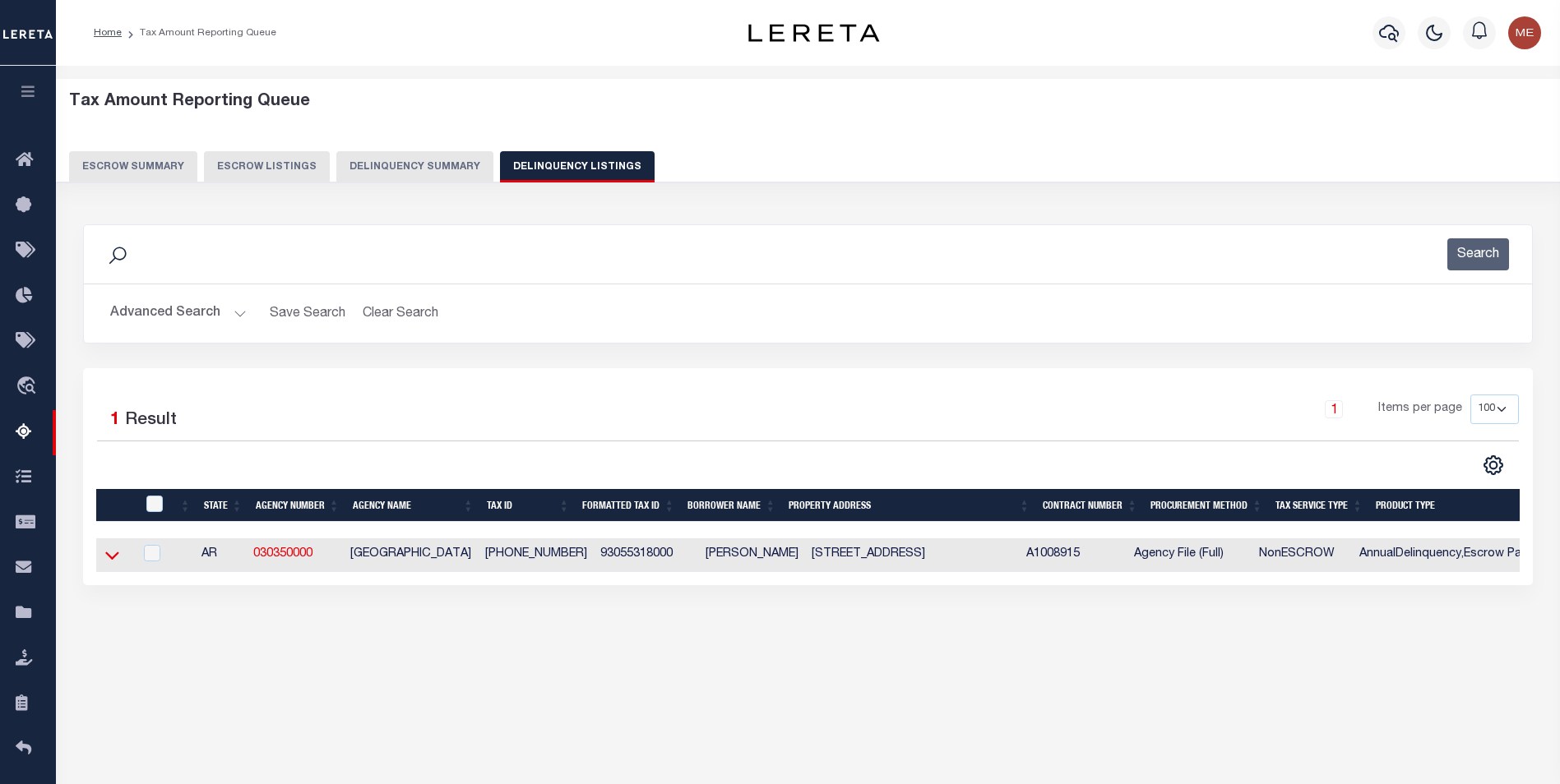
click at [110, 553] on icon at bounding box center [112, 555] width 14 height 18
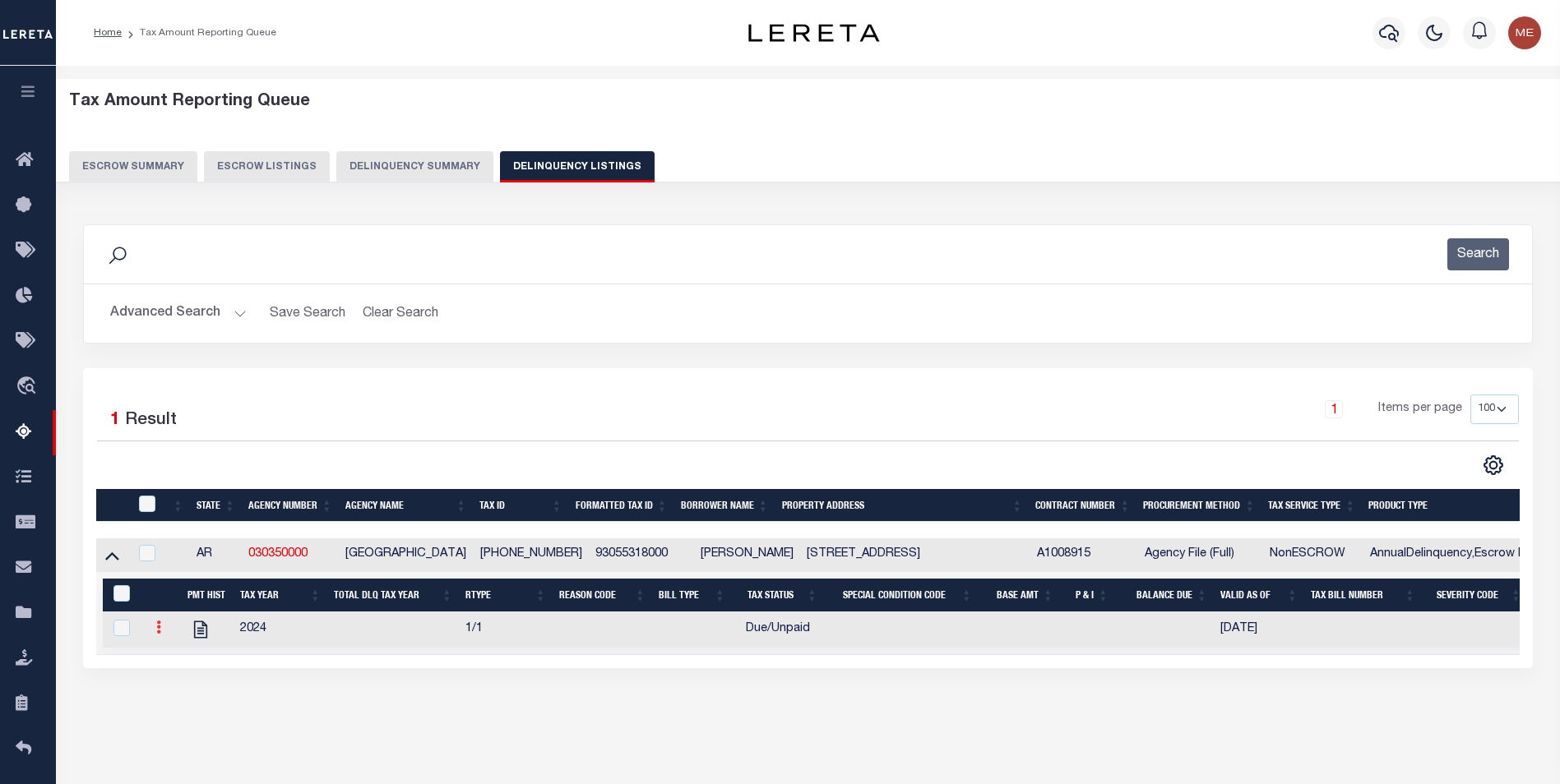
click at [160, 631] on icon at bounding box center [159, 626] width 5 height 13
click at [182, 690] on img "" at bounding box center [178, 682] width 17 height 18
checkbox input "true"
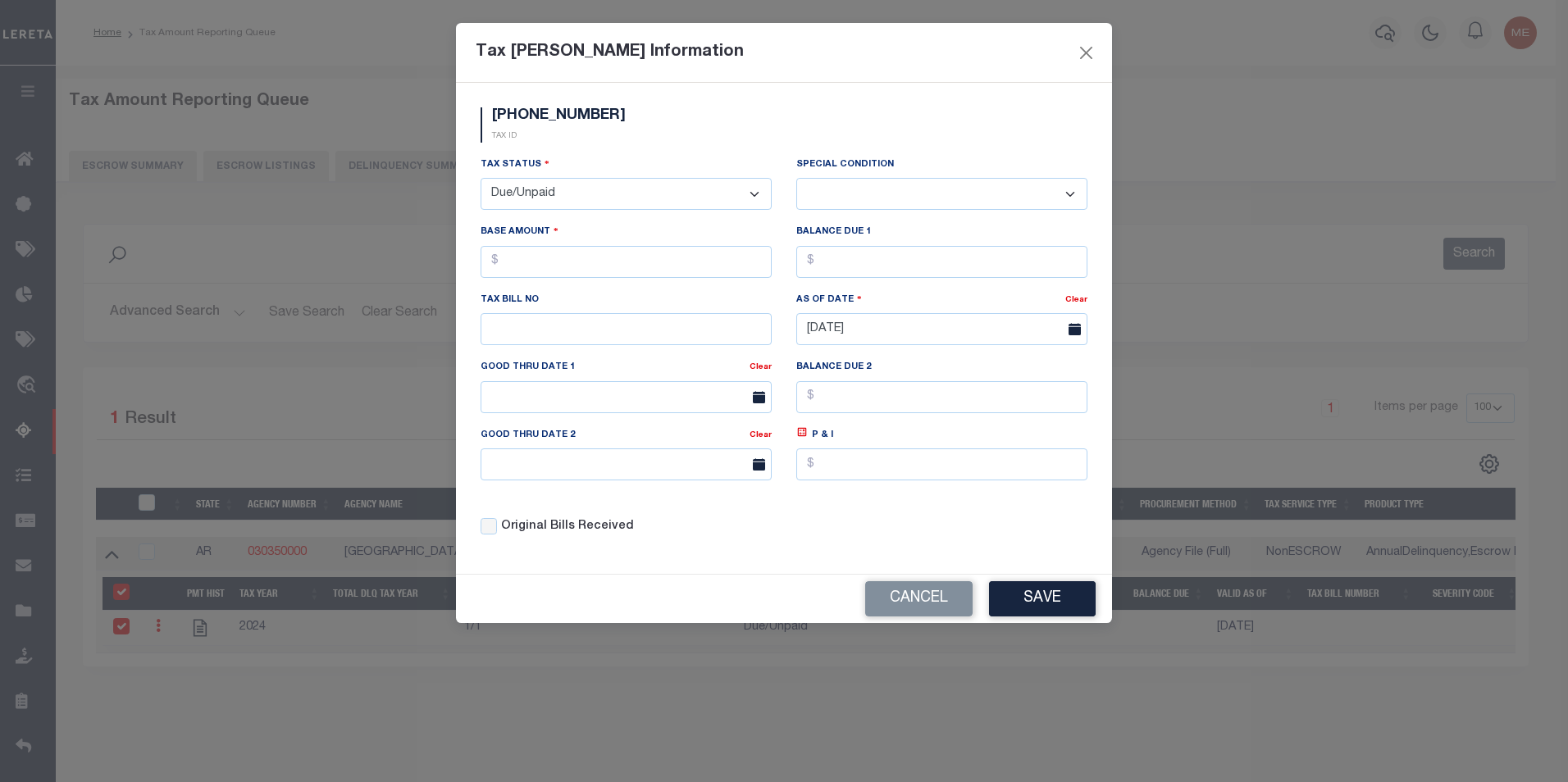
click at [546, 205] on select "- Select Status - Open Due/Unpaid Paid Incomplete No Tax Due Internal Refund Pr…" at bounding box center [626, 194] width 291 height 32
select select "PYD"
click at [481, 179] on select "- Select Status - Open Due/Unpaid Paid Incomplete No Tax Due Internal Refund Pr…" at bounding box center [626, 194] width 291 height 32
select select "0"
click at [1023, 589] on button "Save" at bounding box center [1042, 599] width 107 height 35
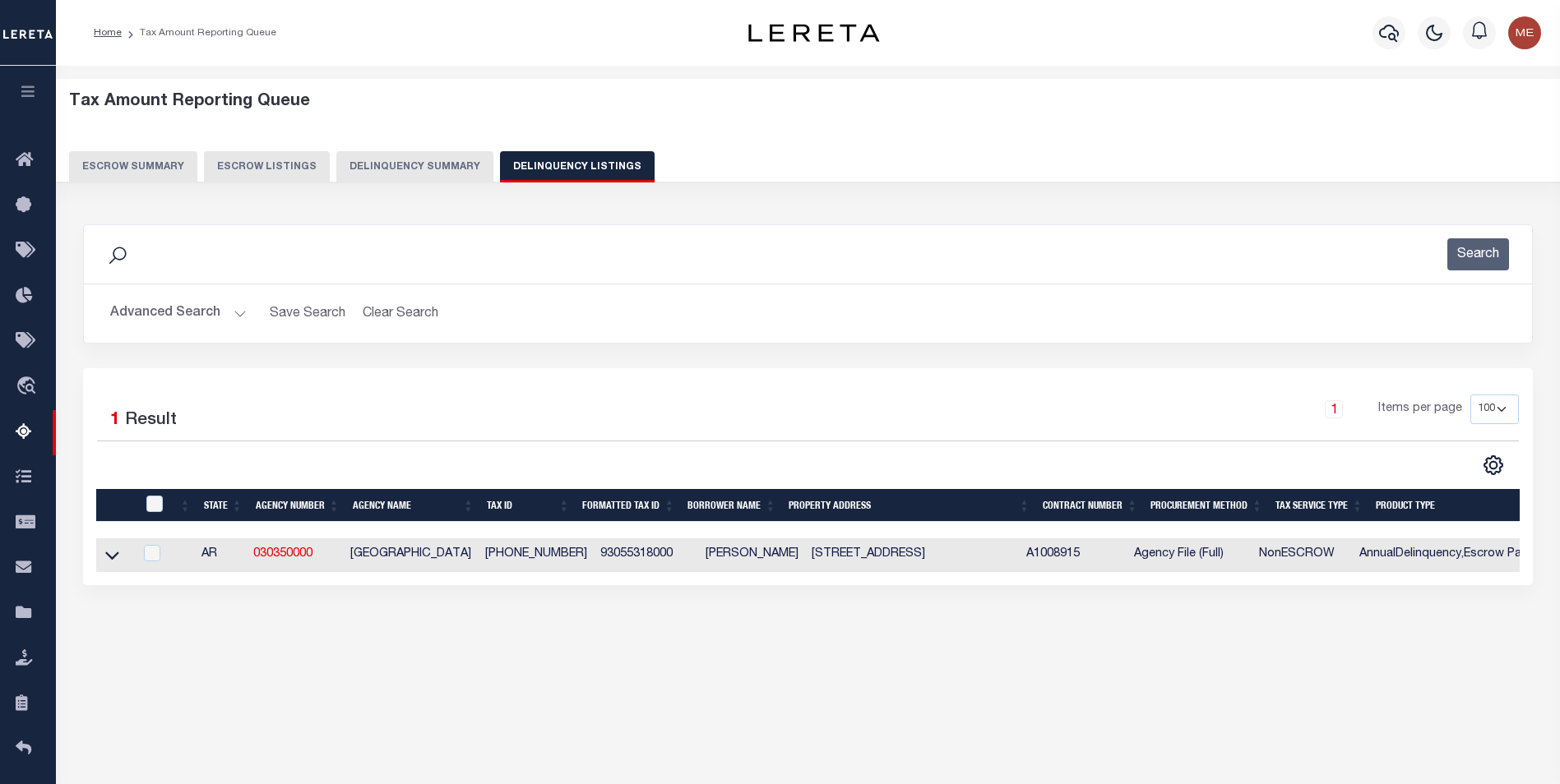
scroll to position [82, 0]
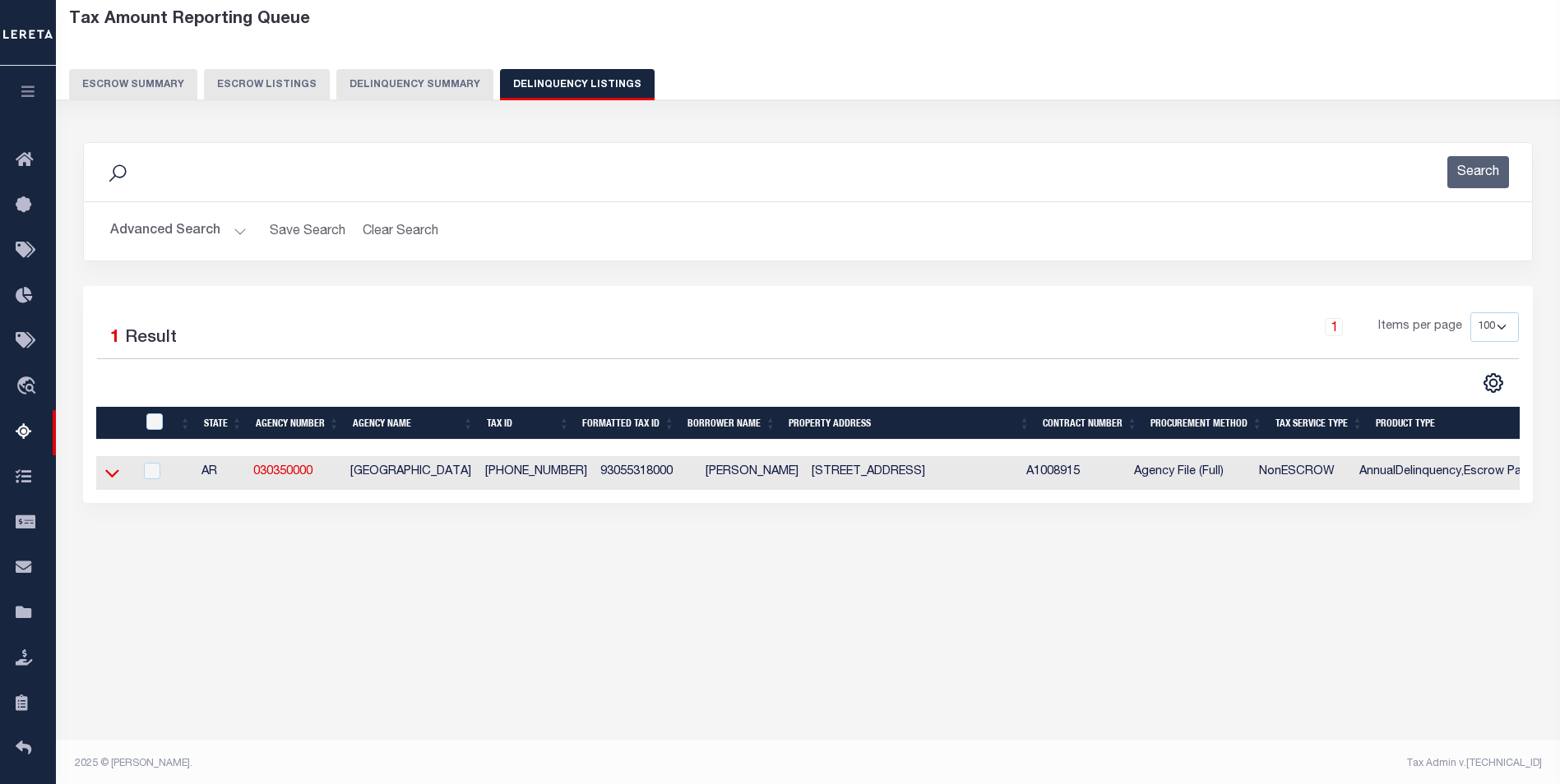
click at [110, 474] on icon at bounding box center [112, 473] width 14 height 18
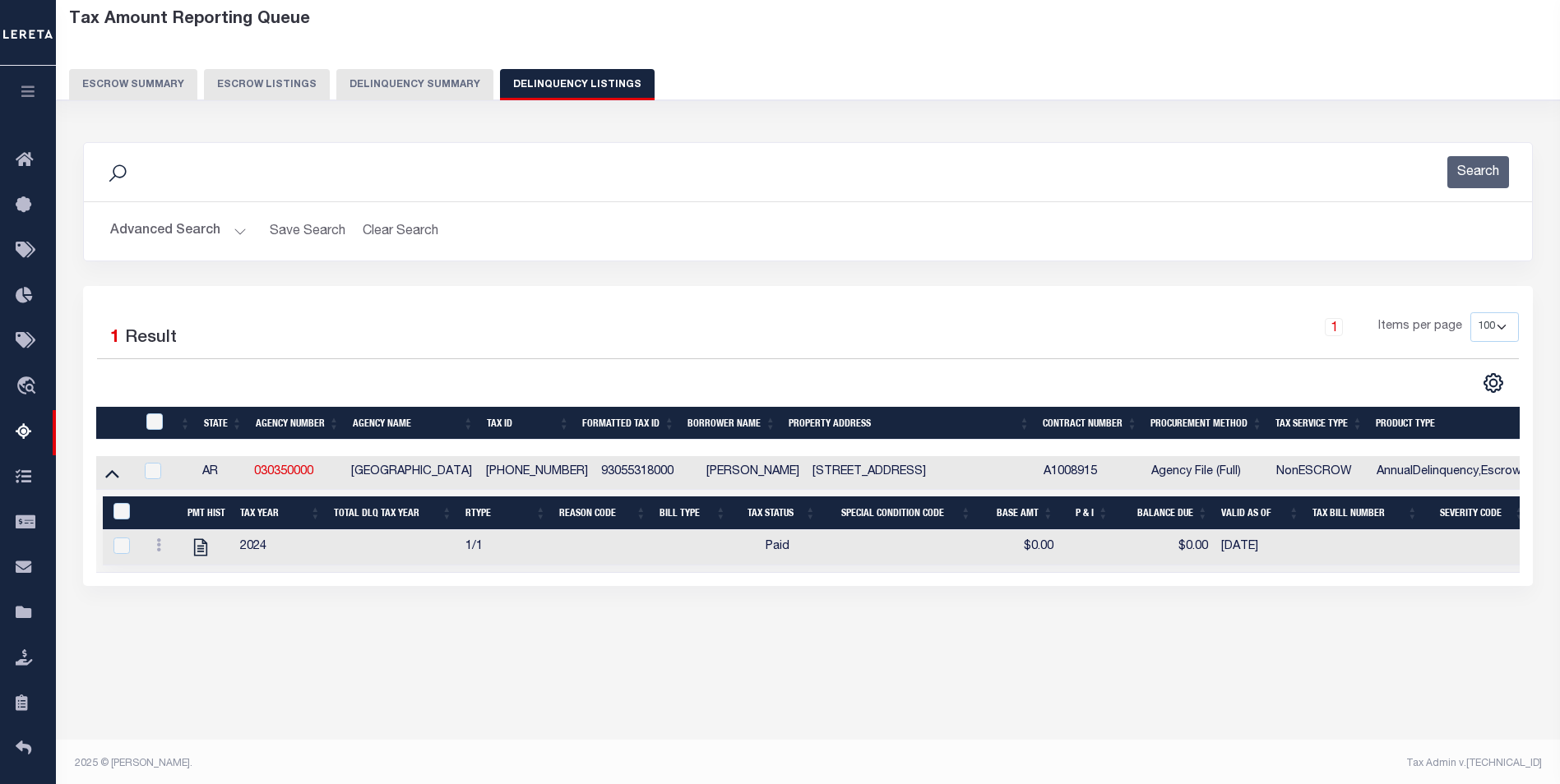
click at [220, 234] on button "Advanced Search" at bounding box center [179, 231] width 137 height 32
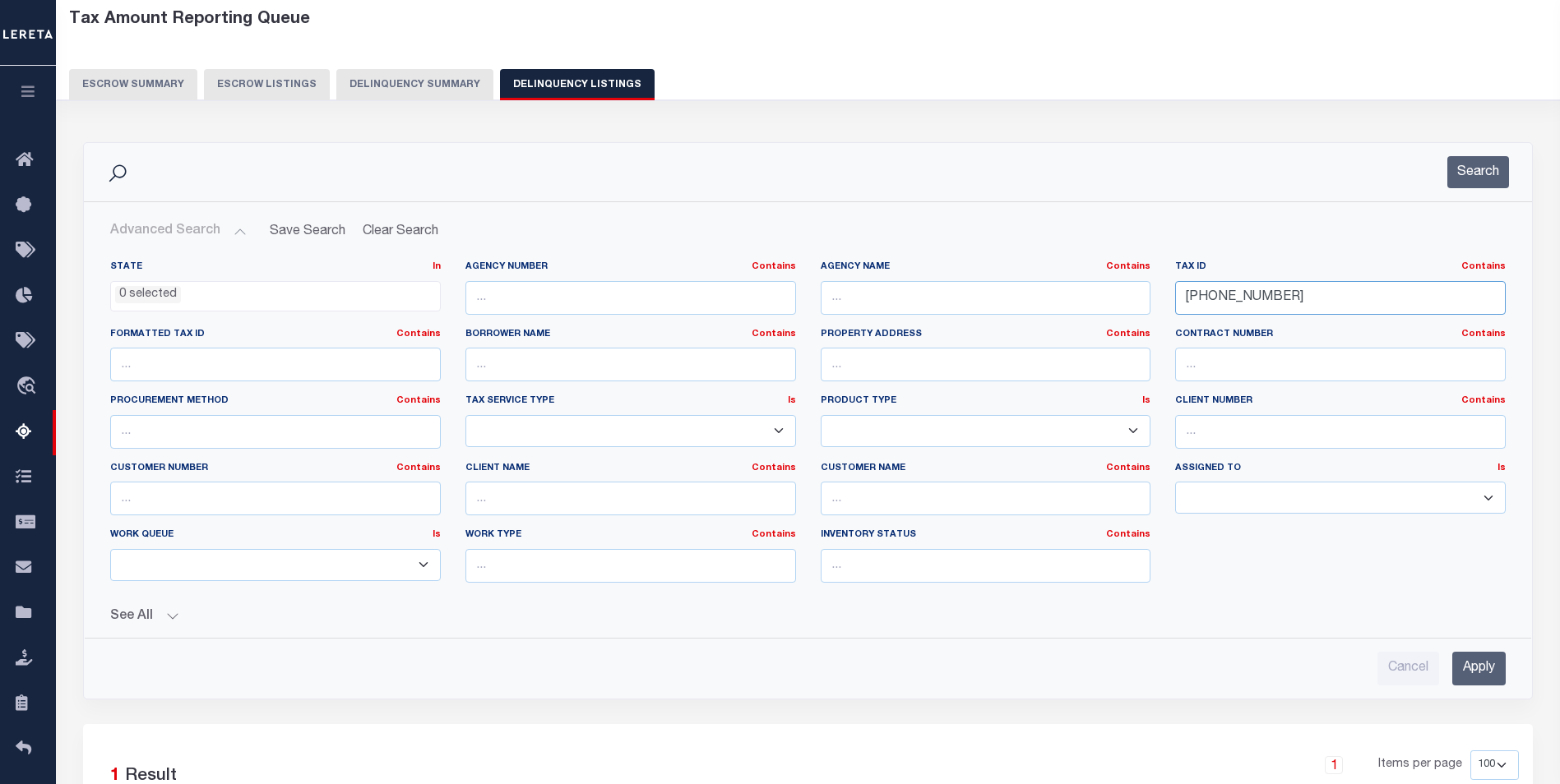
click at [1291, 300] on input "930-55318-000" at bounding box center [1340, 298] width 330 height 33
paste input "26636"
type input "930-26636-000"
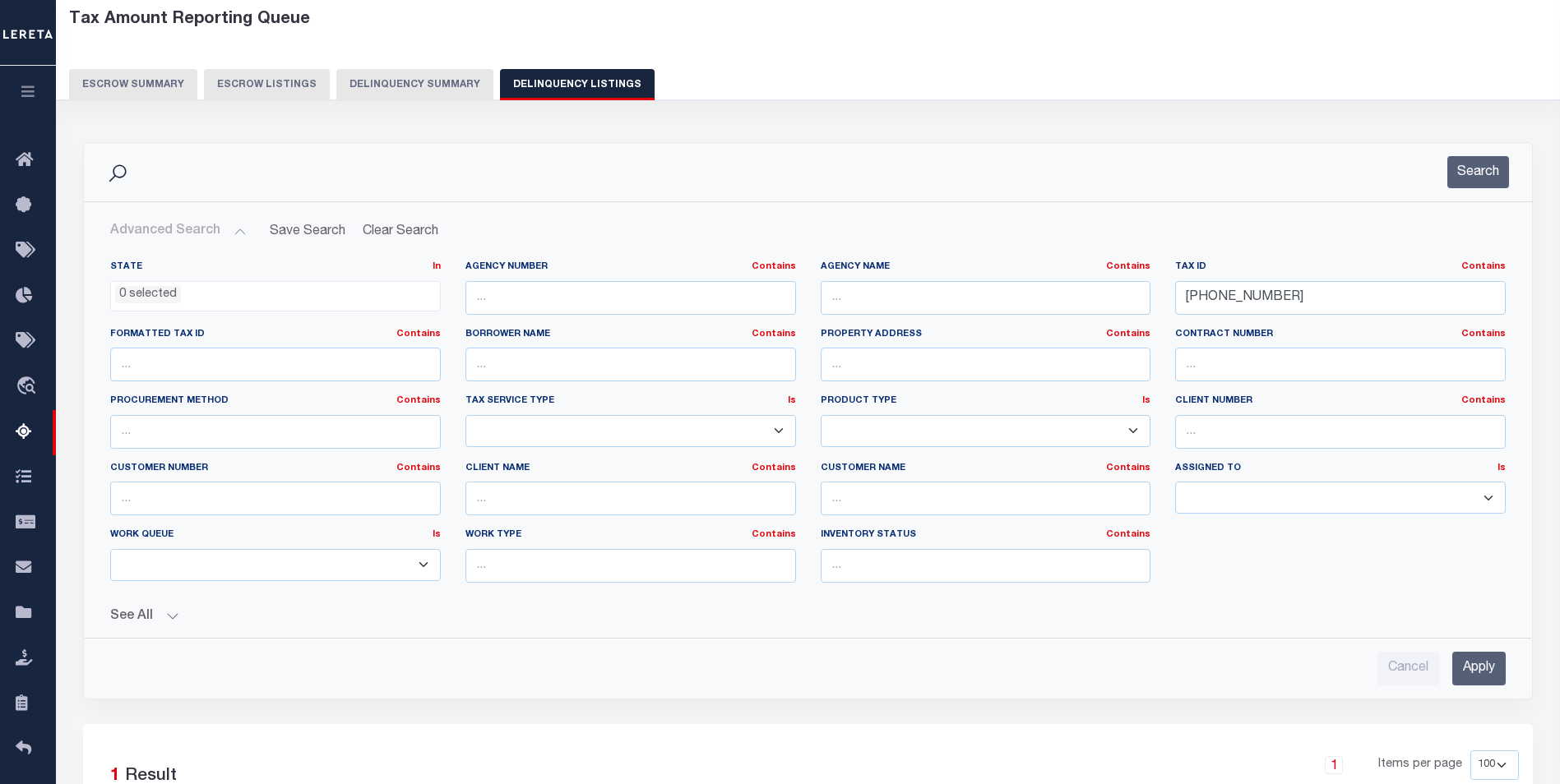
click at [1471, 667] on input "Apply" at bounding box center [1478, 668] width 53 height 33
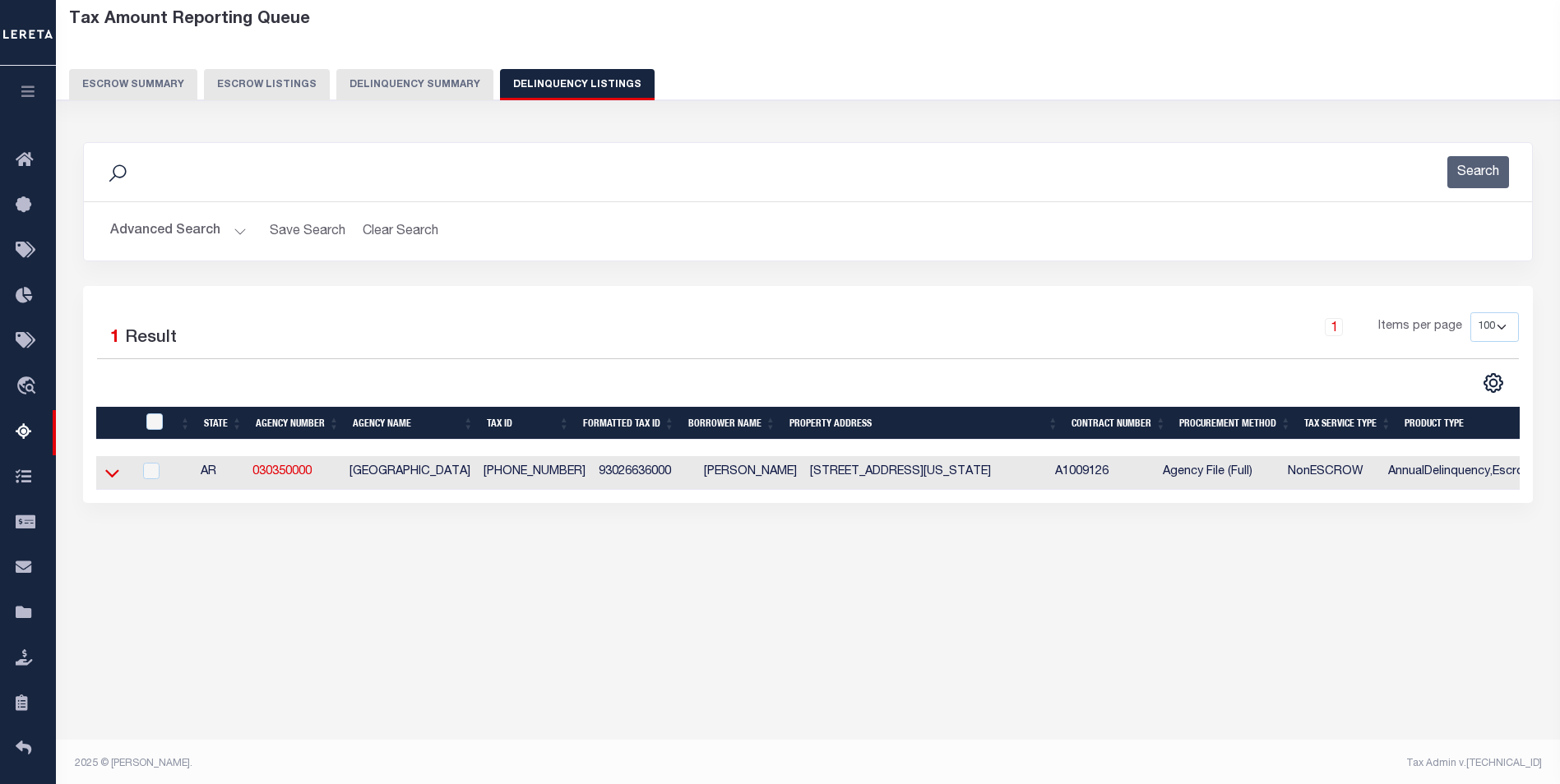
click at [107, 475] on icon at bounding box center [112, 474] width 14 height 8
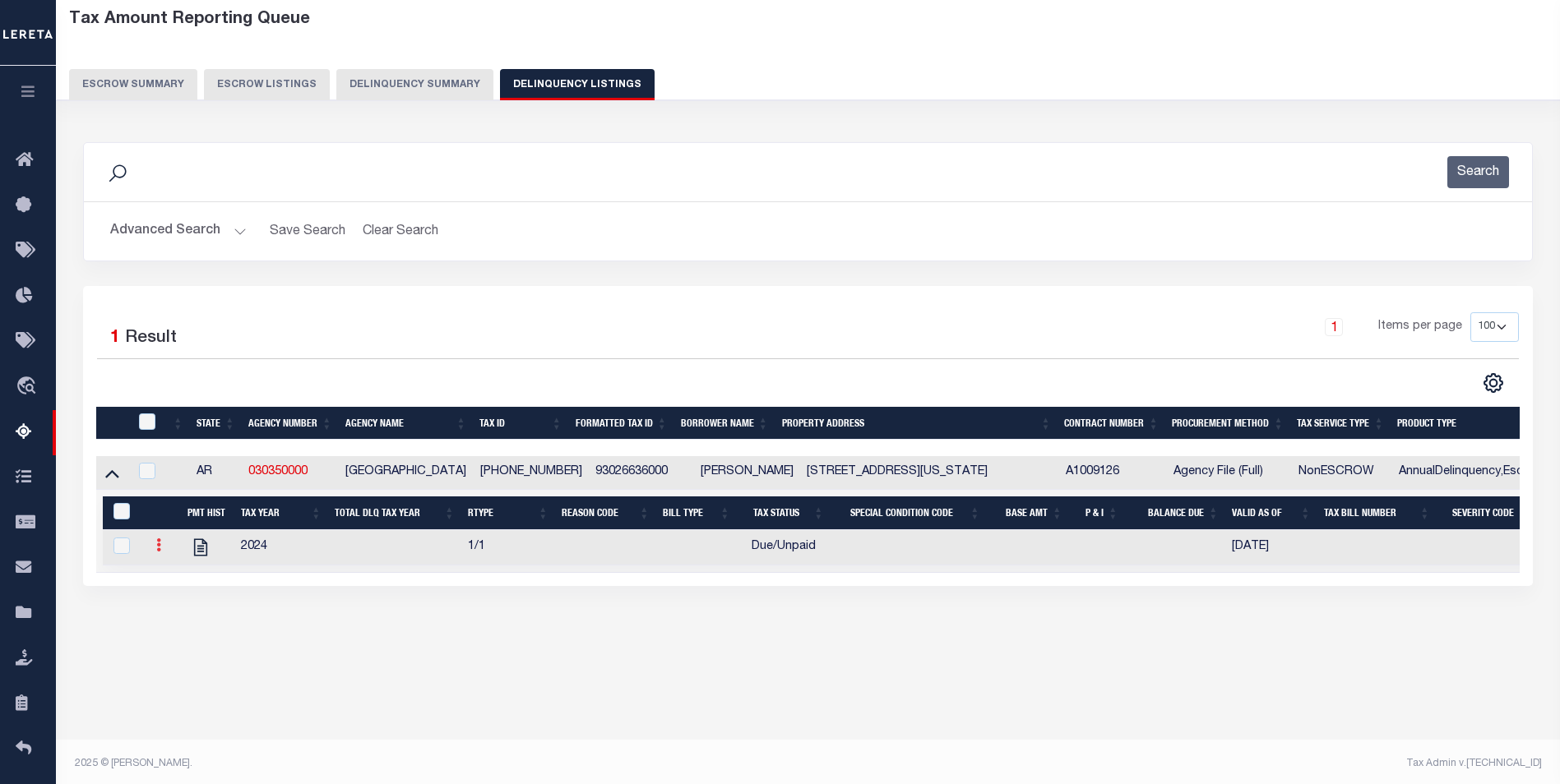
click at [160, 547] on icon at bounding box center [159, 544] width 5 height 13
click at [180, 608] on img "" at bounding box center [178, 600] width 17 height 18
checkbox input "true"
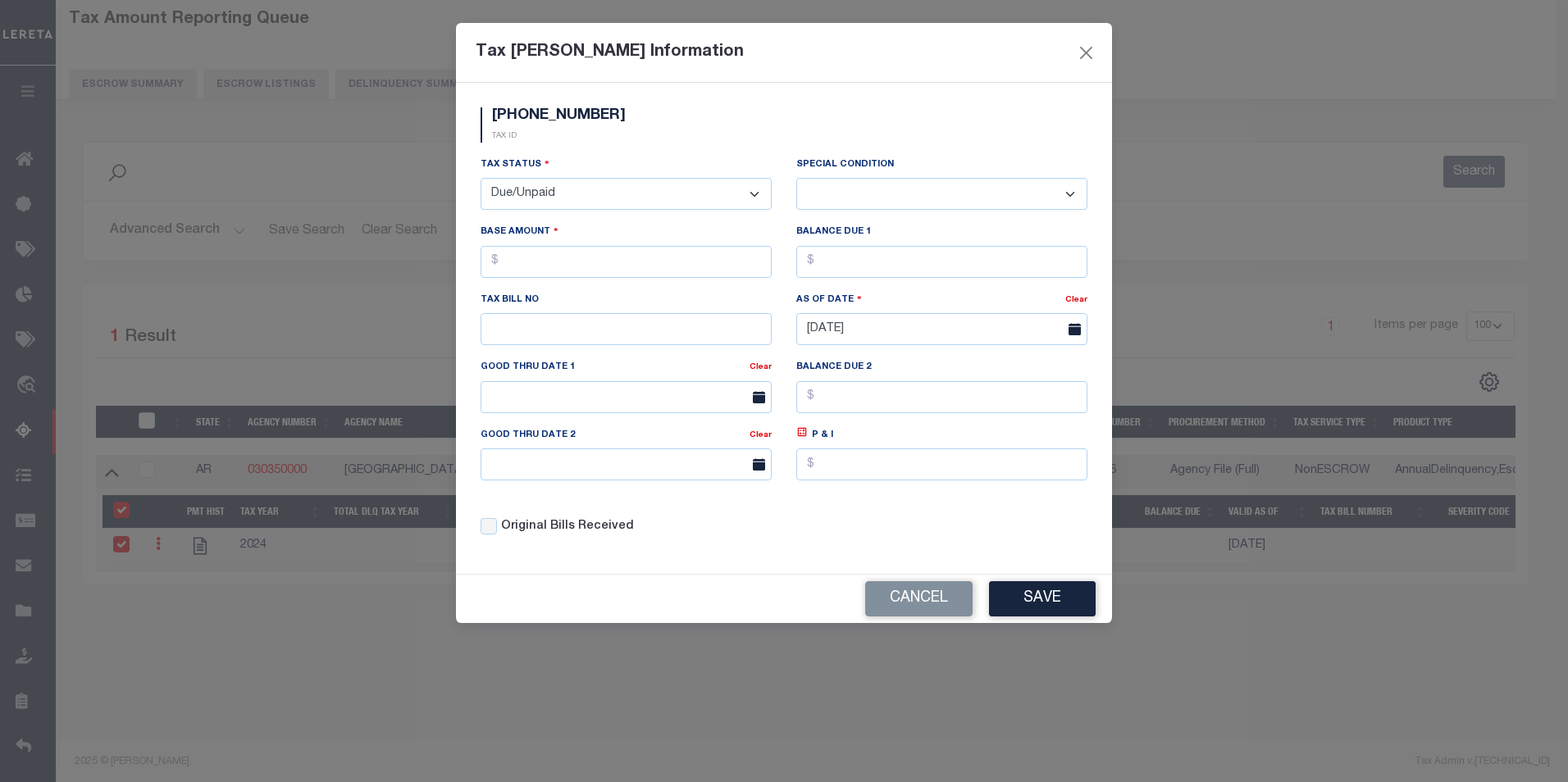
click at [540, 182] on select "- Select Status - Open Due/Unpaid Paid Incomplete No Tax Due Internal Refund Pr…" at bounding box center [626, 194] width 291 height 32
select select "PYD"
click at [481, 179] on select "- Select Status - Open Due/Unpaid Paid Incomplete No Tax Due Internal Refund Pr…" at bounding box center [626, 194] width 291 height 32
select select "0"
click at [1056, 612] on button "Save" at bounding box center [1042, 599] width 107 height 35
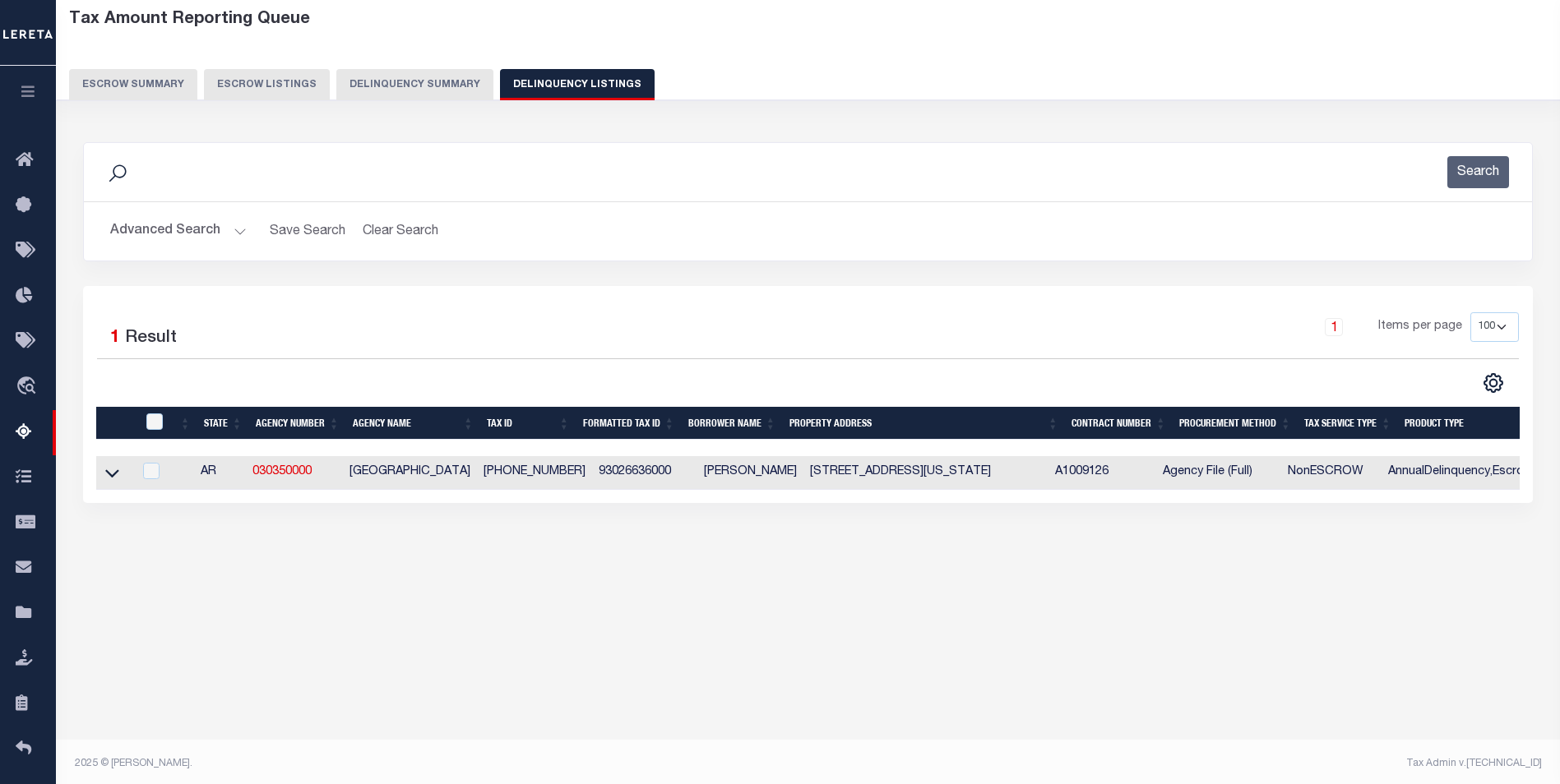
click at [209, 222] on button "Advanced Search" at bounding box center [179, 231] width 137 height 32
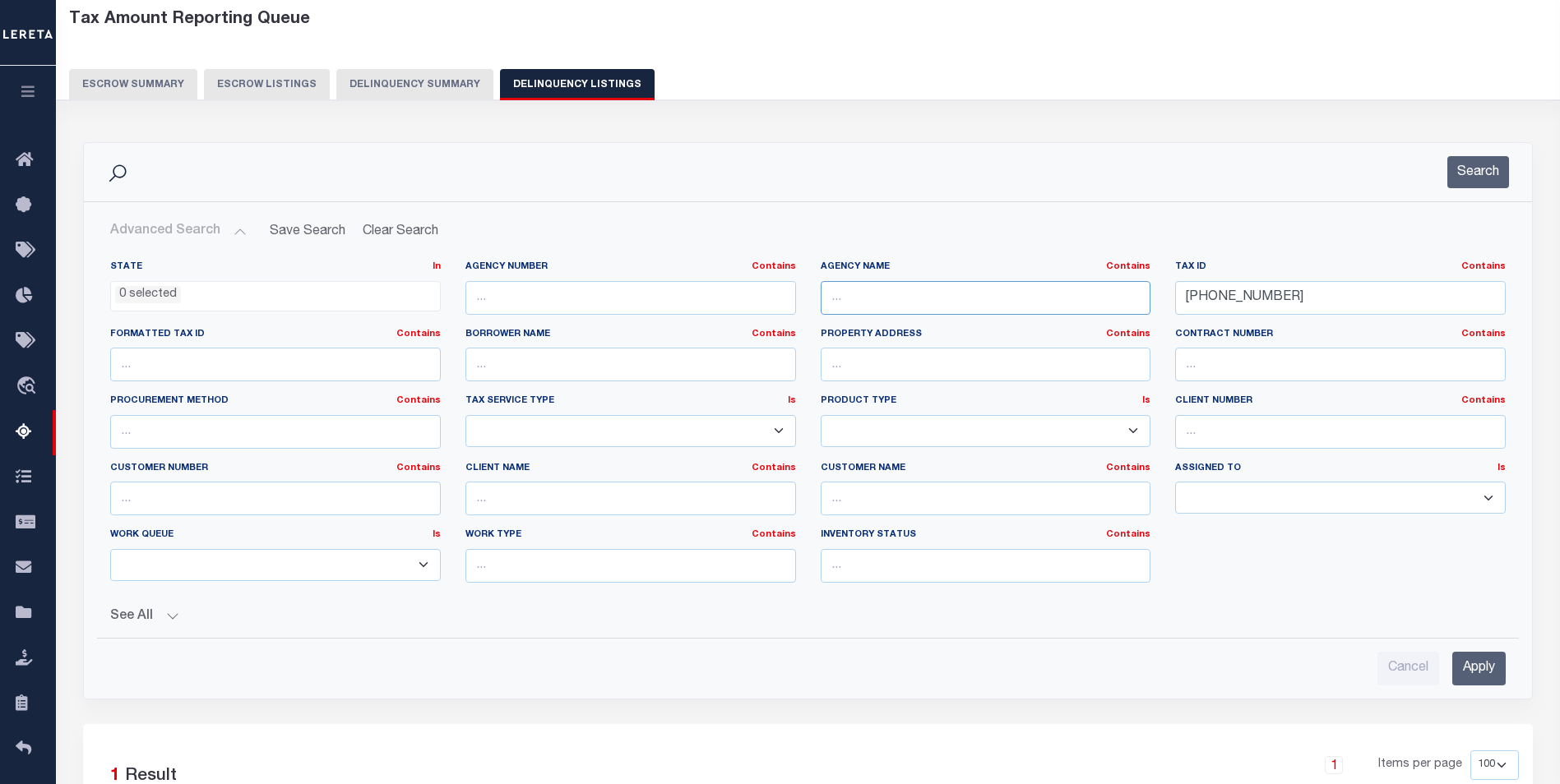
click at [986, 307] on input "text" at bounding box center [985, 298] width 330 height 33
click at [1187, 309] on input "930-26636-000" at bounding box center [1340, 298] width 330 height 33
paste input "11817"
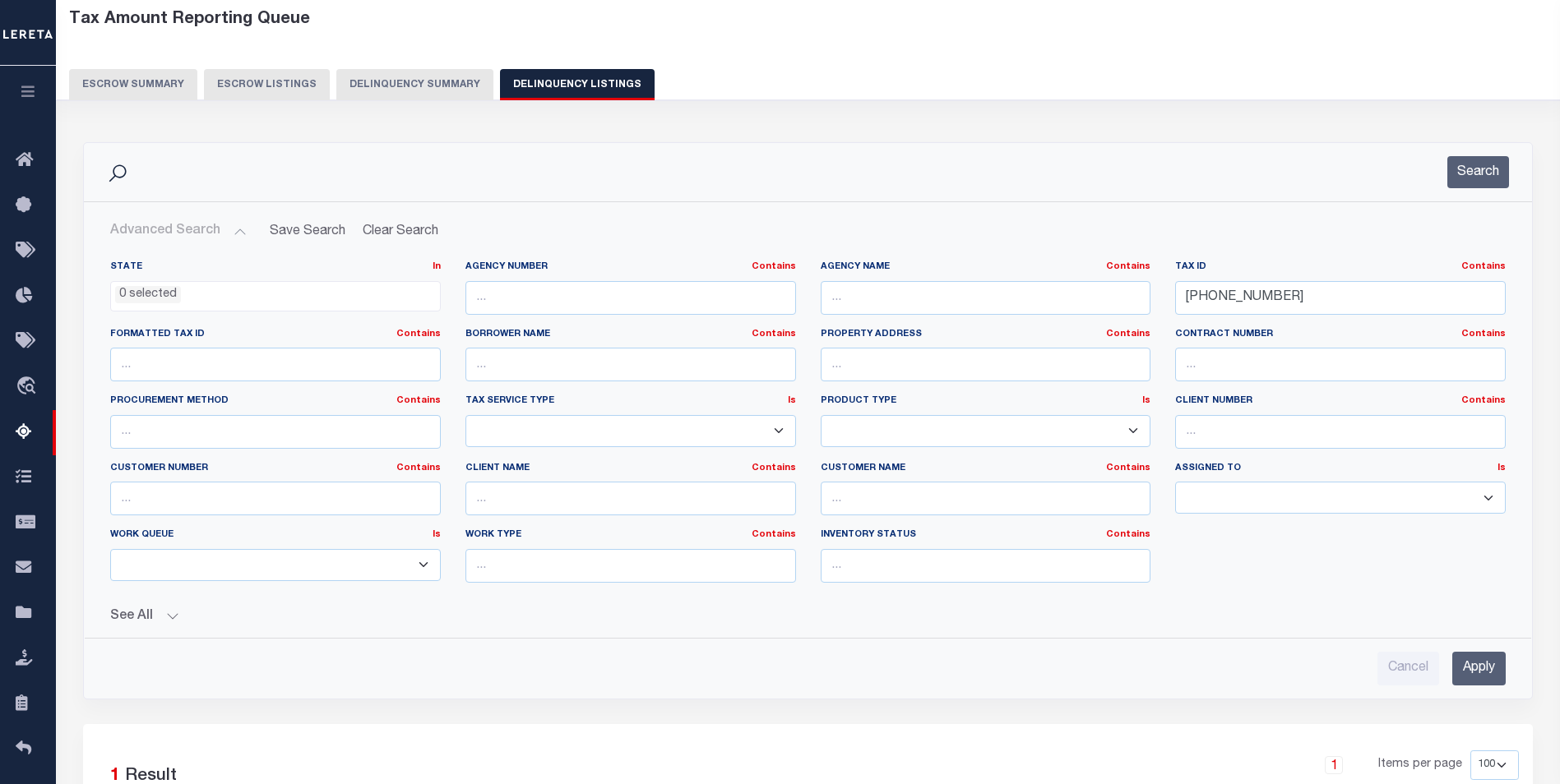
click at [1488, 664] on input "Apply" at bounding box center [1478, 668] width 53 height 33
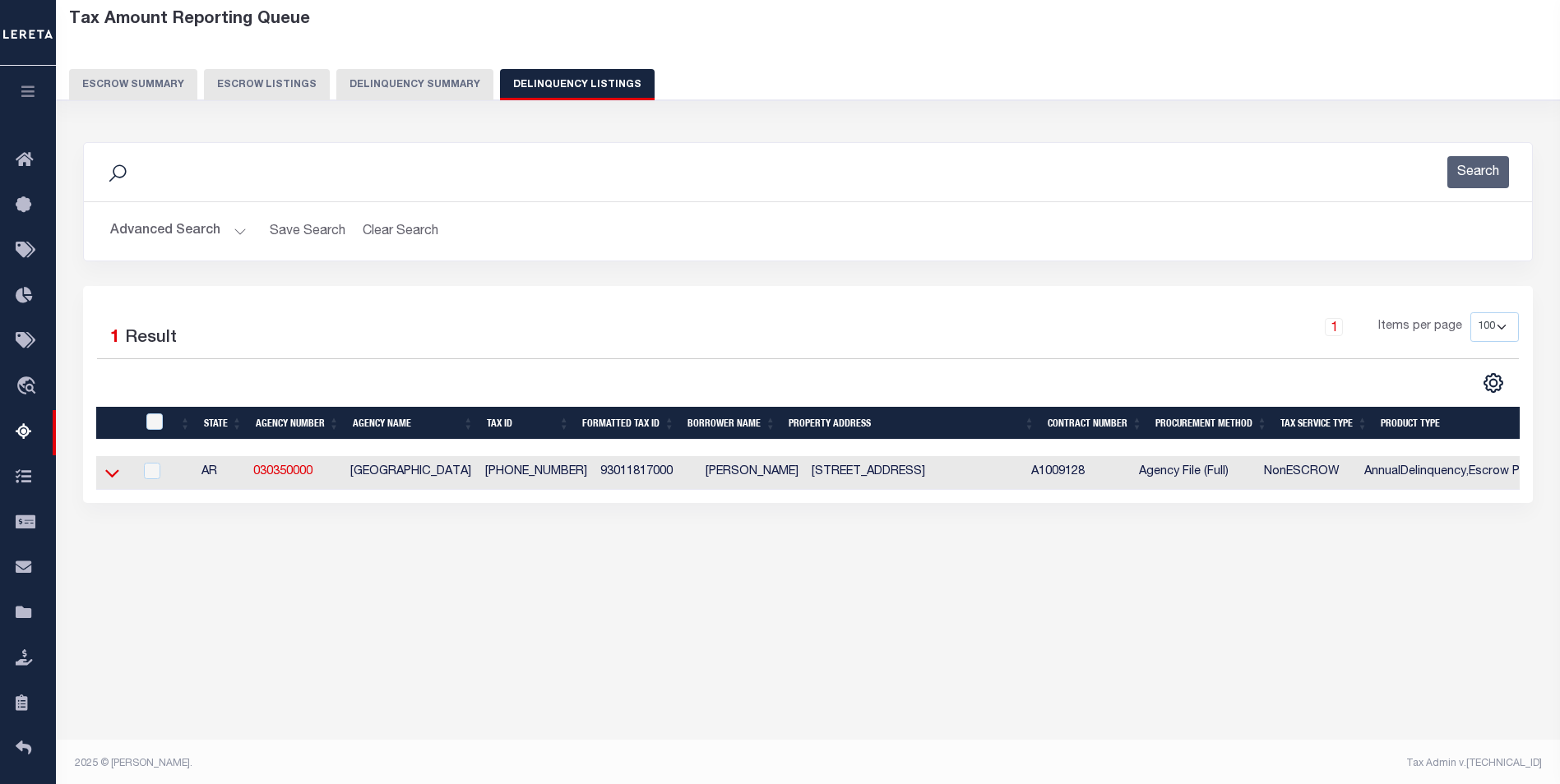
click at [107, 474] on icon at bounding box center [112, 474] width 14 height 8
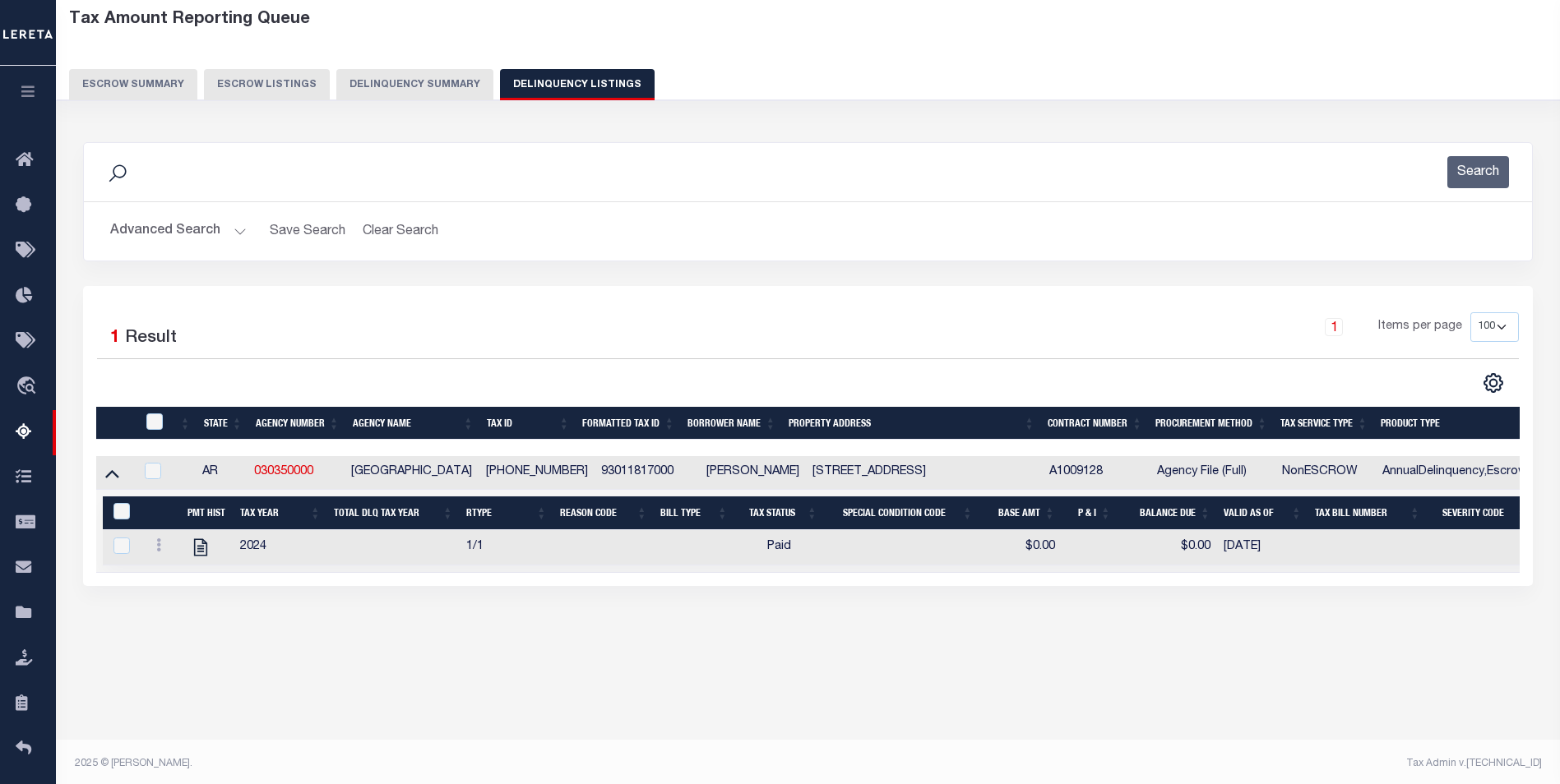
click at [209, 229] on button "Advanced Search" at bounding box center [179, 231] width 137 height 32
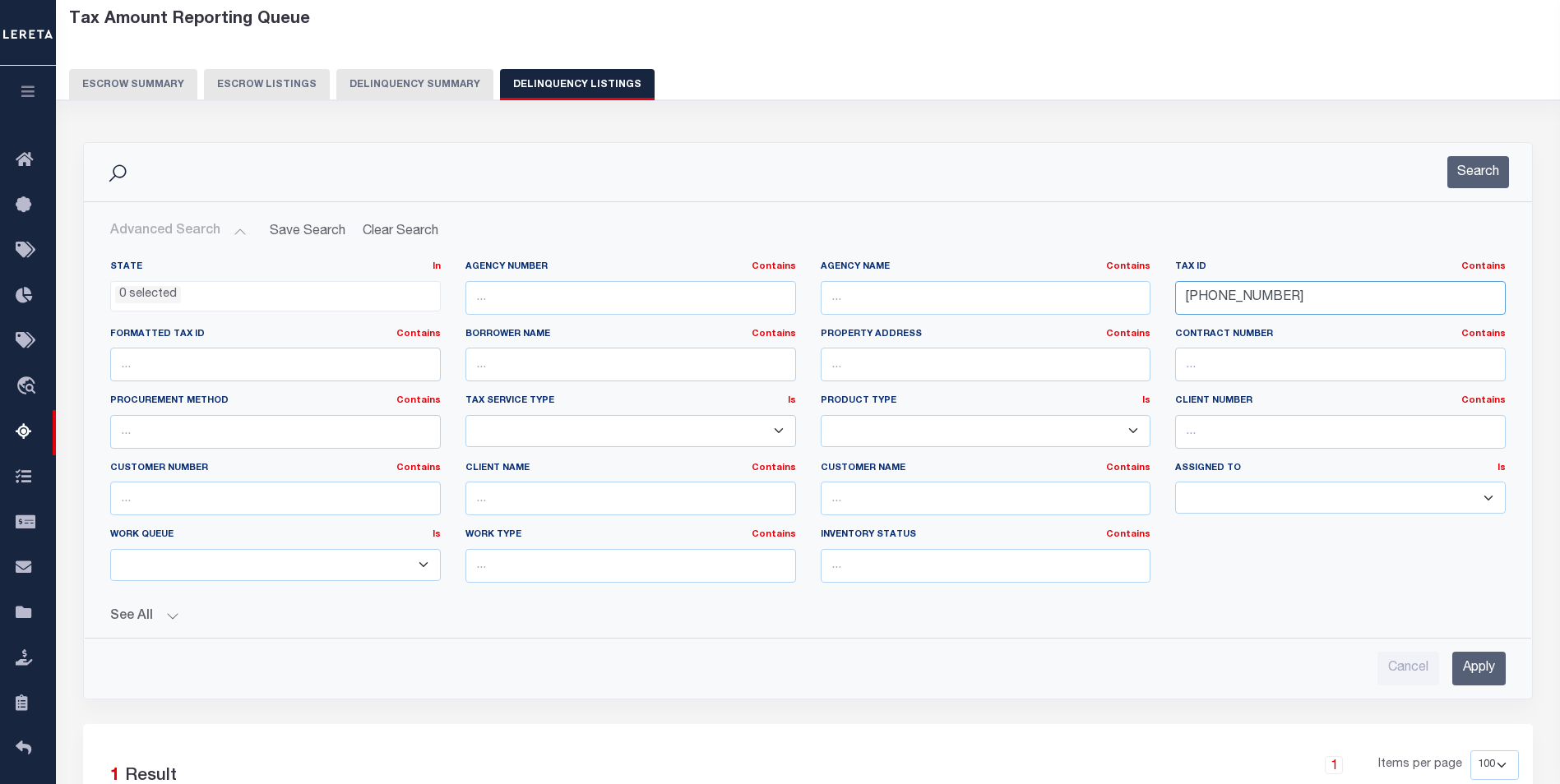
click at [1353, 302] on input "930-11817-000" at bounding box center [1340, 298] width 330 height 33
paste input "300140972"
type input "300140972"
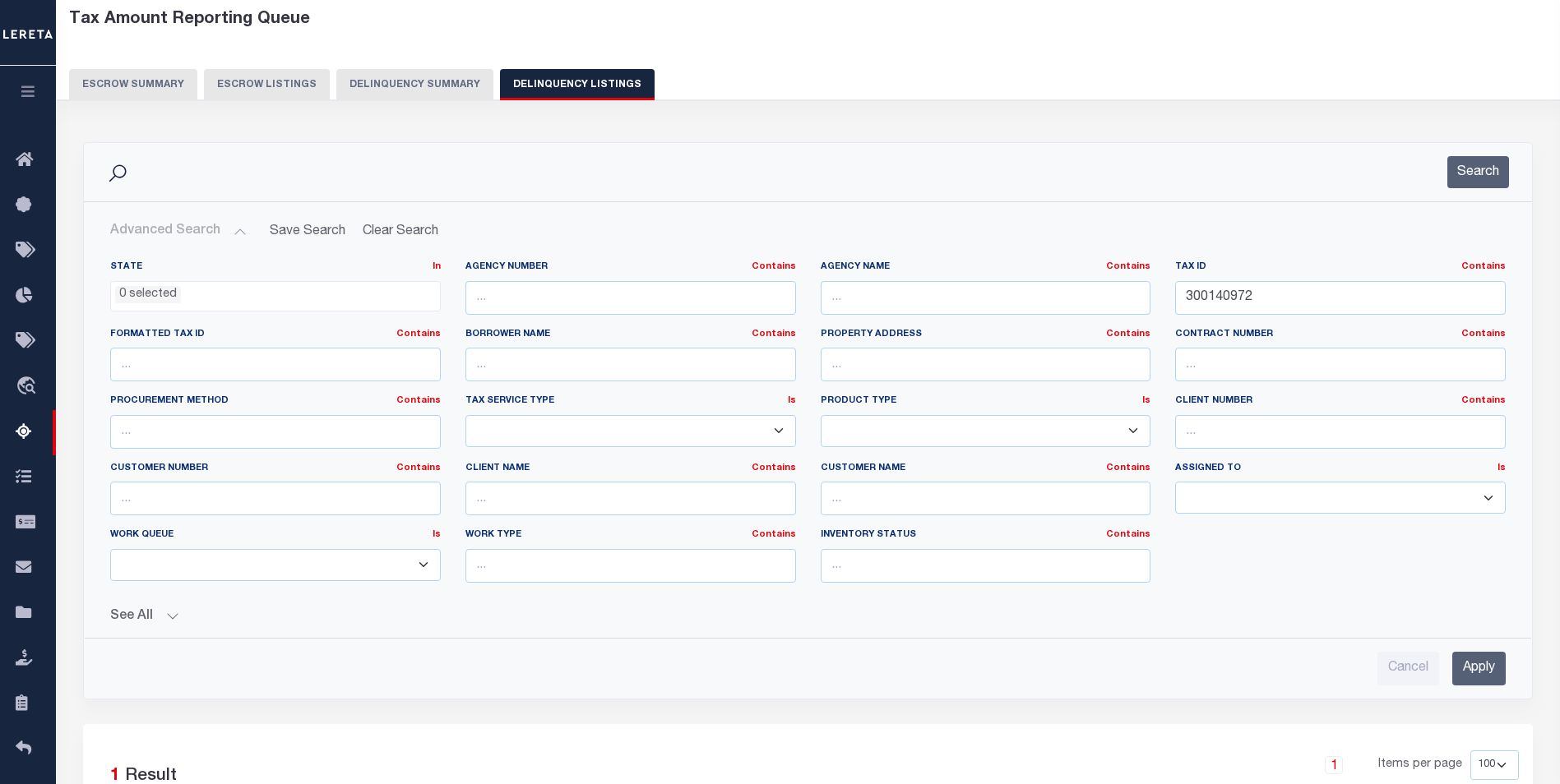
click at [1486, 666] on input "Apply" at bounding box center [1478, 668] width 53 height 33
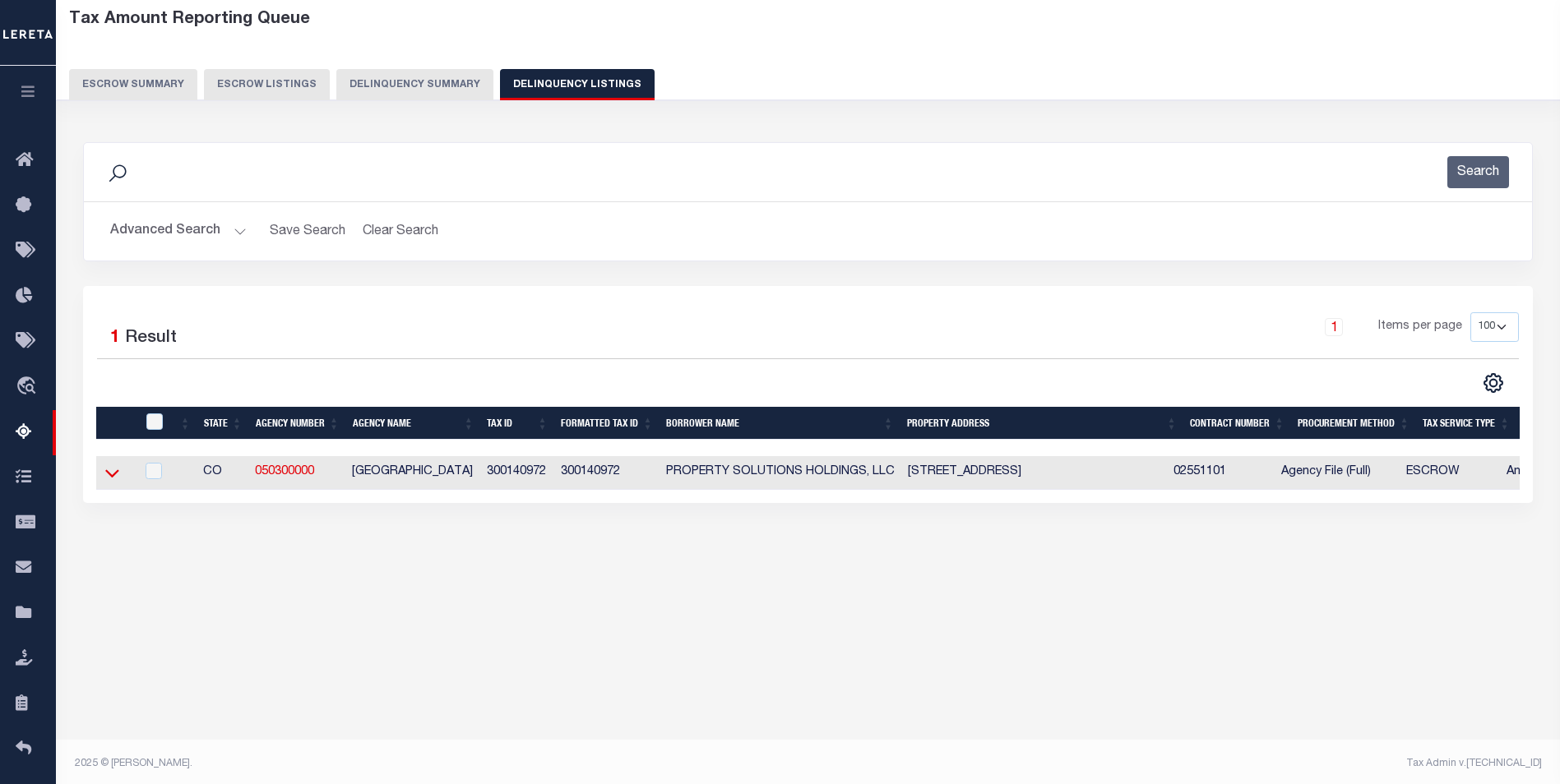
click at [113, 478] on icon at bounding box center [112, 474] width 14 height 8
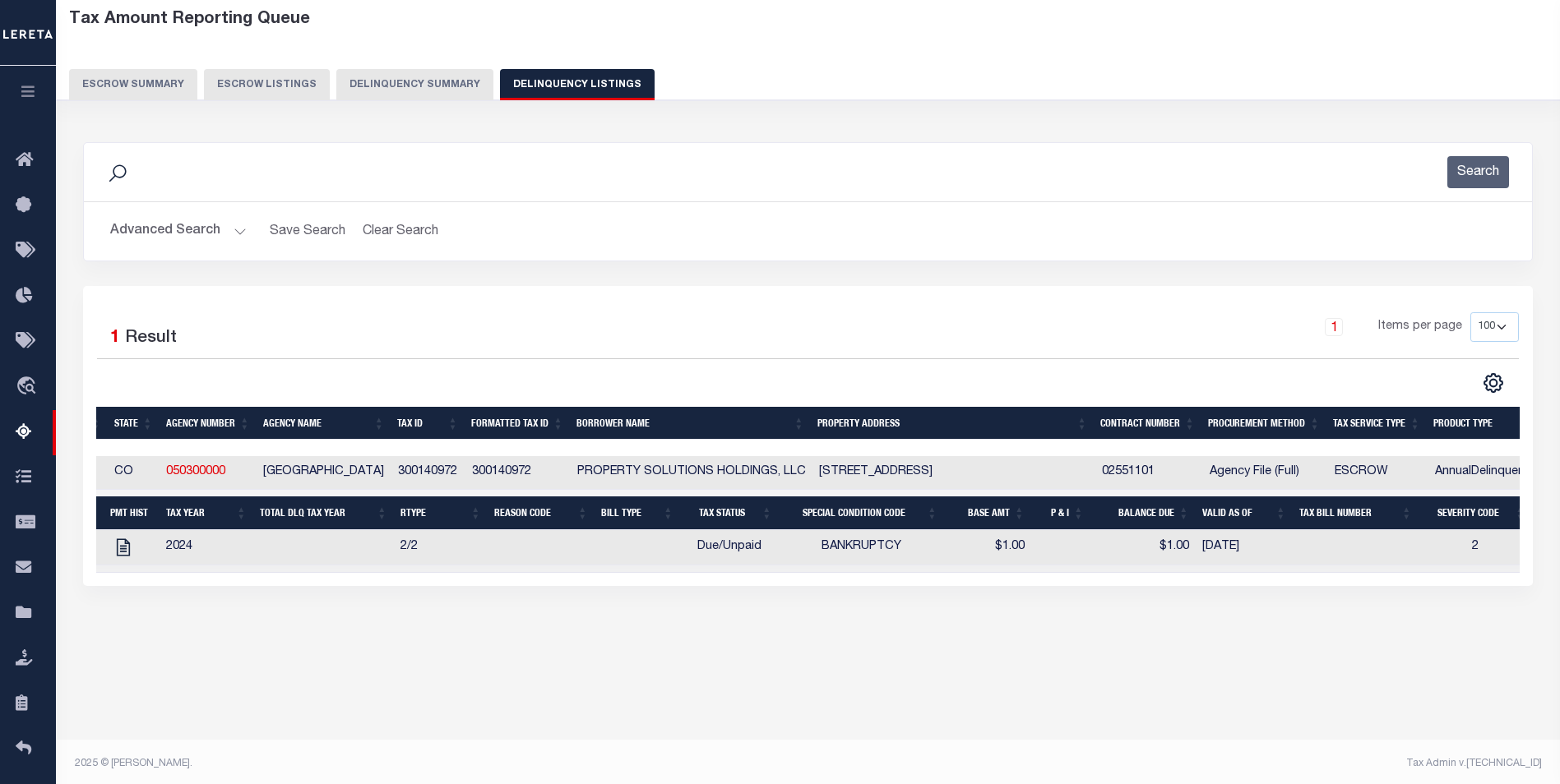
scroll to position [0, 246]
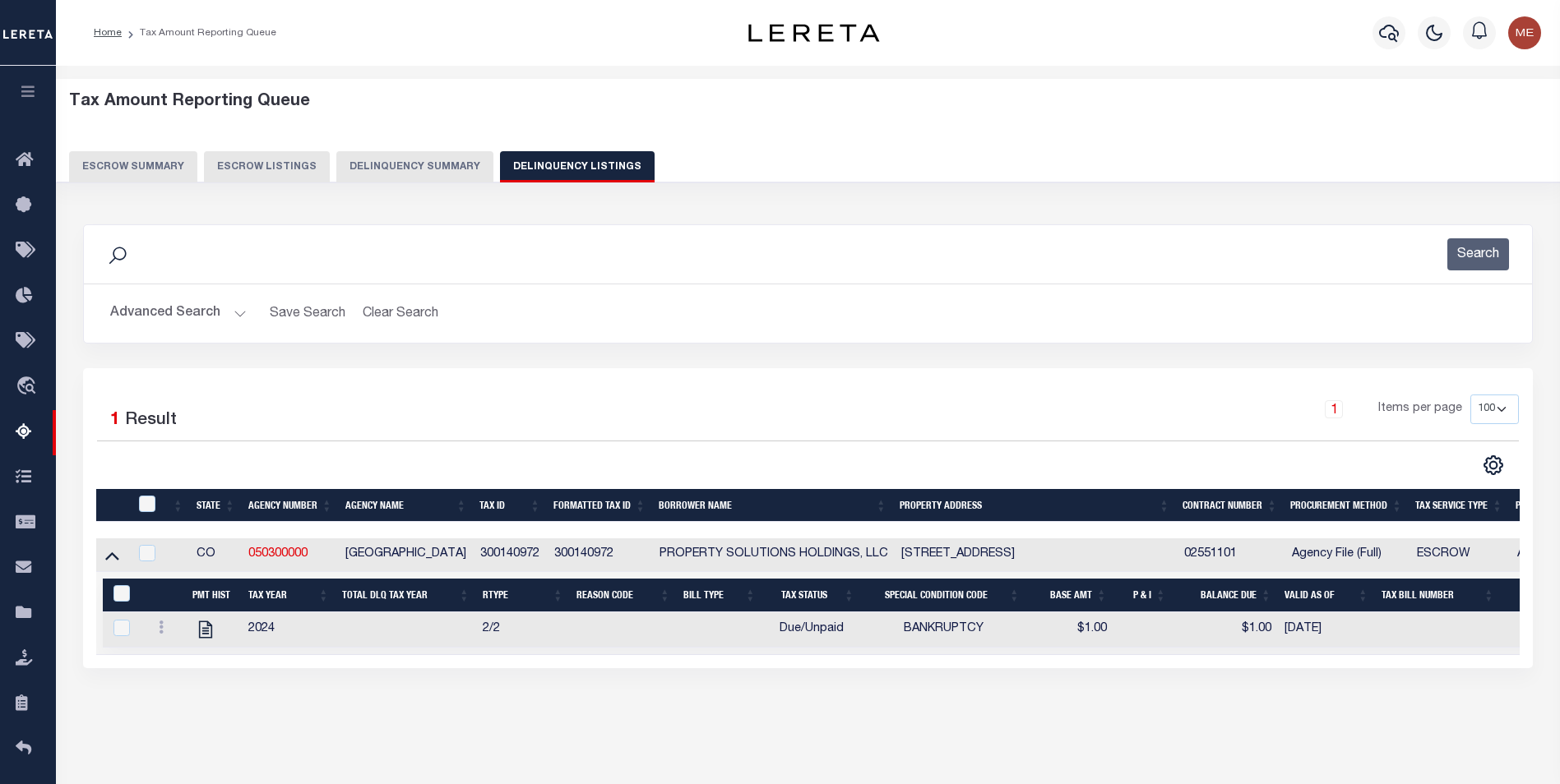
select select "100"
select select "DUE"
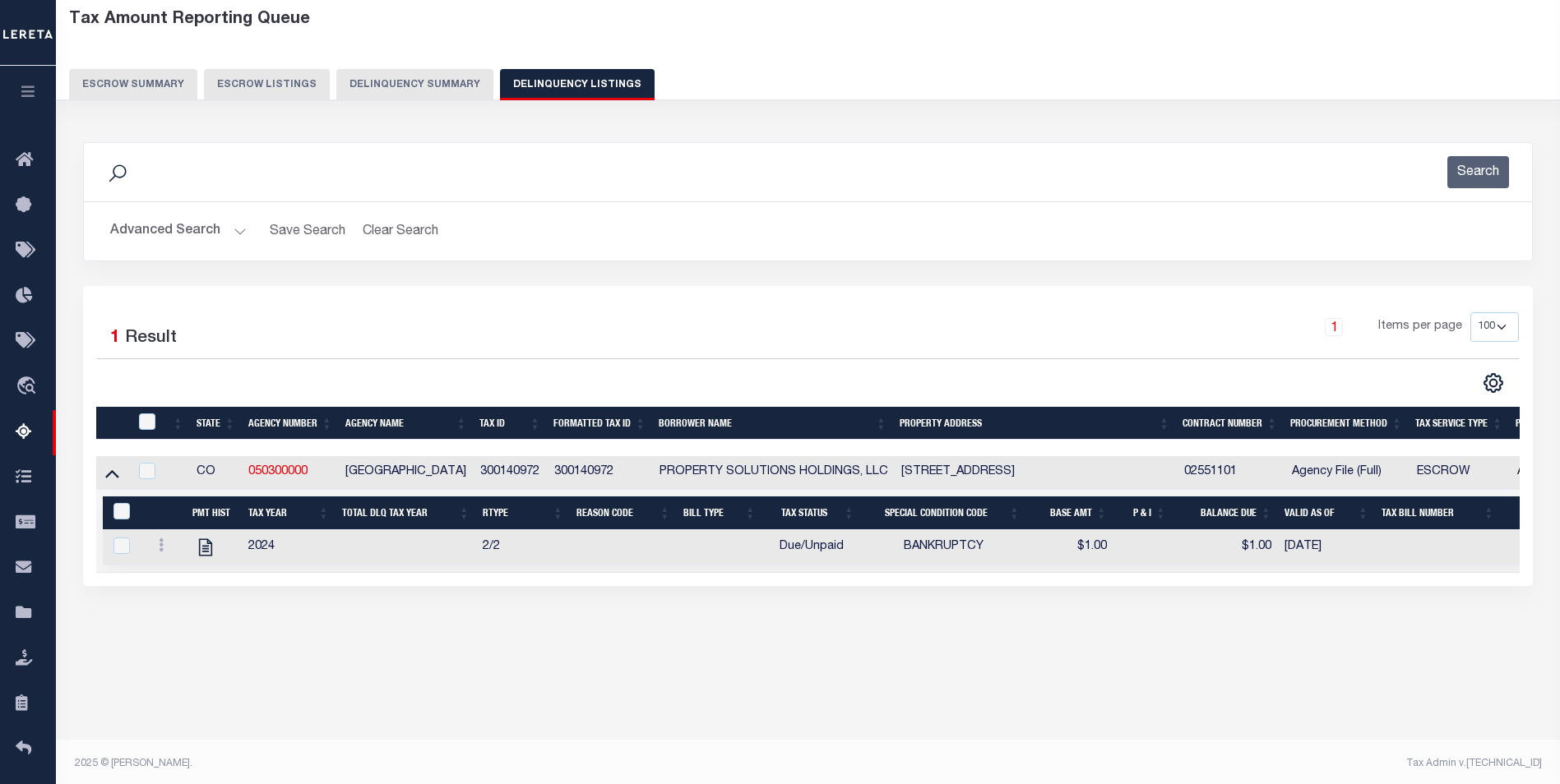
scroll to position [82, 0]
click at [155, 545] on link at bounding box center [161, 547] width 18 height 13
click at [188, 603] on img "" at bounding box center [181, 600] width 17 height 18
checkbox input "true"
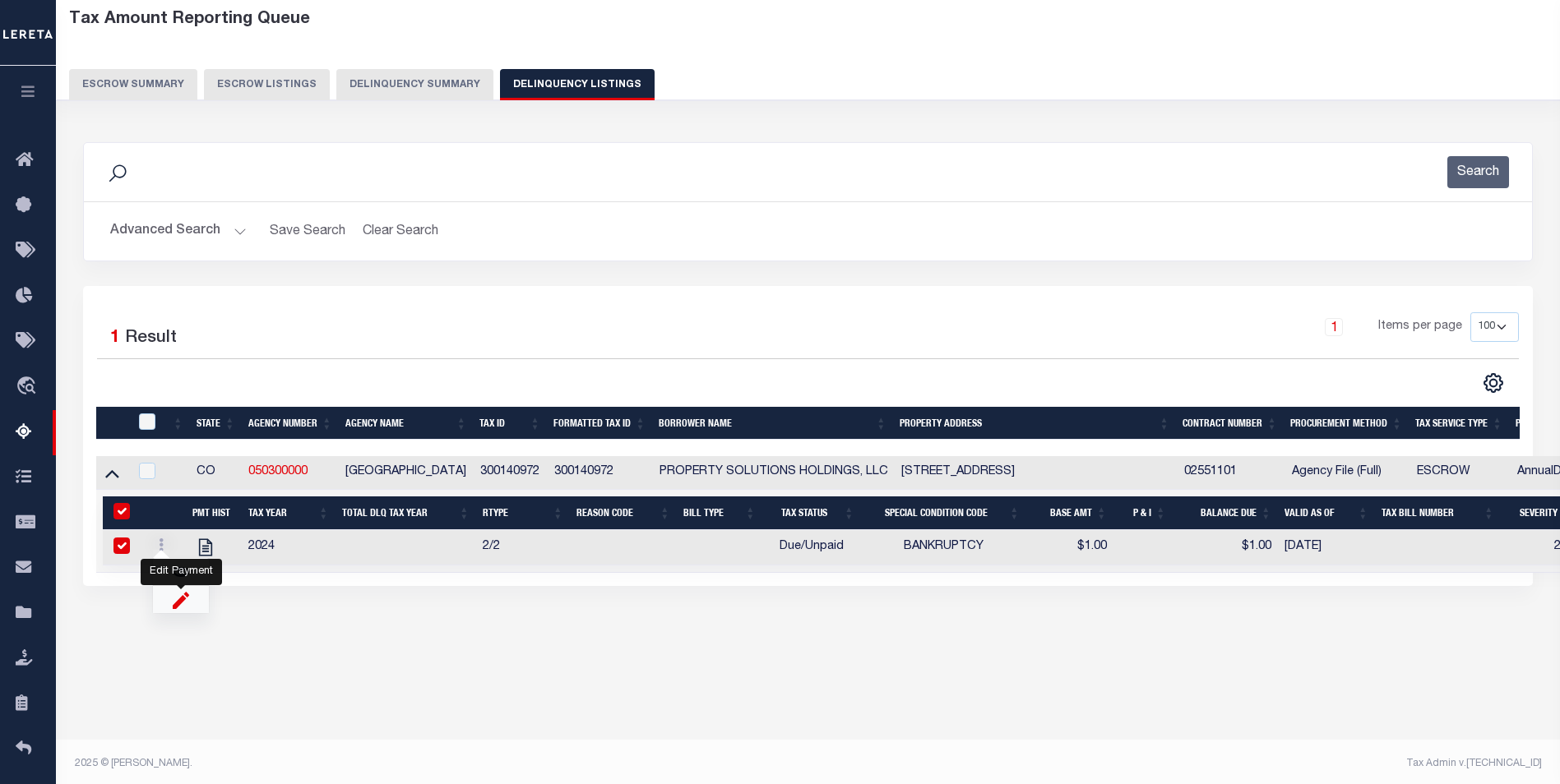
select select "22"
type input "$1.00"
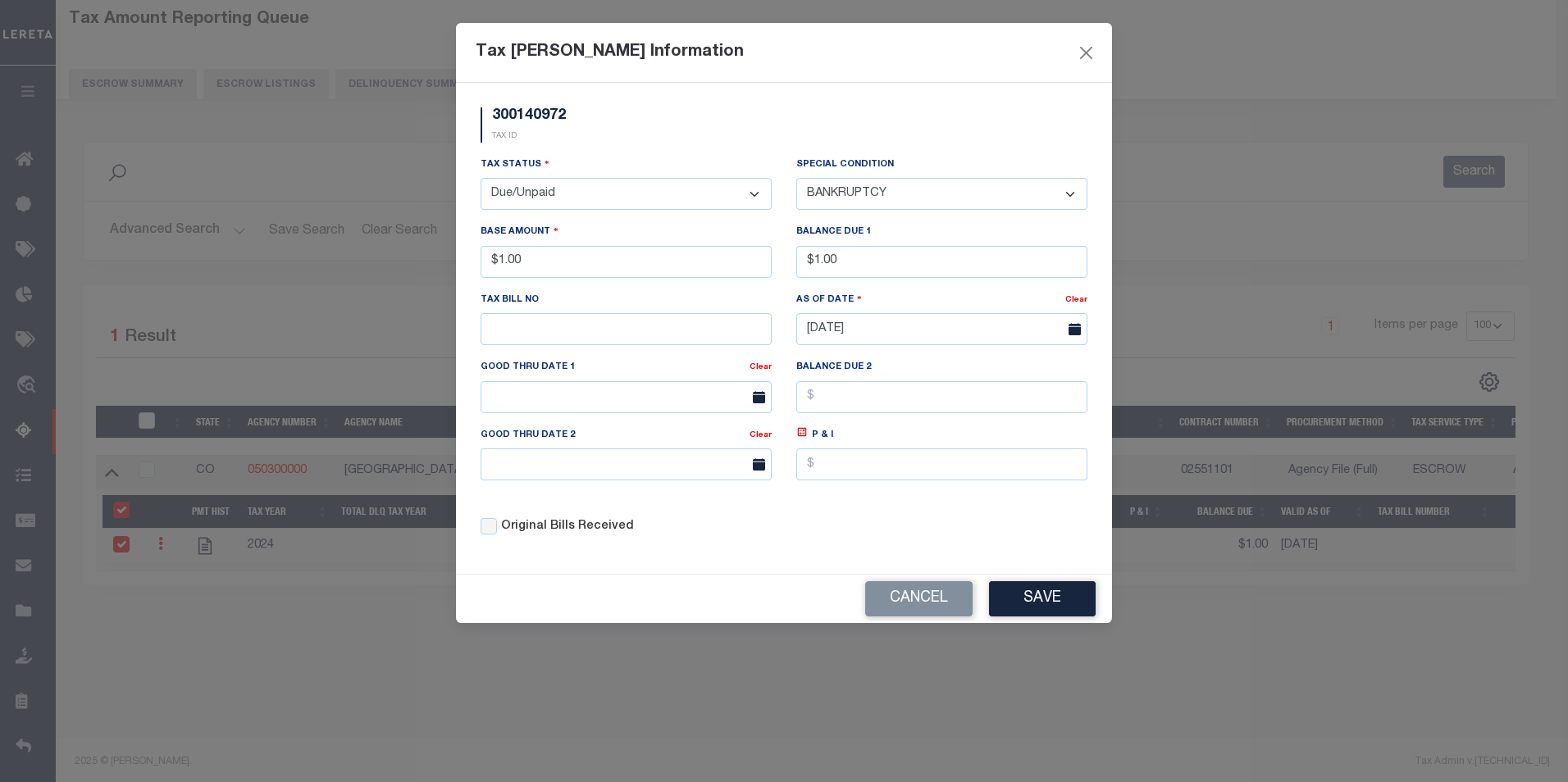
click at [655, 190] on select "- Select Status - Open Due/Unpaid Paid Incomplete No Tax Due Internal Refund Pr…" at bounding box center [626, 194] width 291 height 32
select select "PYD"
click at [481, 179] on select "- Select Status - Open Due/Unpaid Paid Incomplete No Tax Due Internal Refund Pr…" at bounding box center [626, 194] width 291 height 32
select select "0"
click at [1018, 616] on button "Save" at bounding box center [1042, 599] width 107 height 35
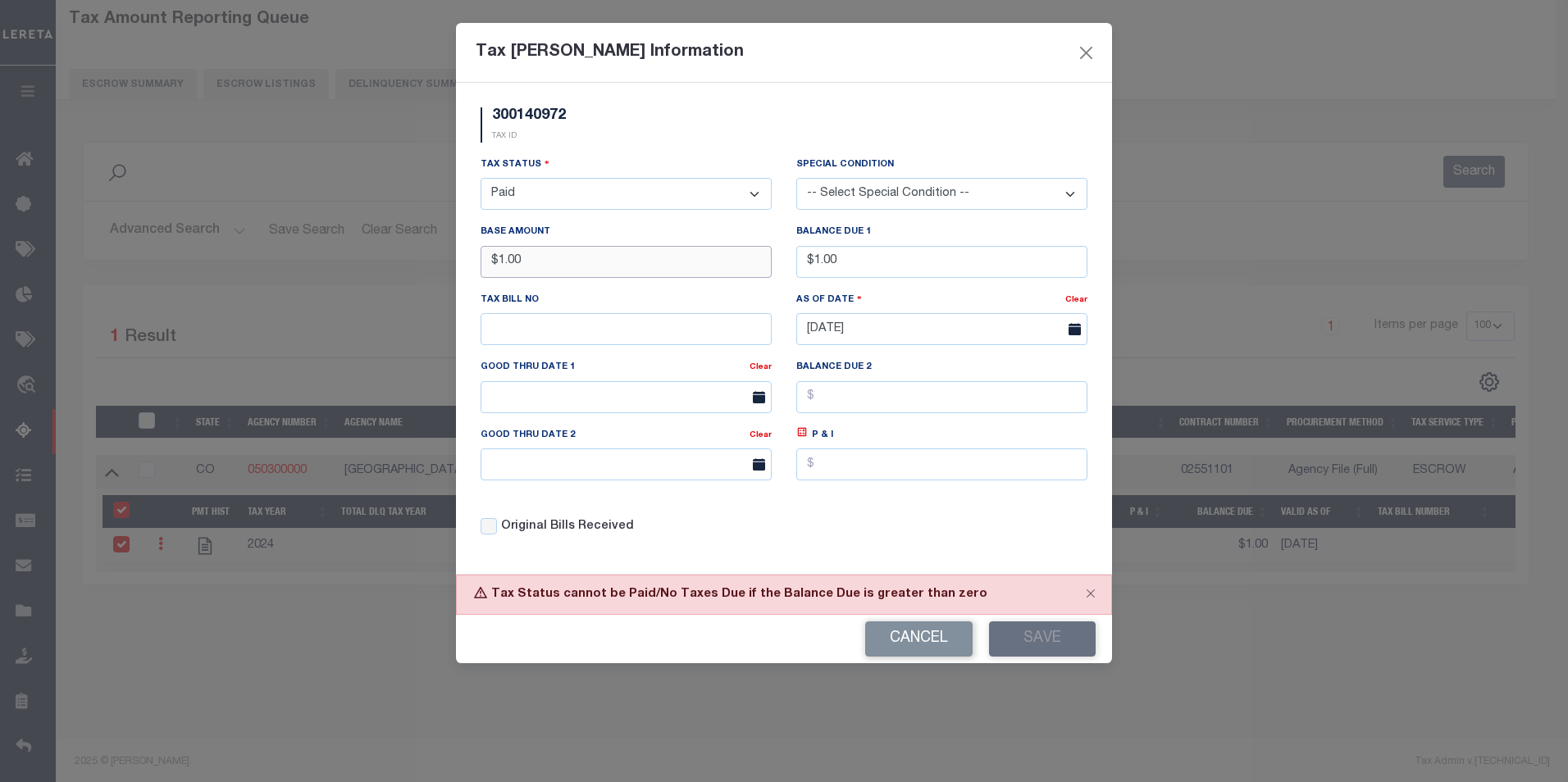
click at [666, 274] on input "$1.00" at bounding box center [626, 261] width 291 height 32
click at [886, 281] on div "Balance Due 1 $1.00" at bounding box center [941, 256] width 316 height 67
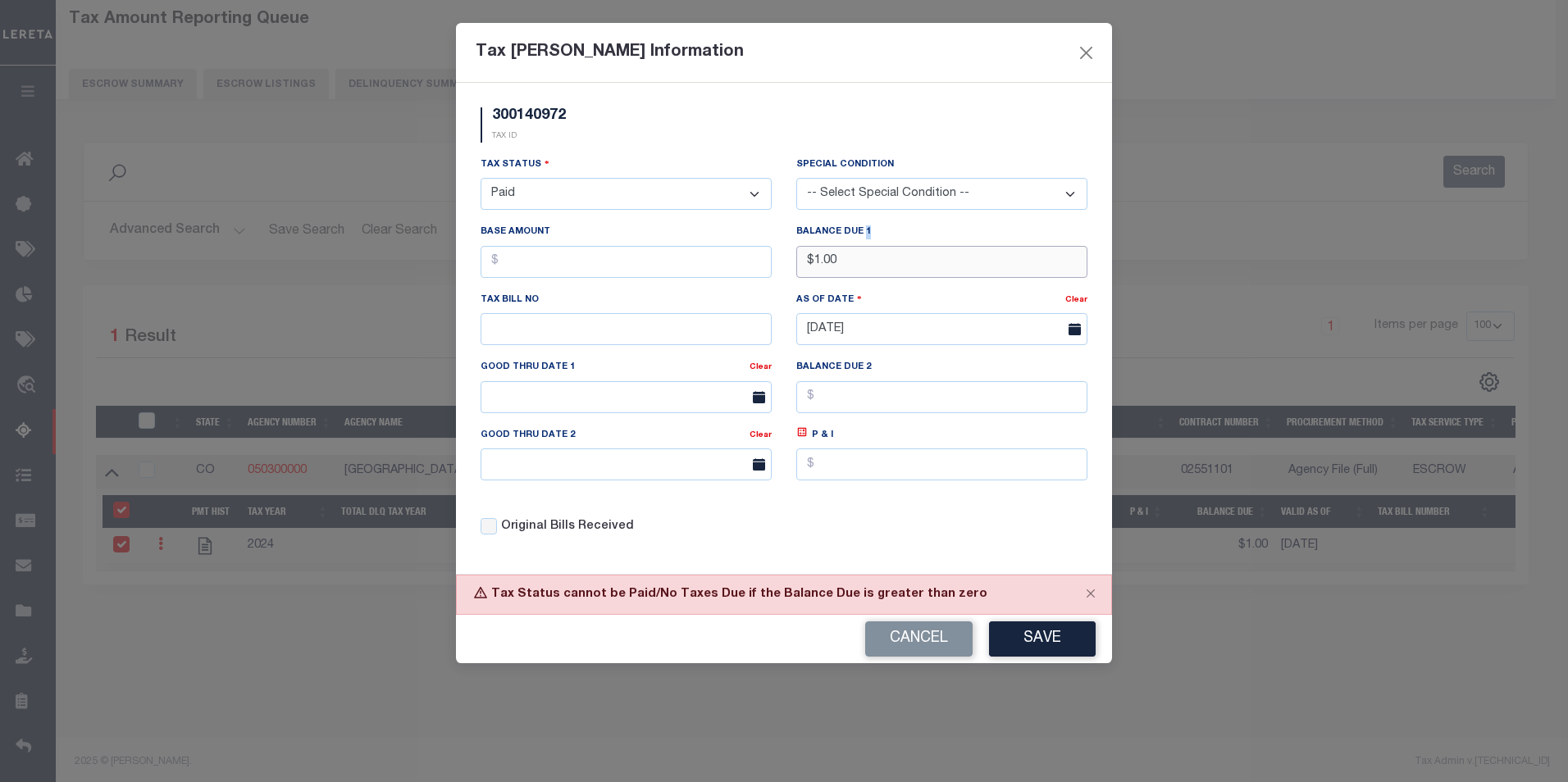
drag, startPoint x: 886, startPoint y: 281, endPoint x: 899, endPoint y: 266, distance: 19.8
click at [899, 266] on input "$1.00" at bounding box center [941, 261] width 291 height 32
type input "$"
click at [1054, 633] on button "Save" at bounding box center [1042, 639] width 107 height 35
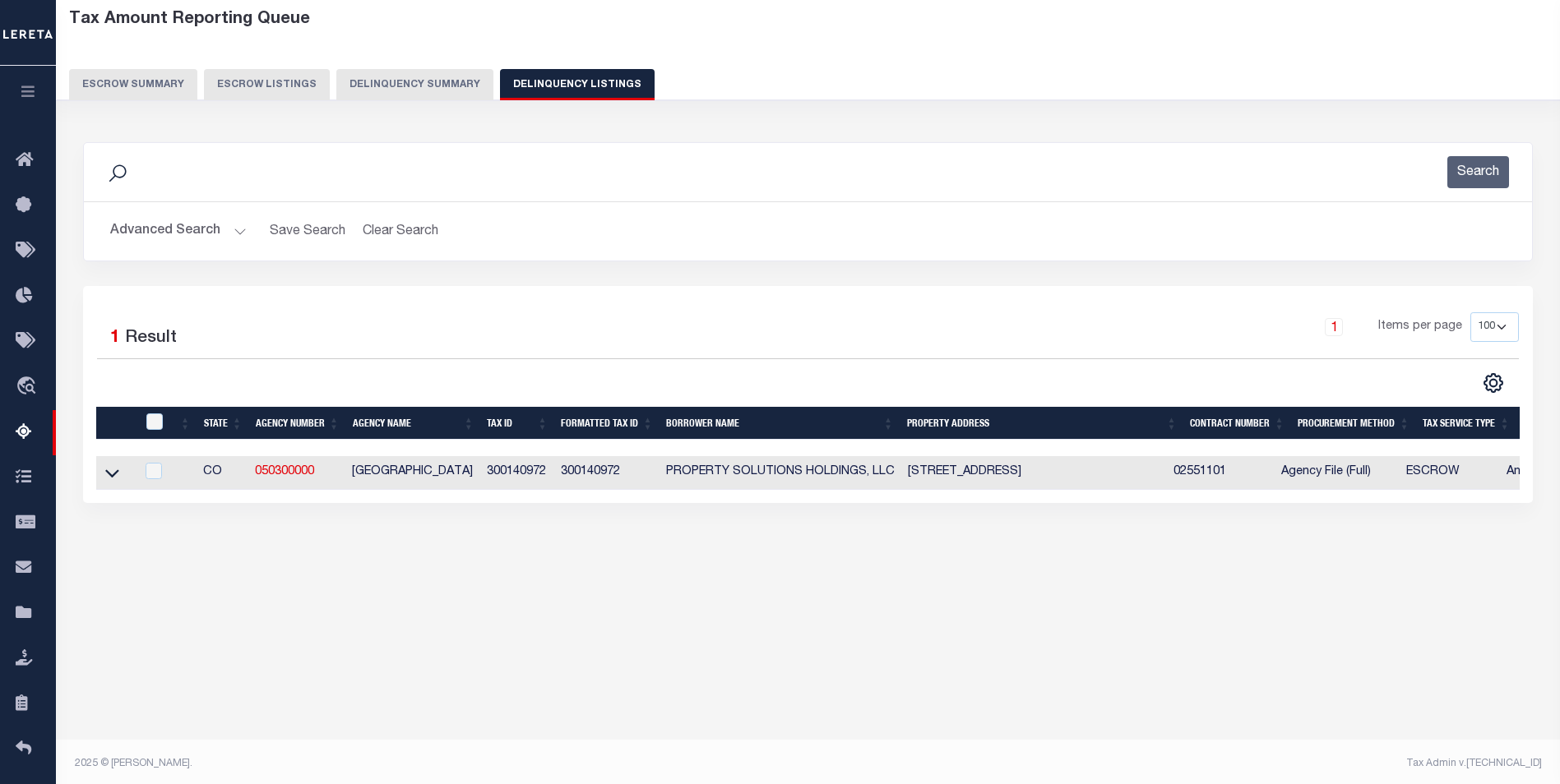
click at [223, 230] on button "Advanced Search" at bounding box center [179, 231] width 137 height 32
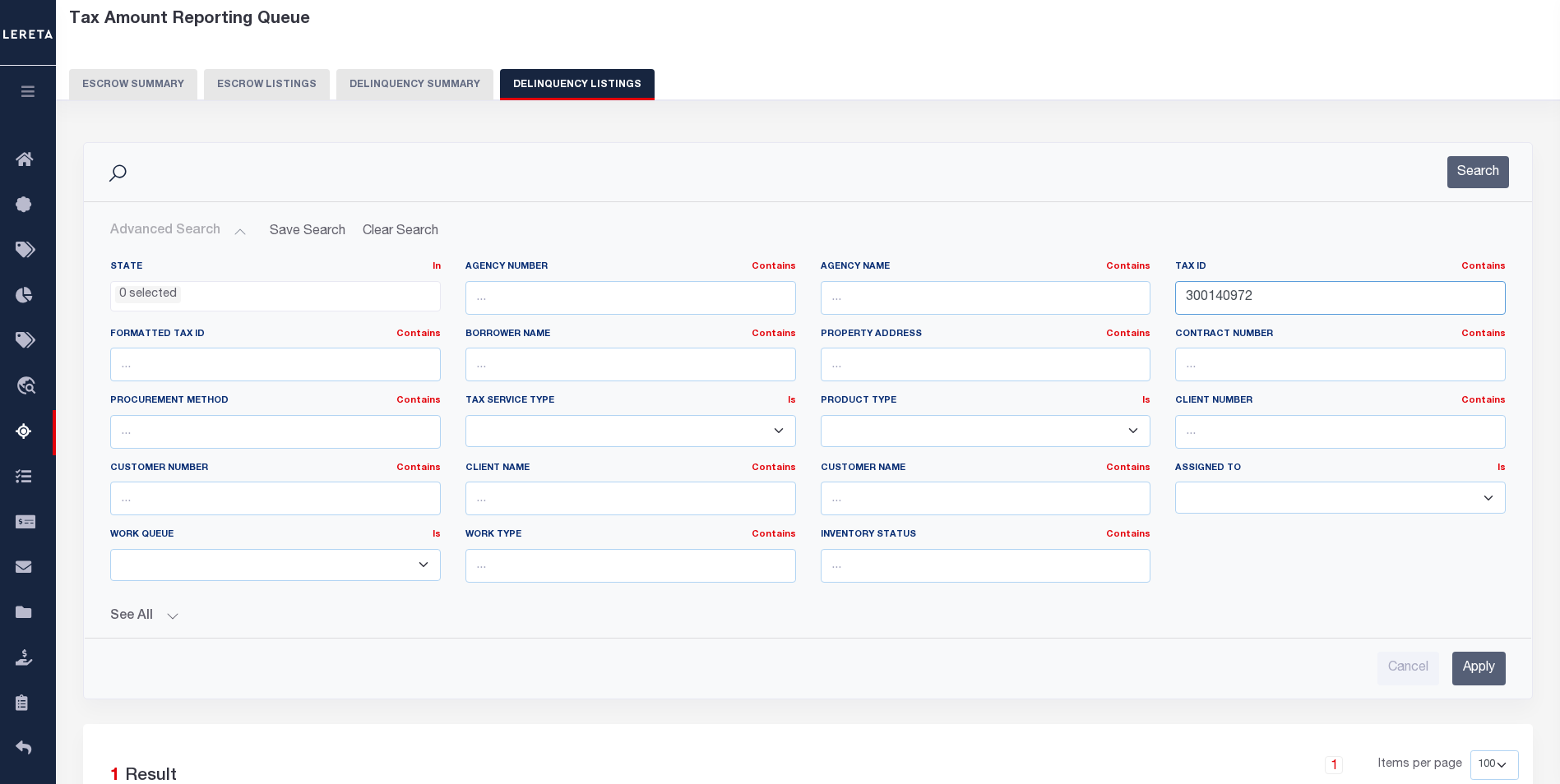
click at [1296, 295] on input "300140972" at bounding box center [1340, 298] width 330 height 33
paste input "930-55227-000"
click at [1487, 667] on input "Apply" at bounding box center [1478, 668] width 53 height 33
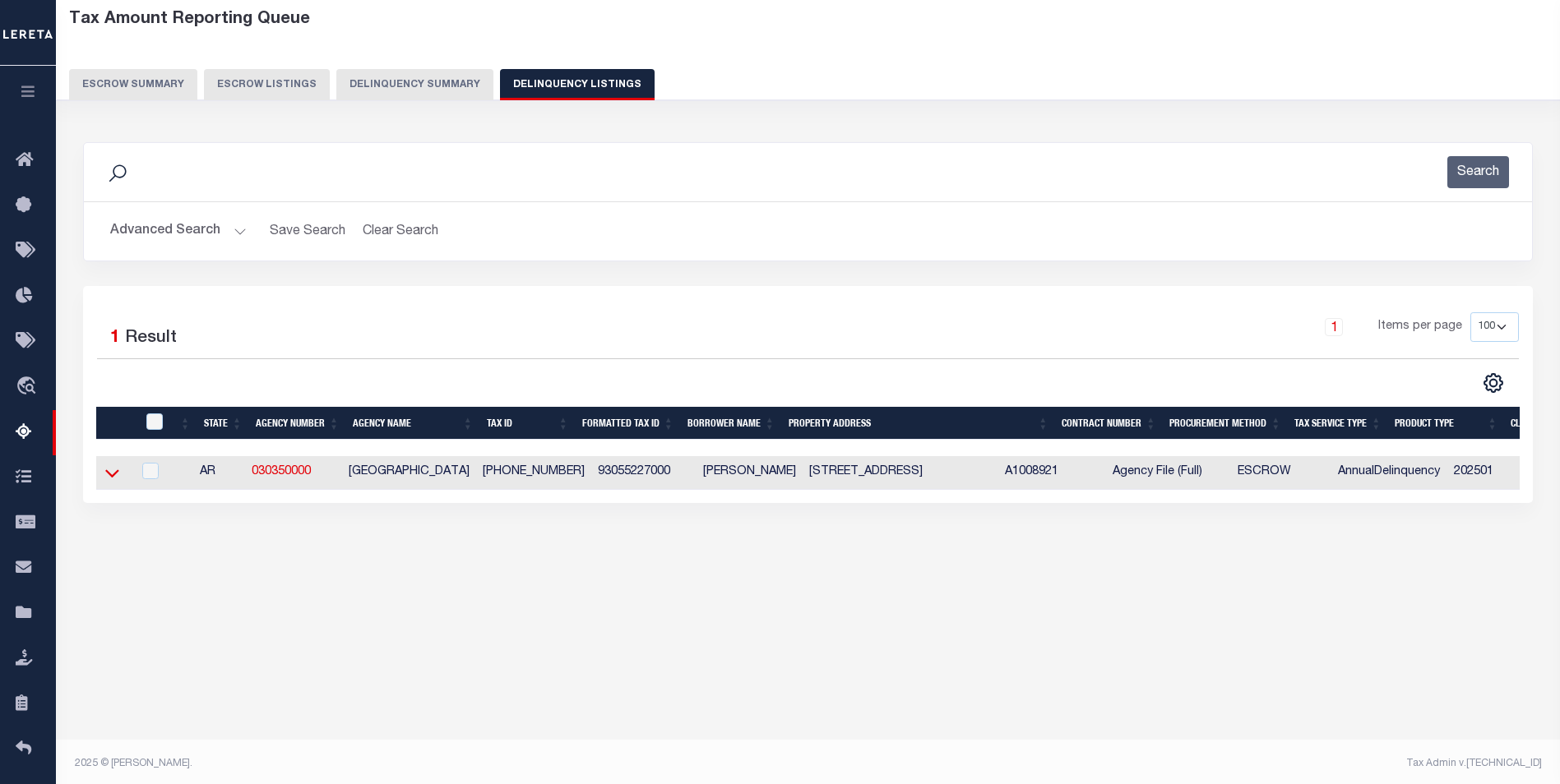
click at [110, 470] on icon at bounding box center [112, 473] width 14 height 18
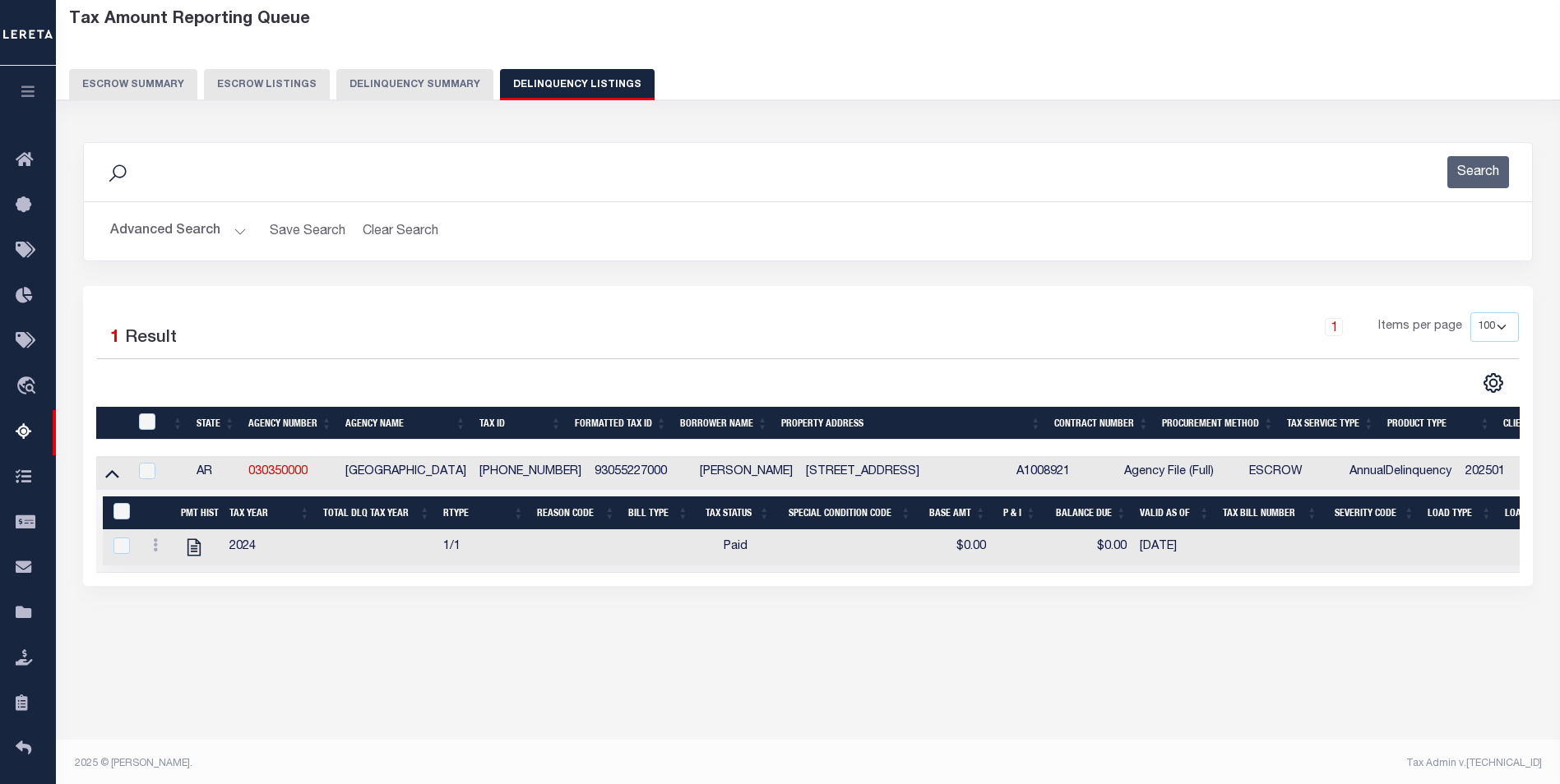
click at [234, 239] on button "Advanced Search" at bounding box center [179, 231] width 137 height 32
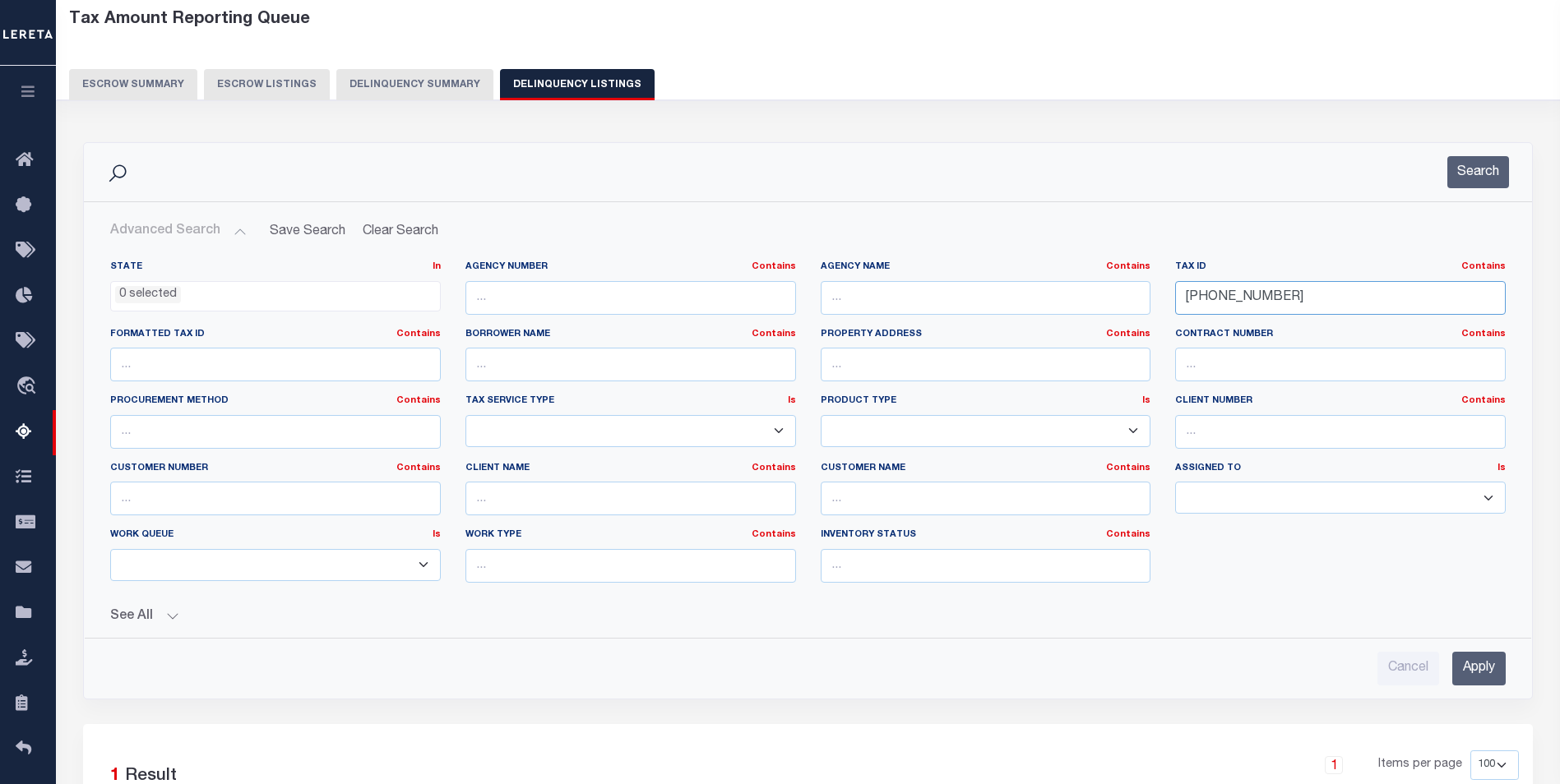
click at [1231, 288] on input "930-55227-000" at bounding box center [1340, 298] width 330 height 33
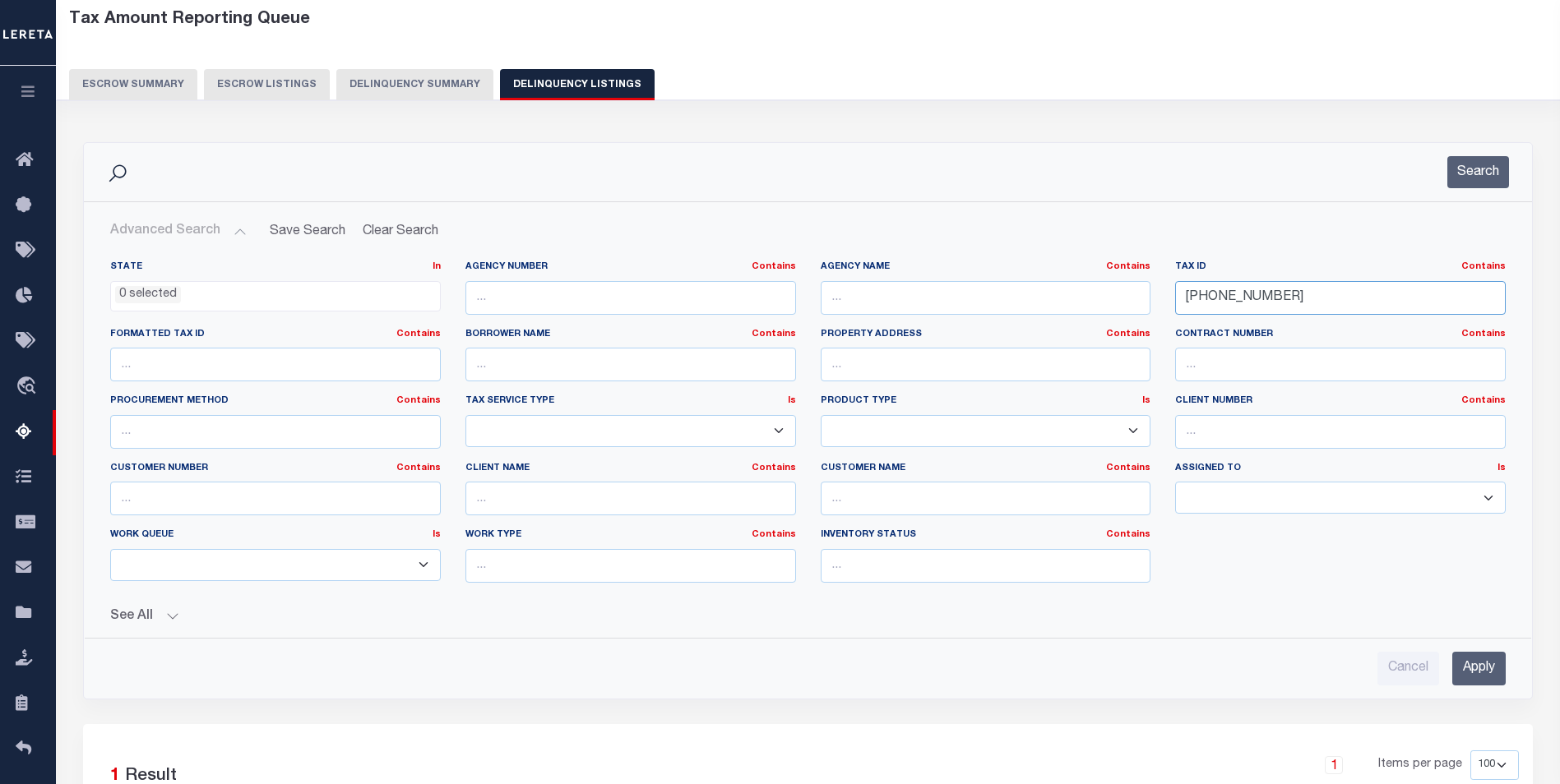
click at [1231, 288] on input "930-55227-000" at bounding box center [1340, 298] width 330 height 33
paste input "300140972"
type input "300140972"
click at [1488, 682] on input "Apply" at bounding box center [1478, 668] width 53 height 33
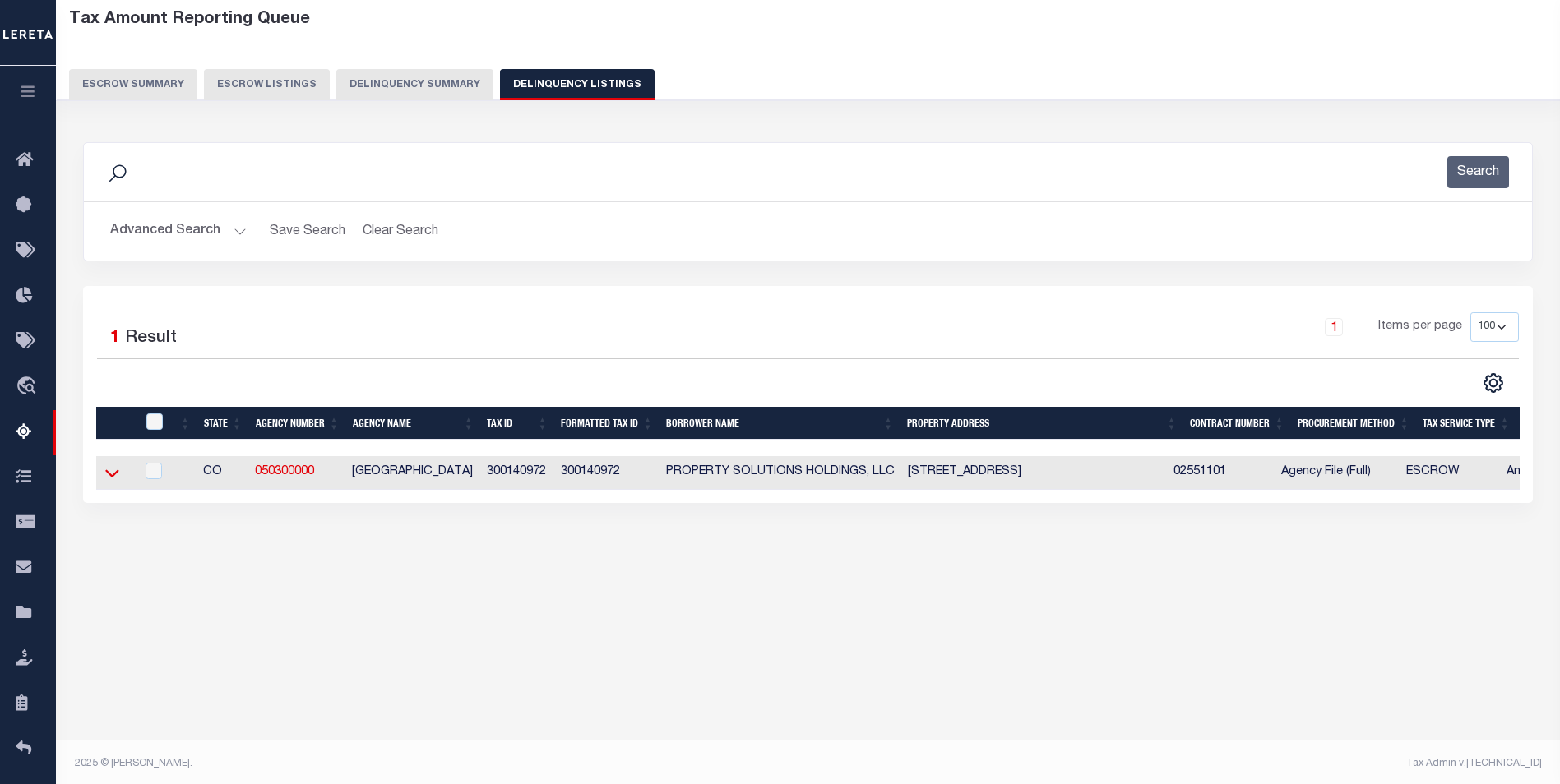
click at [110, 471] on icon at bounding box center [112, 473] width 14 height 18
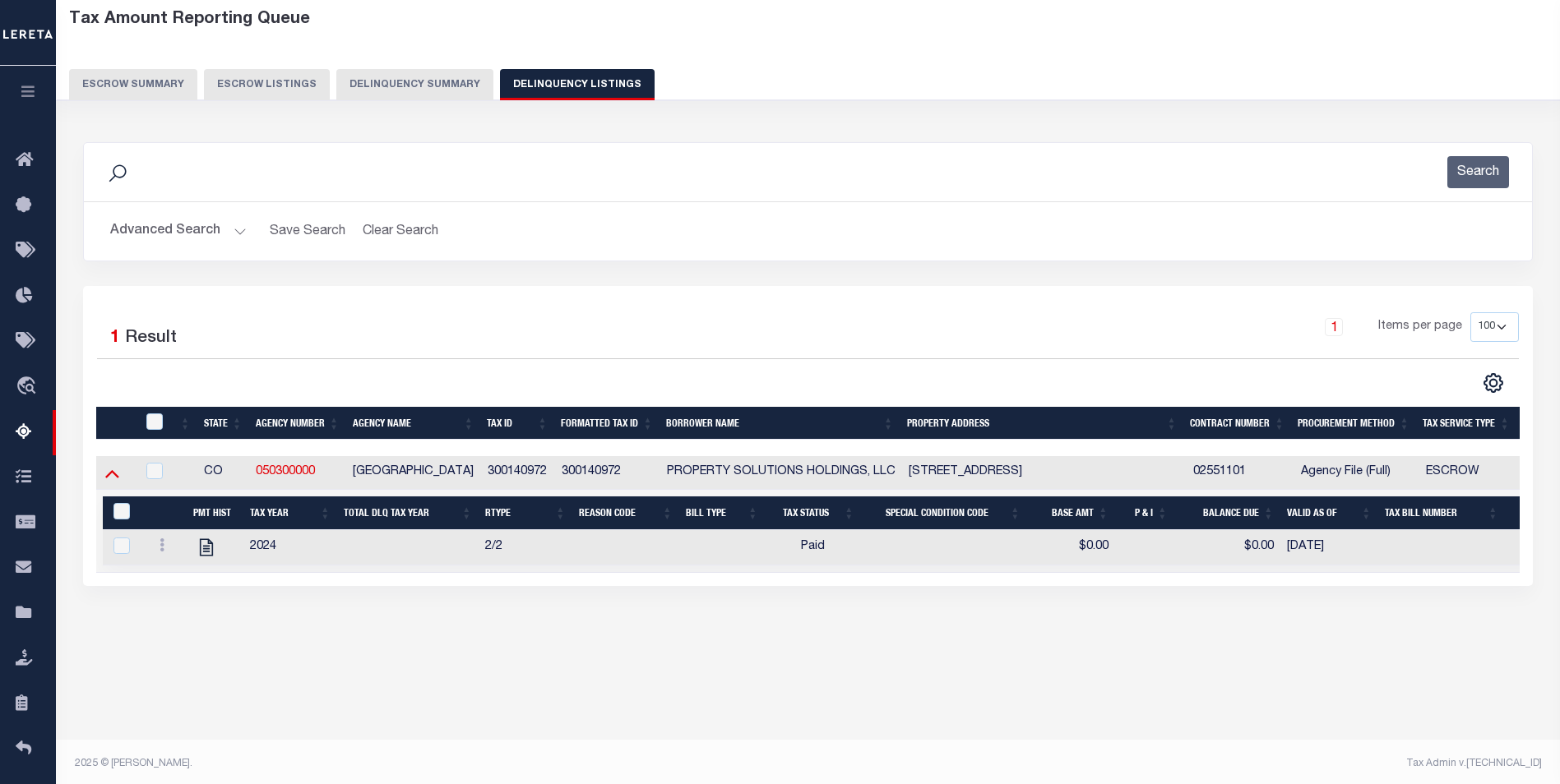
click at [111, 477] on icon at bounding box center [112, 473] width 14 height 18
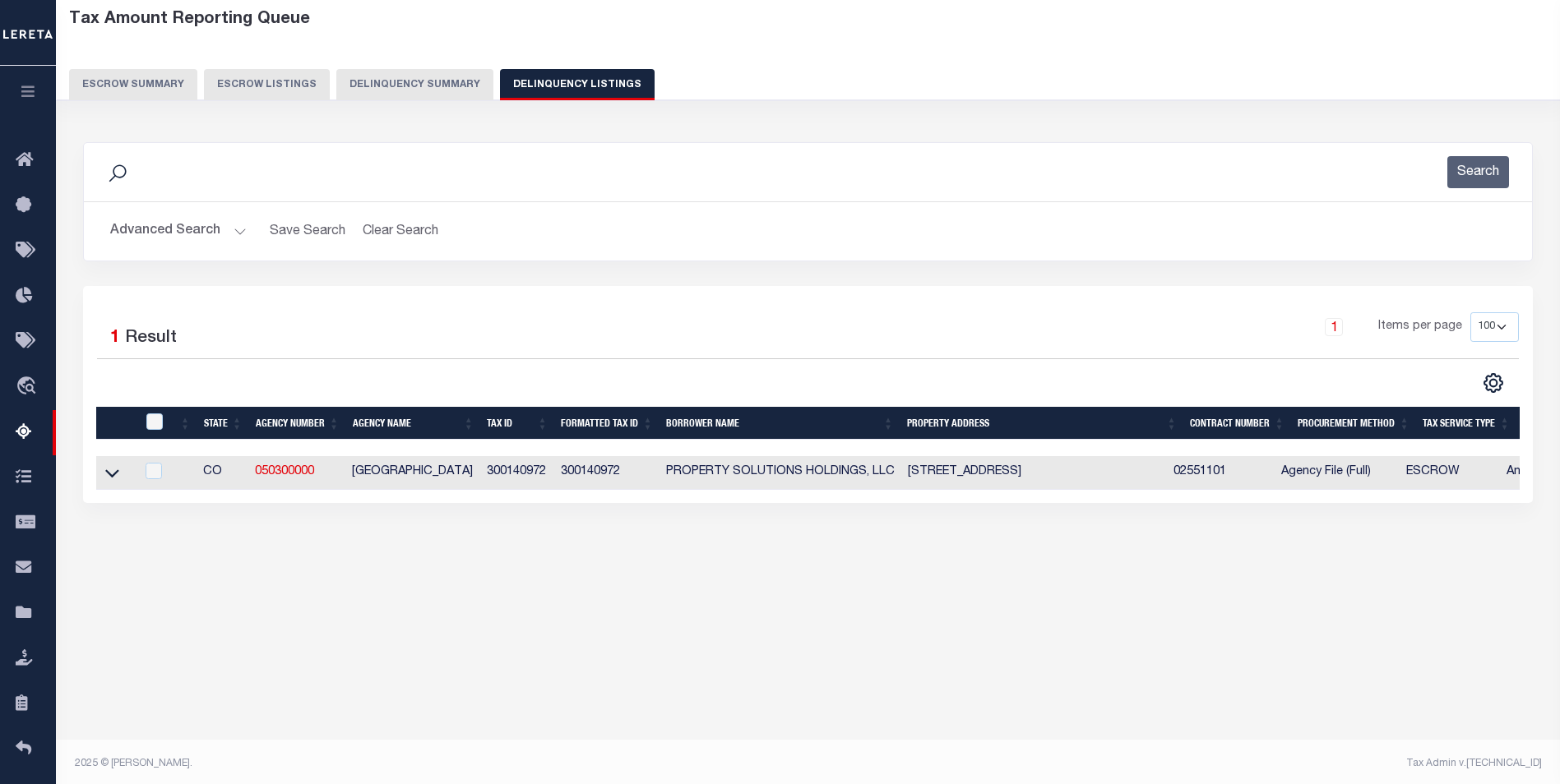
click at [120, 475] on link at bounding box center [112, 471] width 19 height 11
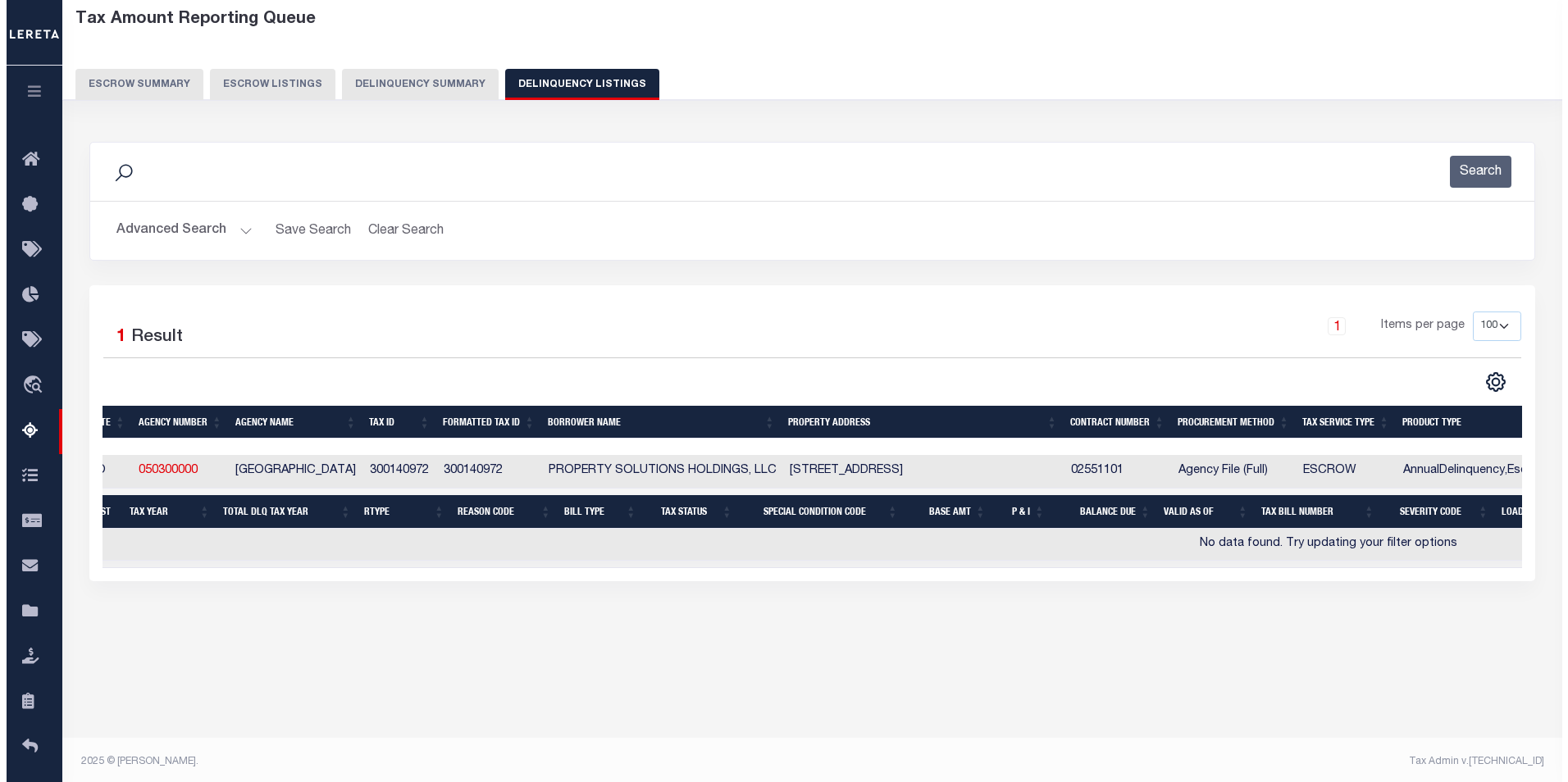
scroll to position [0, 0]
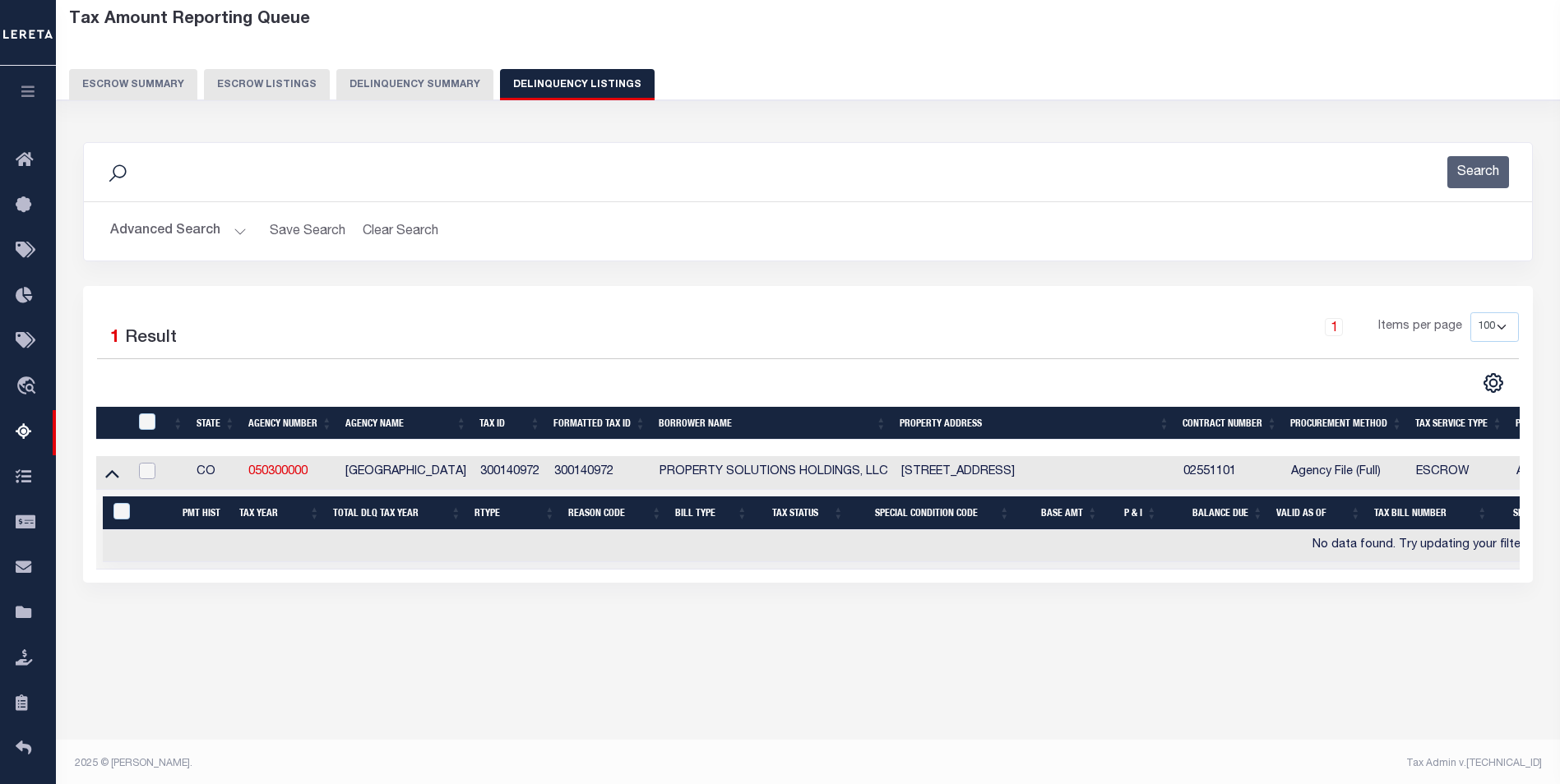
click at [146, 468] on input "checkbox" at bounding box center [147, 470] width 17 height 17
checkbox input "true"
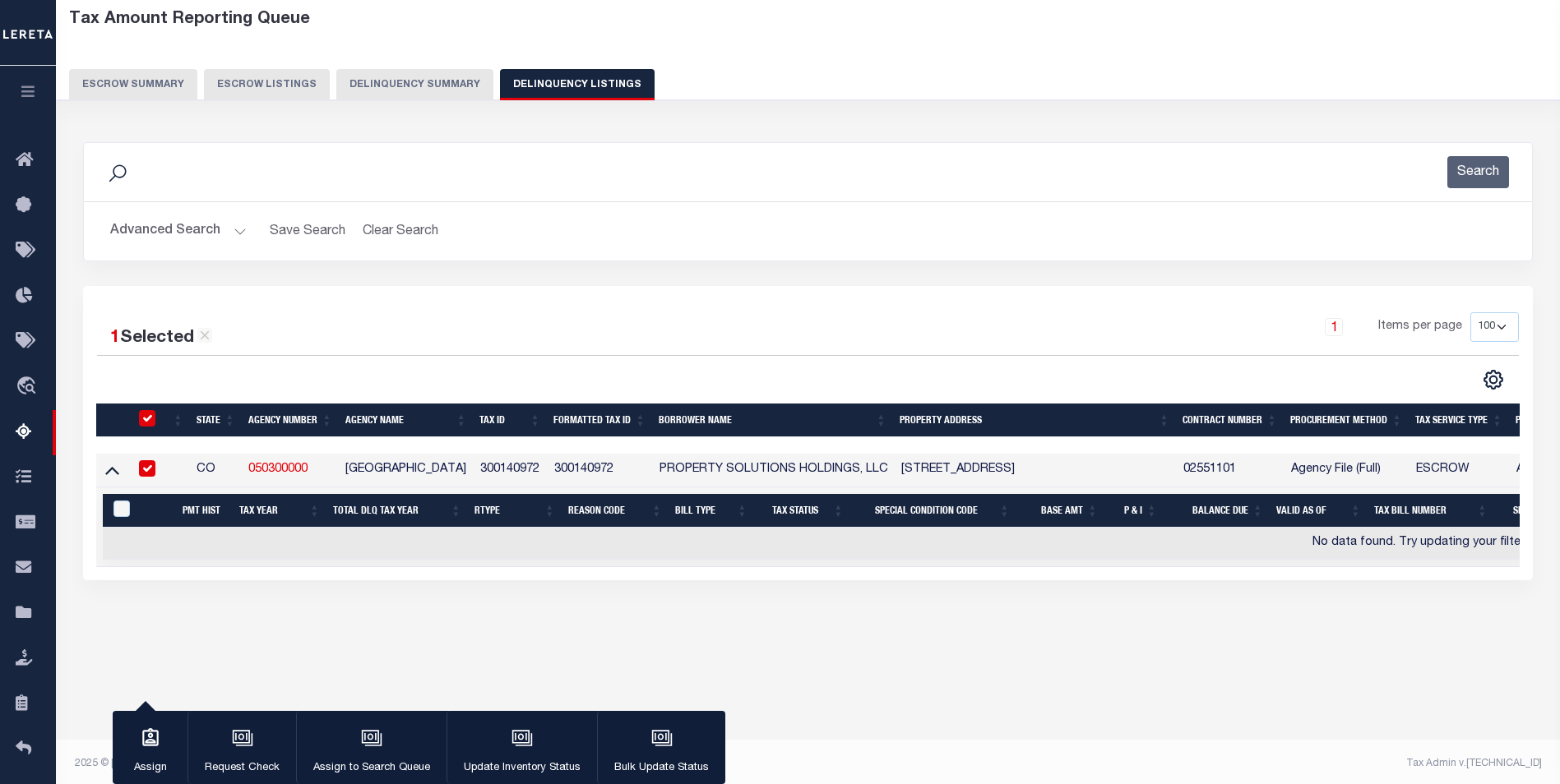
checkbox input "true"
click at [512, 733] on icon "button" at bounding box center [522, 738] width 21 height 21
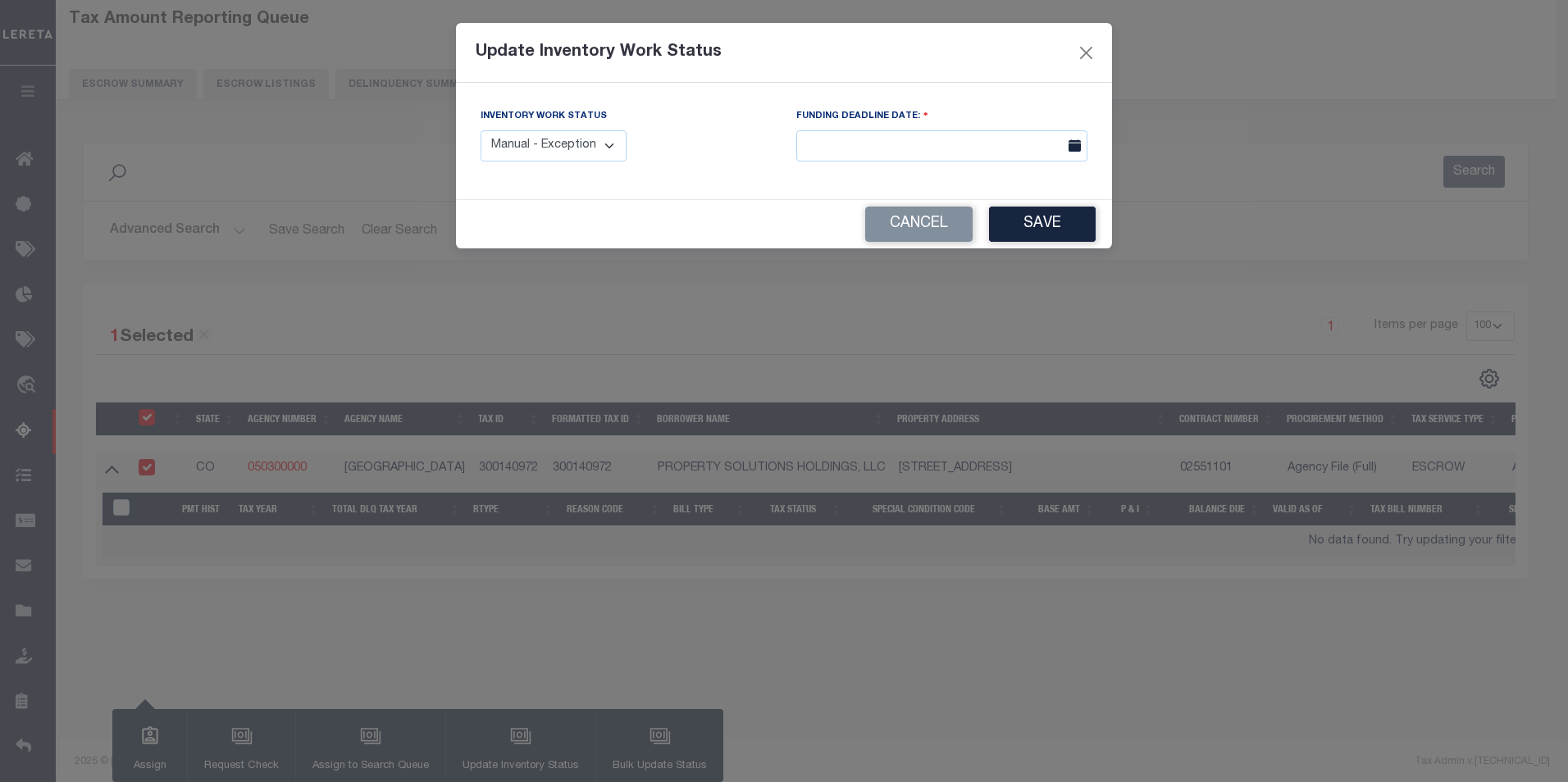
click at [589, 149] on select "Manual - Exception Pended - Awaiting Search Late Add Exception Completed" at bounding box center [553, 146] width 146 height 32
select select "4"
click at [481, 130] on select "Manual - Exception Pended - Awaiting Search Late Add Exception Completed" at bounding box center [553, 146] width 146 height 32
click at [1015, 222] on button "Save" at bounding box center [1042, 224] width 107 height 35
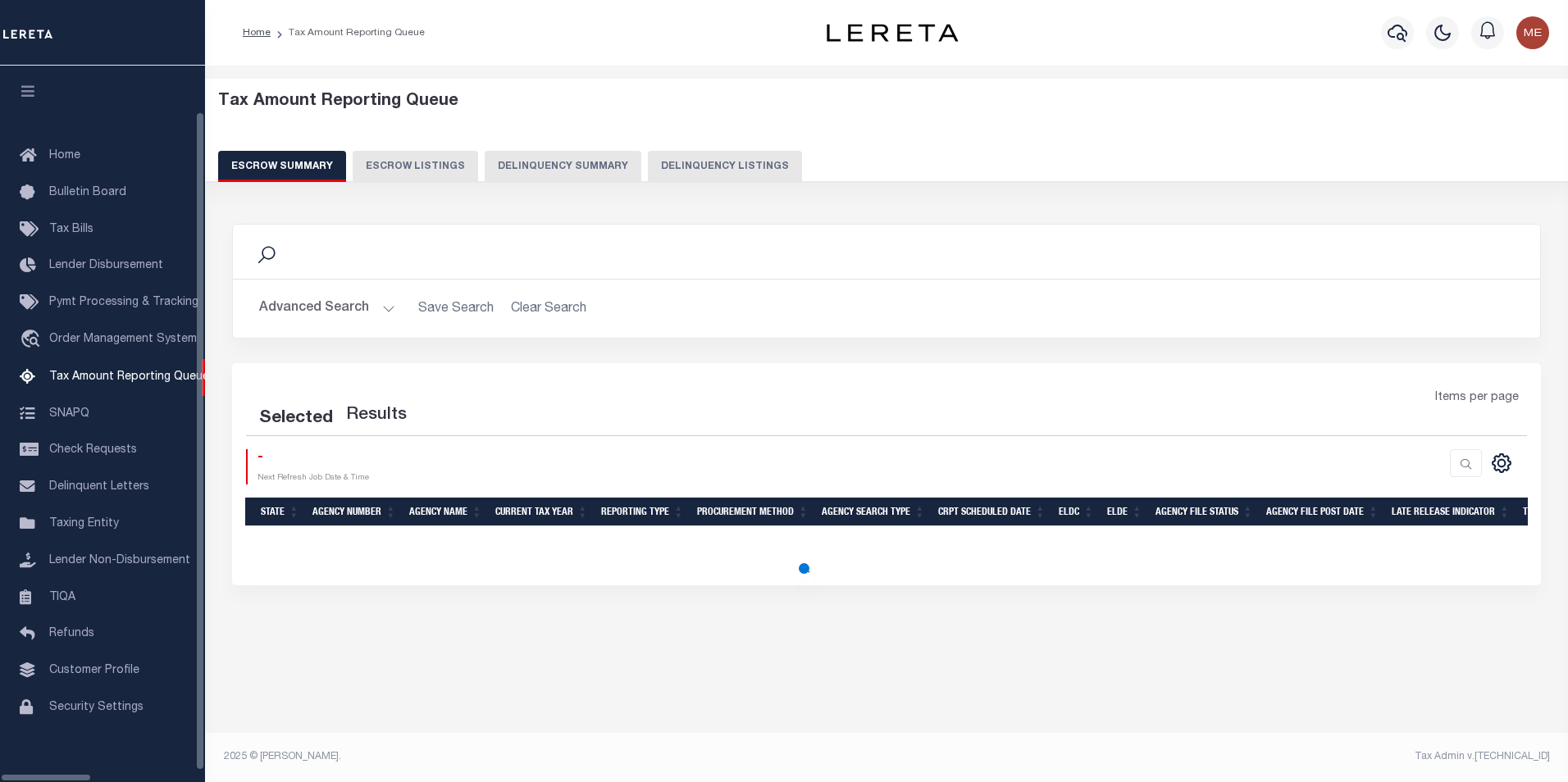
select select "100"
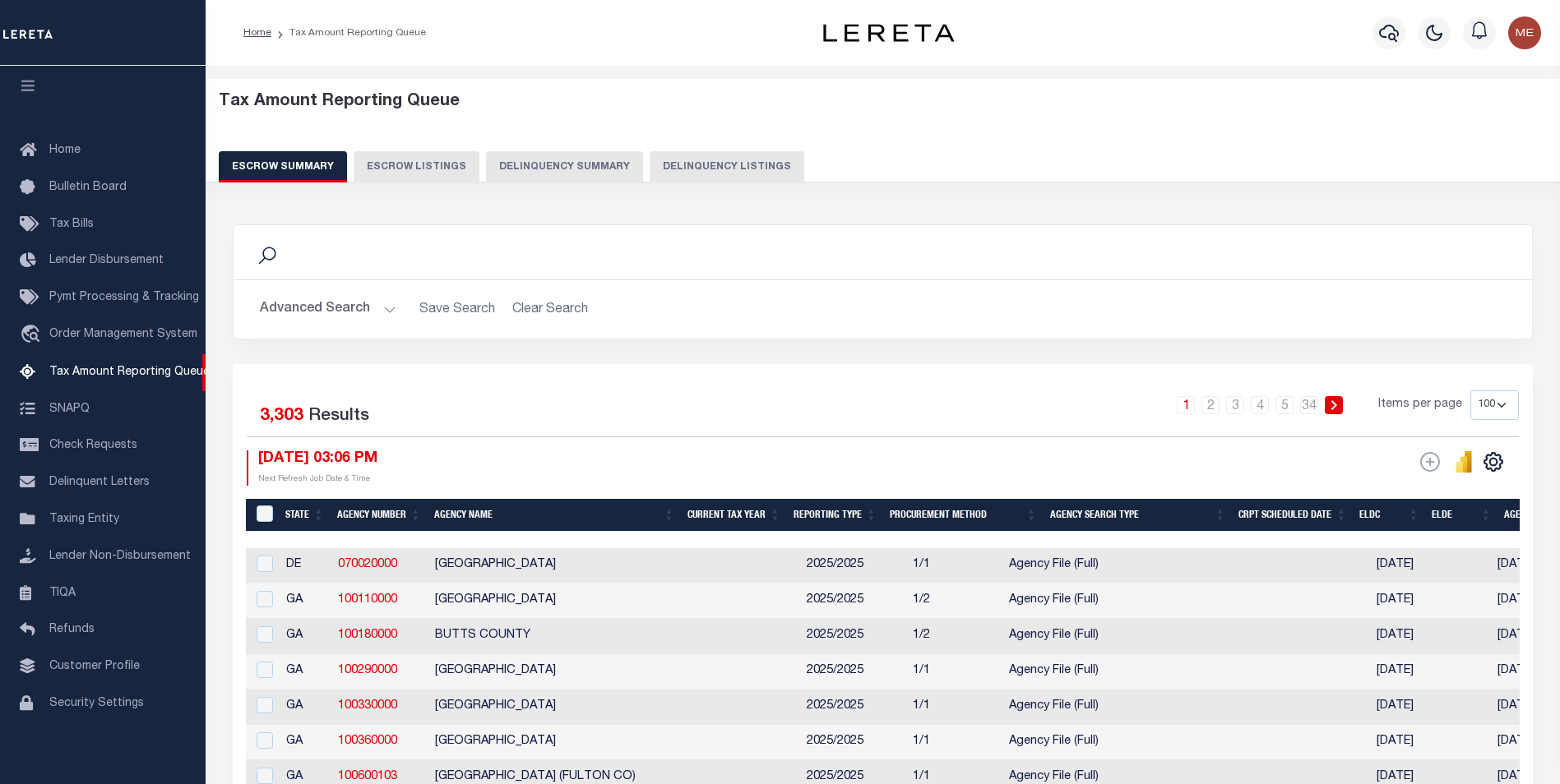
click at [671, 166] on button "Delinquency Listings" at bounding box center [727, 167] width 154 height 32
select select "100"
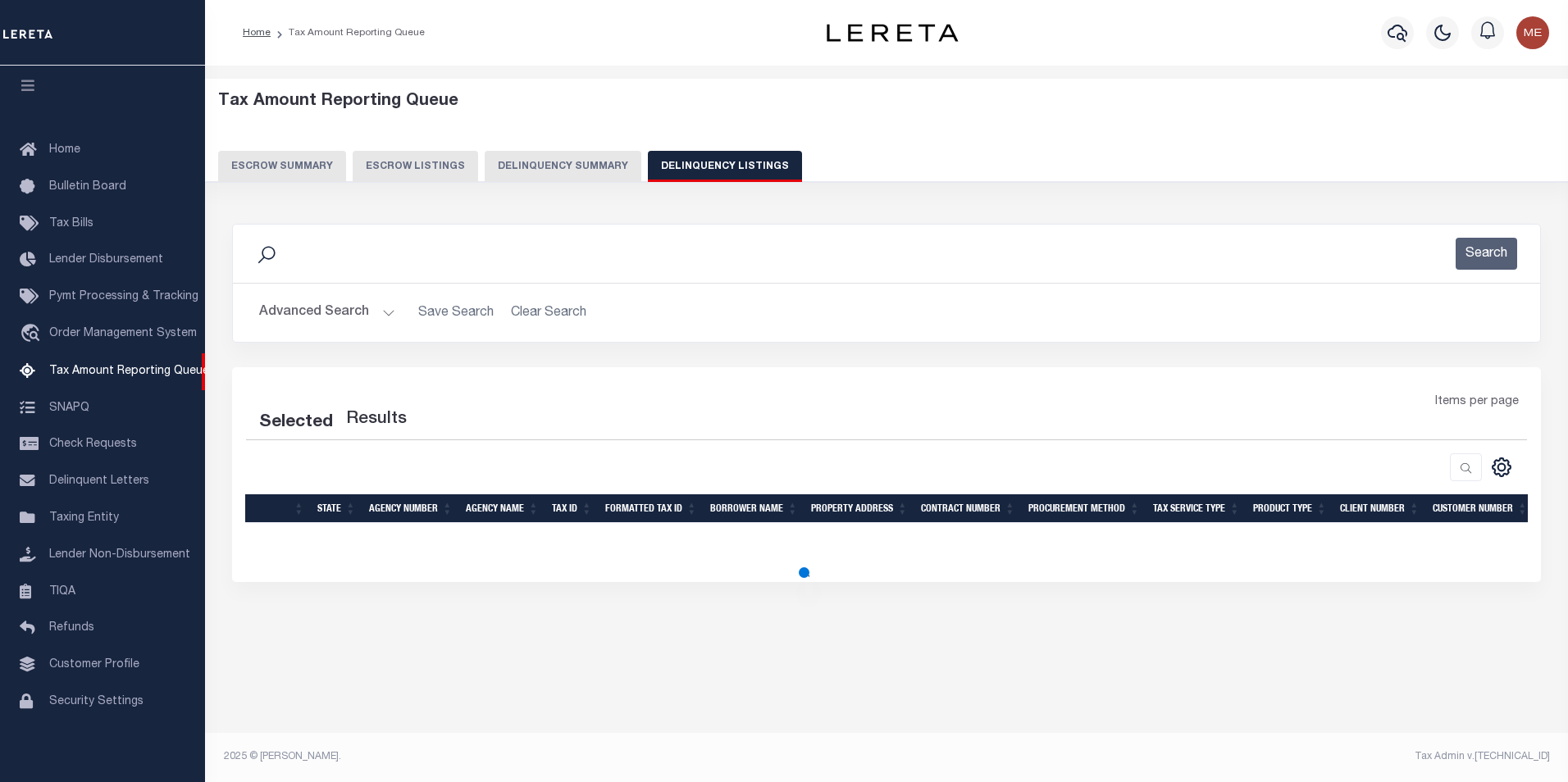
select select "100"
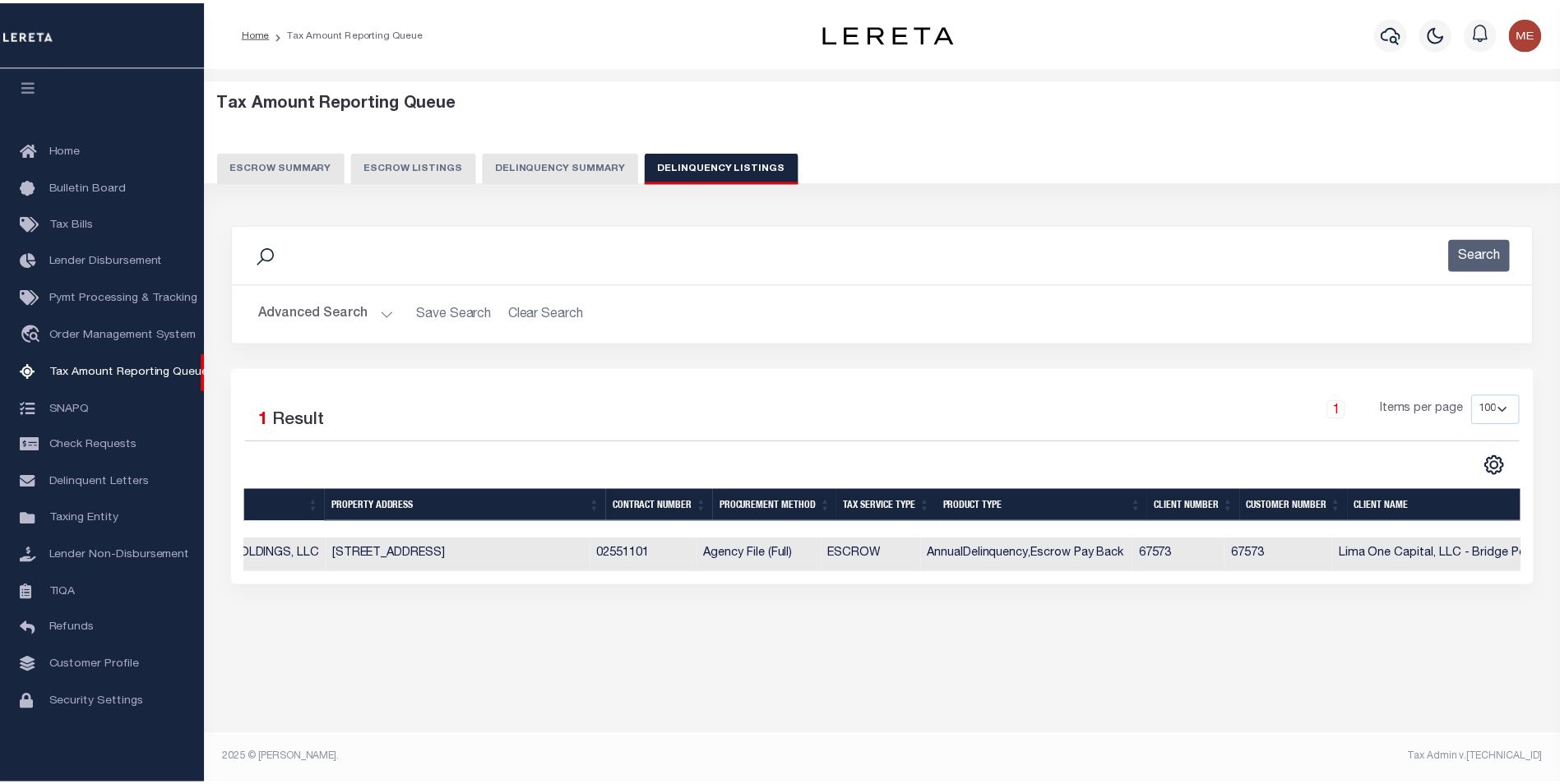
scroll to position [0, 0]
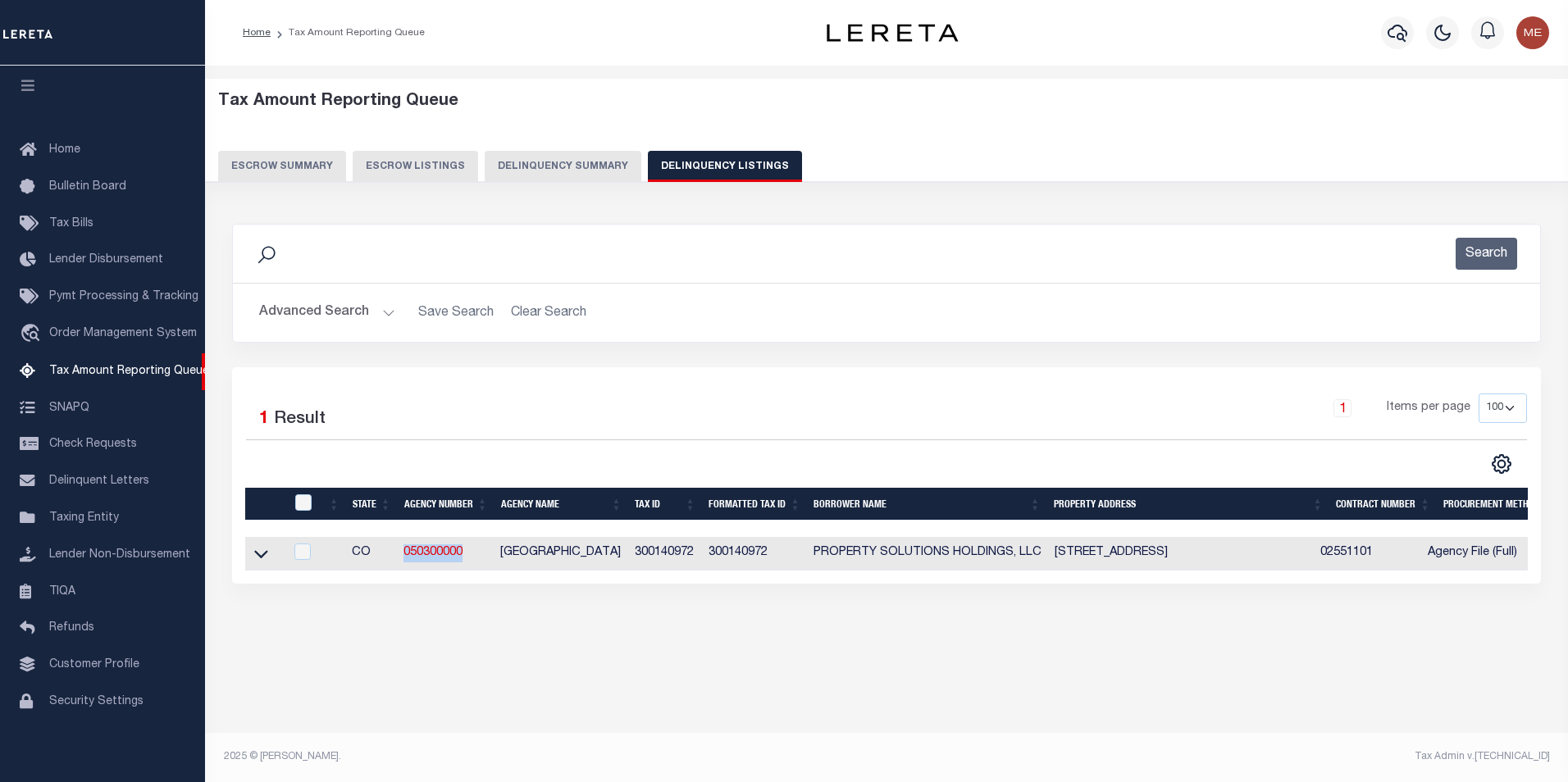
drag, startPoint x: 448, startPoint y: 553, endPoint x: 404, endPoint y: 564, distance: 45.4
click at [404, 564] on td "050300000" at bounding box center [445, 553] width 97 height 33
checkbox input "true"
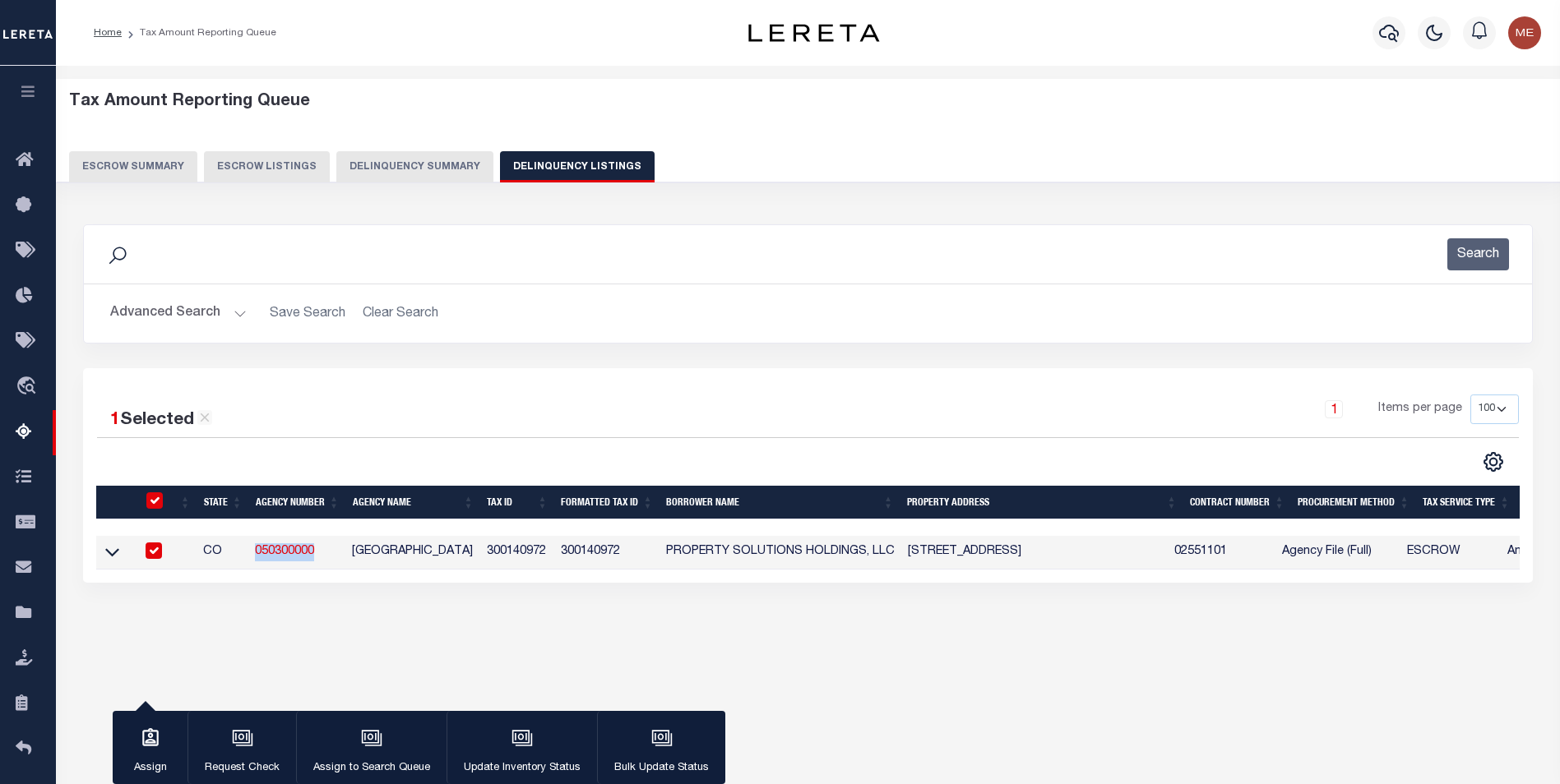
click at [431, 160] on button "Delinquency Summary" at bounding box center [415, 167] width 157 height 32
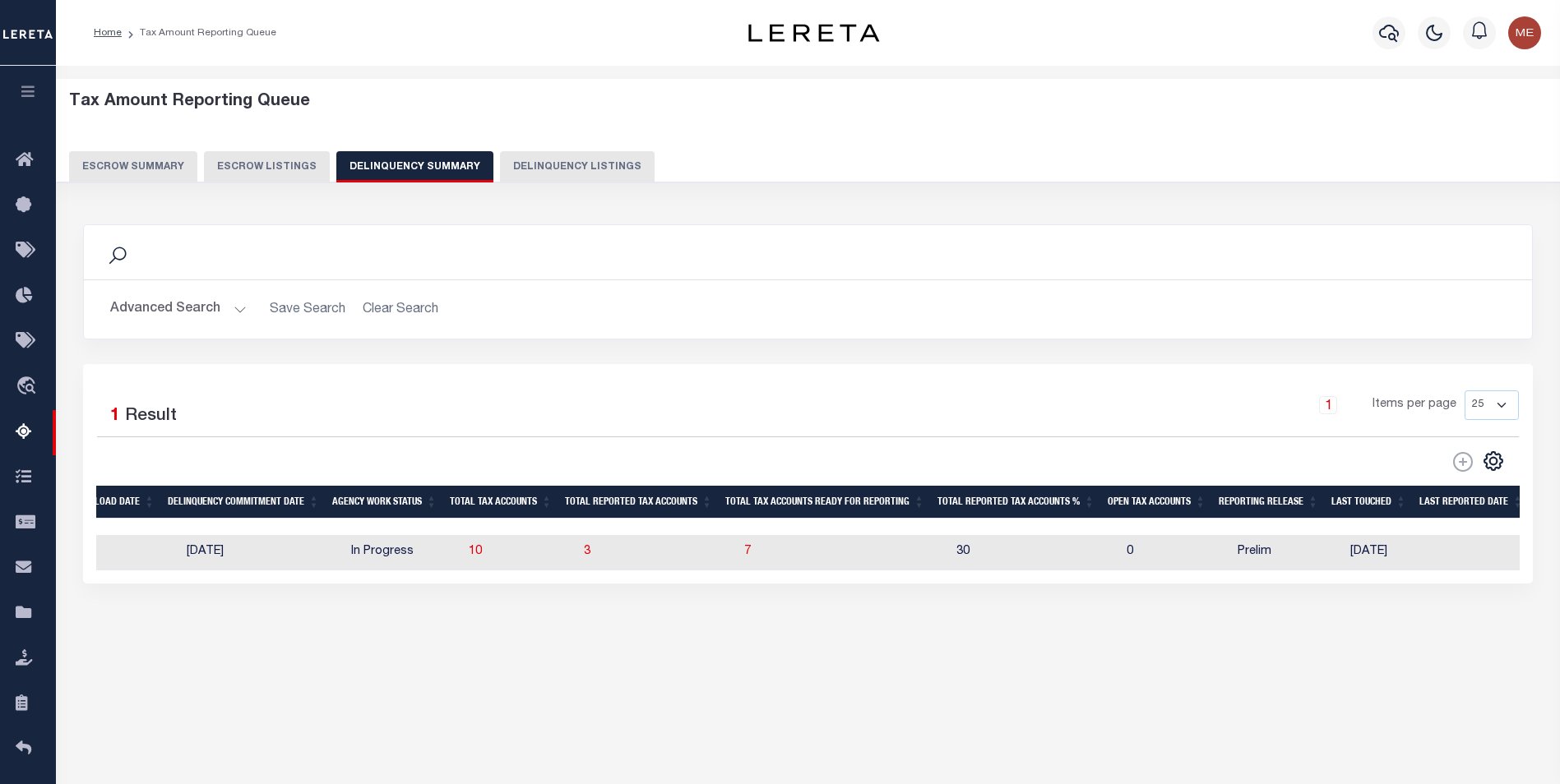
scroll to position [0, 1069]
